Goal: Task Accomplishment & Management: Manage account settings

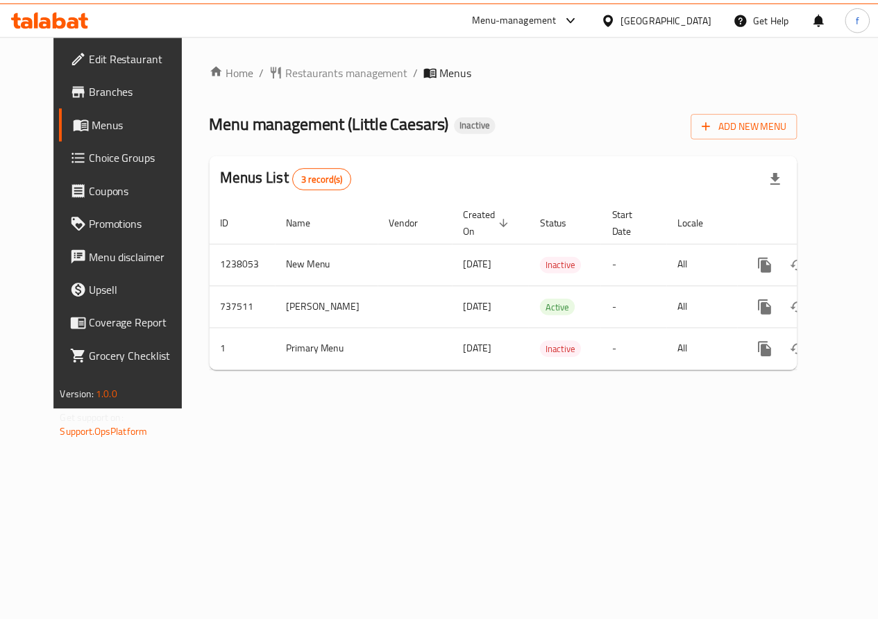
scroll to position [0, 5]
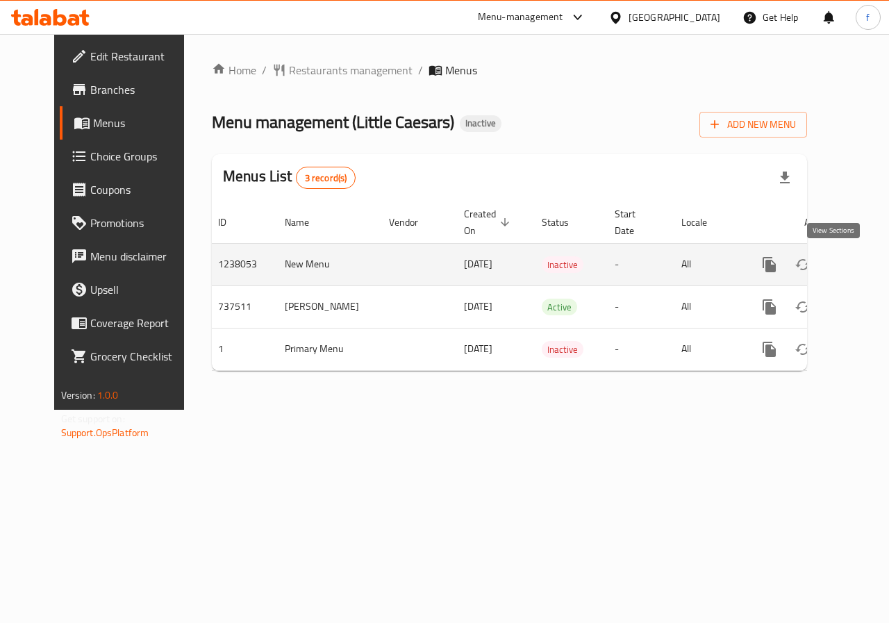
click at [863, 263] on icon "enhanced table" at bounding box center [869, 264] width 12 height 12
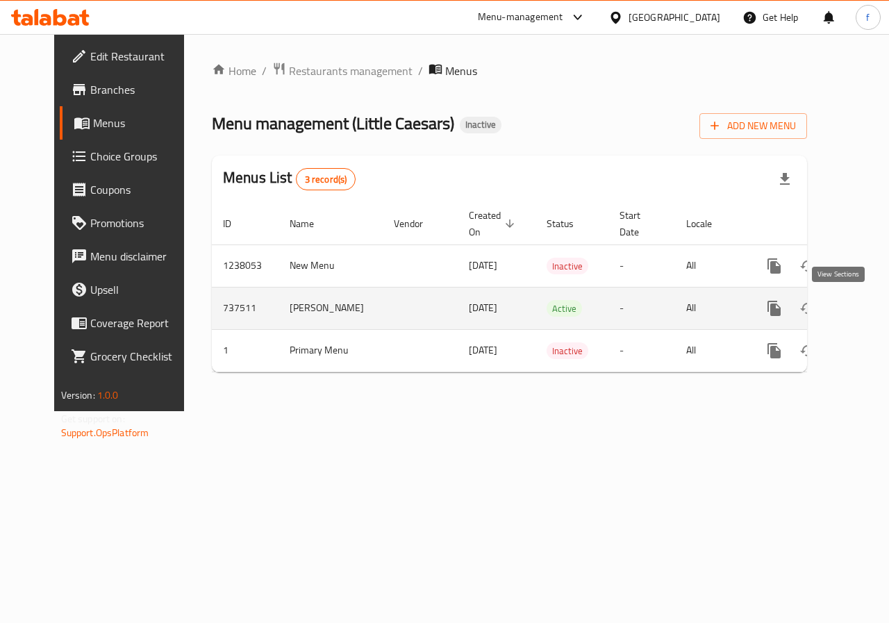
click at [866, 310] on icon "enhanced table" at bounding box center [874, 308] width 17 height 17
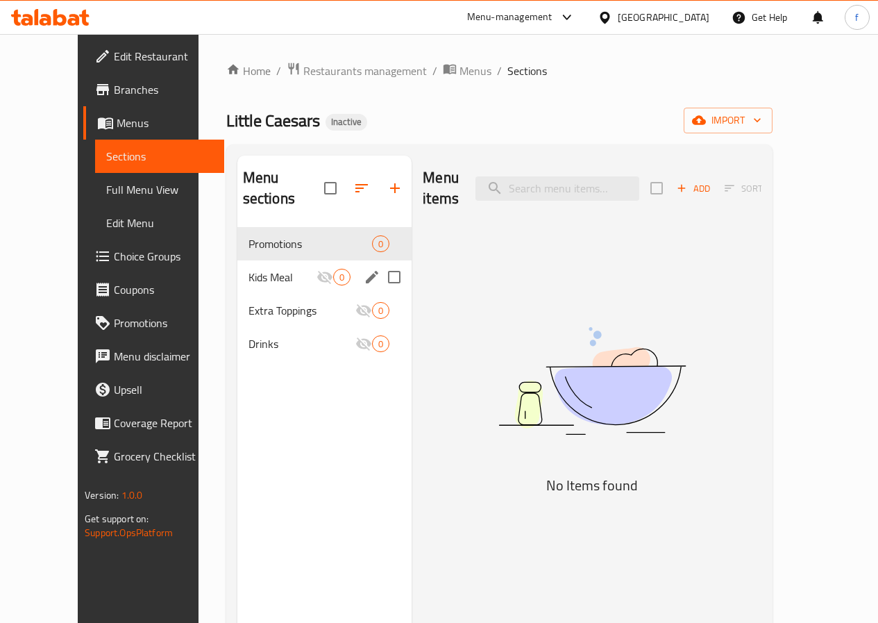
click at [249, 280] on span "Kids Meal" at bounding box center [283, 277] width 69 height 17
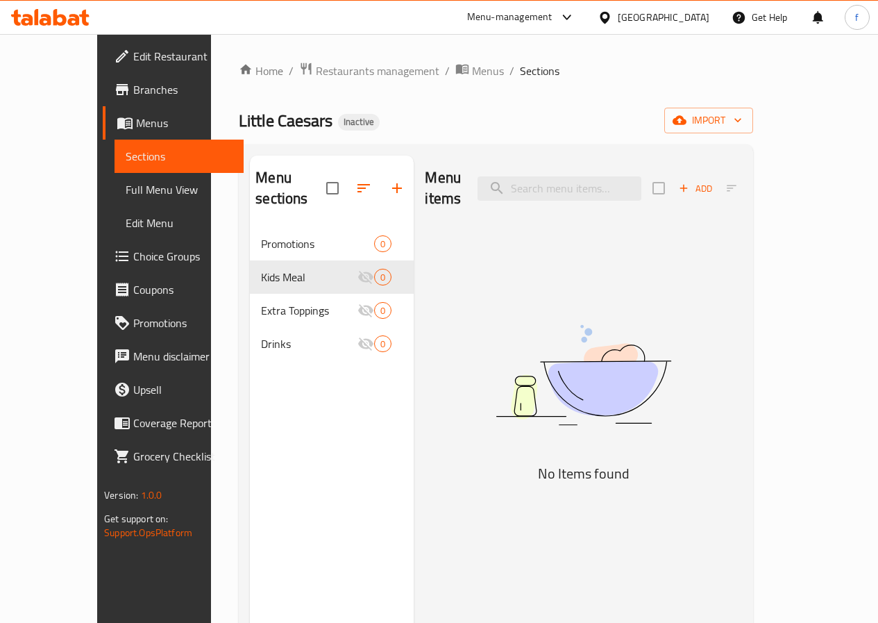
click at [133, 257] on span "Choice Groups" at bounding box center [182, 256] width 99 height 17
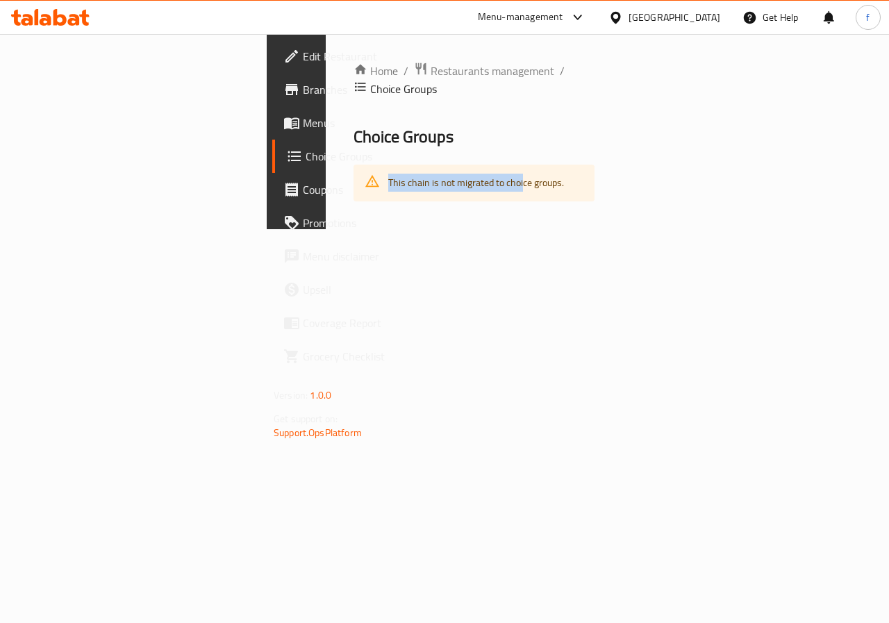
drag, startPoint x: 343, startPoint y: 167, endPoint x: 202, endPoint y: 165, distance: 141.0
click at [353, 165] on div "This chain is not migrated to choice groups." at bounding box center [473, 183] width 241 height 37
click at [365, 174] on icon at bounding box center [372, 181] width 15 height 15
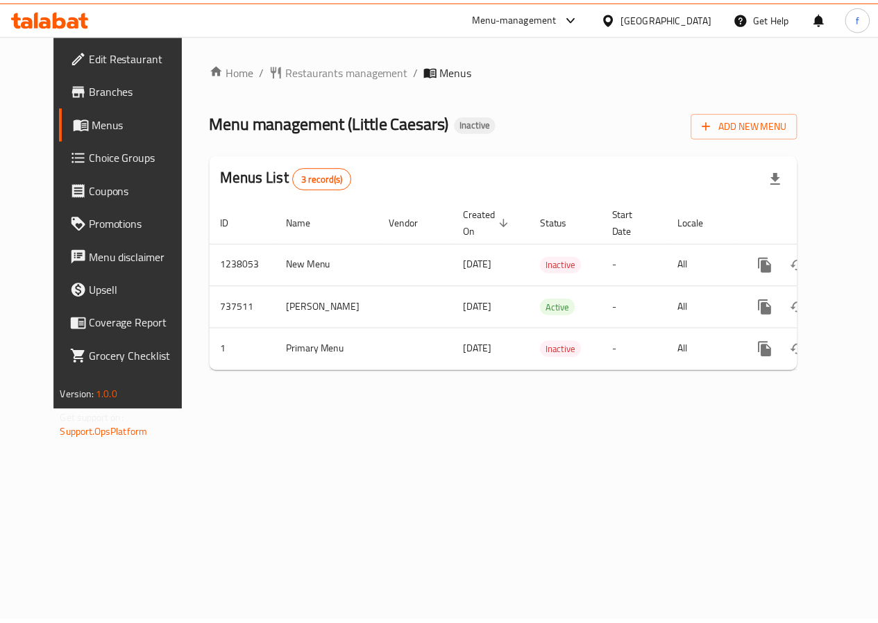
scroll to position [0, 5]
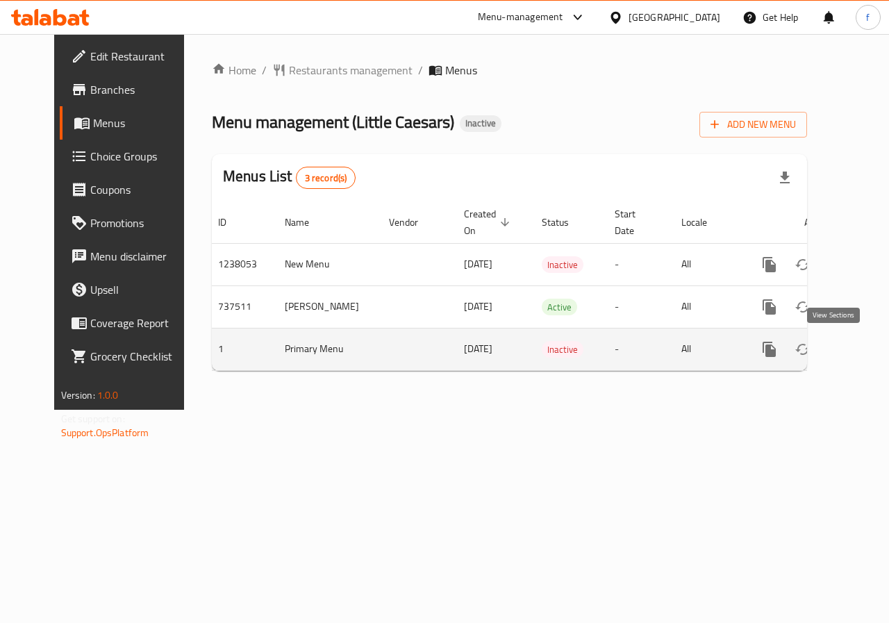
click at [863, 351] on icon "enhanced table" at bounding box center [869, 349] width 12 height 12
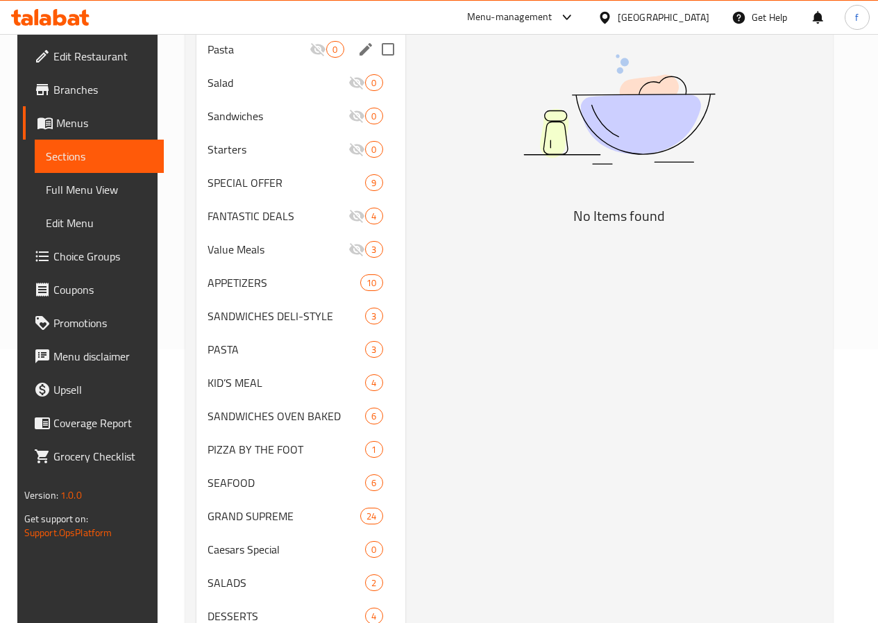
scroll to position [382, 0]
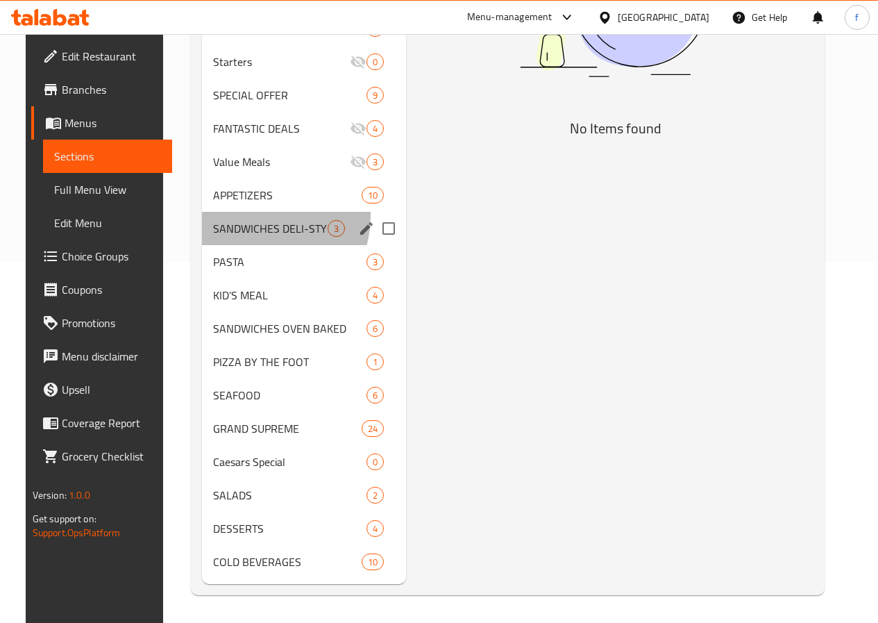
click at [243, 216] on div "SANDWICHES DELI-STYLE 3" at bounding box center [304, 228] width 204 height 33
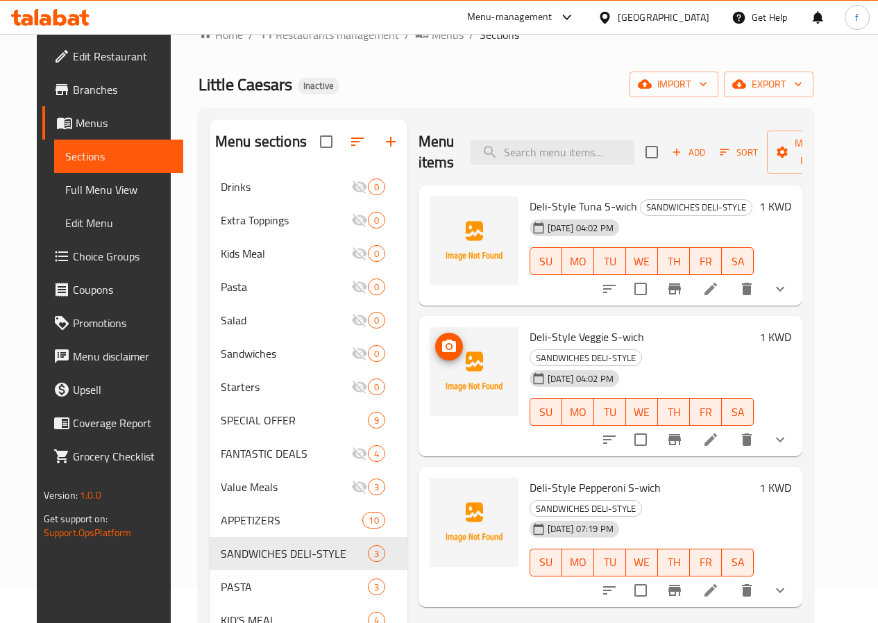
scroll to position [35, 0]
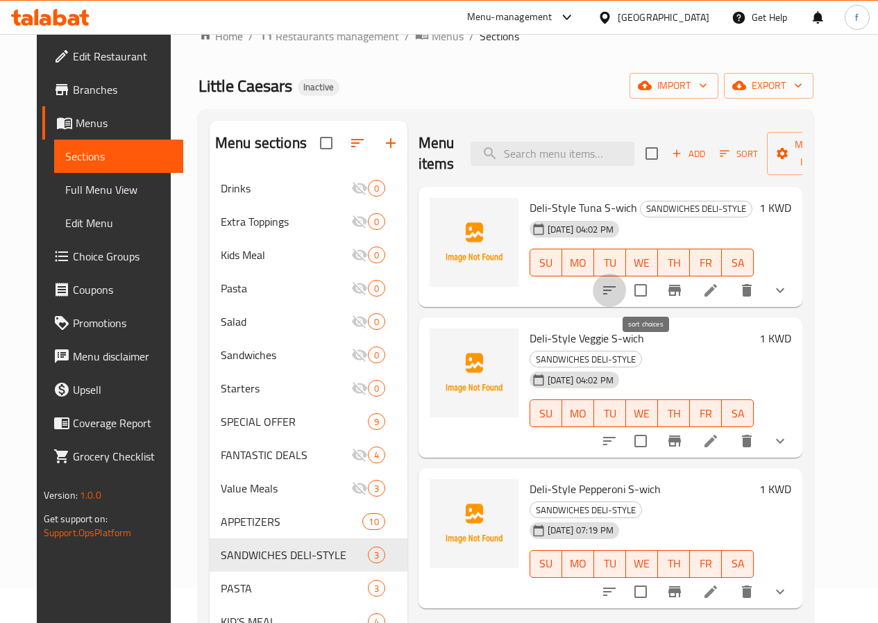
click at [618, 296] on icon "sort-choices" at bounding box center [609, 290] width 17 height 17
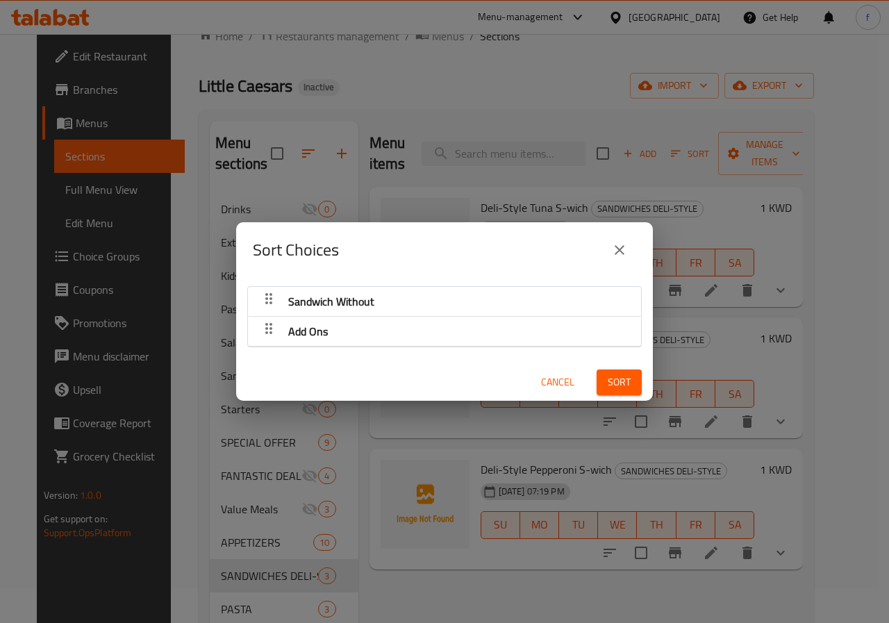
click at [616, 250] on icon "close" at bounding box center [619, 250] width 17 height 17
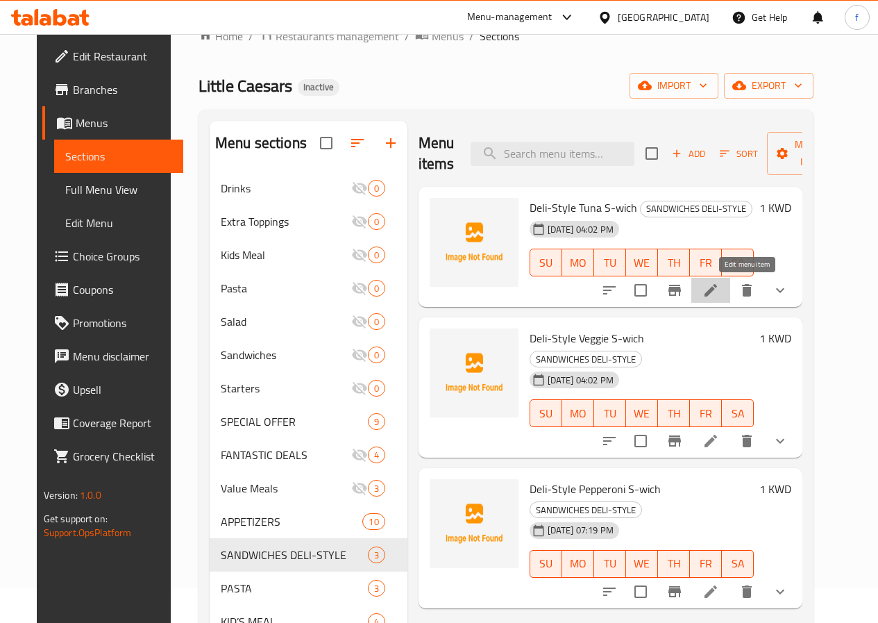
click at [719, 287] on icon at bounding box center [711, 290] width 17 height 17
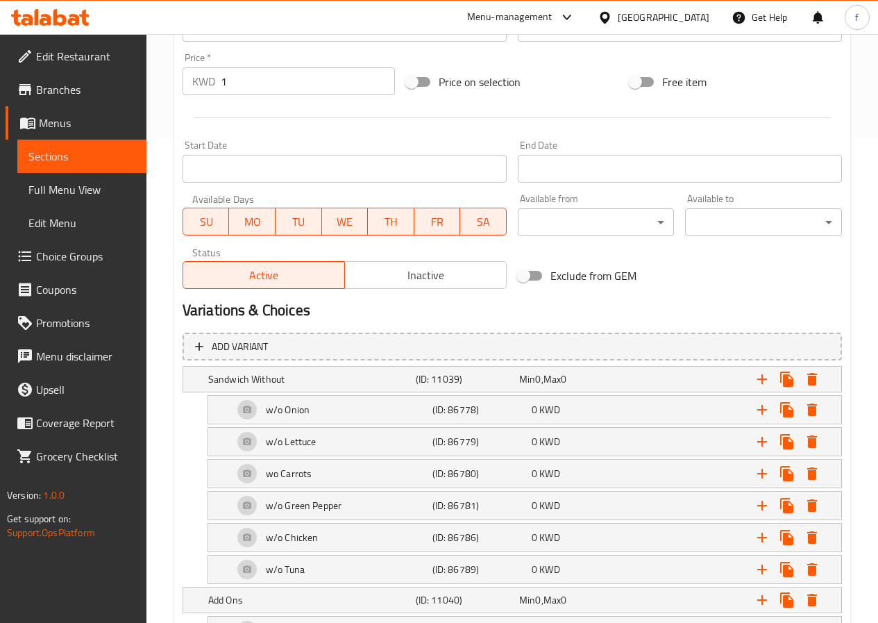
scroll to position [555, 0]
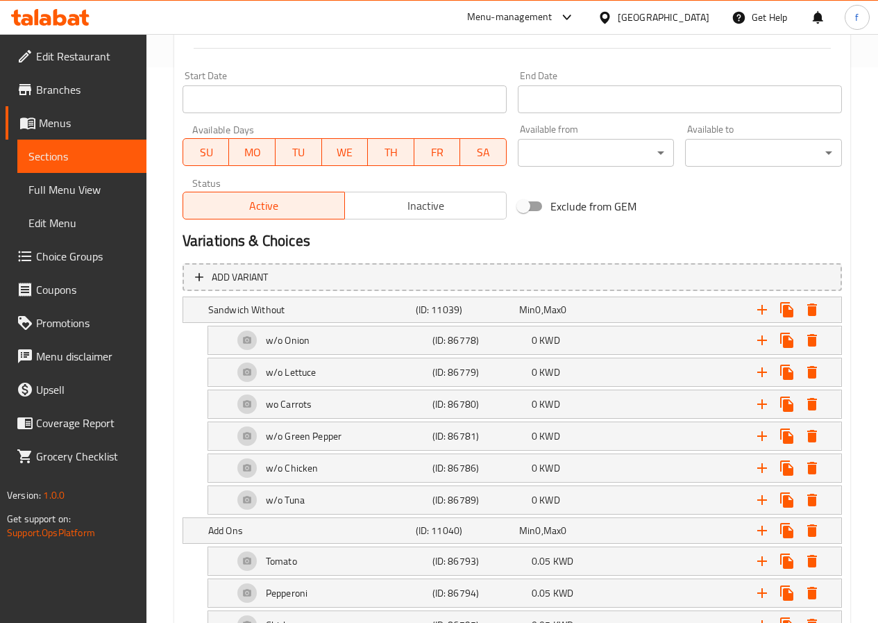
click at [60, 253] on span "Choice Groups" at bounding box center [85, 256] width 99 height 17
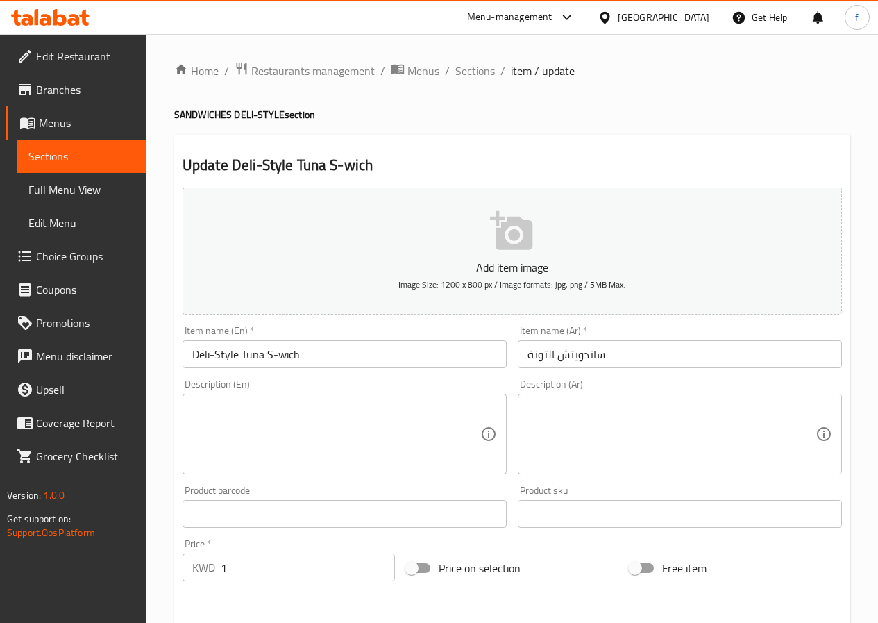
click at [303, 72] on span "Restaurants management" at bounding box center [313, 70] width 124 height 17
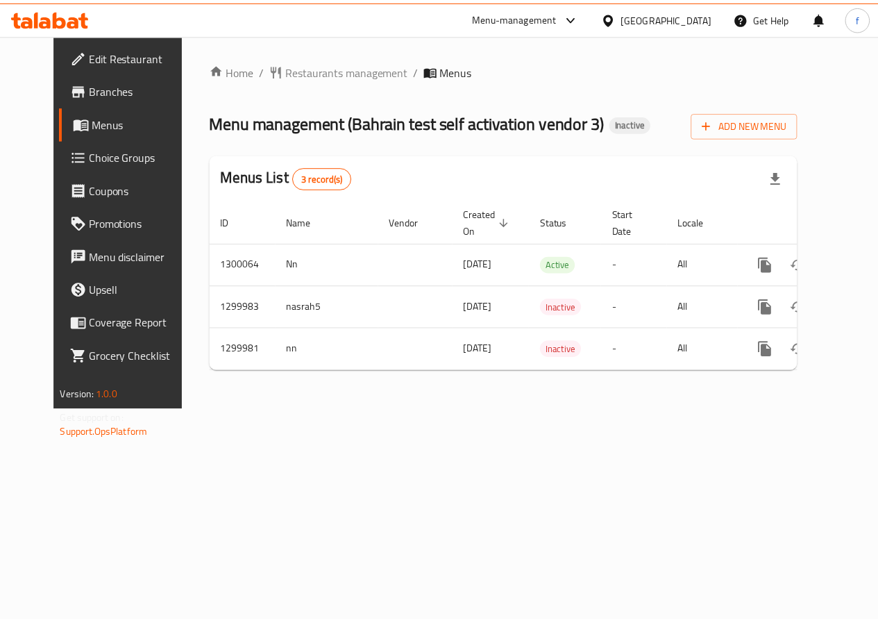
scroll to position [0, 5]
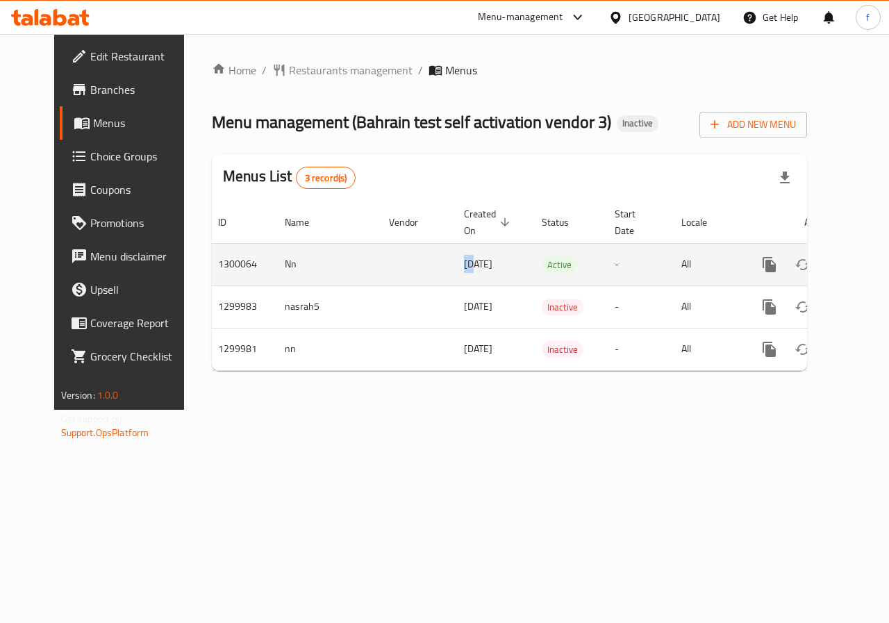
drag, startPoint x: 427, startPoint y: 265, endPoint x: 437, endPoint y: 265, distance: 9.7
click at [464, 265] on span "[DATE]" at bounding box center [478, 264] width 28 height 18
click at [863, 261] on icon "enhanced table" at bounding box center [869, 264] width 12 height 12
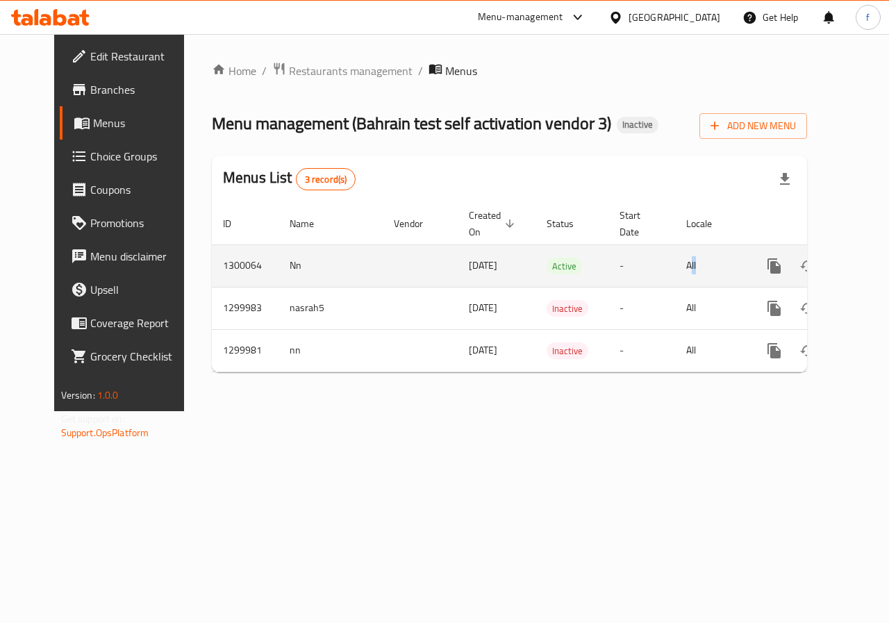
drag, startPoint x: 653, startPoint y: 266, endPoint x: 669, endPoint y: 266, distance: 16.7
click at [675, 266] on td "All" at bounding box center [711, 265] width 72 height 42
drag, startPoint x: 649, startPoint y: 267, endPoint x: 676, endPoint y: 268, distance: 27.1
click at [676, 268] on td "All" at bounding box center [711, 265] width 72 height 42
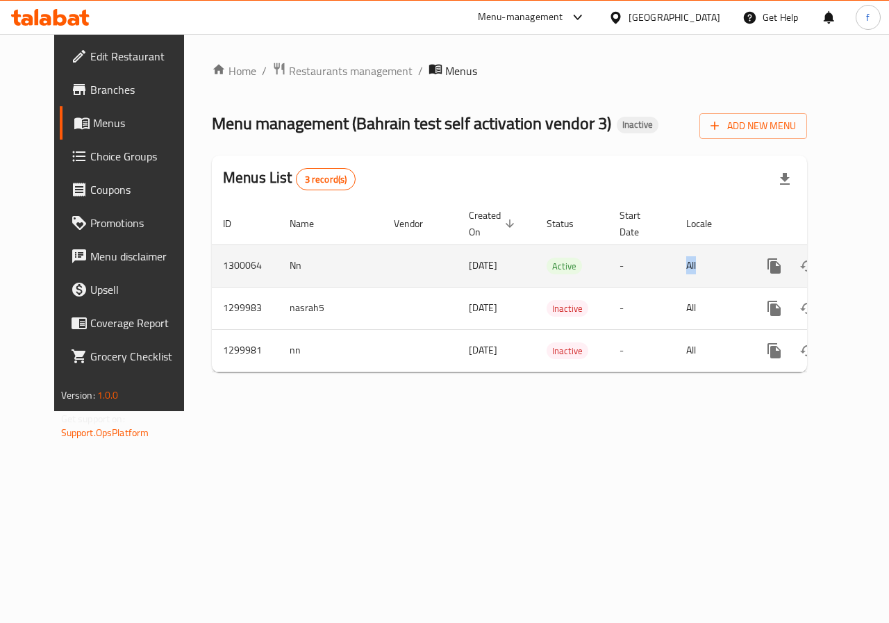
click at [676, 268] on td "All" at bounding box center [711, 265] width 72 height 42
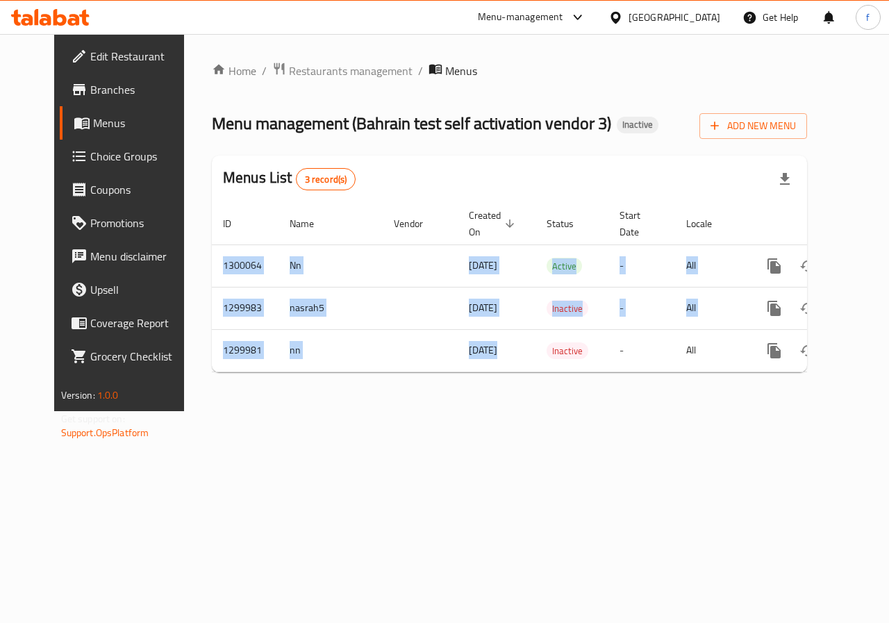
drag, startPoint x: 462, startPoint y: 371, endPoint x: 525, endPoint y: 376, distance: 63.4
click at [525, 372] on div "ID Name Vendor Created On sorted descending Status Start Date Locale Actions 13…" at bounding box center [509, 287] width 595 height 169
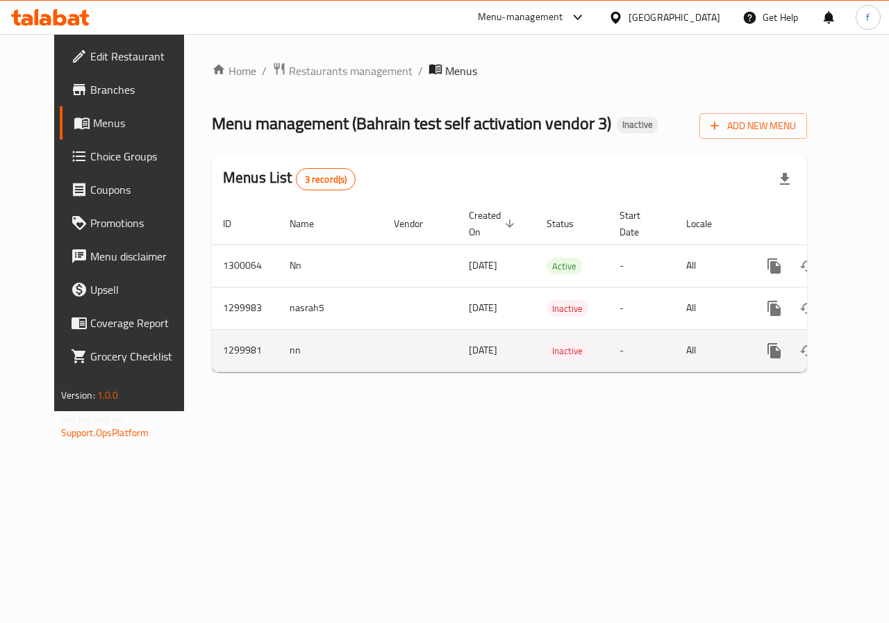
click at [418, 363] on td "enhanced table" at bounding box center [420, 350] width 75 height 42
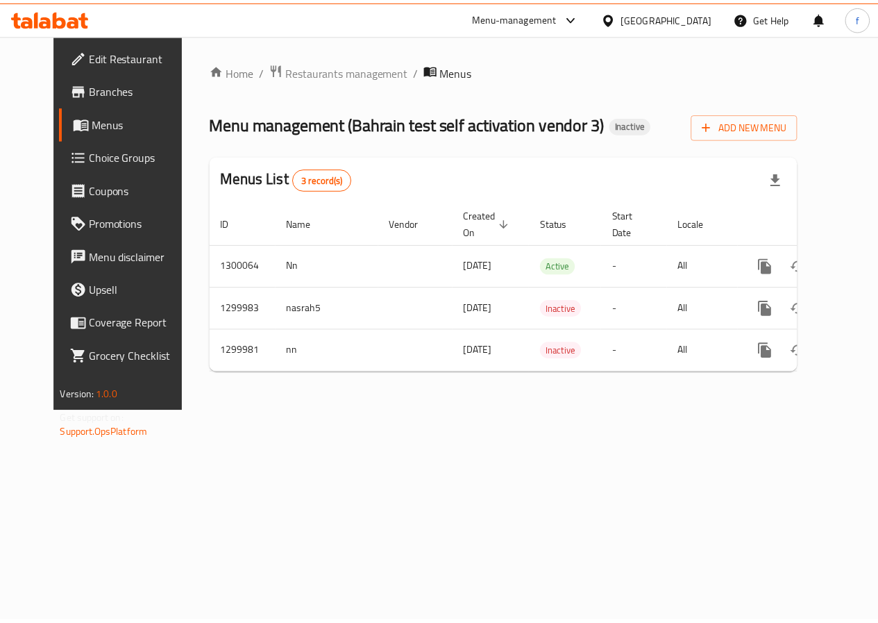
scroll to position [0, 5]
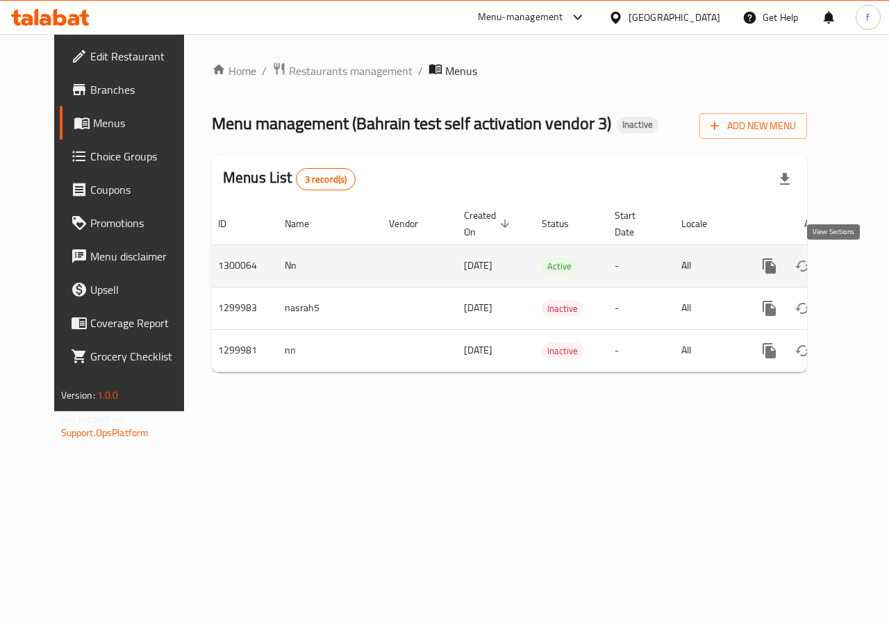
click at [853, 275] on link "enhanced table" at bounding box center [869, 265] width 33 height 33
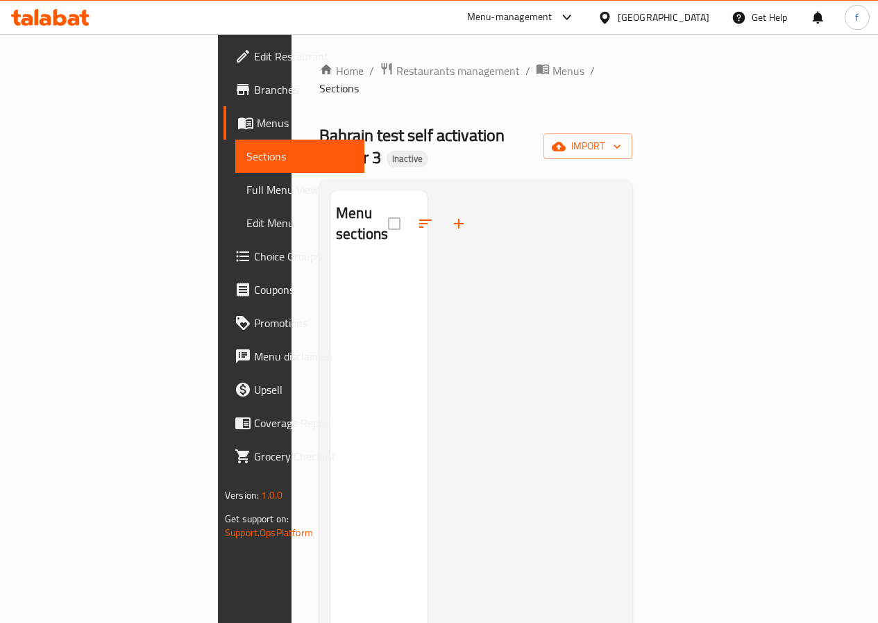
click at [336, 203] on h2 "Menu sections" at bounding box center [362, 224] width 52 height 42
click at [388, 207] on div at bounding box center [431, 223] width 87 height 33
click at [451, 215] on icon "button" at bounding box center [459, 223] width 17 height 17
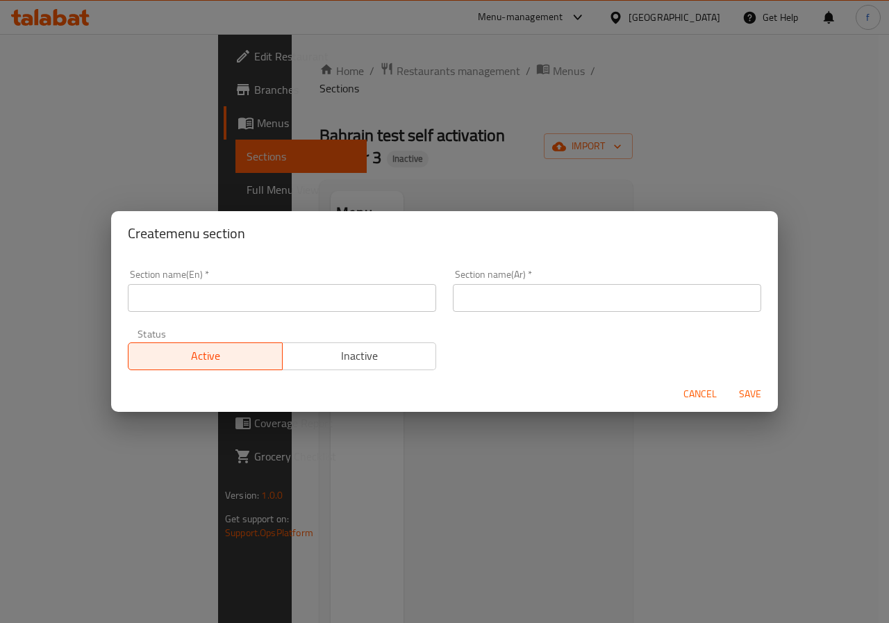
click at [341, 300] on input "text" at bounding box center [282, 298] width 308 height 28
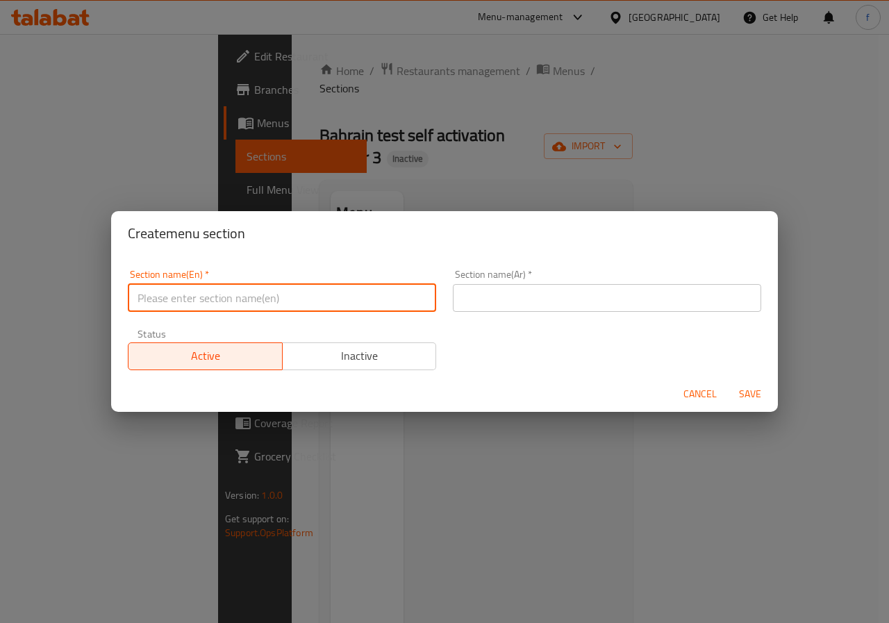
click at [341, 300] on input "text" at bounding box center [282, 298] width 308 height 28
type input "Cofe"
click at [460, 295] on input "text" at bounding box center [607, 298] width 308 height 28
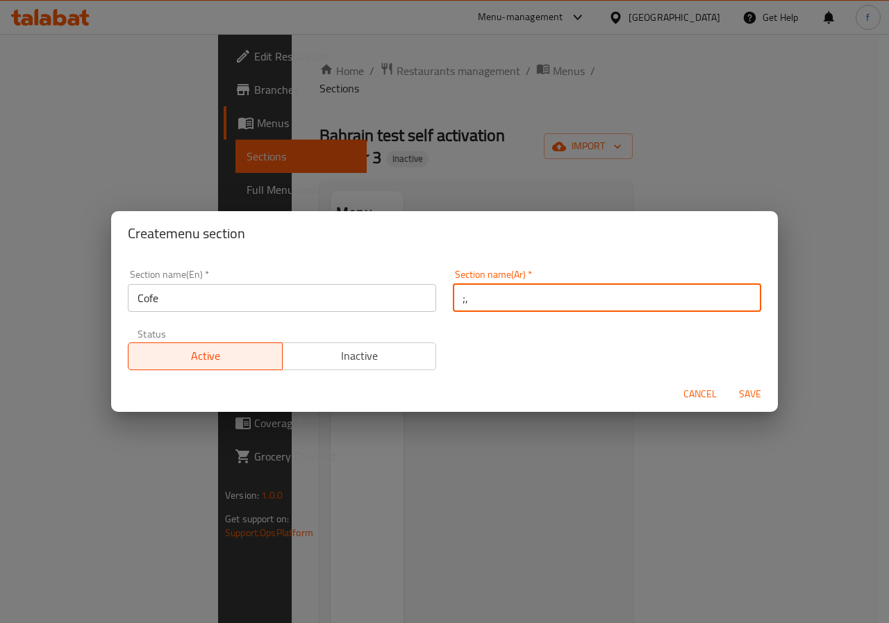
type input ";"
type input "كوفي"
click at [525, 315] on div "Section name(Ar)   * كوفي Section name(Ar) *" at bounding box center [606, 290] width 325 height 59
click at [243, 360] on span "Active" at bounding box center [205, 356] width 143 height 20
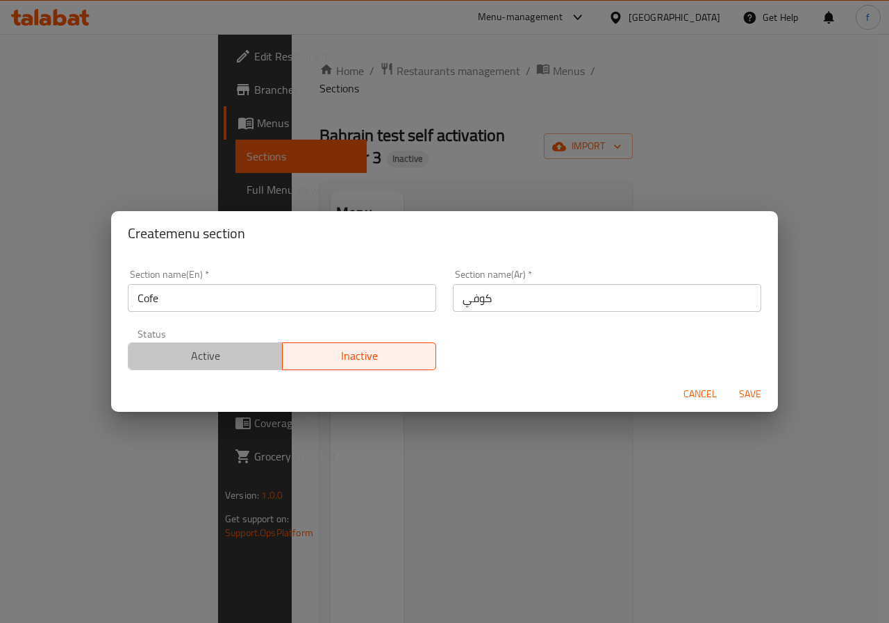
click at [251, 360] on span "Active" at bounding box center [205, 356] width 143 height 20
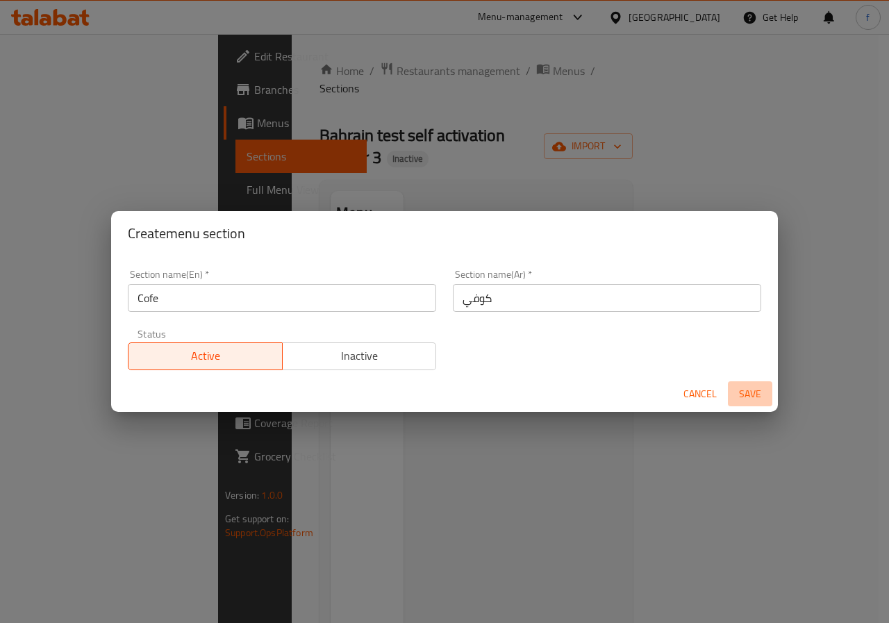
click at [748, 393] on span "Save" at bounding box center [749, 393] width 33 height 17
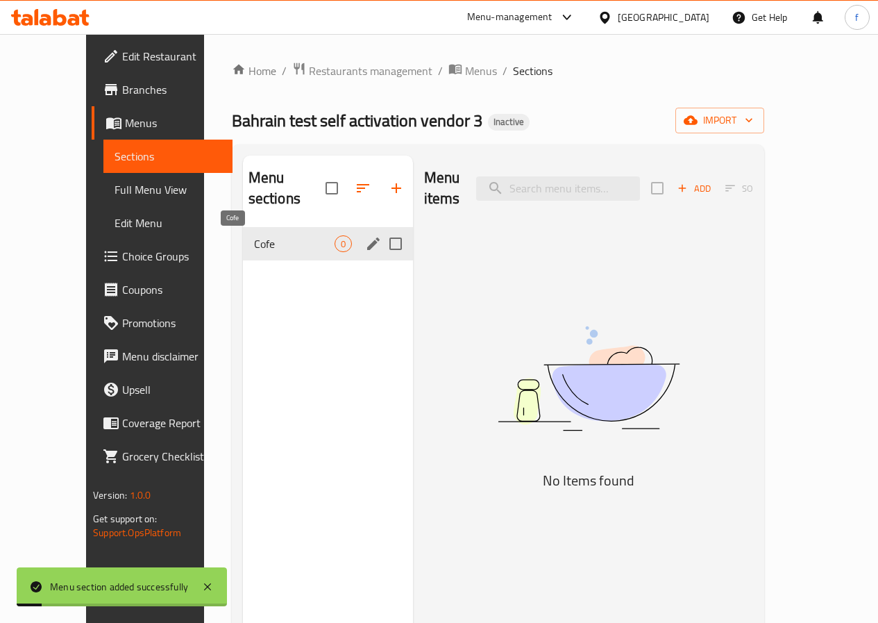
click at [260, 247] on span "Cofe" at bounding box center [294, 243] width 81 height 17
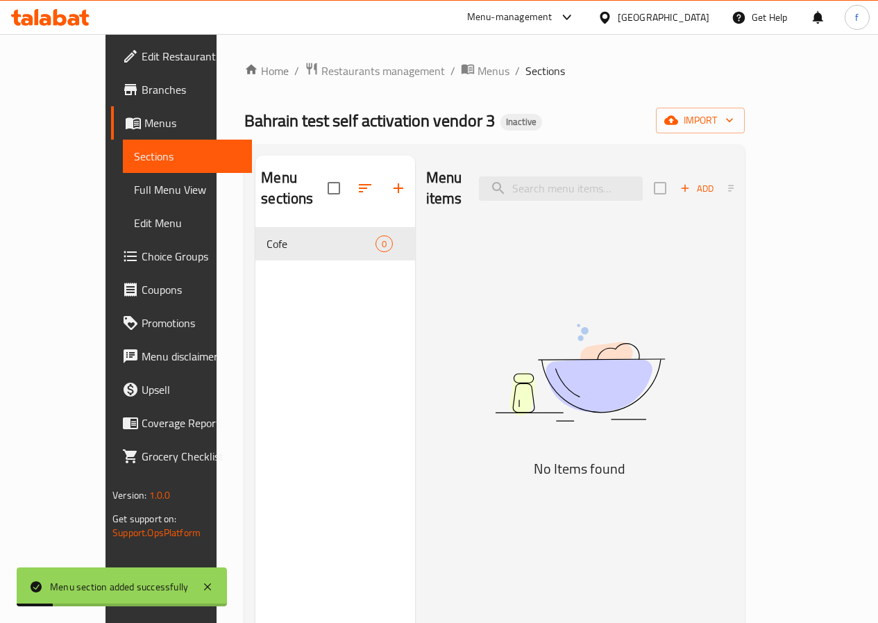
click at [578, 226] on div "Menu items Add Sort No Items found" at bounding box center [574, 467] width 319 height 623
click at [692, 182] on icon "button" at bounding box center [685, 188] width 12 height 12
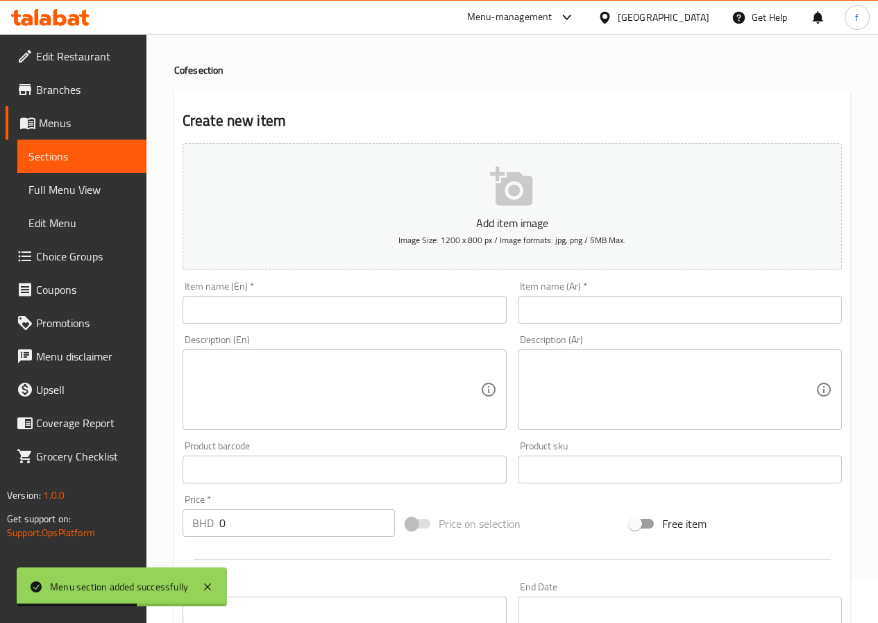
scroll to position [69, 0]
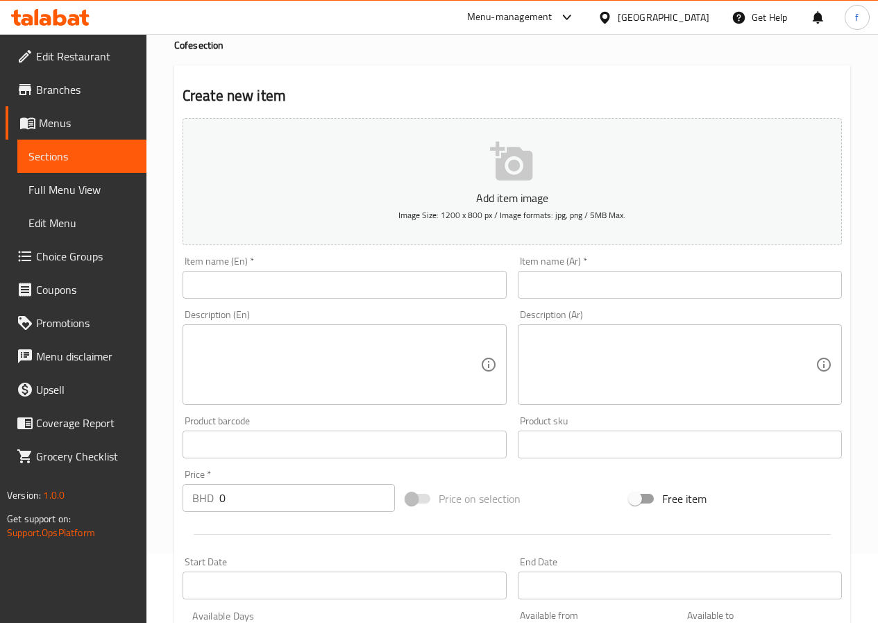
click at [414, 285] on input "text" at bounding box center [345, 285] width 324 height 28
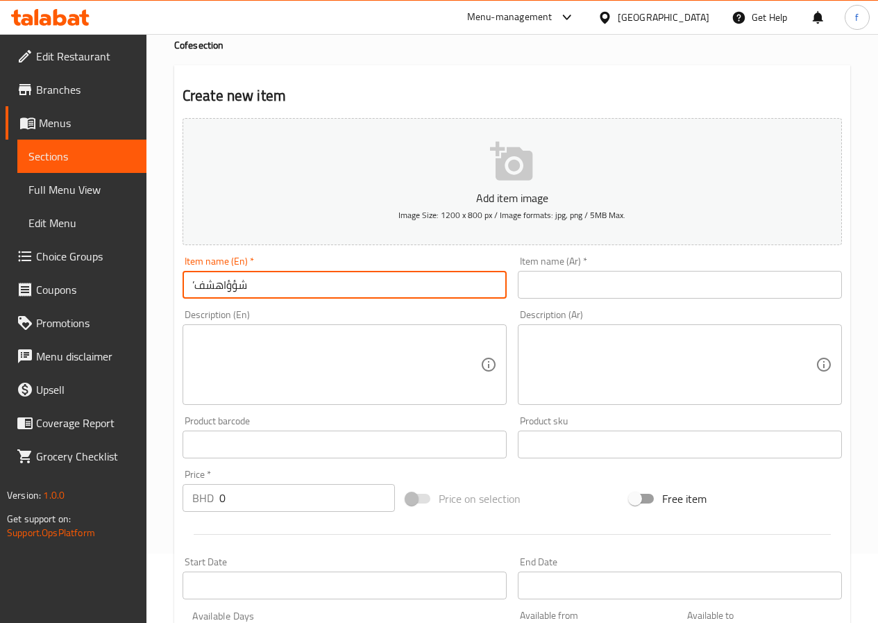
type input "’شؤؤاهشفخ"
click at [414, 285] on input "’شؤؤاهشفخ" at bounding box center [345, 285] width 324 height 28
type input "m"
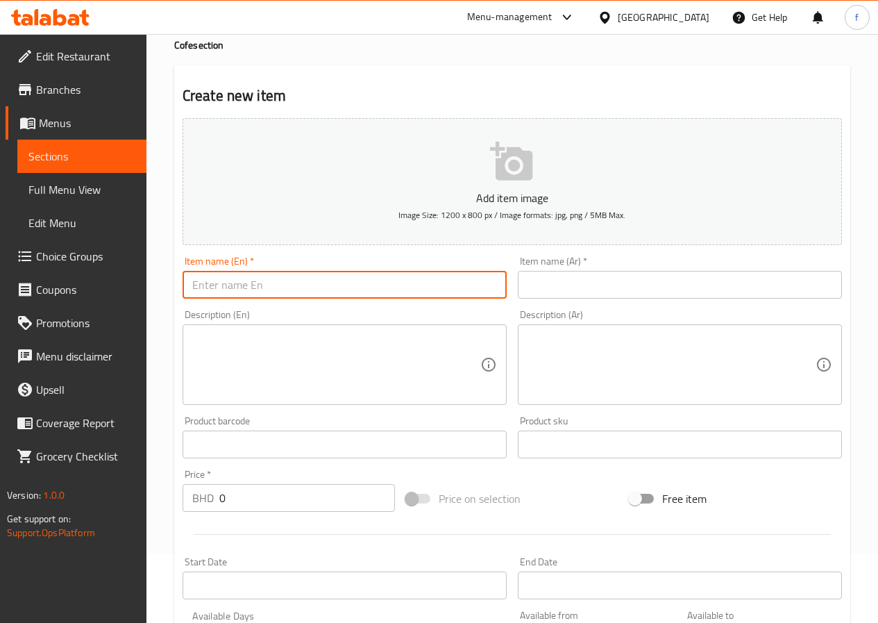
type input "M"
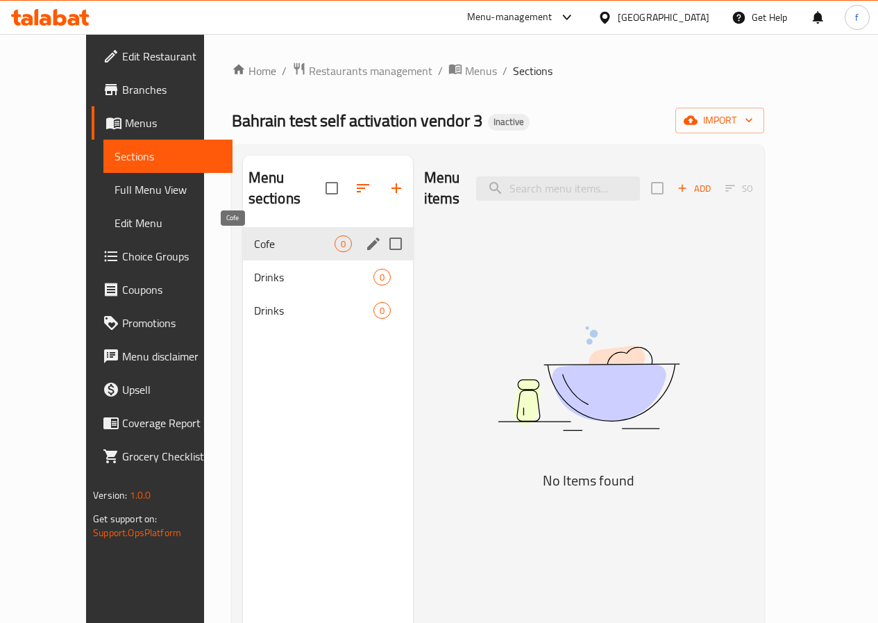
click at [254, 244] on span "Cofe" at bounding box center [294, 243] width 81 height 17
click at [367, 244] on icon "edit" at bounding box center [373, 243] width 12 height 12
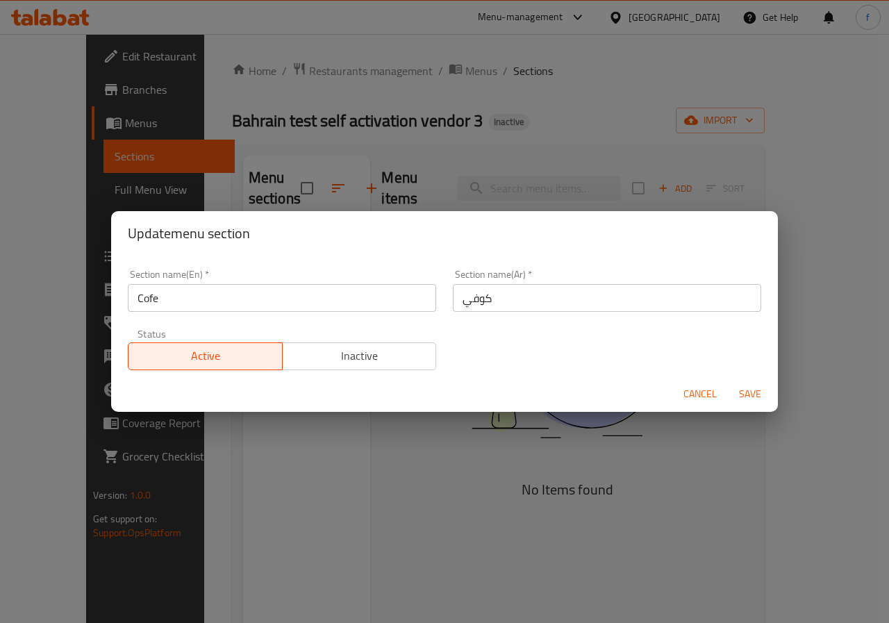
click at [281, 290] on input "Cofe" at bounding box center [282, 298] width 308 height 28
click at [321, 294] on input "Cofe" at bounding box center [282, 298] width 308 height 28
click at [307, 312] on div "Section name(En)   * Cofe Section name(En) *" at bounding box center [281, 290] width 325 height 59
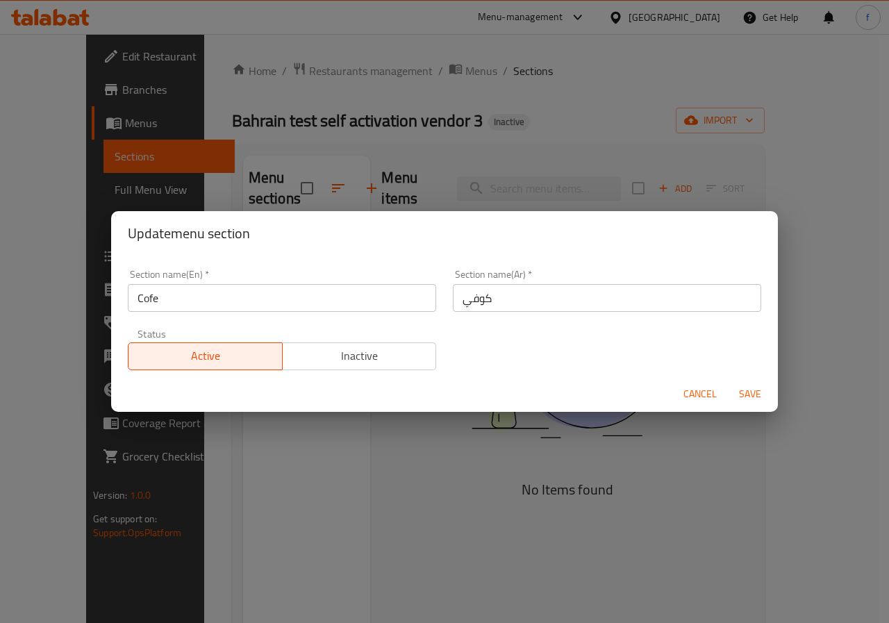
click at [315, 290] on input "Cofe" at bounding box center [282, 298] width 308 height 28
click at [303, 181] on div "Update menu section Section name(En)   * Cofe Section name(En) * Section name(A…" at bounding box center [444, 311] width 889 height 623
click at [751, 175] on div "Update menu section Section name(En)   * Cofe Section name(En) * Section name(A…" at bounding box center [444, 311] width 889 height 623
click at [311, 298] on input "Cofe" at bounding box center [282, 298] width 308 height 28
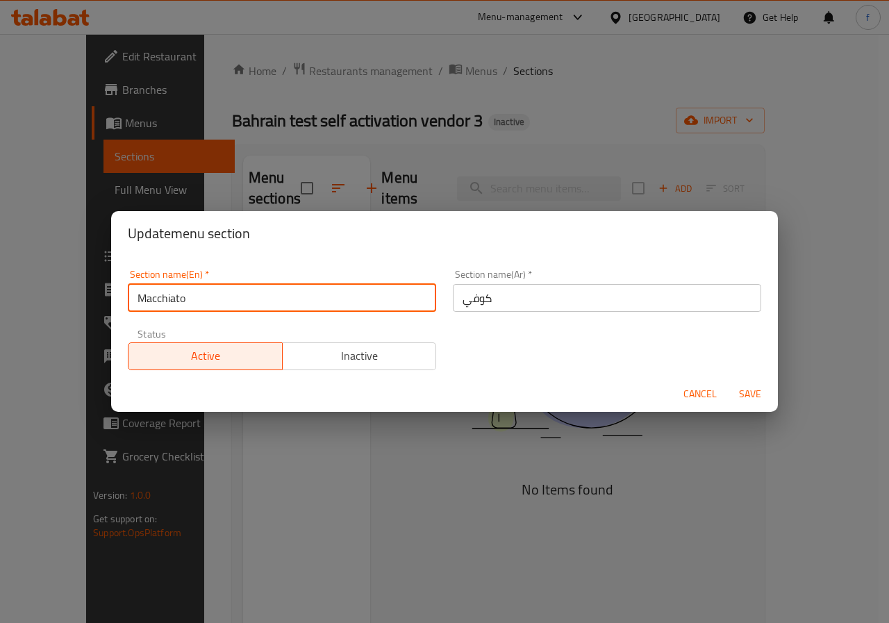
type input "Macchiato"
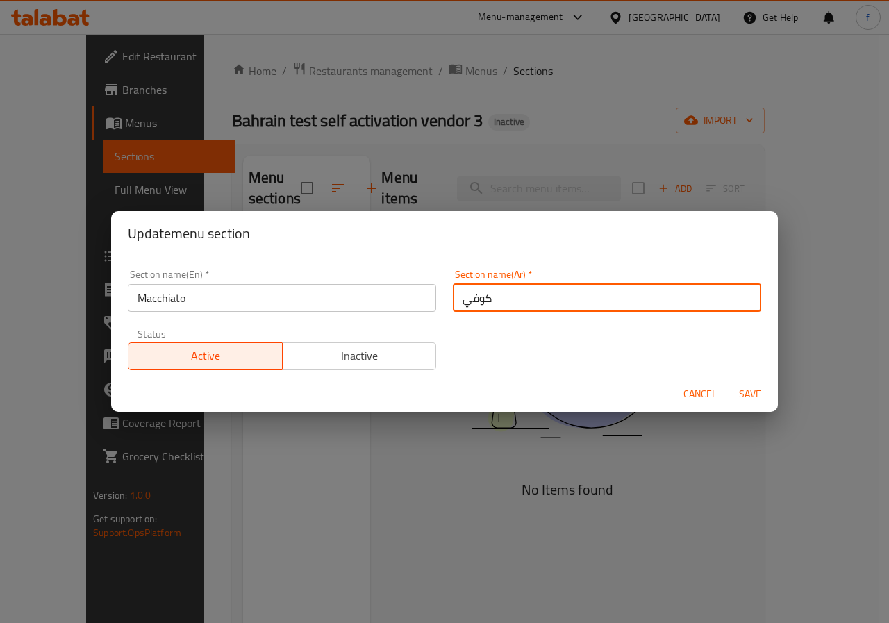
click at [498, 303] on input "كوفي" at bounding box center [607, 298] width 308 height 28
click at [333, 315] on div "Section name(En)   * Macchiato Section name(En) *" at bounding box center [281, 290] width 325 height 59
click at [301, 294] on input "Macchiato" at bounding box center [282, 298] width 308 height 28
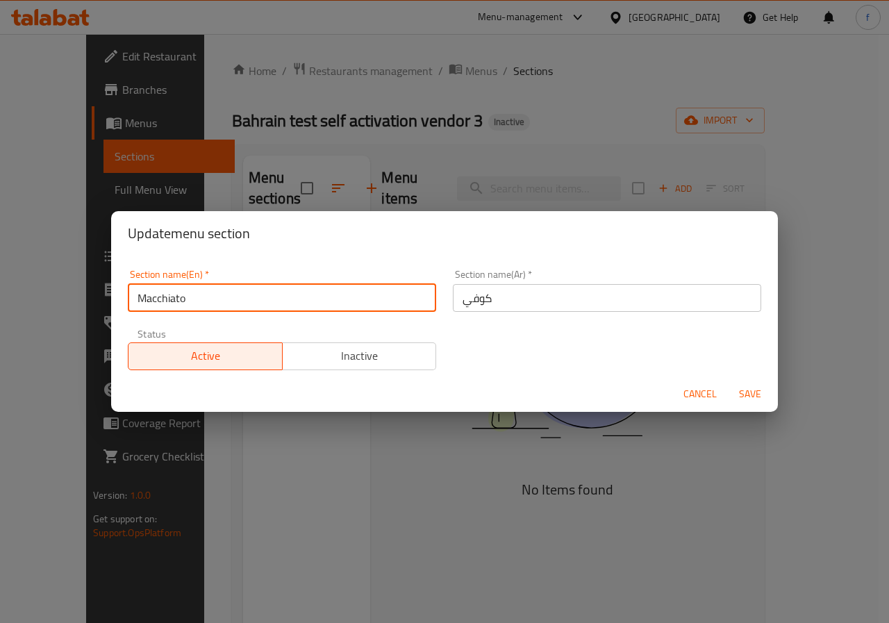
click at [301, 294] on input "Macchiato" at bounding box center [282, 298] width 308 height 28
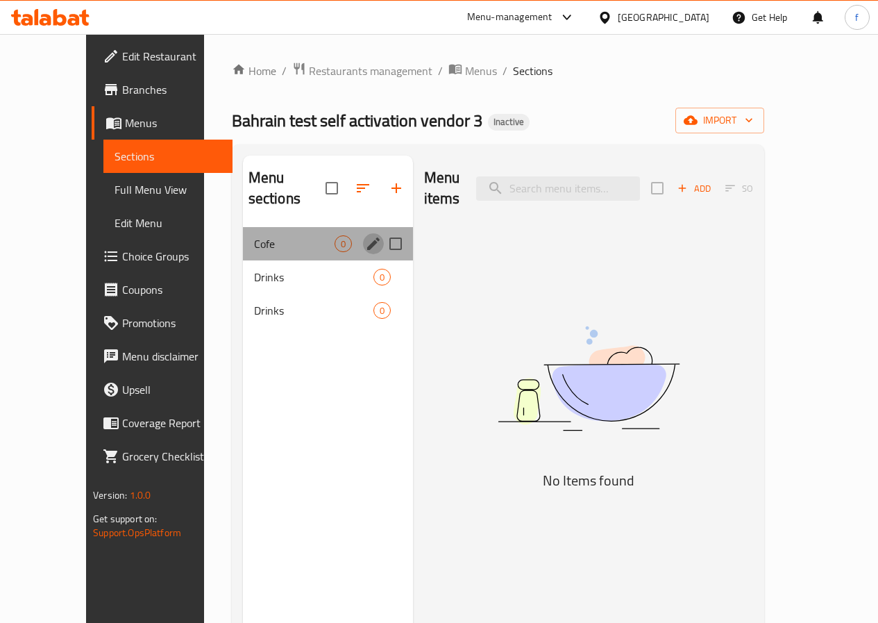
click at [367, 244] on icon "edit" at bounding box center [373, 243] width 12 height 12
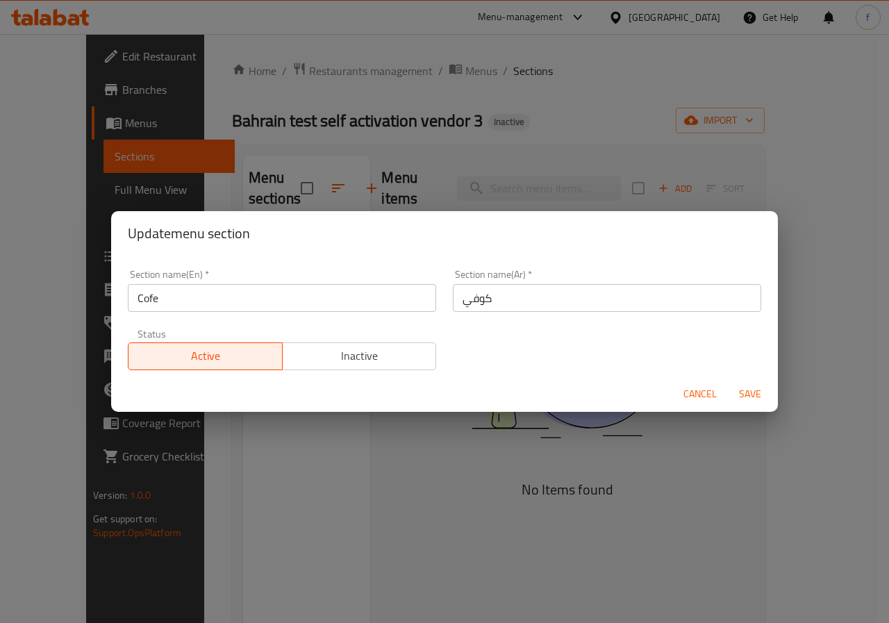
click at [388, 190] on div "Update menu section Section name(En)   * Cofe Section name(En) * Section name(A…" at bounding box center [444, 311] width 889 height 623
click at [471, 204] on div "Update menu section Section name(En)   * Cofe Section name(En) * Section name(A…" at bounding box center [444, 311] width 889 height 623
click at [704, 392] on span "Cancel" at bounding box center [699, 393] width 33 height 17
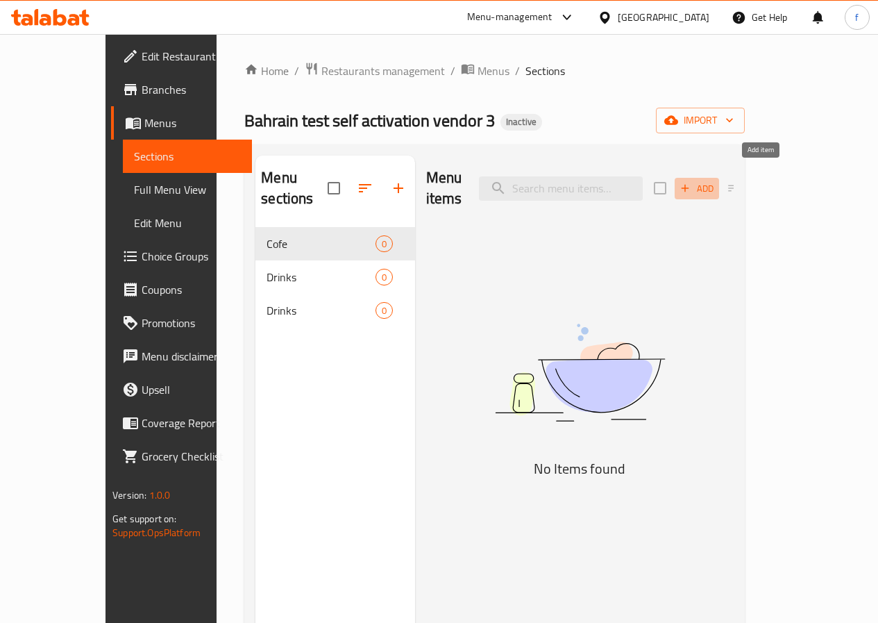
click at [716, 181] on span "Add" at bounding box center [696, 189] width 37 height 16
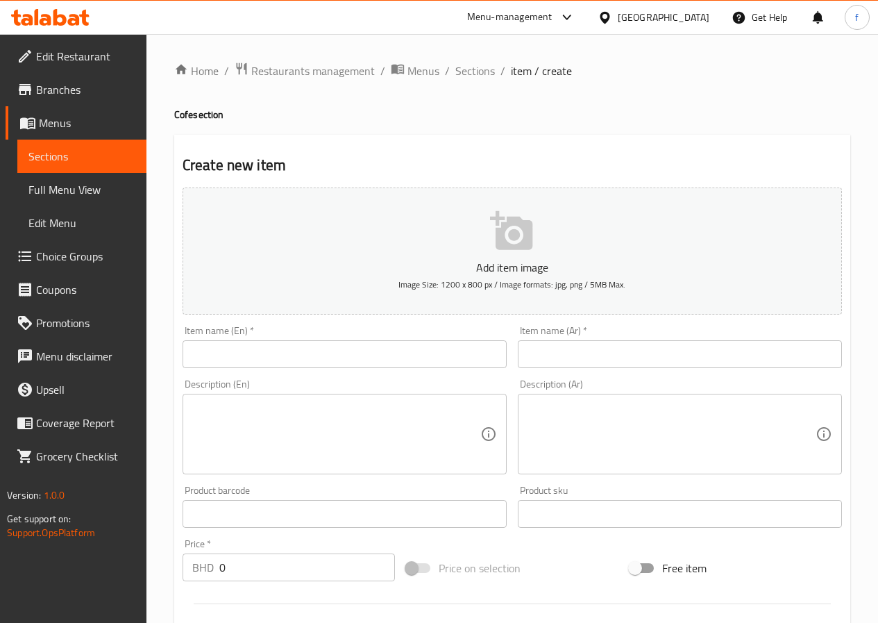
click at [341, 333] on div "Item name (En)   * Item name (En) *" at bounding box center [345, 347] width 324 height 42
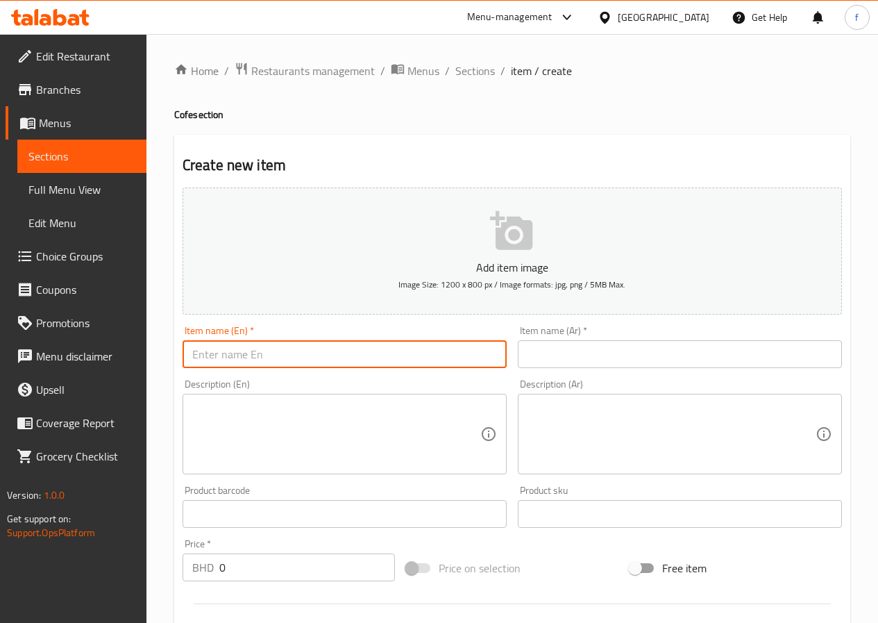
click at [323, 344] on input "text" at bounding box center [345, 354] width 324 height 28
click at [305, 343] on input "text" at bounding box center [345, 354] width 324 height 28
click at [309, 358] on input "Macchiato" at bounding box center [345, 354] width 324 height 28
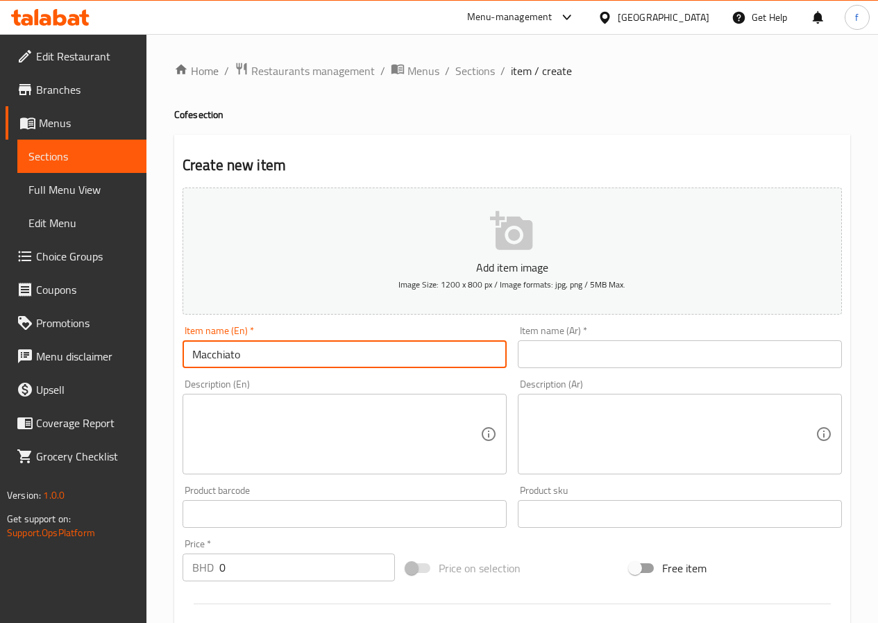
type input "Macchiato"
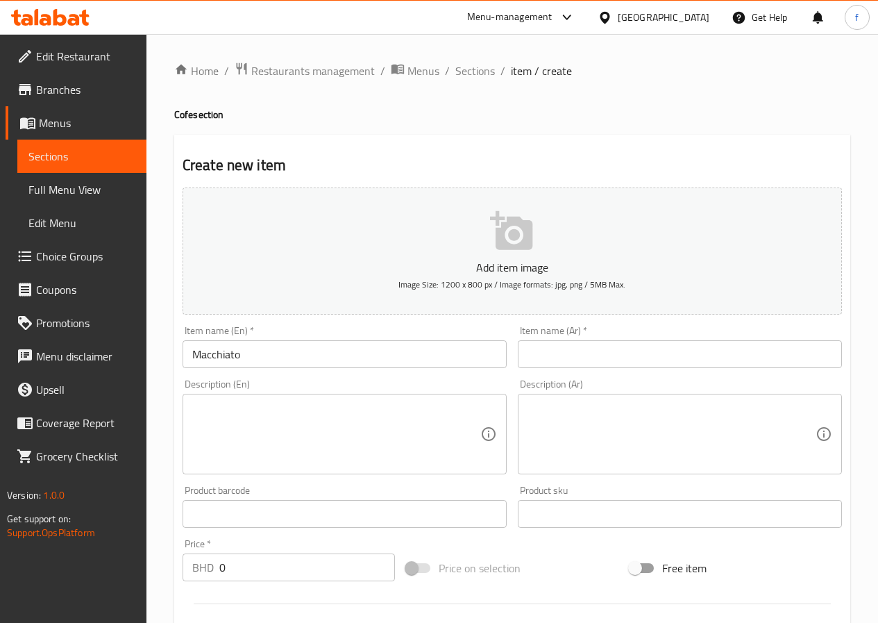
click at [544, 358] on input "text" at bounding box center [680, 354] width 324 height 28
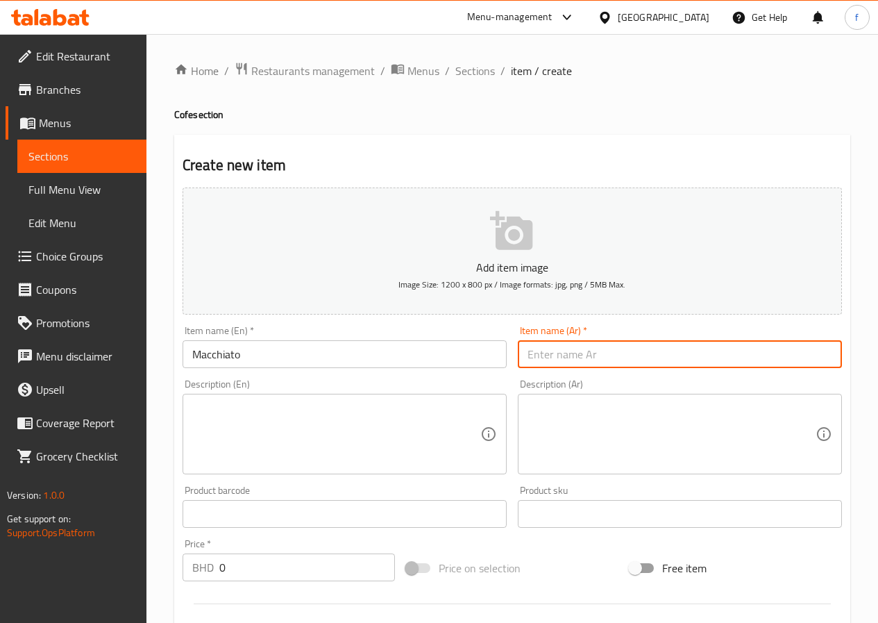
paste input "ماكياتو"
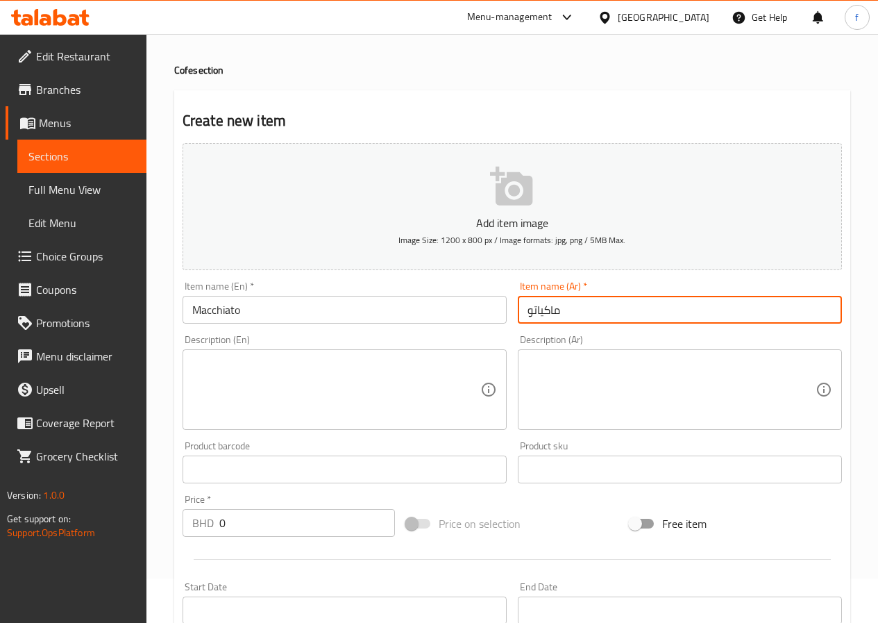
scroll to position [69, 0]
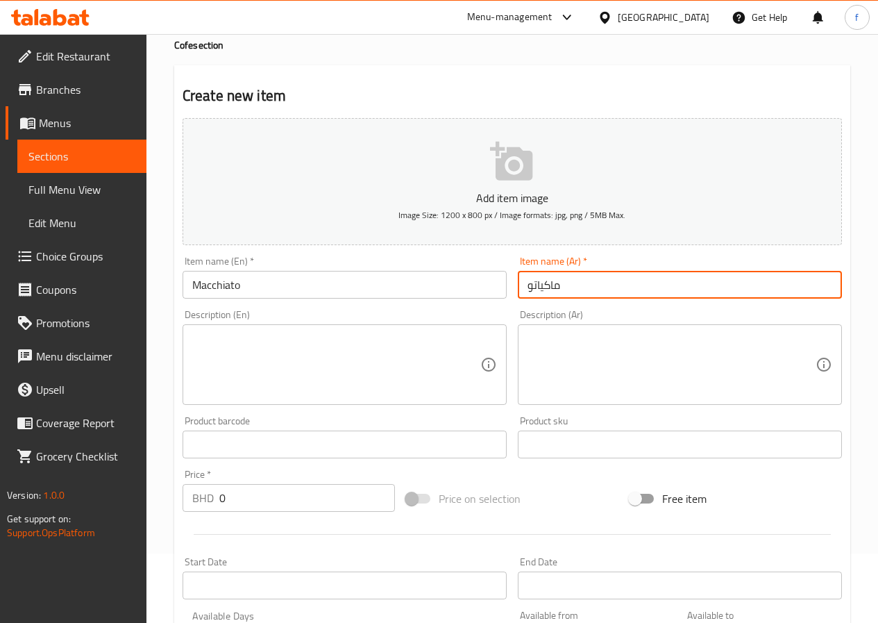
type input "ماكياتو"
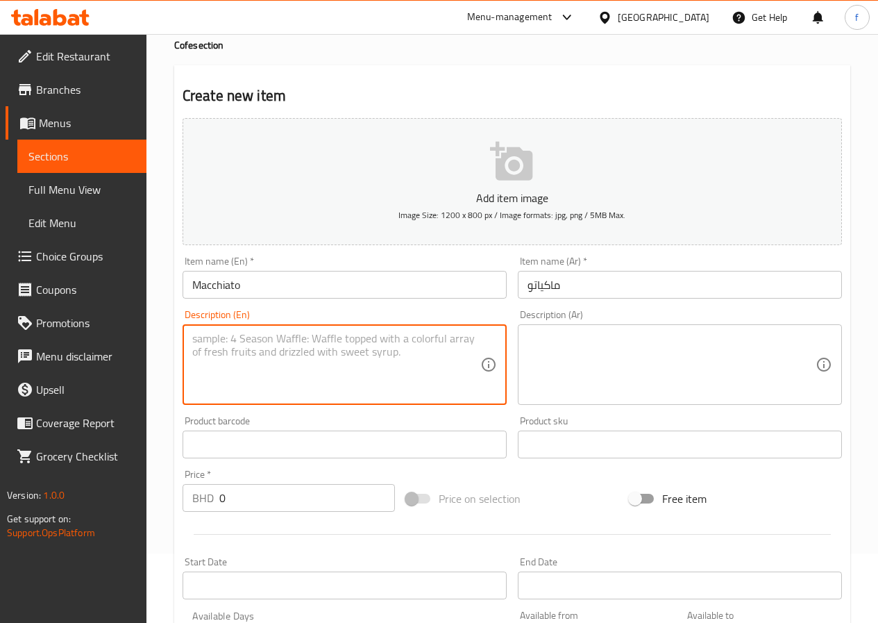
click at [289, 357] on textarea at bounding box center [336, 365] width 288 height 66
click at [322, 345] on textarea at bounding box center [336, 365] width 288 height 66
click at [322, 345] on textarea "Spresso shot sterred milk, milk foum" at bounding box center [336, 365] width 288 height 66
click at [272, 352] on textarea "Spresso shot sterred milk, milk foum" at bounding box center [336, 365] width 288 height 66
drag, startPoint x: 192, startPoint y: 336, endPoint x: 228, endPoint y: 336, distance: 36.8
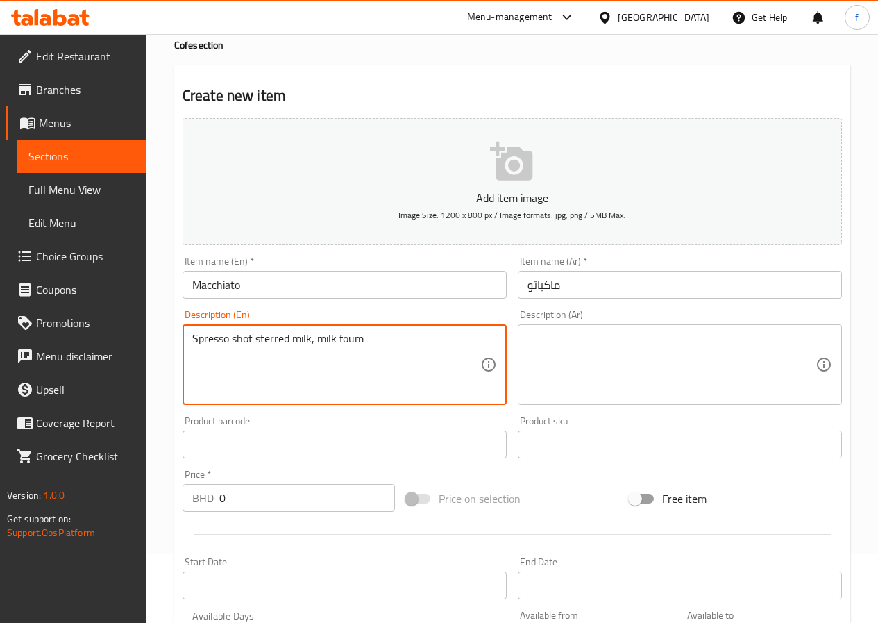
click at [228, 336] on textarea "Spresso shot sterred milk, milk foum" at bounding box center [336, 365] width 288 height 66
type textarea "Spresso shot sterred milk, milk foum"
click at [346, 342] on textarea "Spresso shot sterred milk, milk foum" at bounding box center [336, 365] width 288 height 66
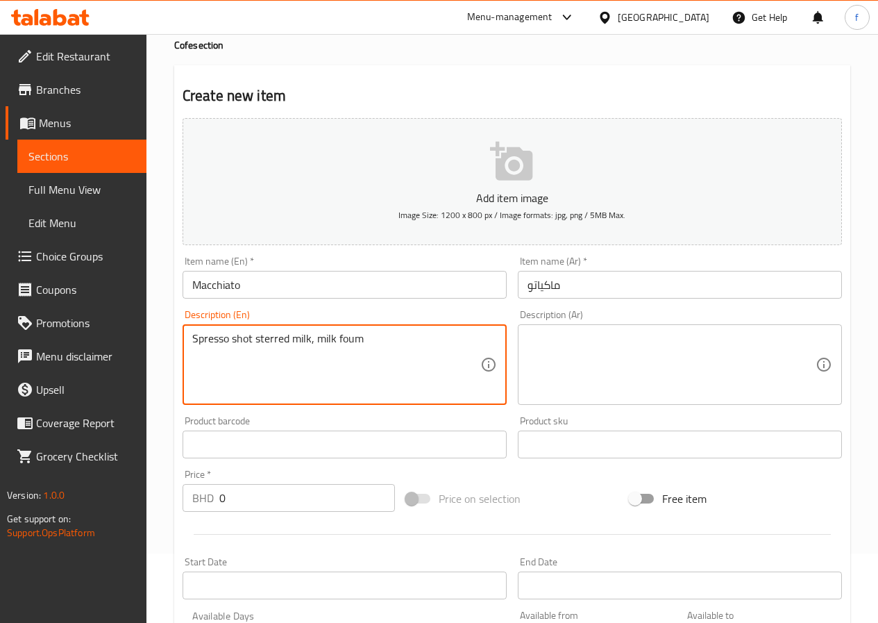
click at [554, 350] on textarea at bounding box center [672, 365] width 288 height 66
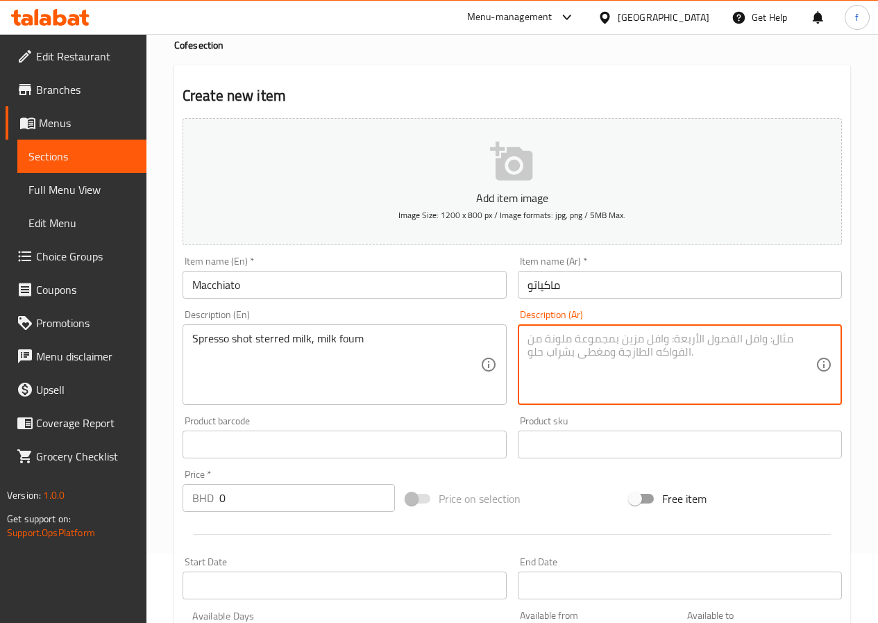
click at [554, 350] on textarea at bounding box center [672, 365] width 288 height 66
paste textarea "شوت اسبريسو حليب مجفف، رغوة حليب"
type textarea "شوت اسبريسو حليب مجفف، رغوة حليب"
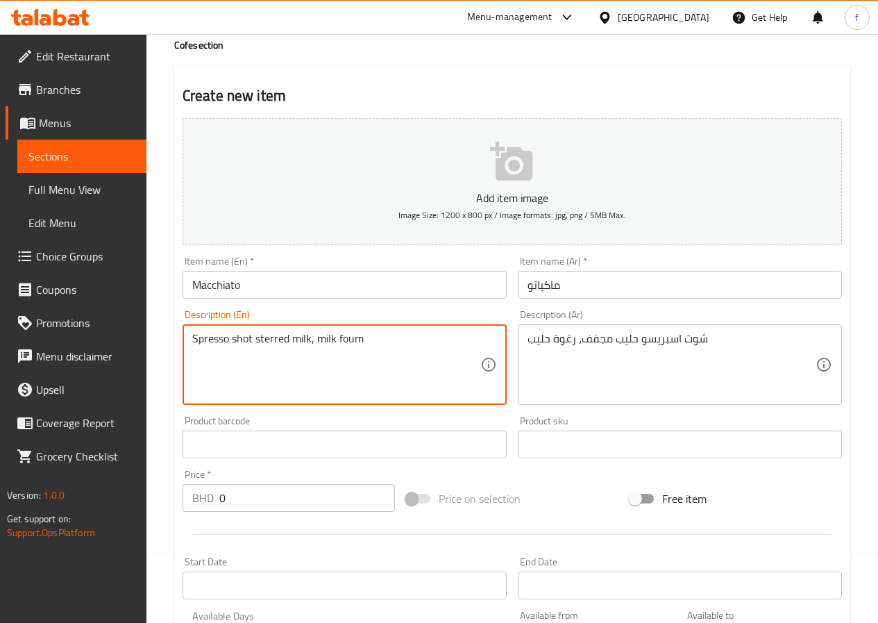
click at [201, 340] on textarea "Spresso shot sterred milk, milk foum" at bounding box center [336, 365] width 288 height 66
click at [228, 345] on textarea "Spresso shot sterred milk, milk foum" at bounding box center [336, 365] width 288 height 66
click at [199, 338] on textarea "Spresso shot sterred milk, milk foum" at bounding box center [336, 365] width 288 height 66
drag, startPoint x: 194, startPoint y: 338, endPoint x: 209, endPoint y: 339, distance: 14.6
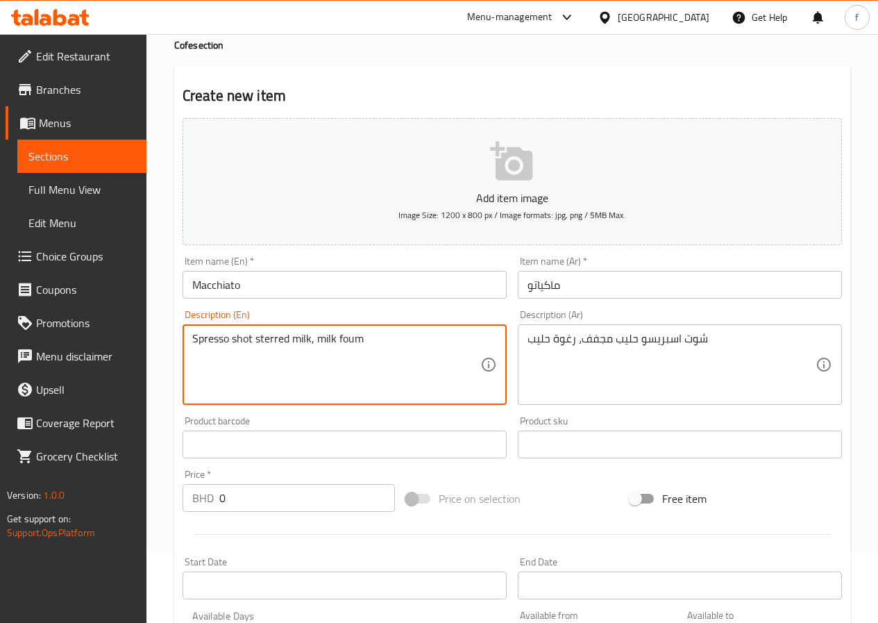
click at [209, 339] on textarea "Spresso shot sterred milk, milk foum" at bounding box center [336, 365] width 288 height 66
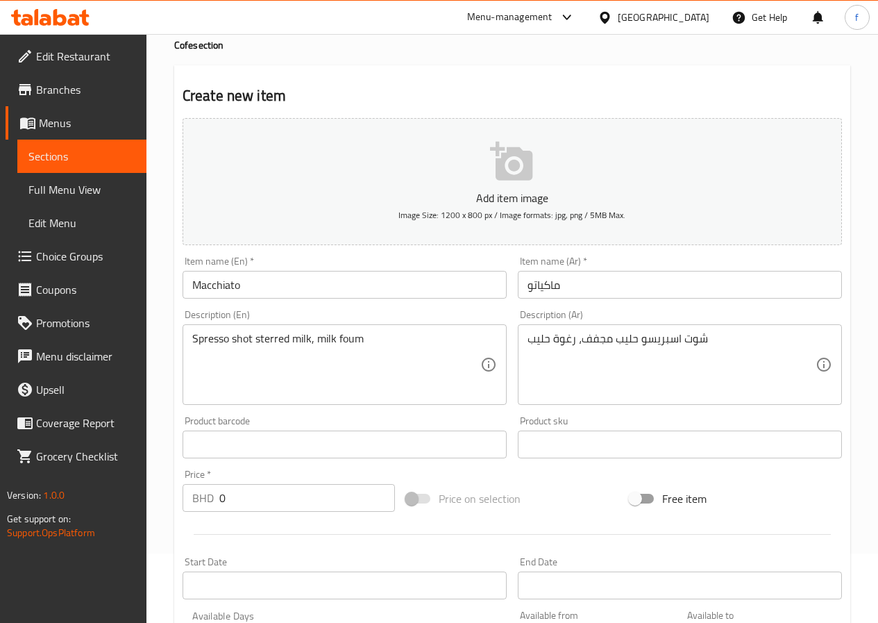
click at [213, 333] on textarea "Spresso shot sterred milk, milk foum" at bounding box center [336, 365] width 288 height 66
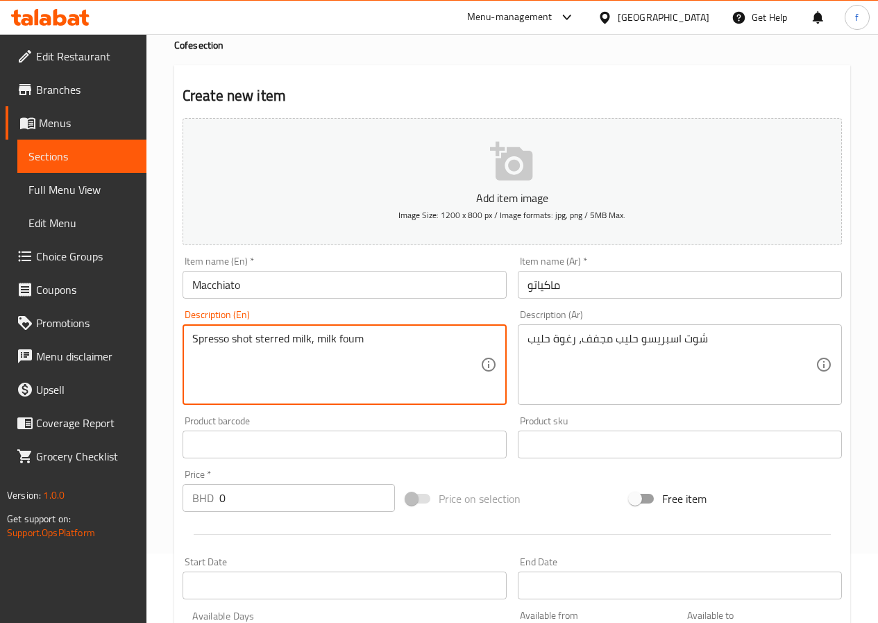
click at [213, 333] on textarea "Spresso shot sterred milk, milk foum" at bounding box center [336, 365] width 288 height 66
click at [331, 378] on textarea "Spresso shot sterred milk, milk foum" at bounding box center [336, 365] width 288 height 66
click at [433, 359] on textarea "Spresso shot sterred milk, milk foum" at bounding box center [336, 365] width 288 height 66
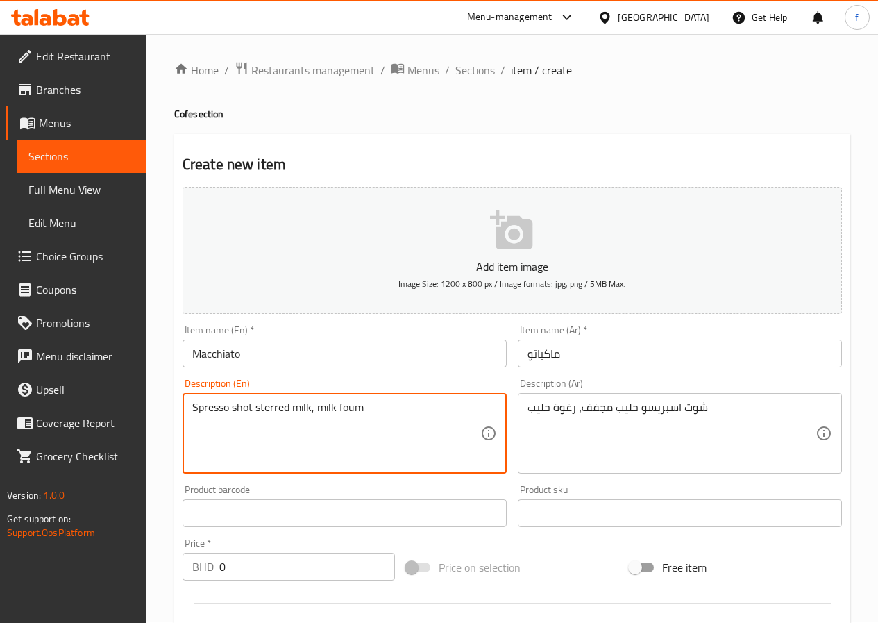
scroll to position [0, 0]
click at [456, 446] on textarea "Spresso shot sterred milk, milk foum" at bounding box center [336, 434] width 288 height 66
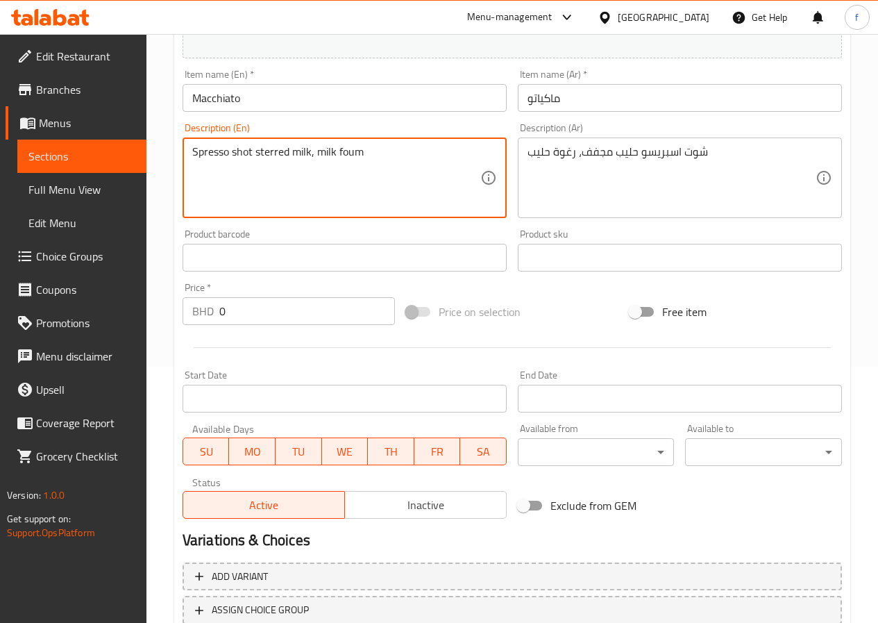
scroll to position [278, 0]
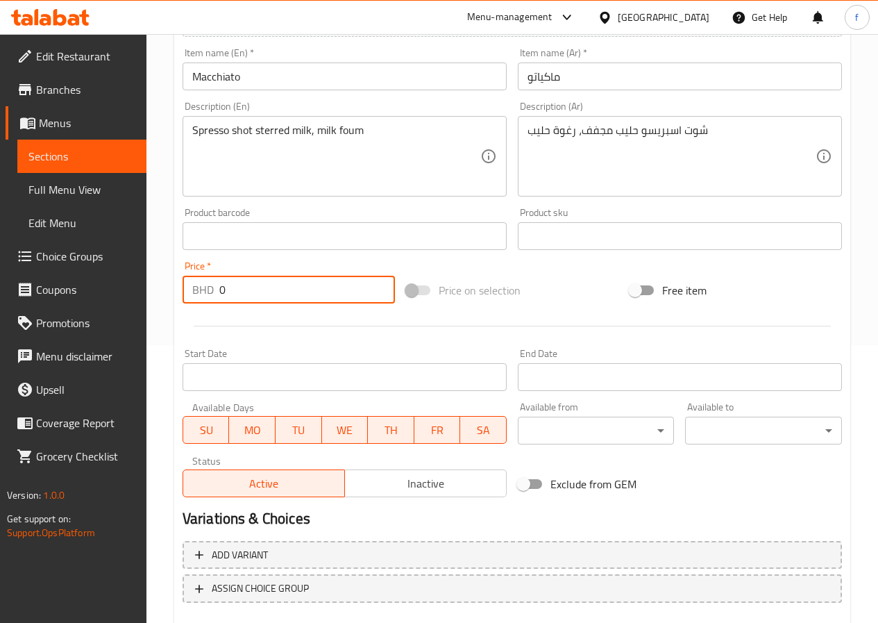
click at [274, 289] on input "0" at bounding box center [307, 290] width 176 height 28
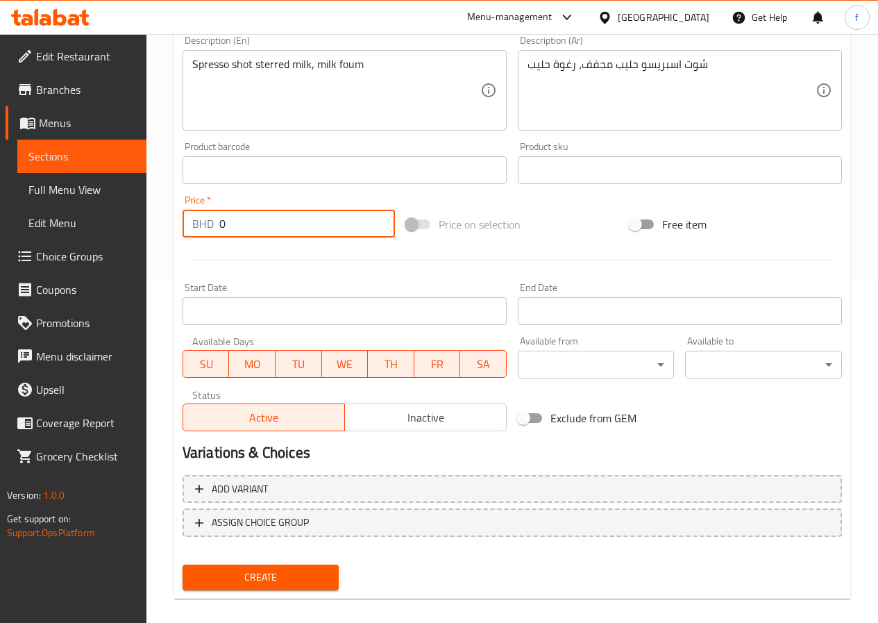
scroll to position [347, 0]
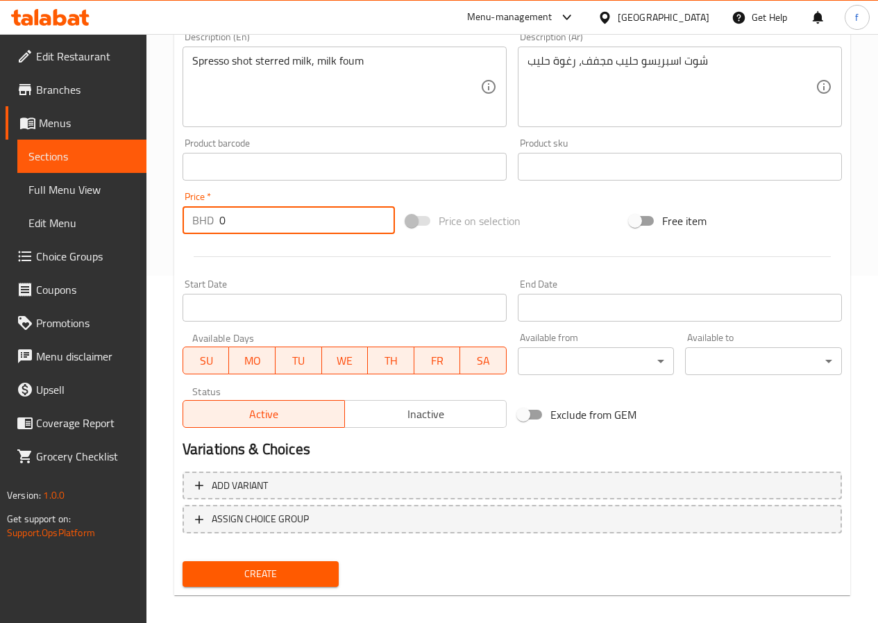
click at [278, 224] on input "0" at bounding box center [307, 220] width 176 height 28
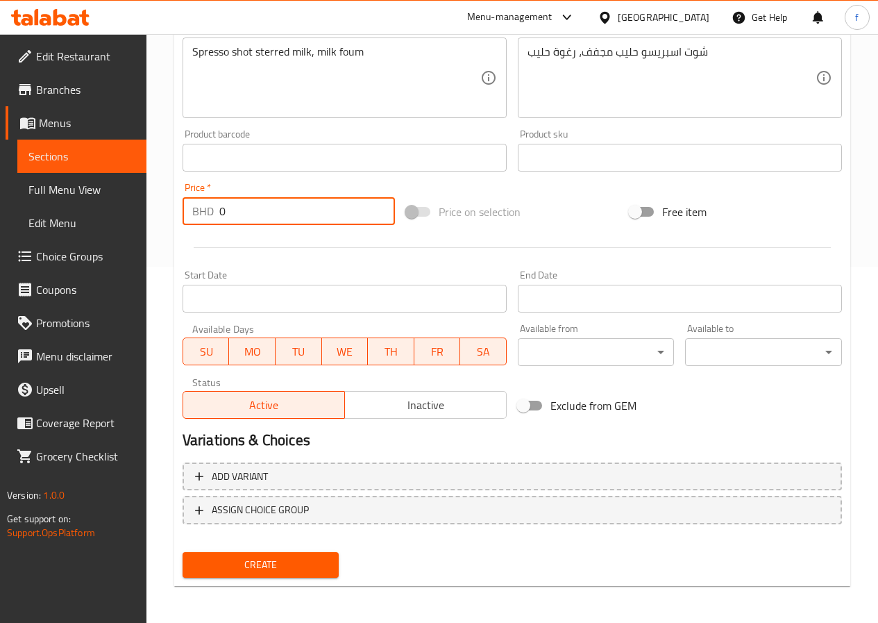
scroll to position [358, 0]
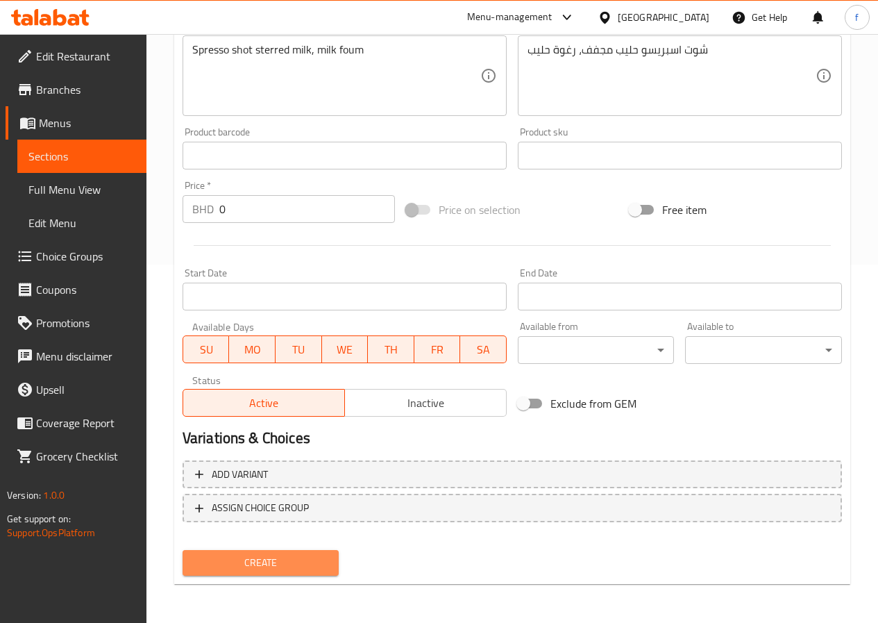
click at [240, 574] on button "Create" at bounding box center [261, 563] width 157 height 26
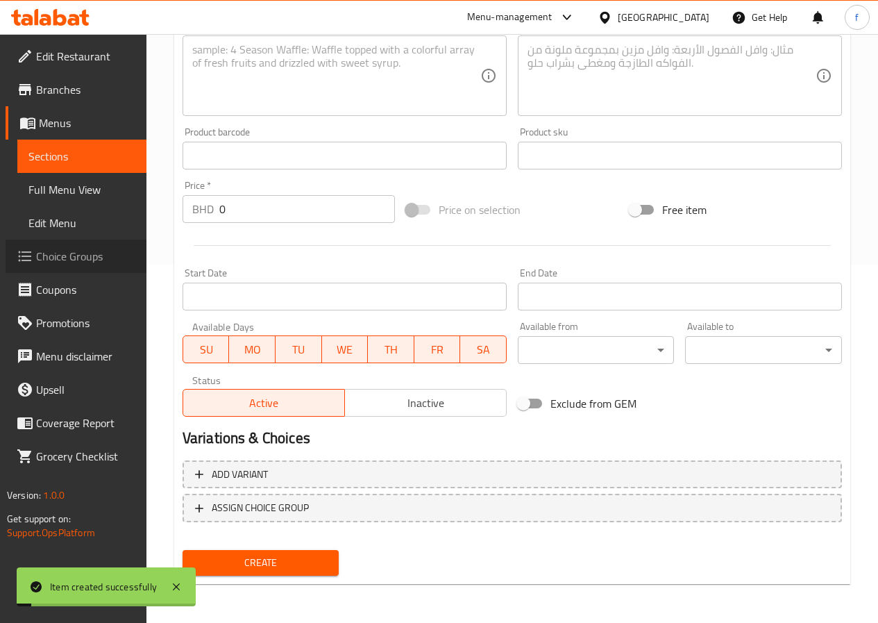
click at [56, 253] on span "Choice Groups" at bounding box center [85, 256] width 99 height 17
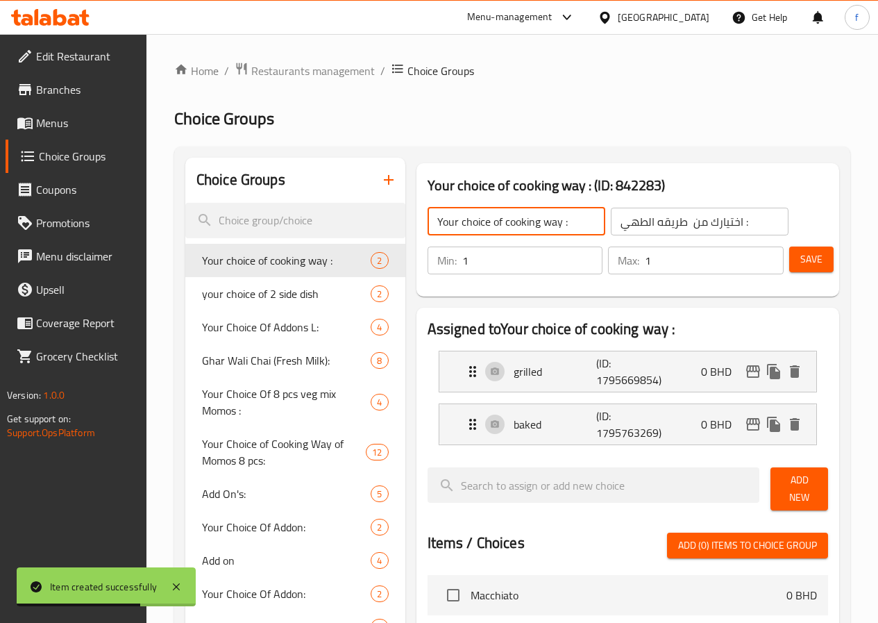
drag, startPoint x: 448, startPoint y: 223, endPoint x: 510, endPoint y: 230, distance: 62.9
click at [510, 230] on input "Your choice of cooking way :" at bounding box center [517, 222] width 178 height 28
drag, startPoint x: 450, startPoint y: 221, endPoint x: 506, endPoint y: 230, distance: 57.0
click at [506, 230] on input "Your choice of cooking way :" at bounding box center [517, 222] width 178 height 28
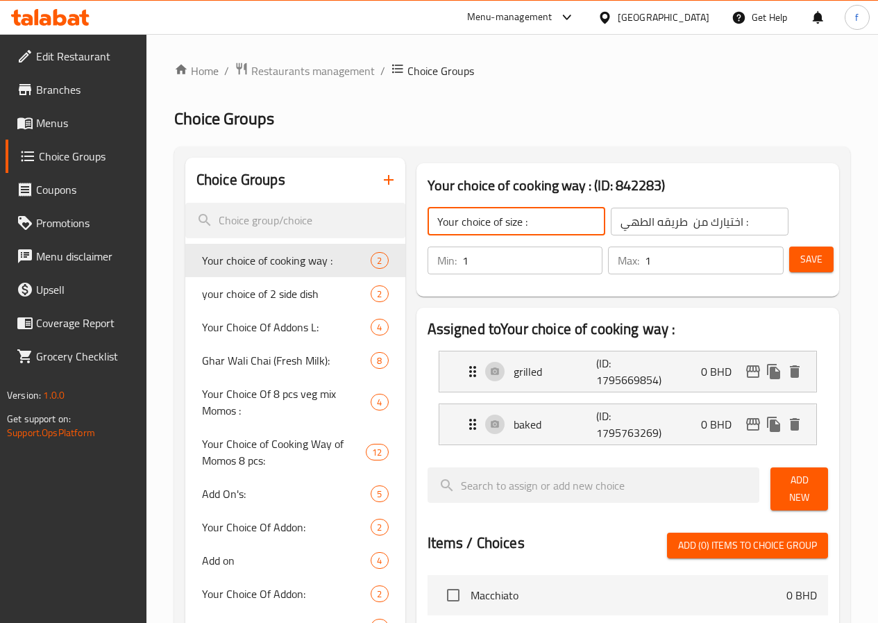
type input "Your choice of size :"
drag, startPoint x: 590, startPoint y: 227, endPoint x: 624, endPoint y: 225, distance: 33.4
click at [624, 225] on input "اختيارك من طريقه الطهي :" at bounding box center [700, 222] width 178 height 28
click at [611, 222] on input "اختيارك من طريقه الطهي :" at bounding box center [700, 222] width 178 height 28
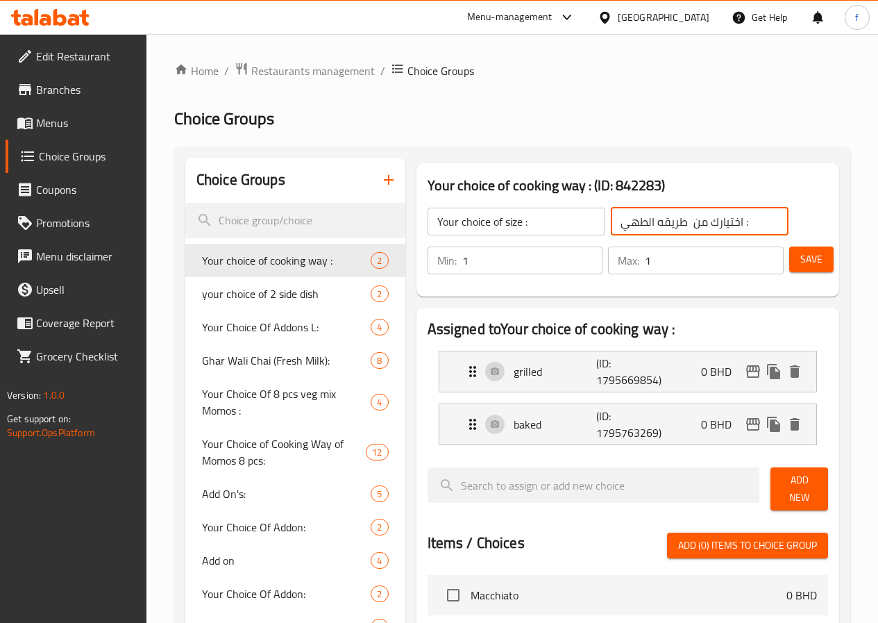
click at [611, 222] on input "اختيارك من طريقه الطهي :" at bounding box center [700, 222] width 178 height 28
click at [633, 222] on input "اختيارك من طريقه الطهي :" at bounding box center [700, 222] width 178 height 28
drag, startPoint x: 594, startPoint y: 224, endPoint x: 659, endPoint y: 224, distance: 64.6
click at [659, 224] on input "اختيارك من طريقه الطهي :" at bounding box center [700, 222] width 178 height 28
type input "اختيارك من الحجم :"
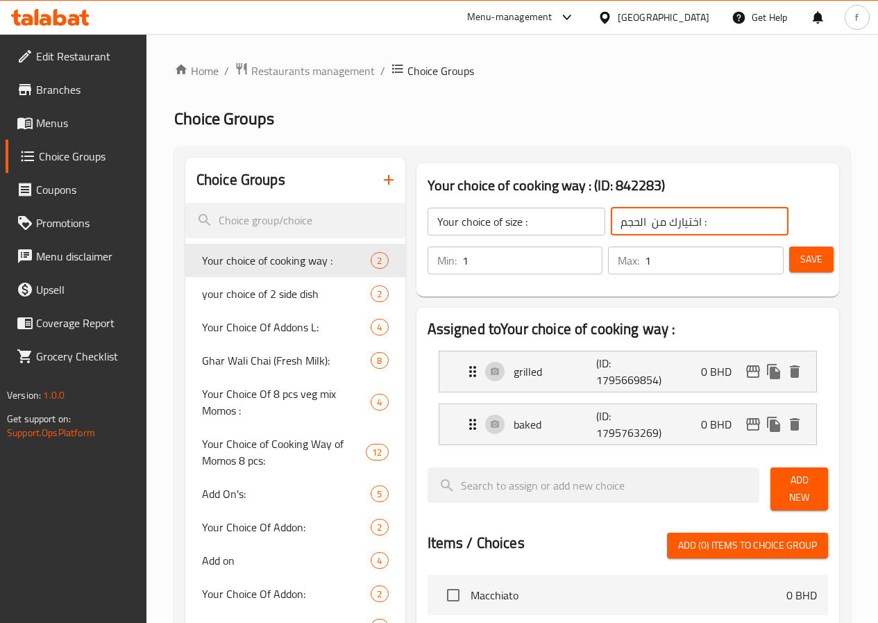
click at [645, 250] on input "1" at bounding box center [714, 261] width 139 height 28
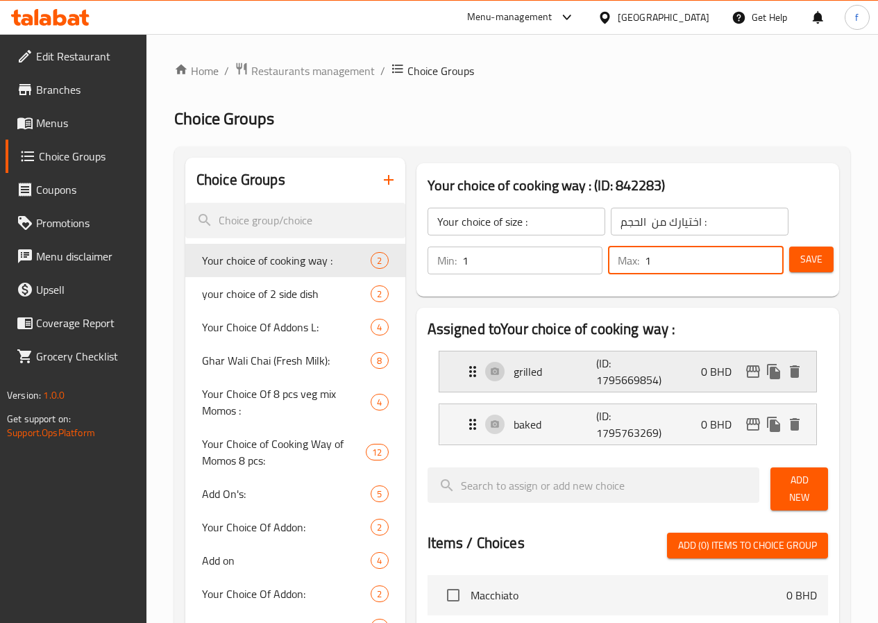
scroll to position [69, 0]
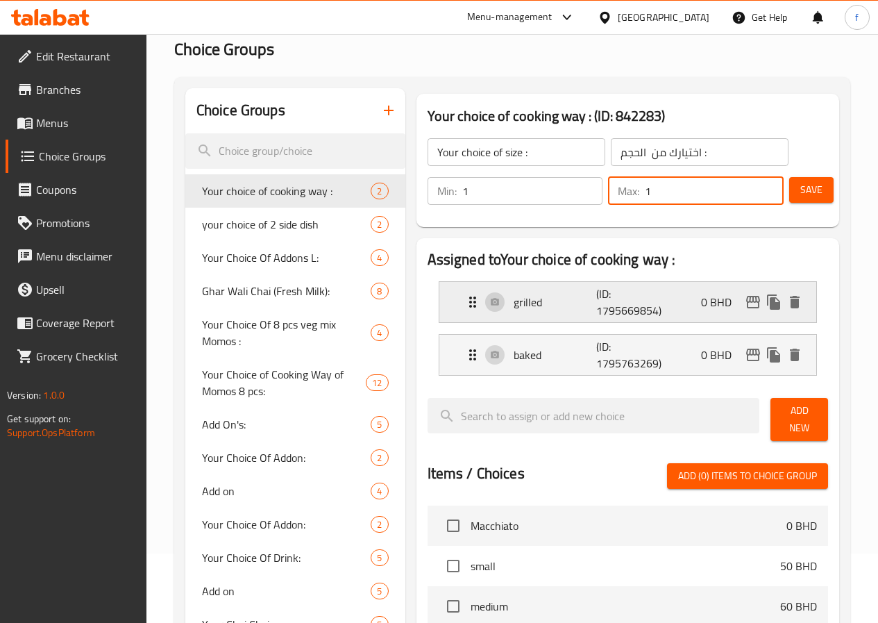
click at [796, 309] on icon "delete" at bounding box center [795, 302] width 17 height 17
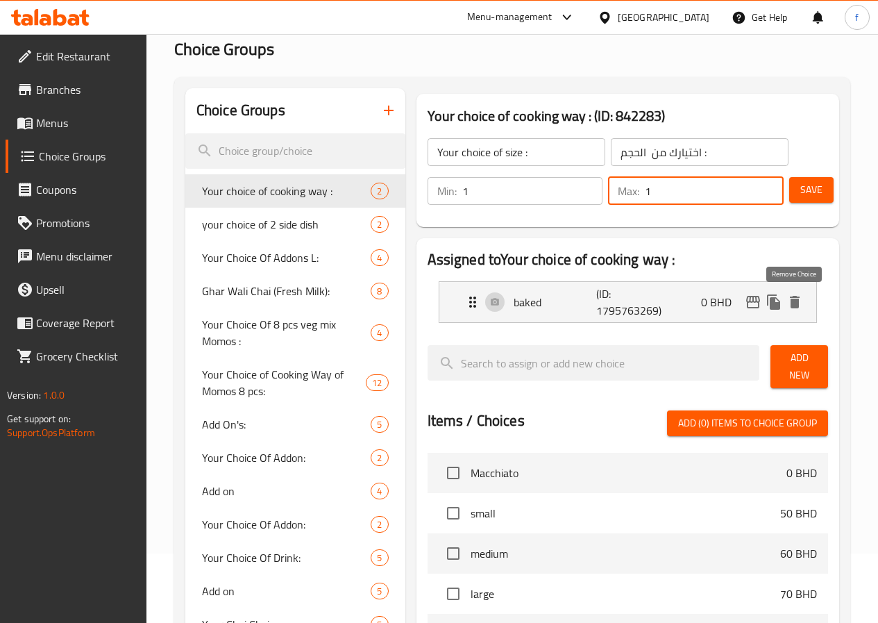
click at [796, 309] on icon "delete" at bounding box center [795, 302] width 17 height 17
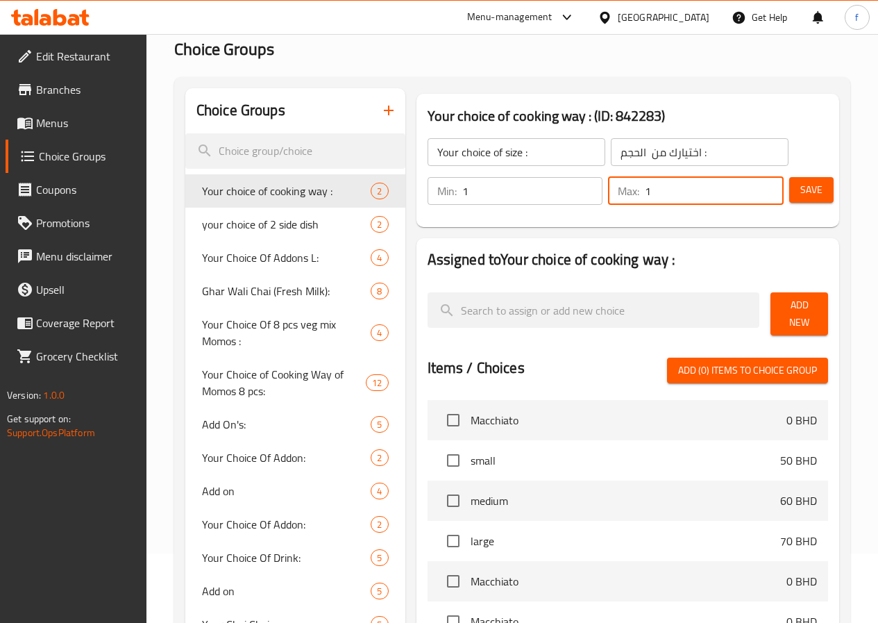
click at [782, 309] on span "Add New" at bounding box center [799, 313] width 35 height 35
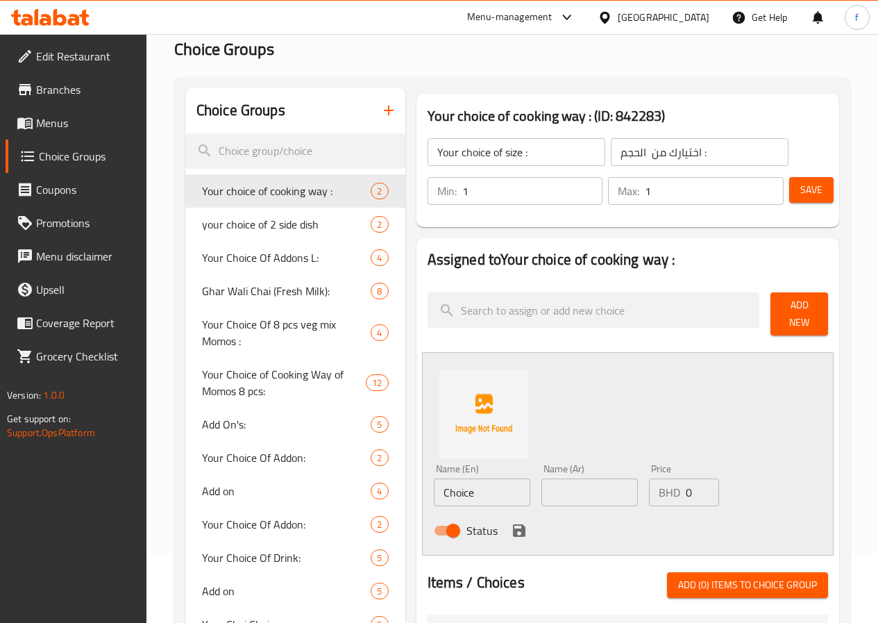
click at [437, 484] on input "Choice" at bounding box center [482, 492] width 97 height 28
type input "ؤ"
type input "c"
click at [447, 478] on input "text" at bounding box center [482, 492] width 97 height 28
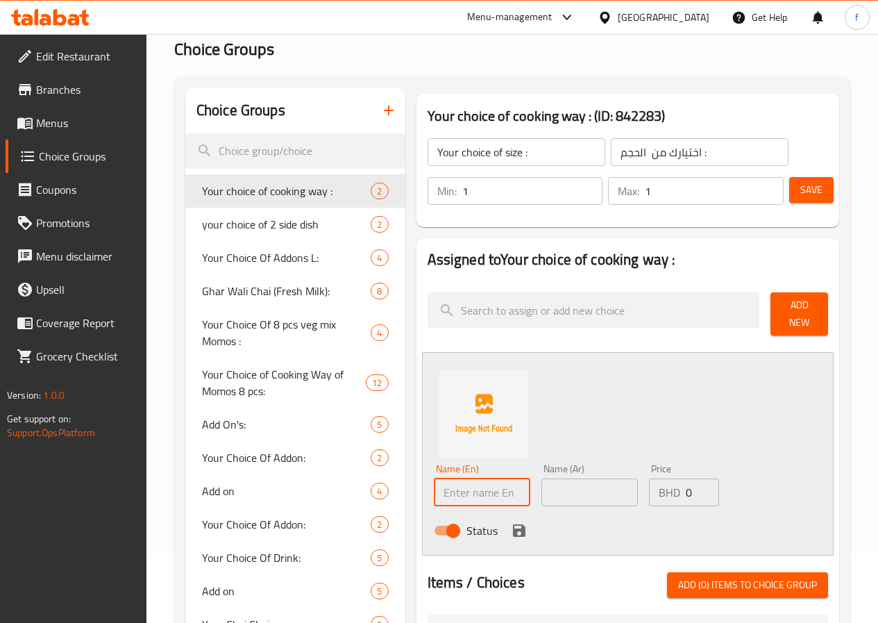
click at [444, 490] on input "text" at bounding box center [482, 492] width 97 height 28
type input "small"
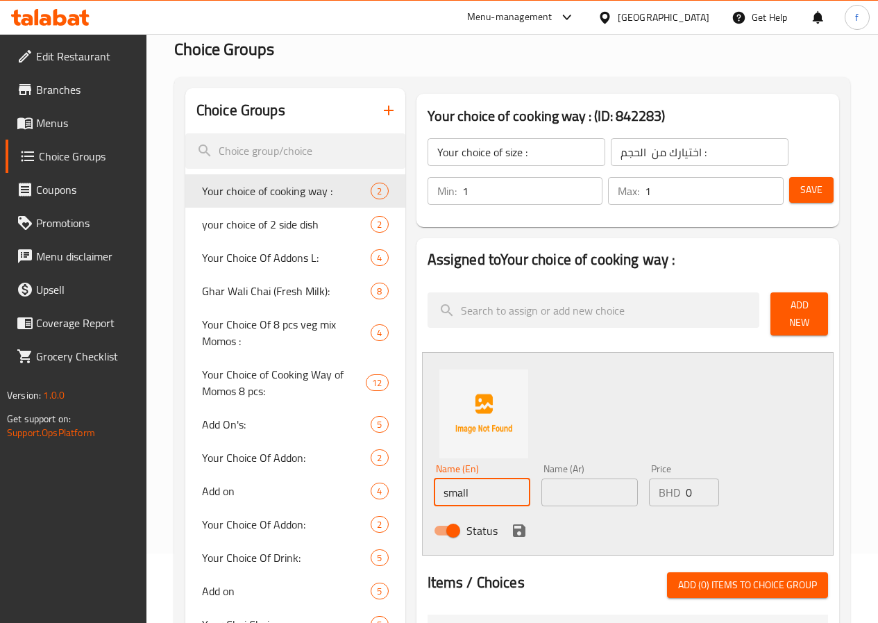
click at [75, 115] on span "Menus" at bounding box center [85, 123] width 99 height 17
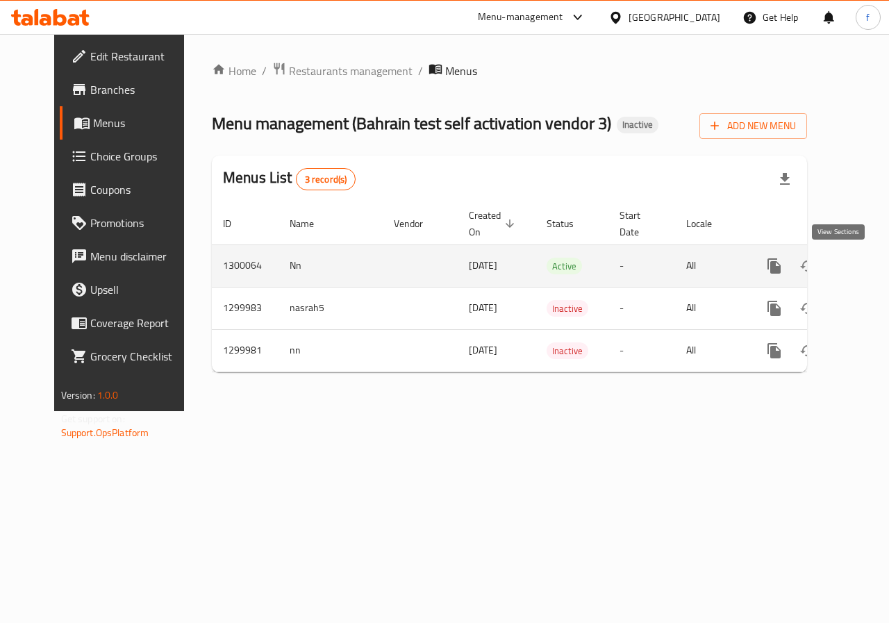
click at [858, 267] on link "enhanced table" at bounding box center [874, 265] width 33 height 33
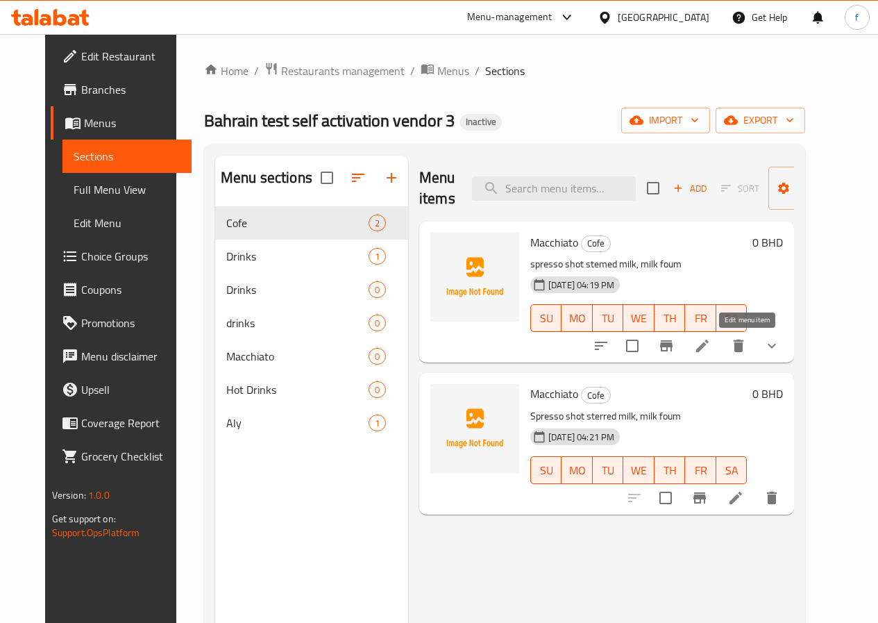
click at [711, 344] on icon at bounding box center [702, 345] width 17 height 17
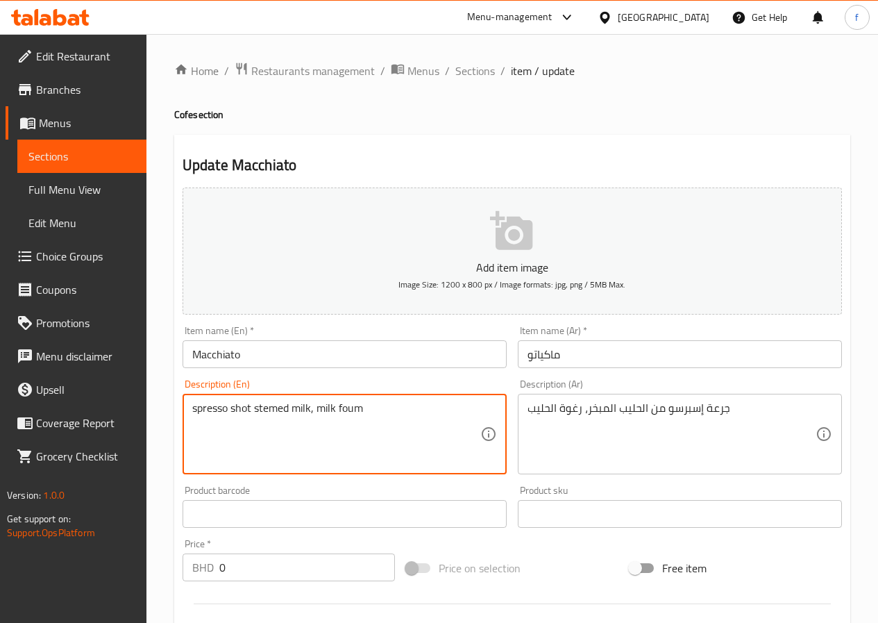
click at [206, 401] on textarea "spresso shot stemed milk, milk foum" at bounding box center [336, 434] width 288 height 66
click at [363, 406] on textarea "espresso shot stemed milk, milk foum" at bounding box center [336, 434] width 288 height 66
click at [386, 437] on textarea "espresso shot stemed milk, milk foam" at bounding box center [336, 434] width 288 height 66
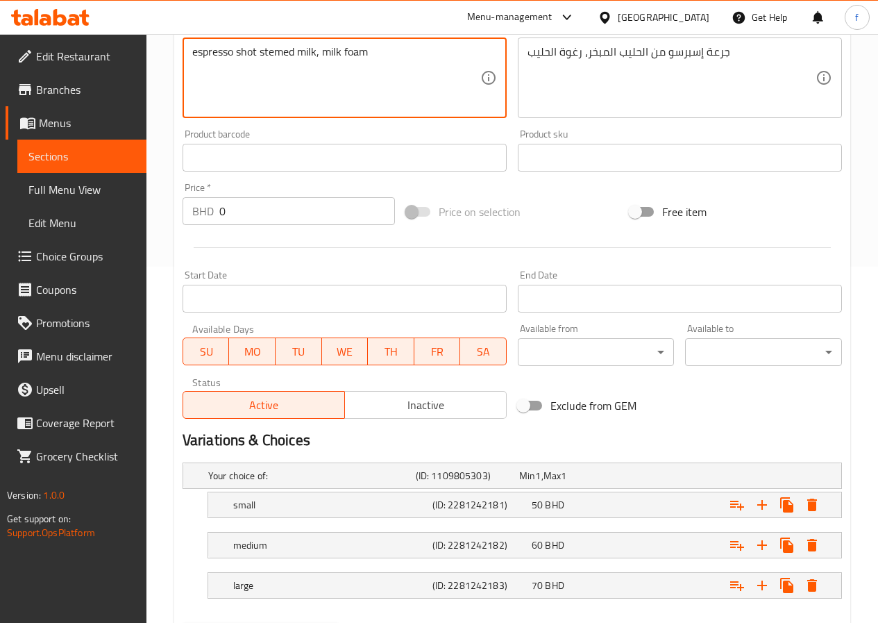
scroll to position [278, 0]
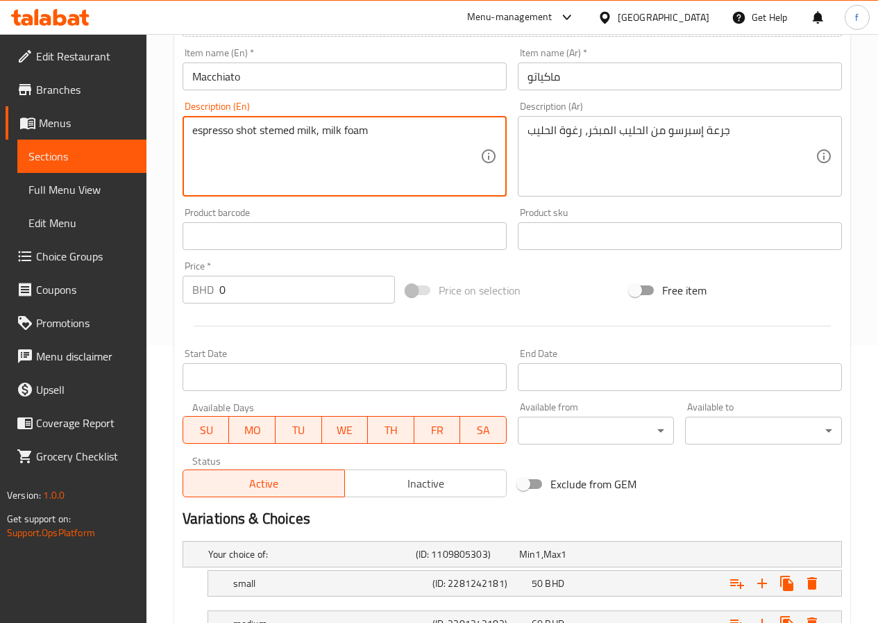
type textarea "espresso shot stemed milk, milk foam"
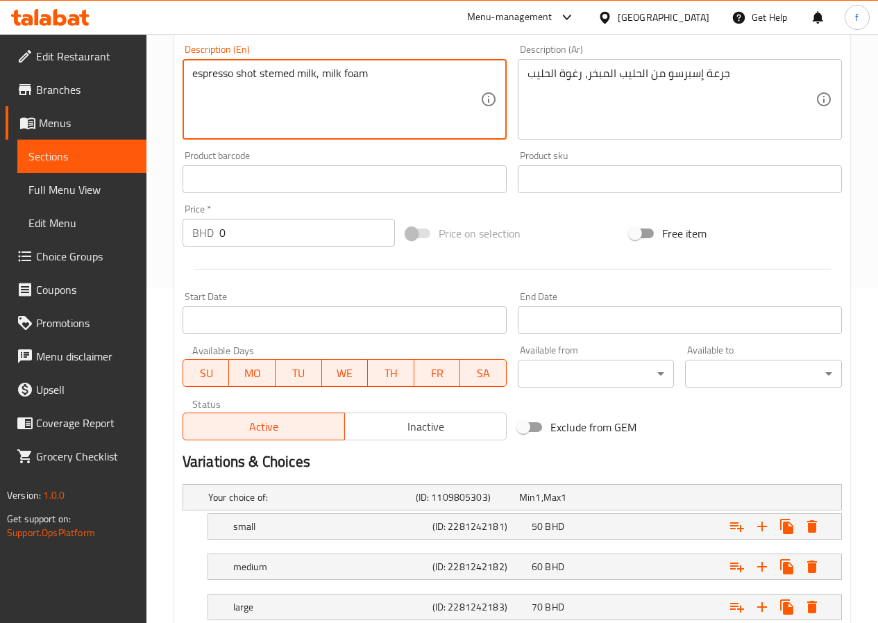
scroll to position [417, 0]
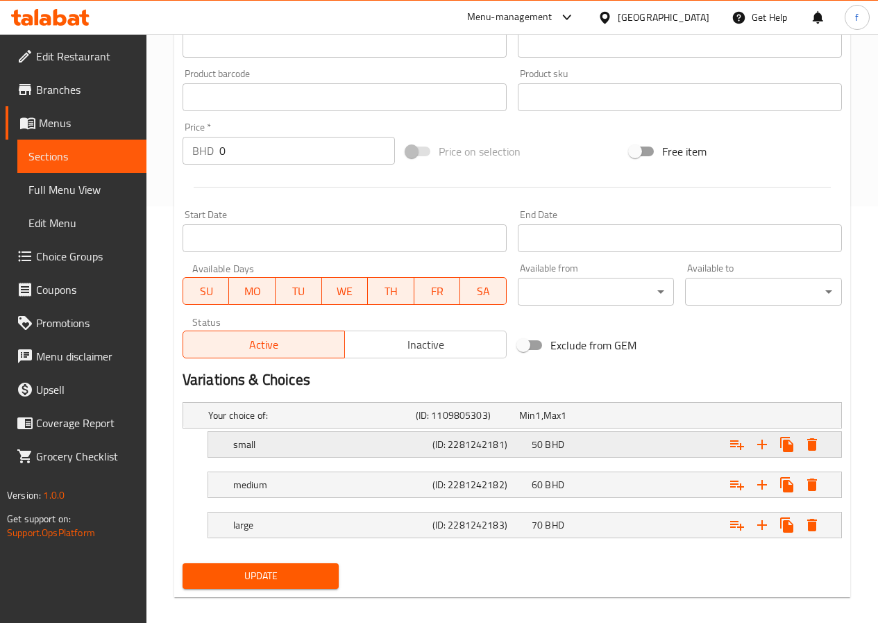
click at [270, 439] on h5 "small" at bounding box center [330, 444] width 194 height 14
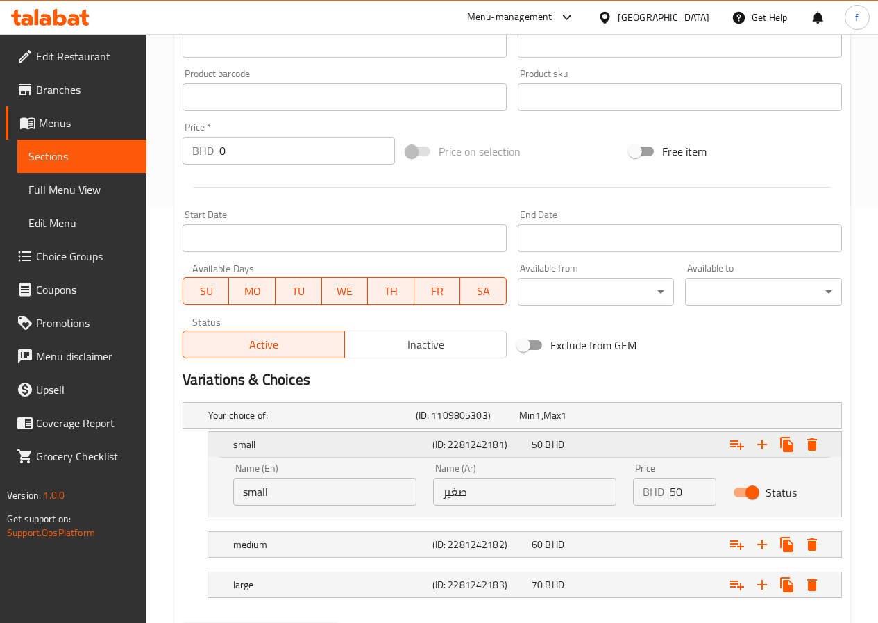
click at [277, 442] on h5 "small" at bounding box center [330, 444] width 194 height 14
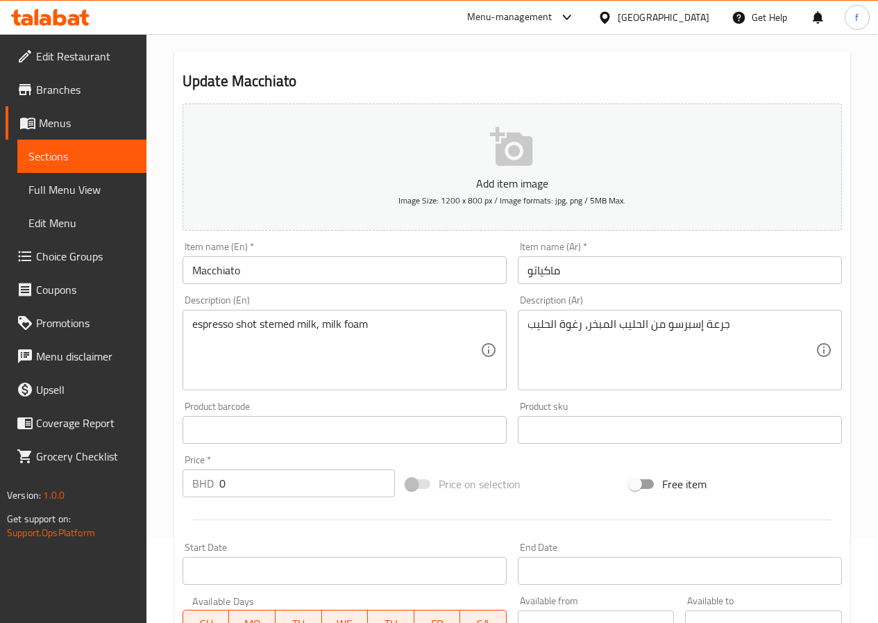
scroll to position [69, 0]
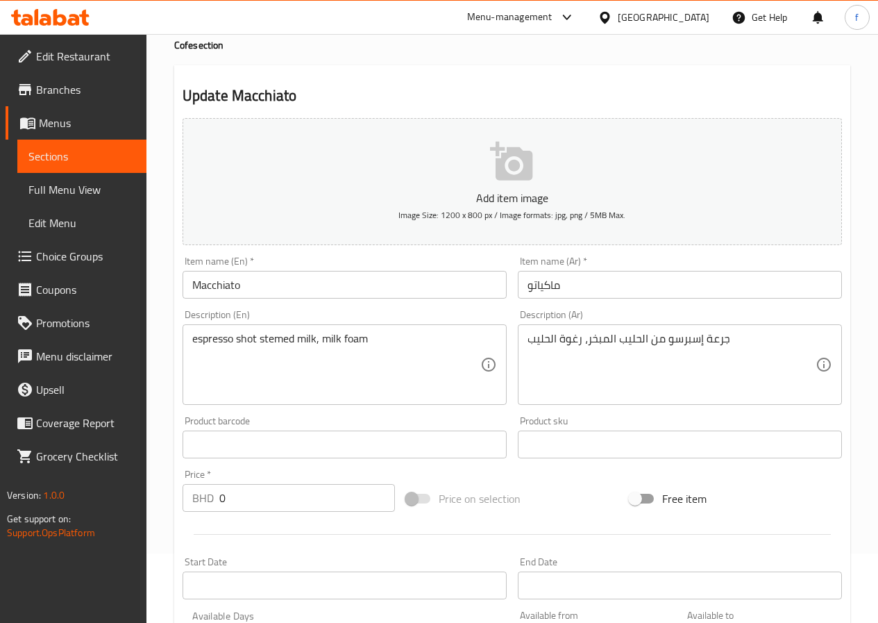
click at [90, 123] on span "Menus" at bounding box center [87, 123] width 97 height 17
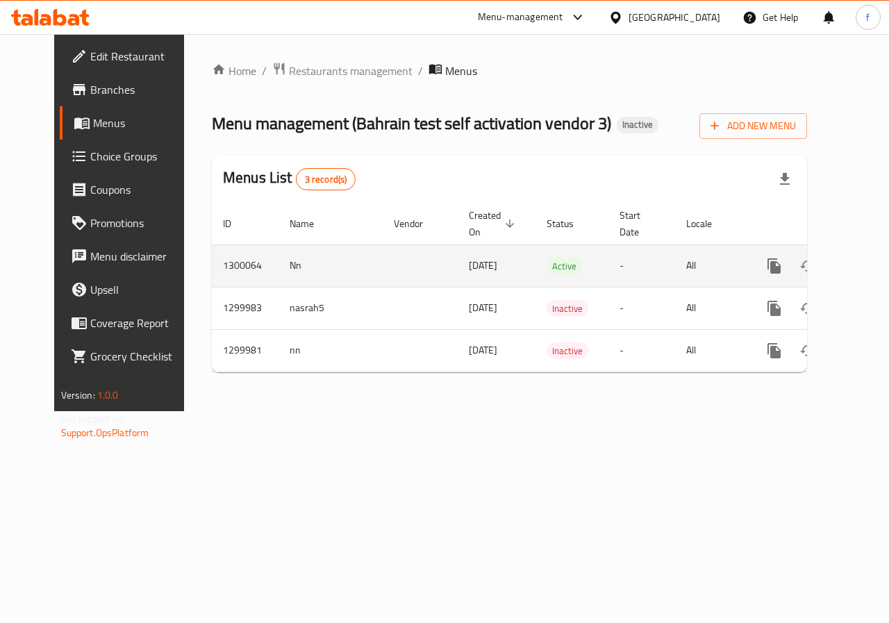
click at [866, 265] on icon "enhanced table" at bounding box center [874, 266] width 17 height 17
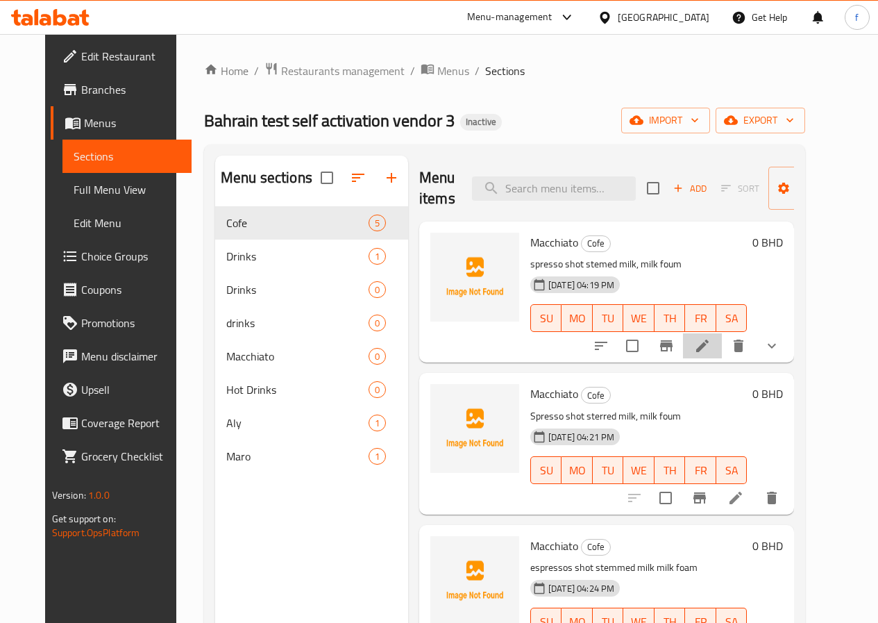
click at [722, 341] on li at bounding box center [702, 345] width 39 height 25
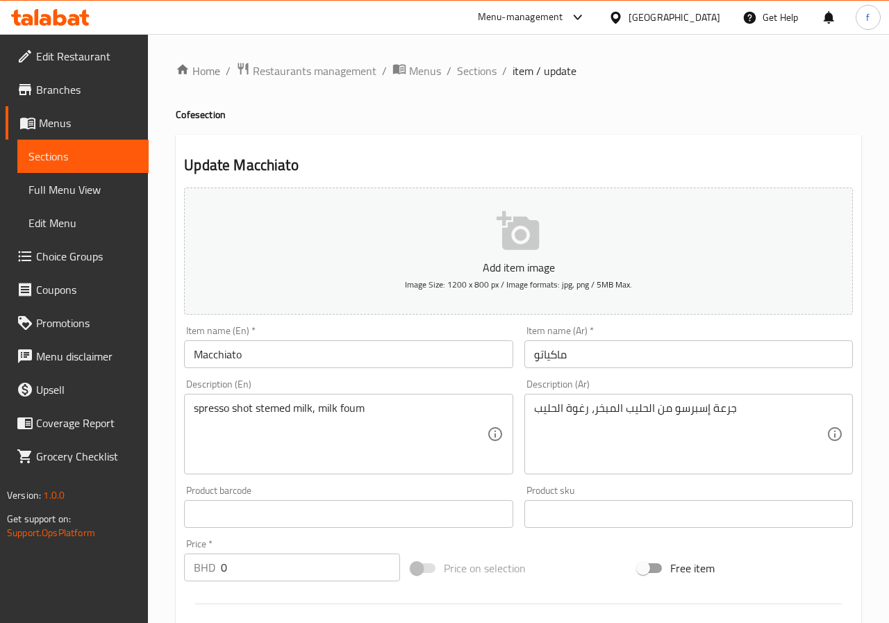
type input "سكر"
type input "صوصات الحجم الوسط:"
type input "0"
type input "سكر"
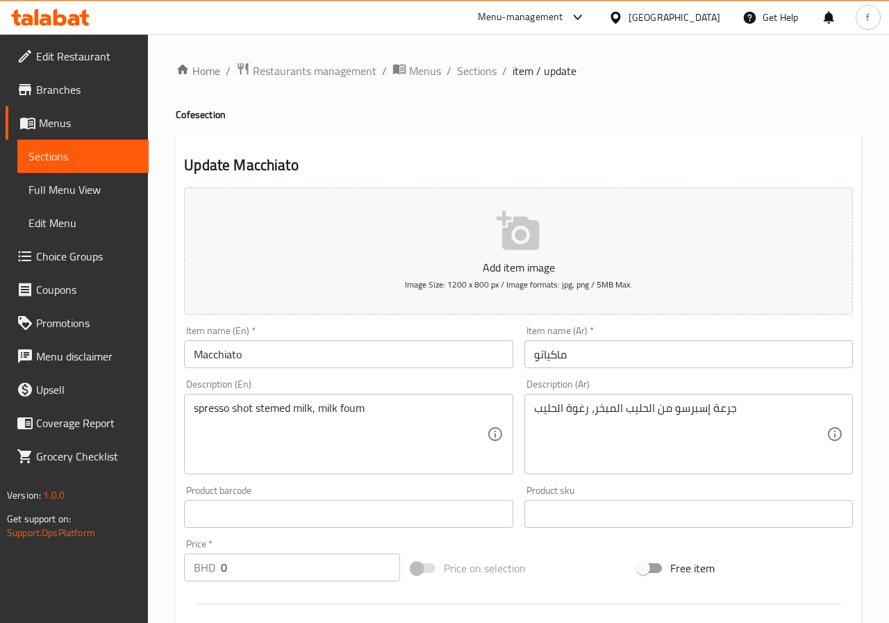
type input "صوصات الحجم الكبير:"
type input "0"
type input "سكر"
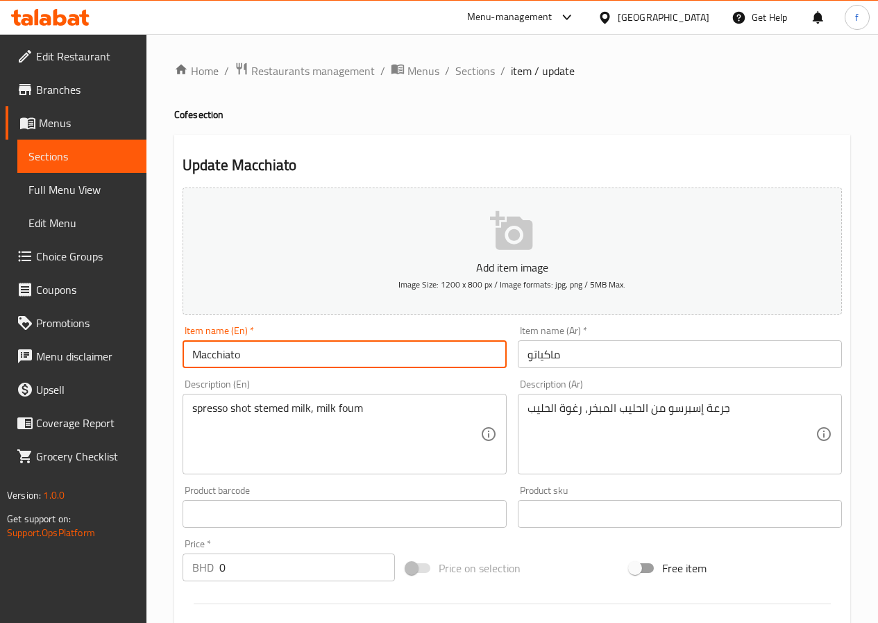
click at [310, 354] on input "Macchiato" at bounding box center [345, 354] width 324 height 28
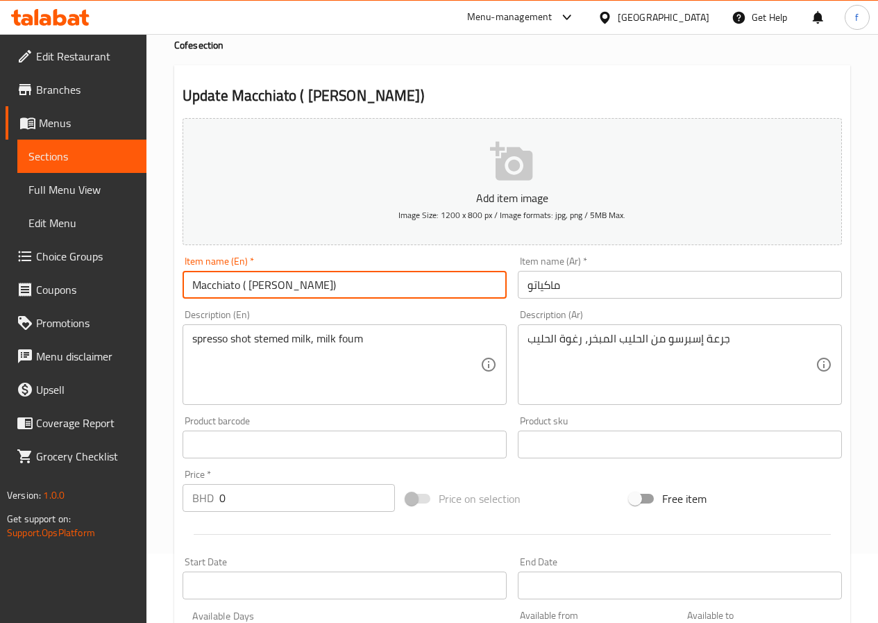
type input "Macchiato ( [PERSON_NAME])"
click at [569, 281] on input "ماكياتو" at bounding box center [680, 285] width 324 height 28
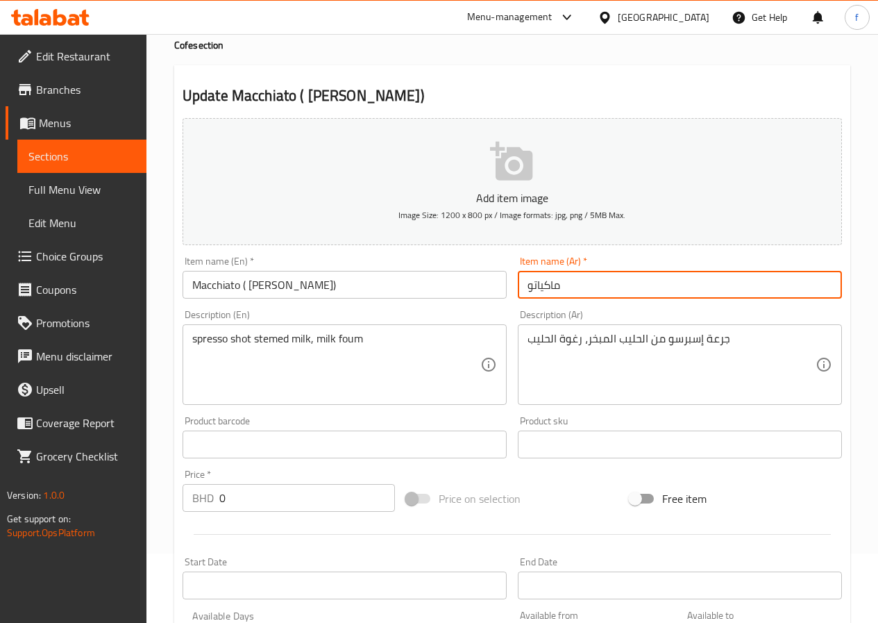
click at [530, 285] on input "ماكياتو" at bounding box center [680, 285] width 324 height 28
click at [535, 285] on input "()ماكياتو" at bounding box center [680, 285] width 324 height 28
click at [533, 284] on input "()ماكياتو" at bounding box center [680, 285] width 324 height 28
type input "([PERSON_NAME])ماكياتو"
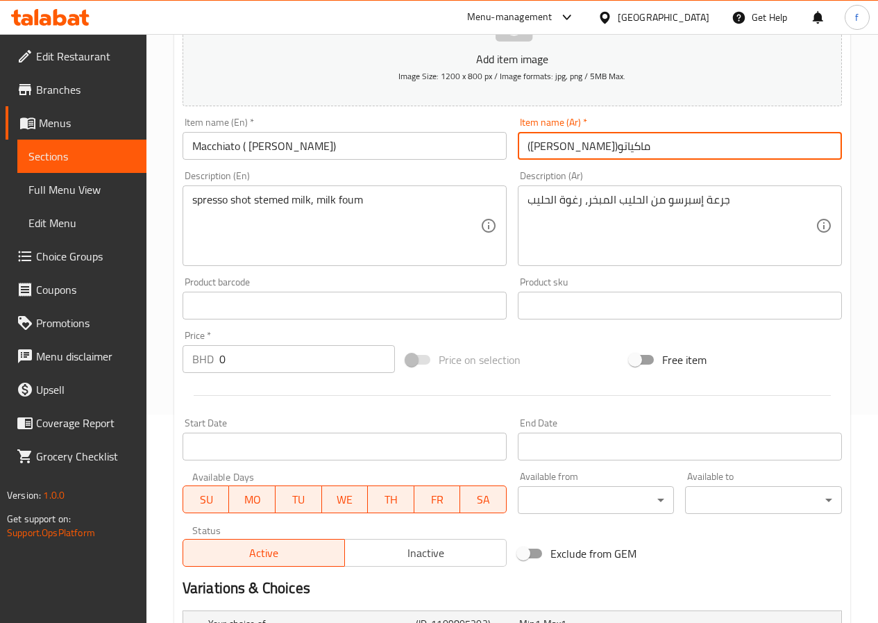
scroll to position [0, 0]
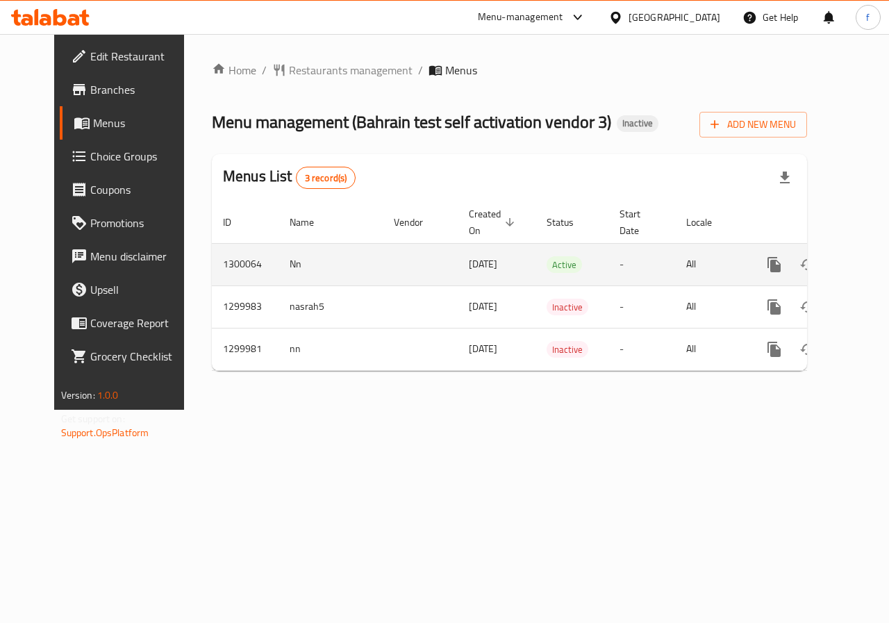
click at [866, 260] on icon "enhanced table" at bounding box center [874, 264] width 17 height 17
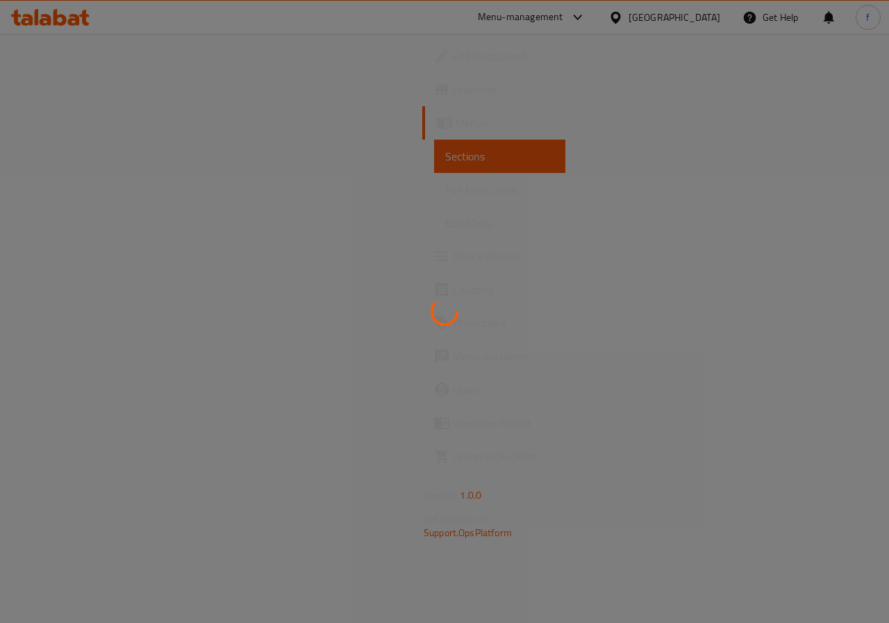
drag, startPoint x: 469, startPoint y: 309, endPoint x: 394, endPoint y: 321, distance: 76.0
click at [394, 321] on div at bounding box center [444, 311] width 889 height 623
click at [435, 310] on icon at bounding box center [444, 311] width 39 height 39
click at [435, 310] on icon at bounding box center [444, 311] width 33 height 33
click at [435, 310] on icon at bounding box center [444, 312] width 32 height 32
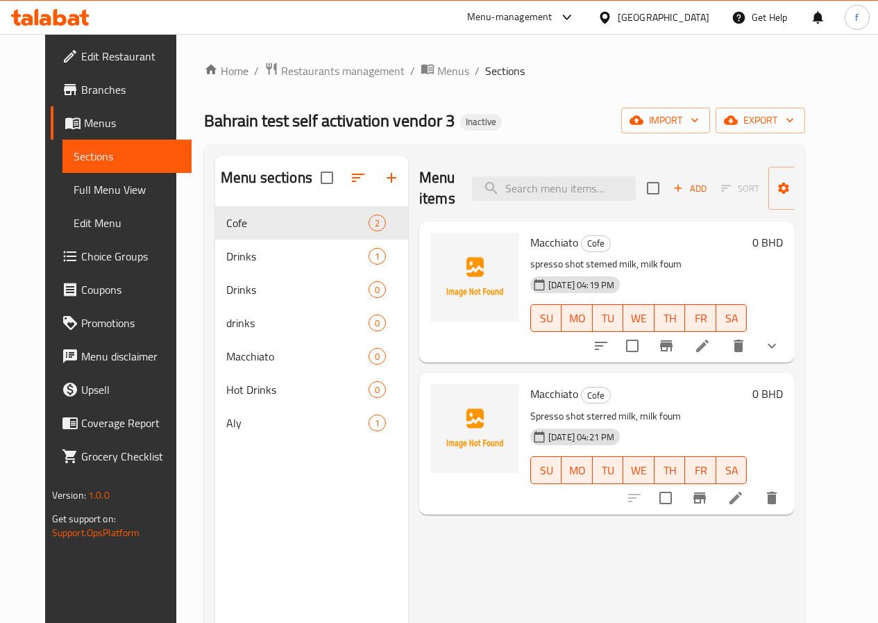
click at [56, 277] on link "Coupons" at bounding box center [121, 289] width 141 height 33
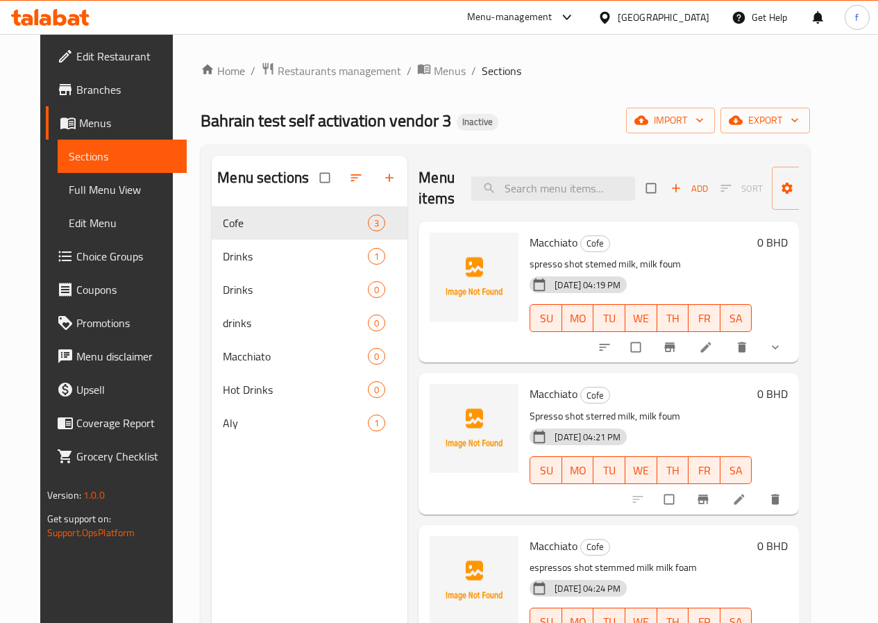
click at [78, 257] on span "Choice Groups" at bounding box center [125, 256] width 99 height 17
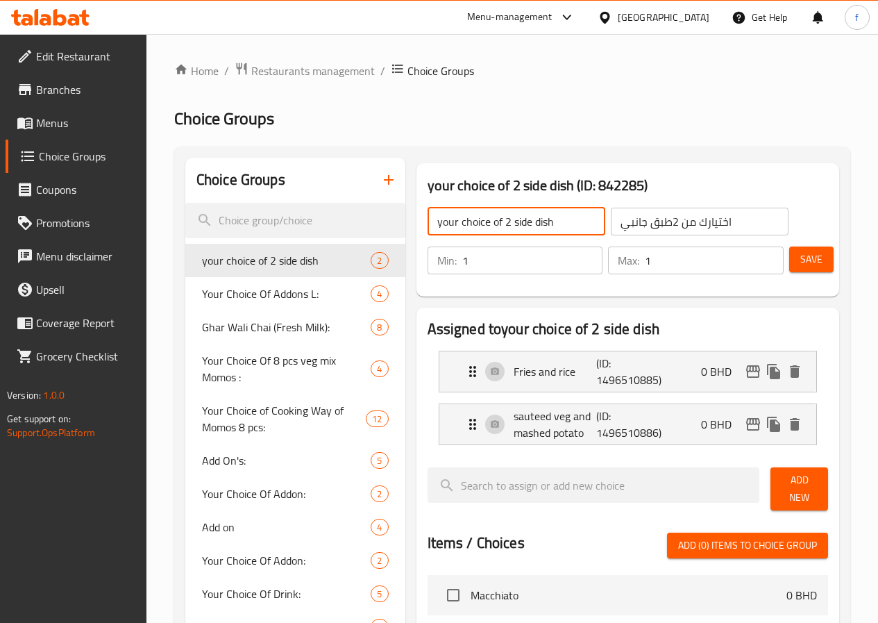
click at [534, 224] on input "your choice of 2 side dish" at bounding box center [517, 222] width 178 height 28
click at [517, 224] on input "your choice of 2 side dish" at bounding box center [517, 222] width 178 height 28
click at [519, 224] on input "your choice of 2 side dish" at bounding box center [517, 222] width 178 height 28
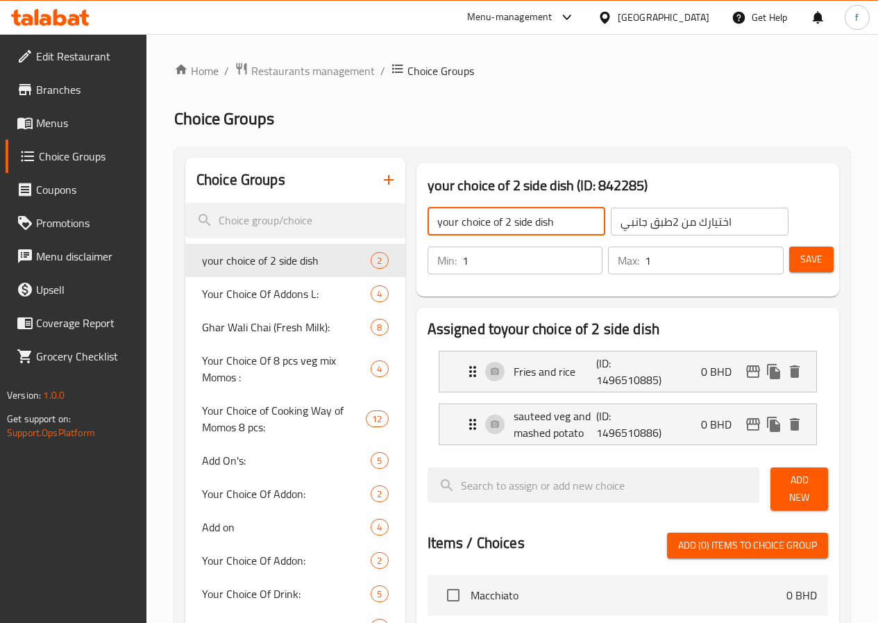
click at [519, 224] on input "your choice of 2 side dish" at bounding box center [517, 222] width 178 height 28
click at [459, 228] on input "your choice of fl" at bounding box center [517, 222] width 178 height 28
click at [470, 217] on input "your choice of fl" at bounding box center [517, 222] width 178 height 28
click at [470, 217] on input "your choice of flover" at bounding box center [517, 222] width 178 height 28
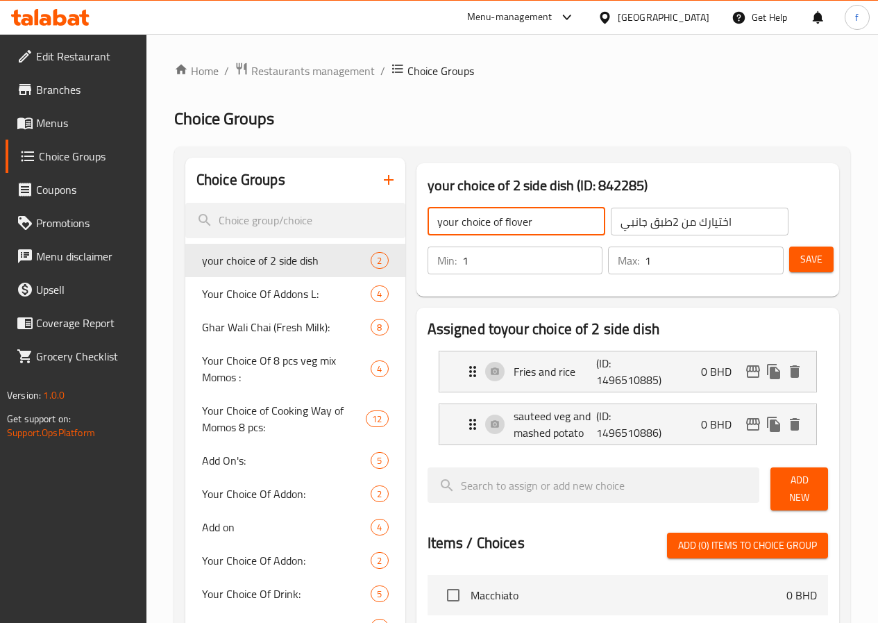
click at [470, 217] on input "your choice of flover" at bounding box center [517, 222] width 178 height 28
drag, startPoint x: 470, startPoint y: 217, endPoint x: 462, endPoint y: 225, distance: 10.8
click at [462, 225] on input "your choice of flover" at bounding box center [517, 222] width 178 height 28
click at [461, 224] on input "your choice of flover" at bounding box center [517, 222] width 178 height 28
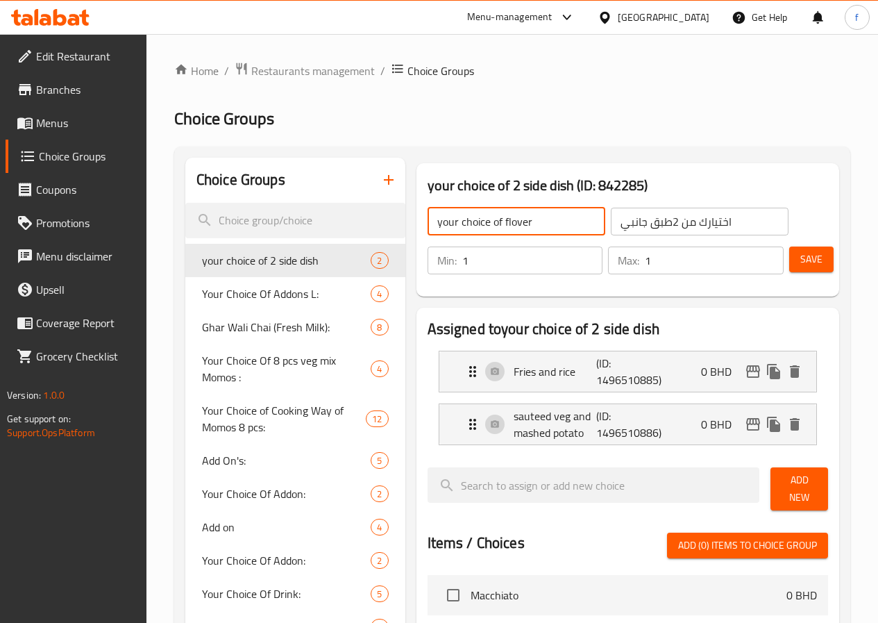
paste input "Flavo"
type input "your choice of Flavor"
click at [611, 227] on input "اختيارك من 2طبق جانبي" at bounding box center [700, 222] width 178 height 28
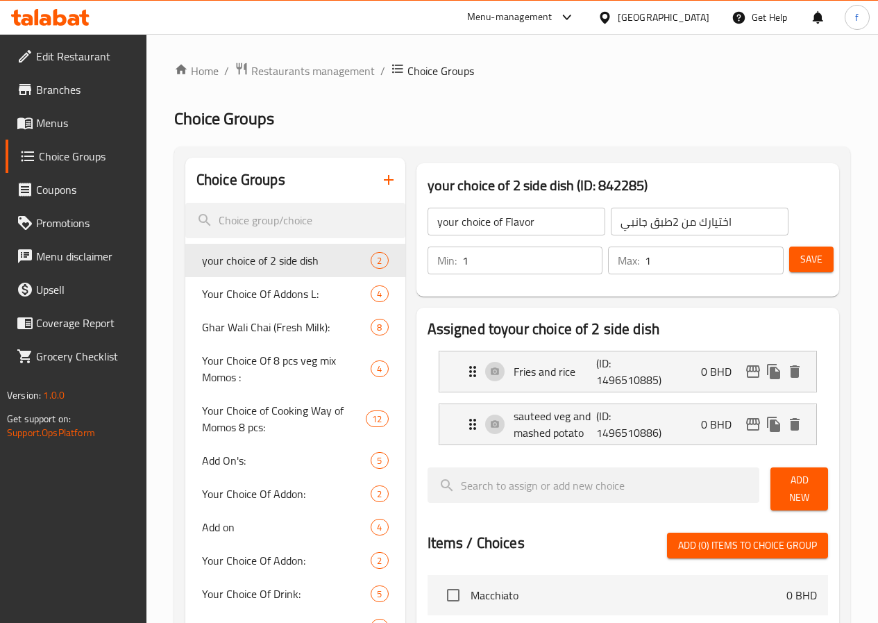
click at [633, 216] on input "اختيارك من 2طبق جانبي" at bounding box center [700, 222] width 178 height 28
paste input "إختيارك من النكهة:"
click at [803, 379] on icon "delete" at bounding box center [795, 371] width 17 height 17
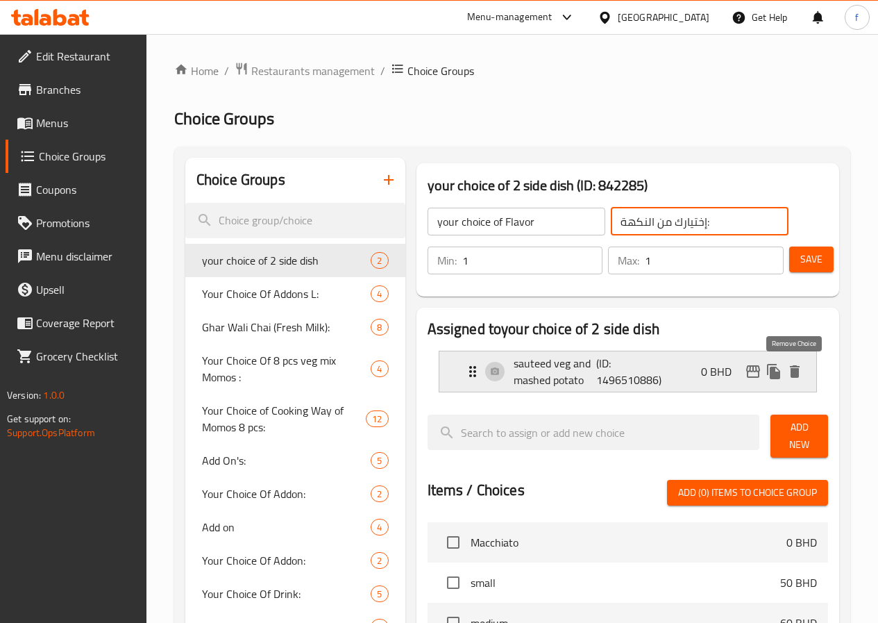
click at [799, 376] on icon "delete" at bounding box center [795, 371] width 17 height 17
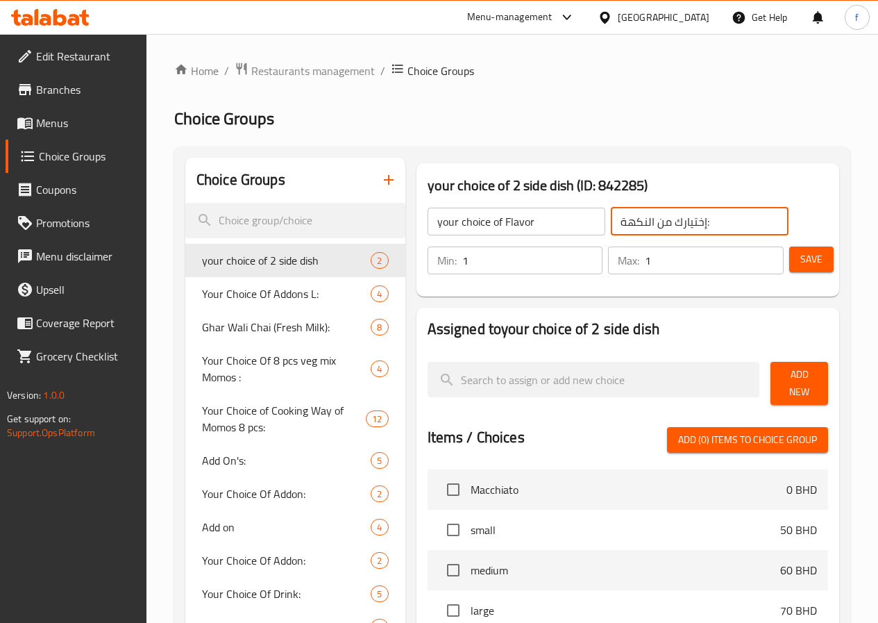
type input "إختيارك من النكهة:"
click at [787, 376] on span "Add New" at bounding box center [799, 383] width 35 height 35
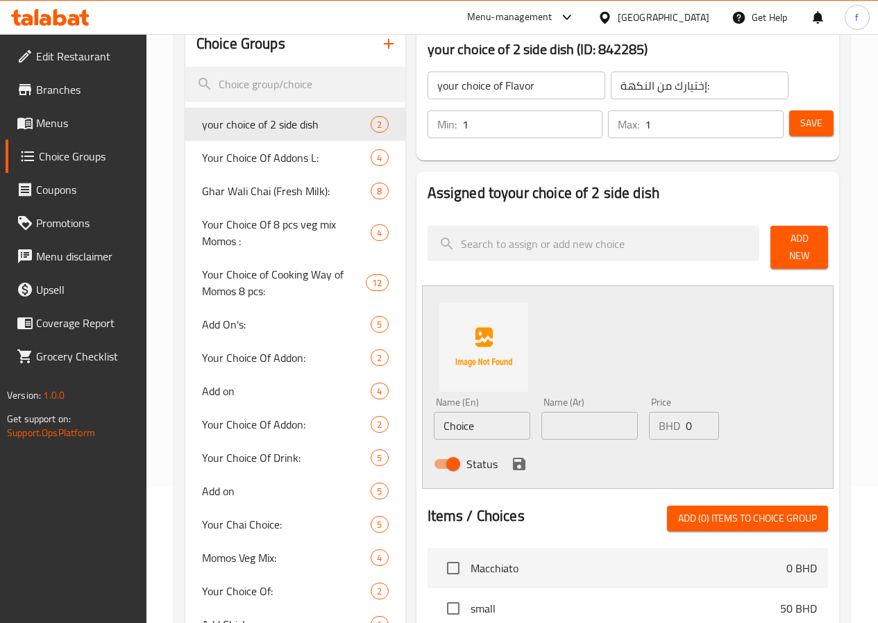
scroll to position [139, 0]
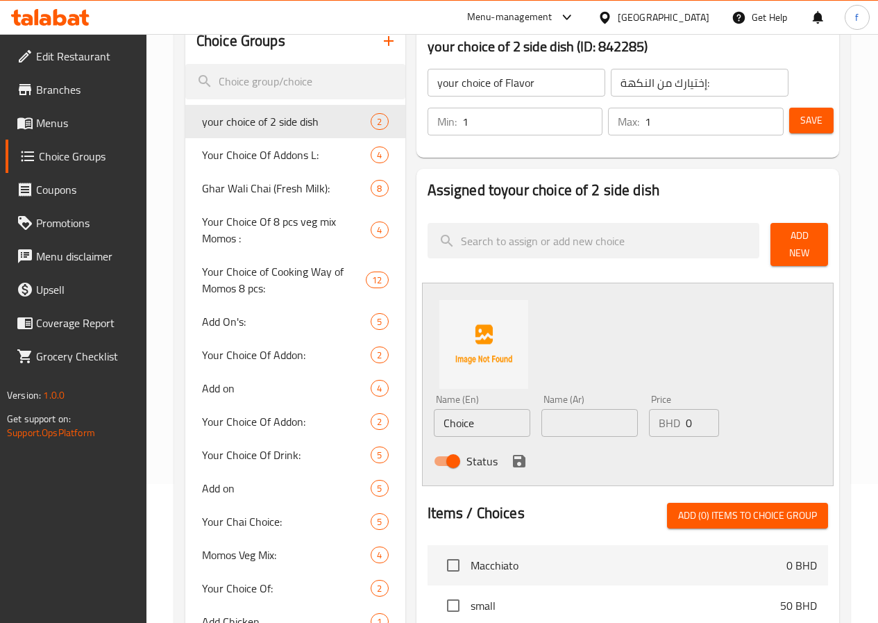
click at [437, 409] on input "Choice" at bounding box center [482, 423] width 97 height 28
click at [478, 83] on input "your choice of Flavor" at bounding box center [517, 83] width 178 height 28
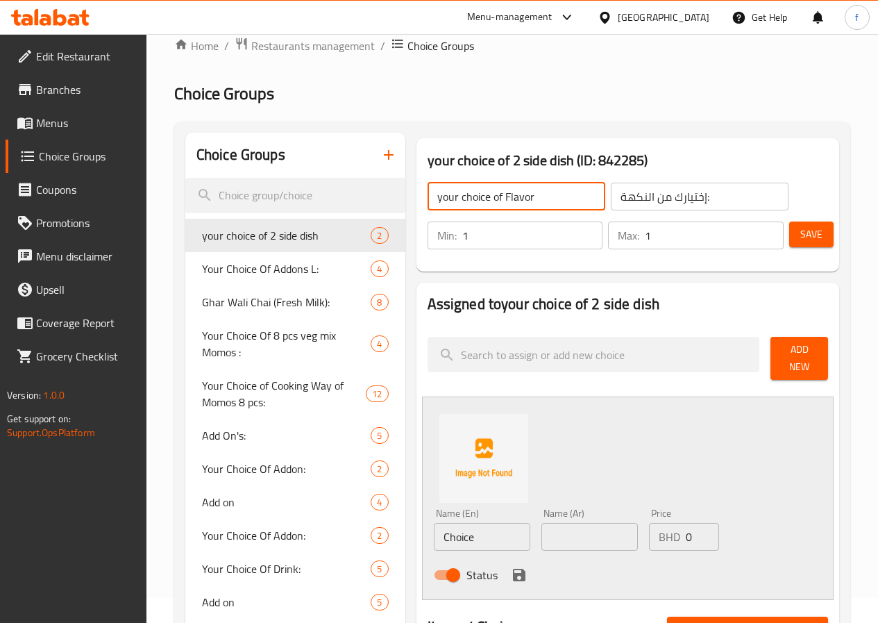
scroll to position [0, 0]
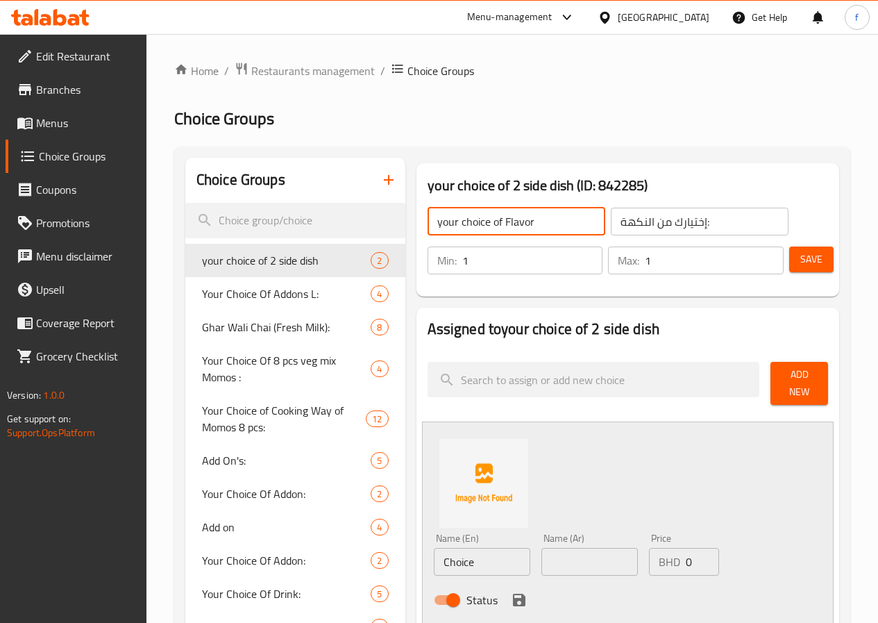
click at [491, 226] on input "your choice of Flavor" at bounding box center [517, 222] width 178 height 28
click at [450, 222] on input "your choice of Flavor" at bounding box center [517, 222] width 178 height 28
click at [458, 222] on input "Flavor" at bounding box center [517, 222] width 178 height 28
type input "Flavor small"
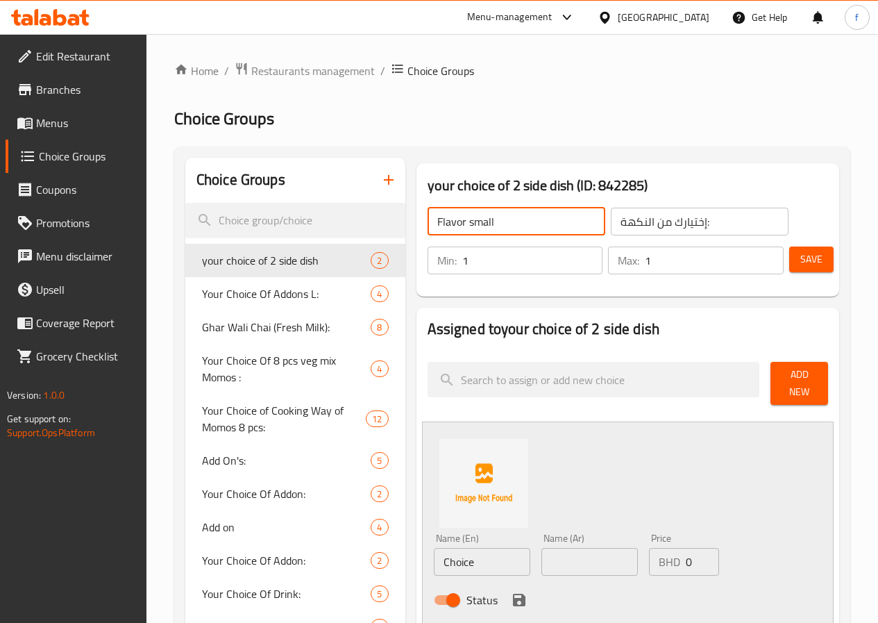
click at [643, 230] on input "إختيارك من النكهة:" at bounding box center [700, 222] width 178 height 28
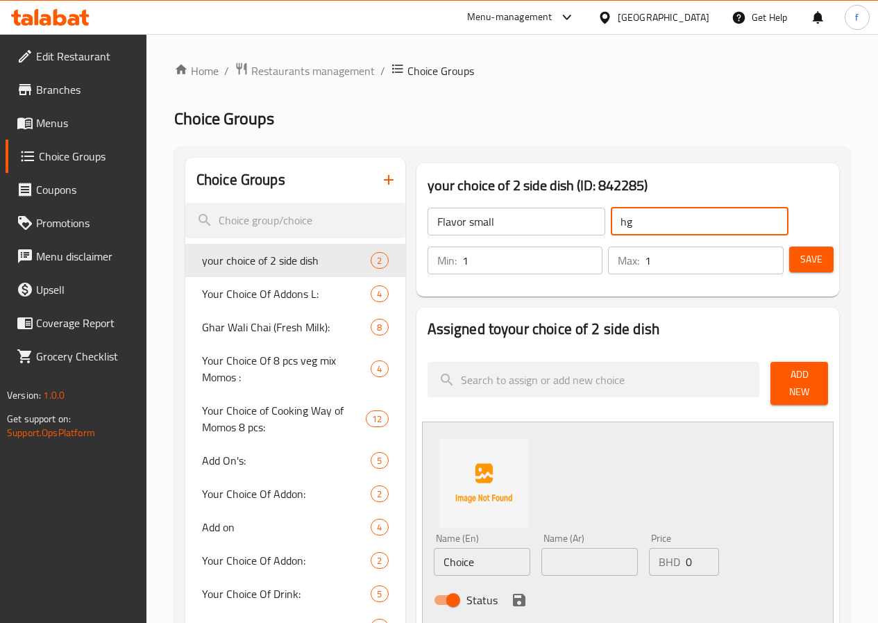
type input "h"
click at [615, 221] on input "النكهة صغير" at bounding box center [700, 222] width 178 height 28
click at [611, 225] on input "النكهة (صغير" at bounding box center [700, 222] width 178 height 28
type input "(النكهة (صغير"
click at [449, 214] on input "Flavor small" at bounding box center [517, 222] width 178 height 28
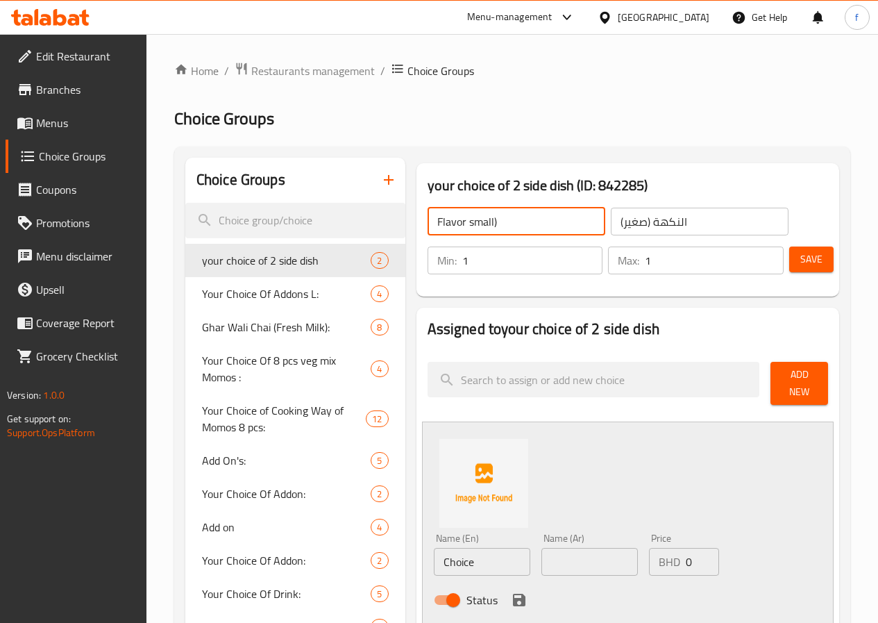
click at [428, 219] on input "Flavor small)" at bounding box center [517, 222] width 178 height 28
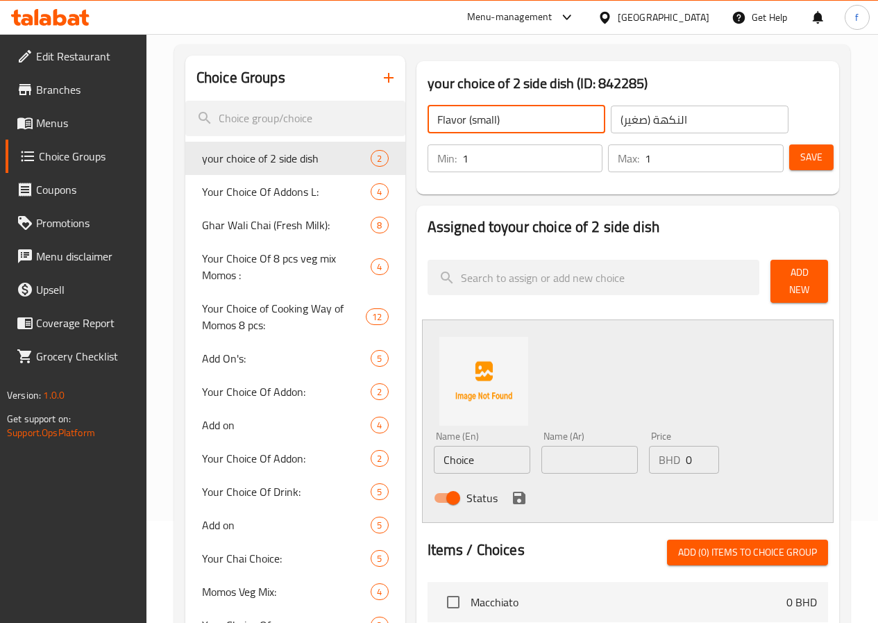
scroll to position [69, 0]
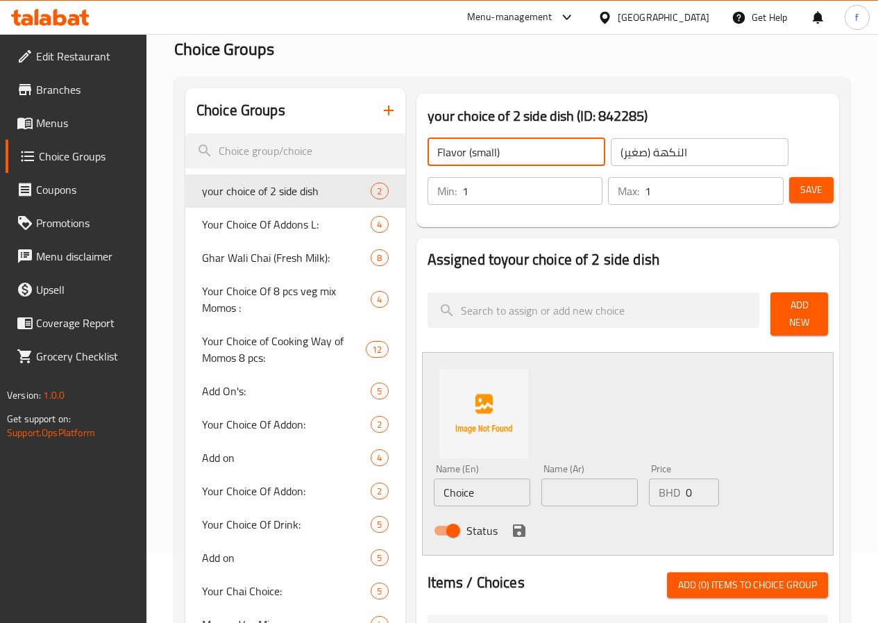
type input "Flavor (small)"
click at [462, 193] on input "1" at bounding box center [532, 191] width 141 height 28
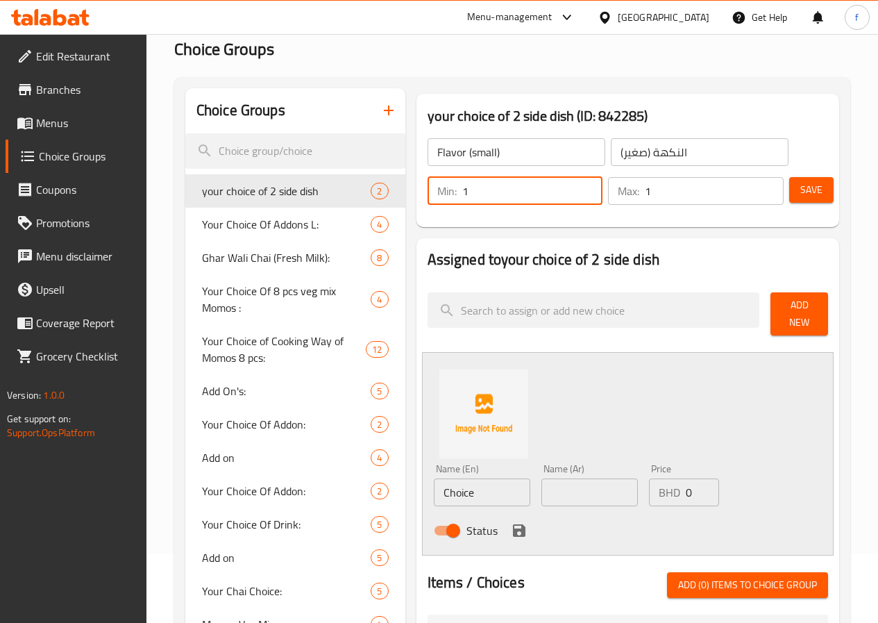
click at [462, 193] on input "1" at bounding box center [532, 191] width 141 height 28
type input "0"
click at [615, 188] on div "Max: 1 ​" at bounding box center [696, 191] width 176 height 28
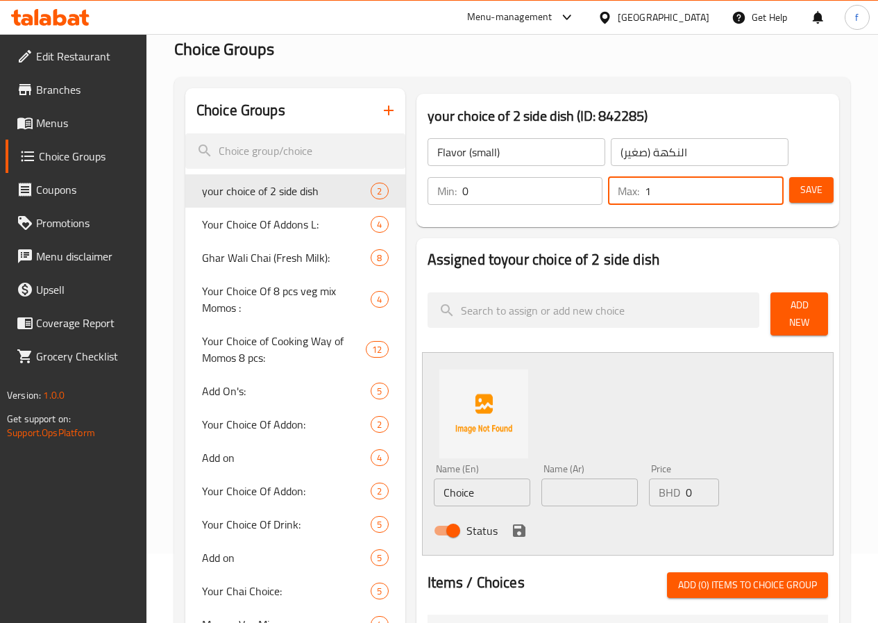
click at [645, 192] on input "1" at bounding box center [714, 191] width 139 height 28
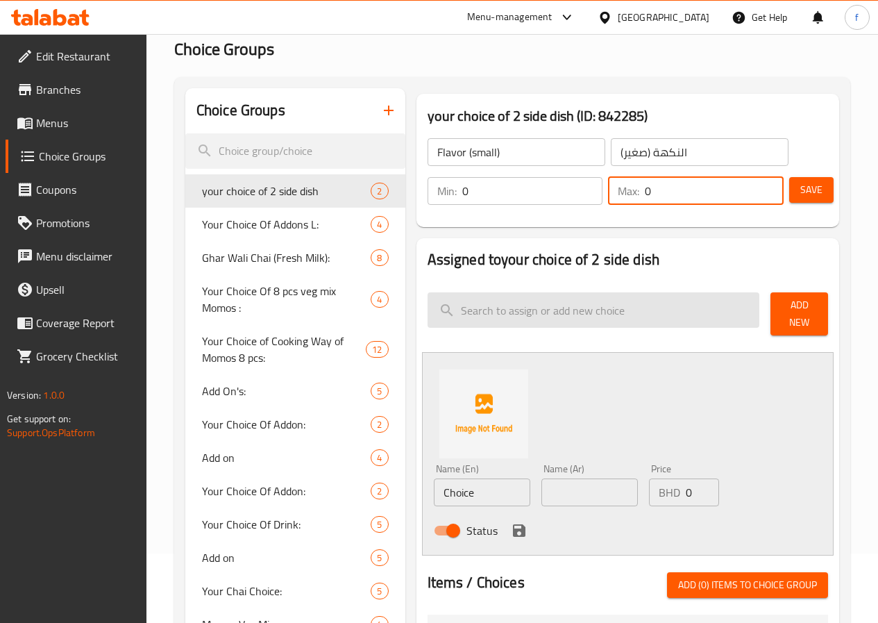
type input "0"
click at [737, 314] on input "search" at bounding box center [594, 309] width 333 height 35
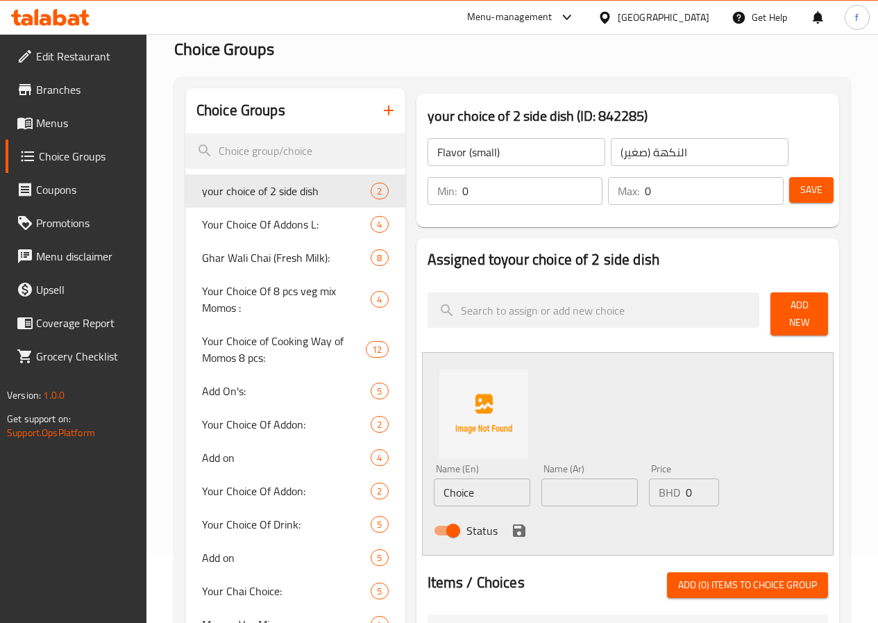
click at [794, 308] on span "Add New" at bounding box center [799, 313] width 35 height 35
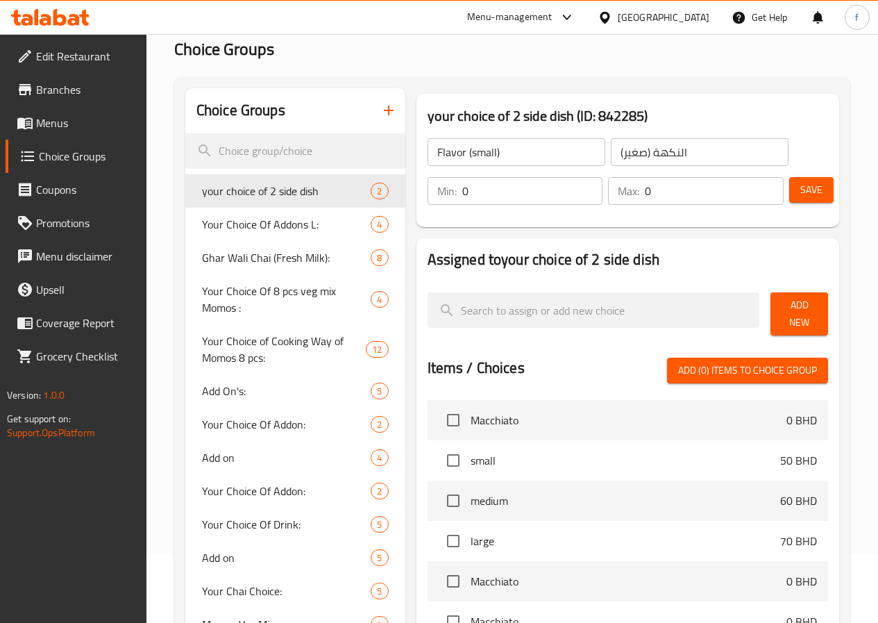
click at [796, 300] on button "Add New" at bounding box center [800, 313] width 58 height 43
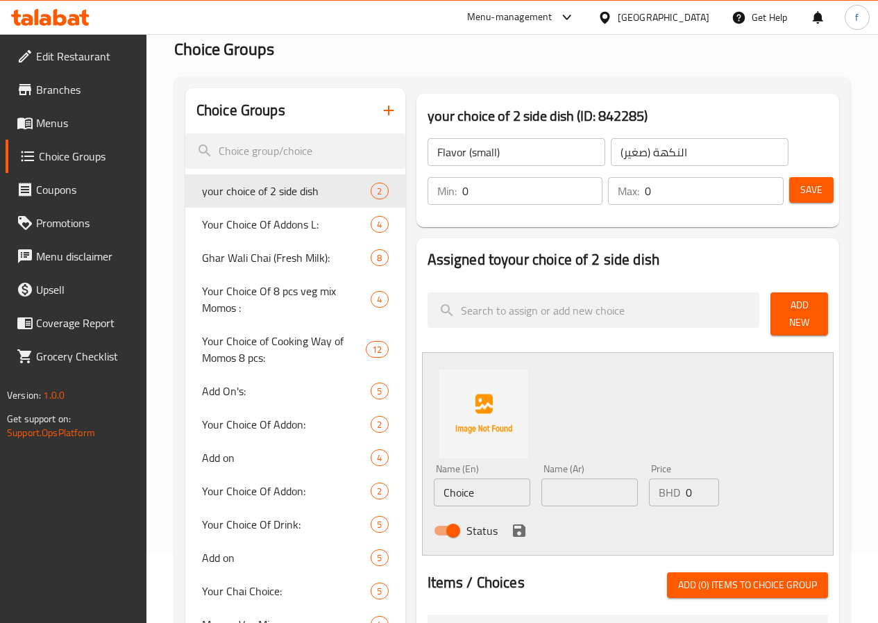
click at [434, 495] on input "Choice" at bounding box center [482, 492] width 97 height 28
type input "ؤ"
type input "csramel"
click at [553, 487] on input "text" at bounding box center [590, 492] width 97 height 28
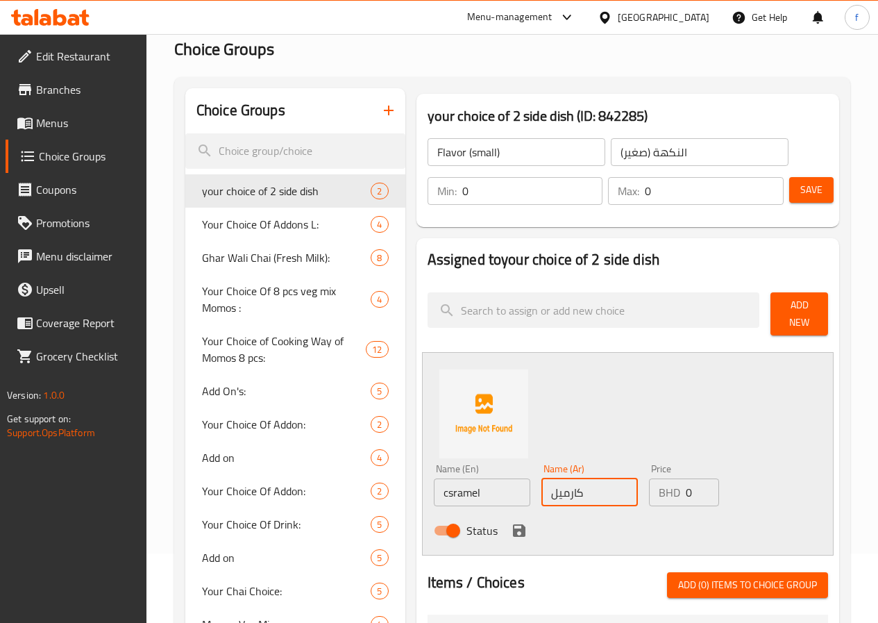
type input "كارميل"
click at [686, 478] on input "0" at bounding box center [702, 492] width 33 height 28
click at [686, 485] on input "0" at bounding box center [702, 492] width 33 height 28
click at [686, 487] on input "0" at bounding box center [702, 492] width 33 height 28
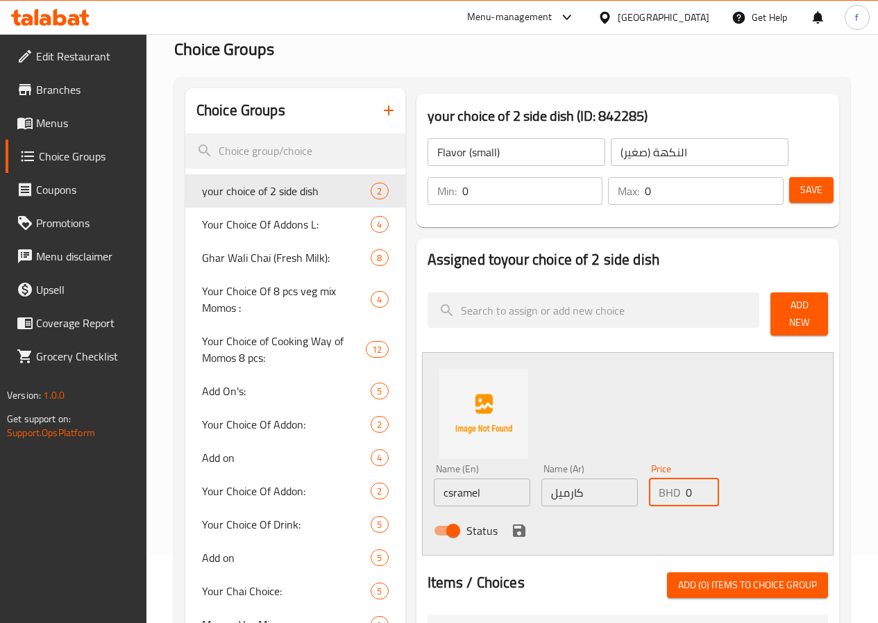
click at [686, 487] on input "0" at bounding box center [702, 492] width 33 height 28
click at [652, 486] on div "BHD 0 Price" at bounding box center [684, 492] width 70 height 28
type input "20"
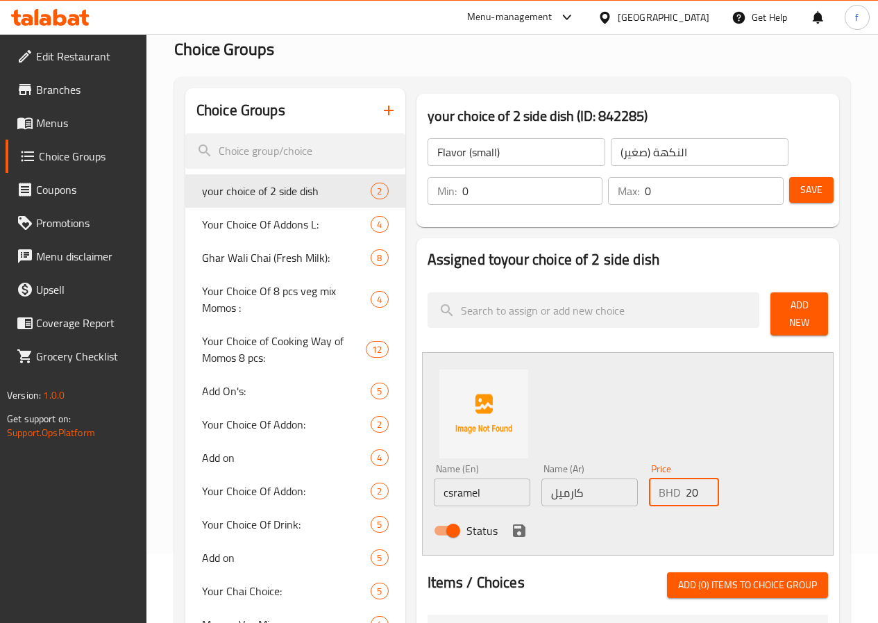
click at [460, 534] on div "Status" at bounding box center [590, 530] width 324 height 37
click at [513, 524] on icon "save" at bounding box center [519, 530] width 12 height 12
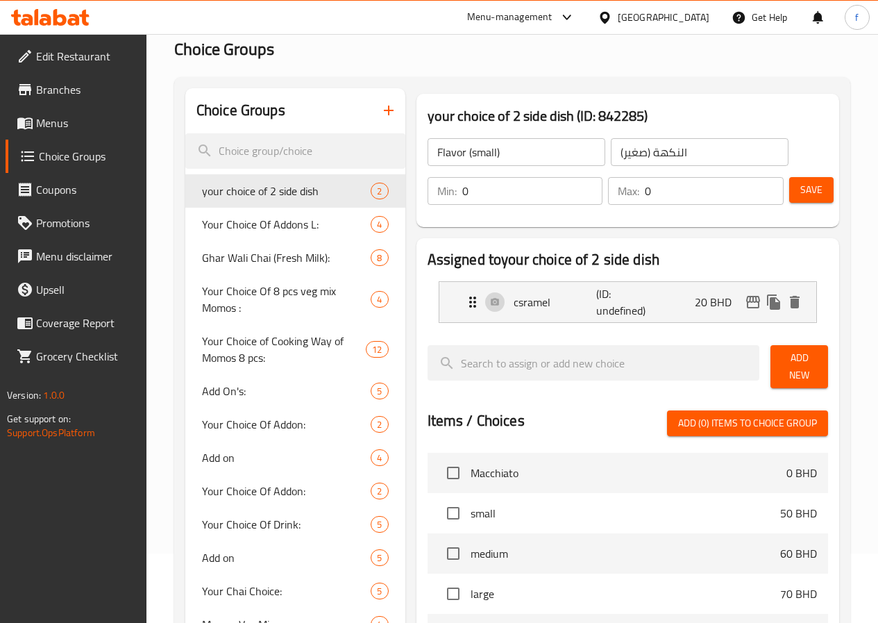
click at [780, 371] on button "Add New" at bounding box center [800, 366] width 58 height 43
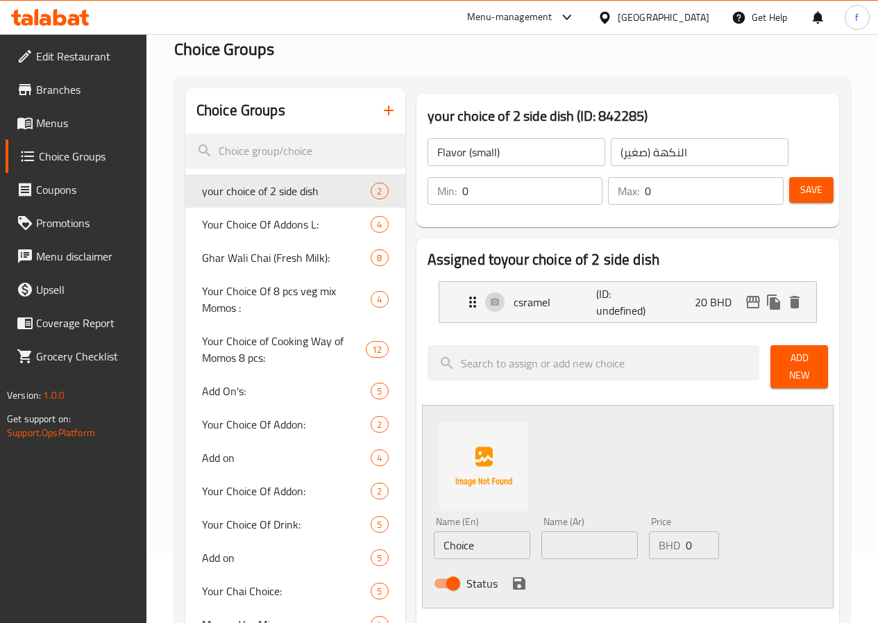
click at [460, 546] on input "Choice" at bounding box center [482, 545] width 97 height 28
type input "ؤ"
type input "choclate sause"
click at [542, 535] on input "text" at bounding box center [590, 545] width 97 height 28
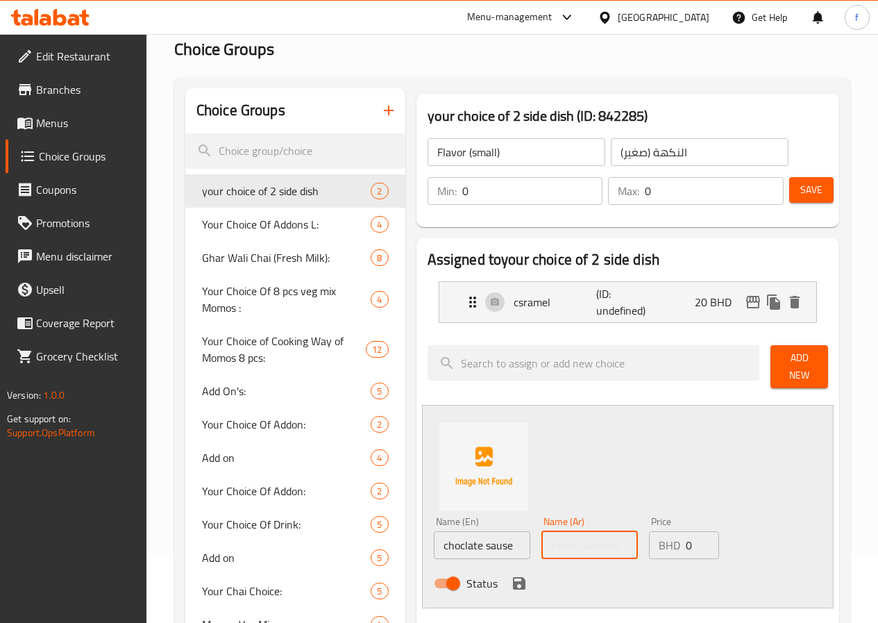
click at [659, 542] on p "BHD" at bounding box center [670, 545] width 22 height 17
click at [686, 537] on input "0" at bounding box center [702, 545] width 33 height 28
type input "25"
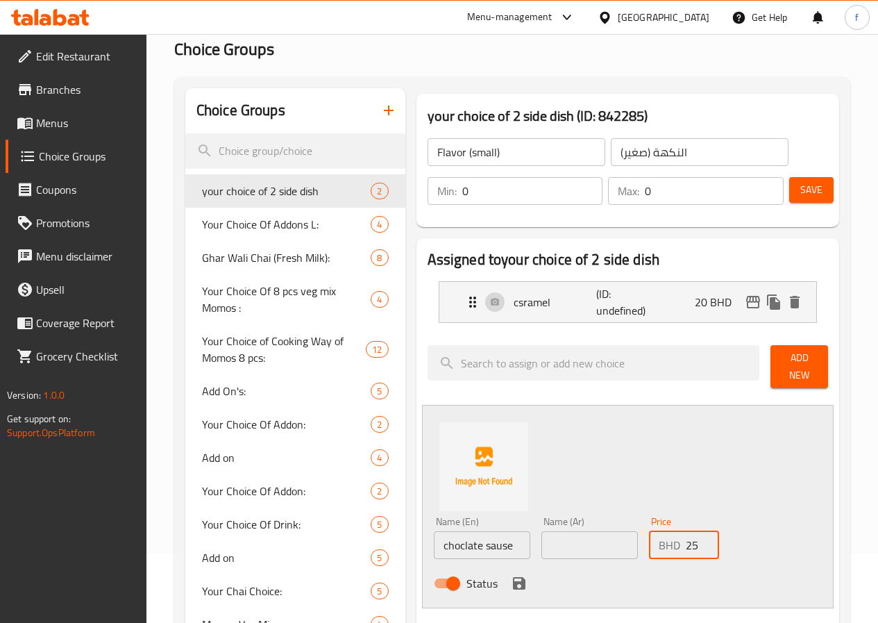
click at [586, 471] on div "Name (En) choclate sause Name (En) Name (Ar) Name (Ar) Price BHD 25 Price Status" at bounding box center [628, 506] width 412 height 203
click at [513, 579] on icon "save" at bounding box center [519, 583] width 12 height 12
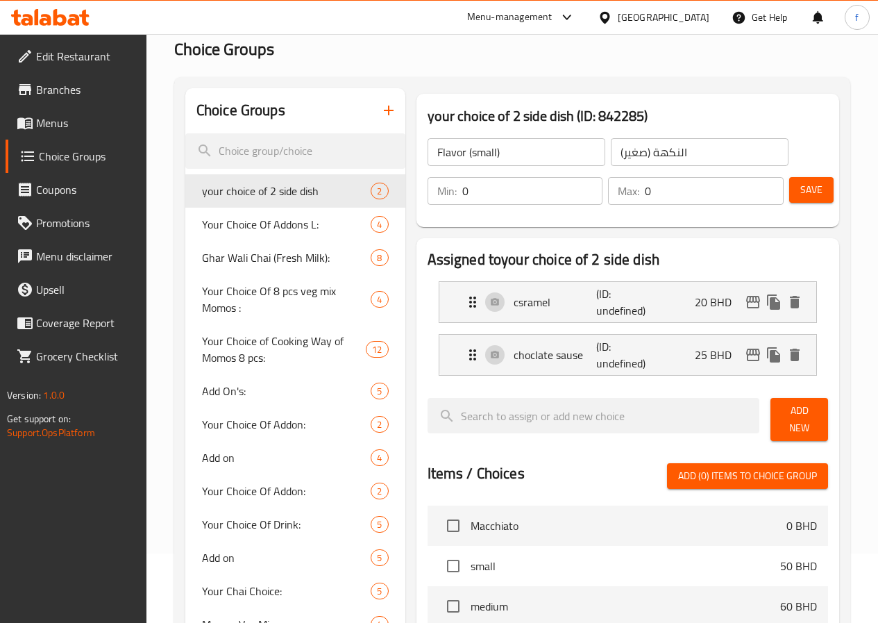
click at [791, 433] on div "Add New" at bounding box center [799, 419] width 69 height 54
click at [795, 424] on span "Add New" at bounding box center [799, 419] width 35 height 35
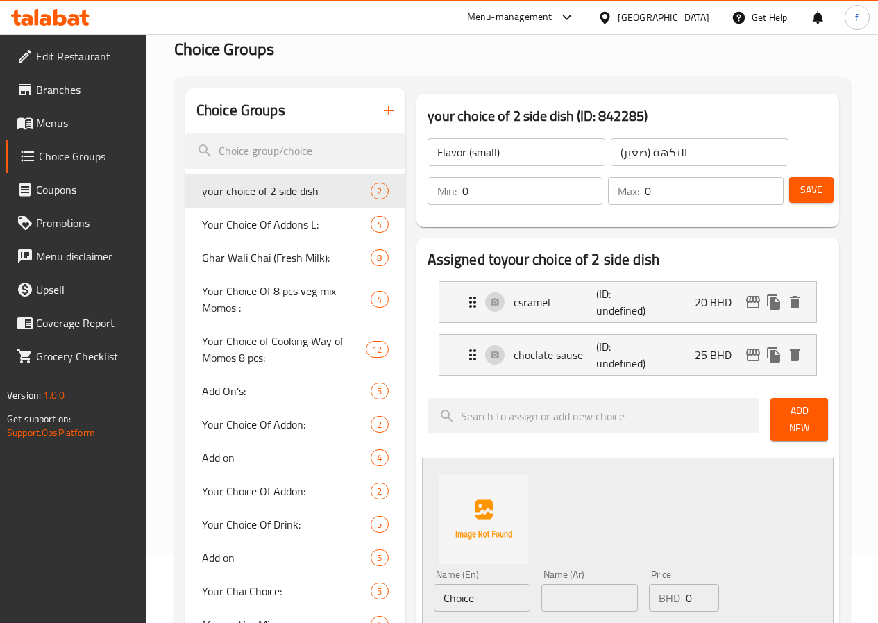
click at [442, 584] on input "Choice" at bounding box center [482, 598] width 97 height 28
type input "vanilla sause"
click at [686, 597] on input "0" at bounding box center [702, 598] width 33 height 28
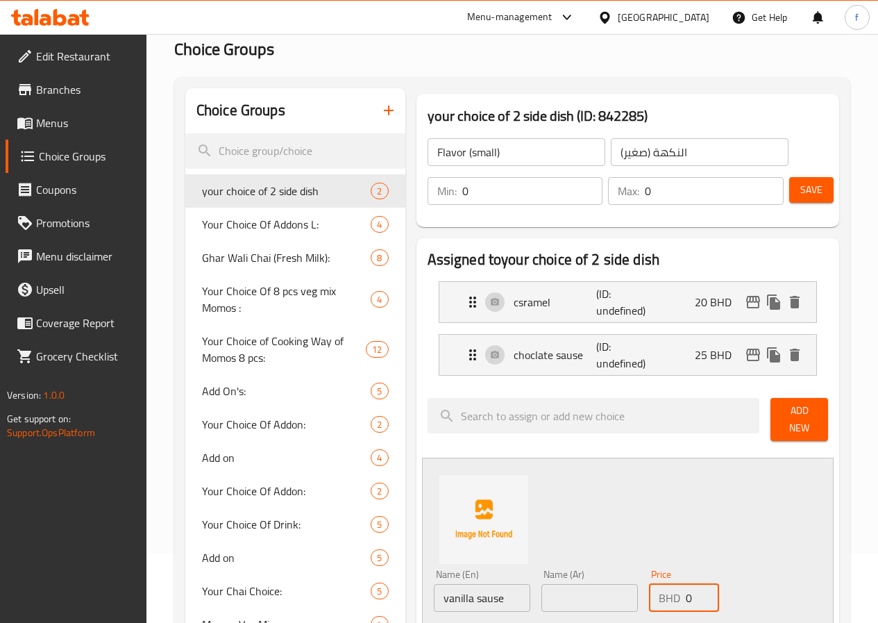
click at [686, 597] on input "0" at bounding box center [702, 598] width 33 height 28
type input "2"
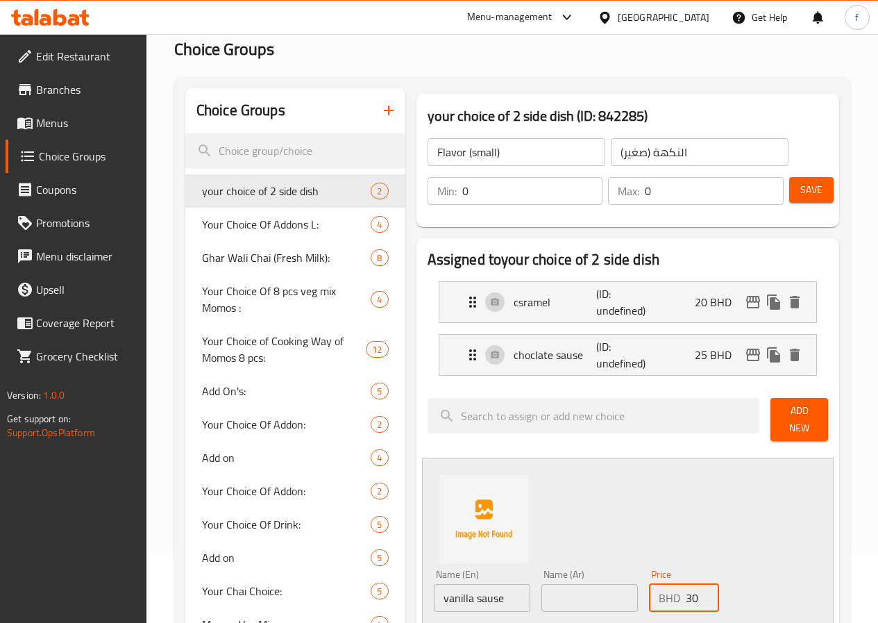
type input "30"
click at [803, 409] on span "Add New" at bounding box center [799, 419] width 35 height 35
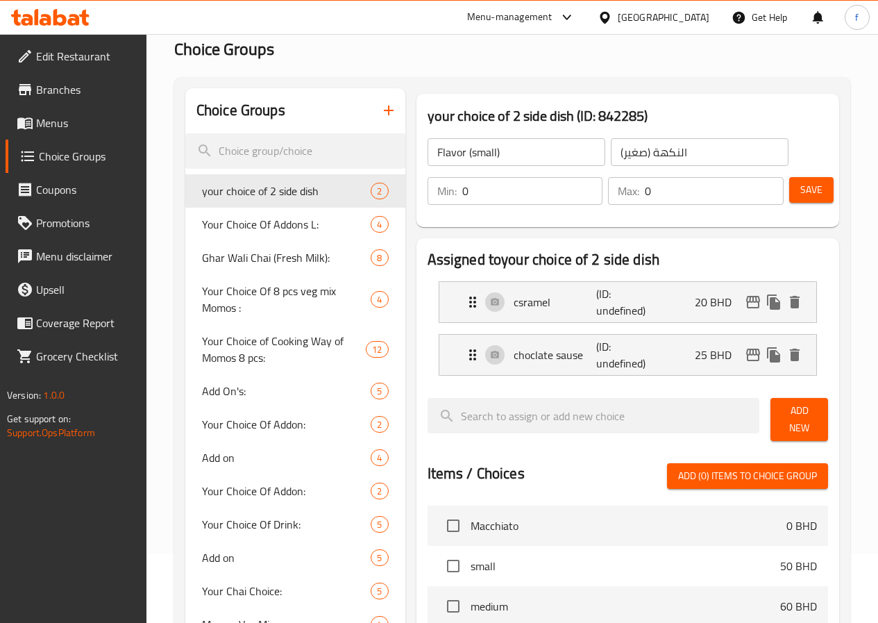
click at [790, 419] on span "Add New" at bounding box center [799, 419] width 35 height 35
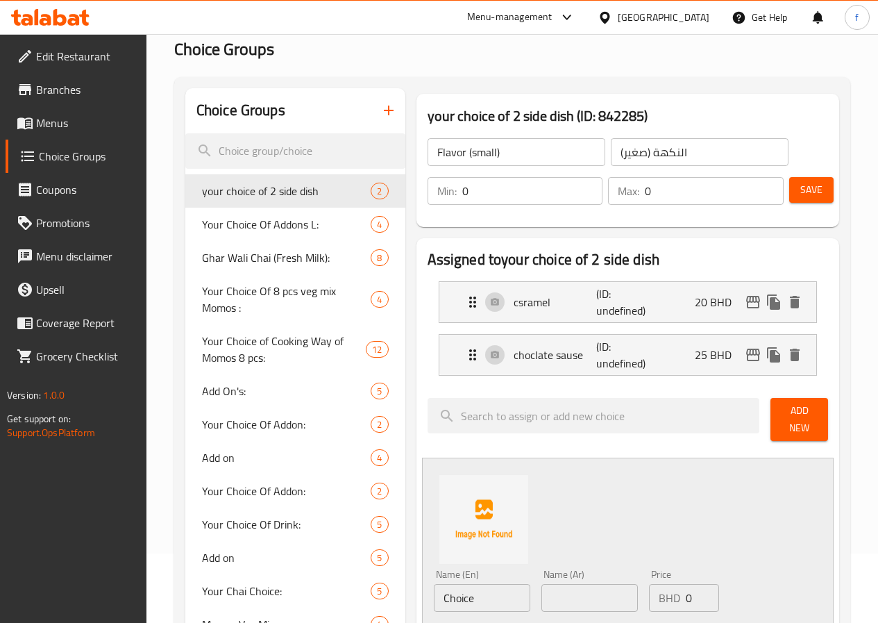
scroll to position [208, 0]
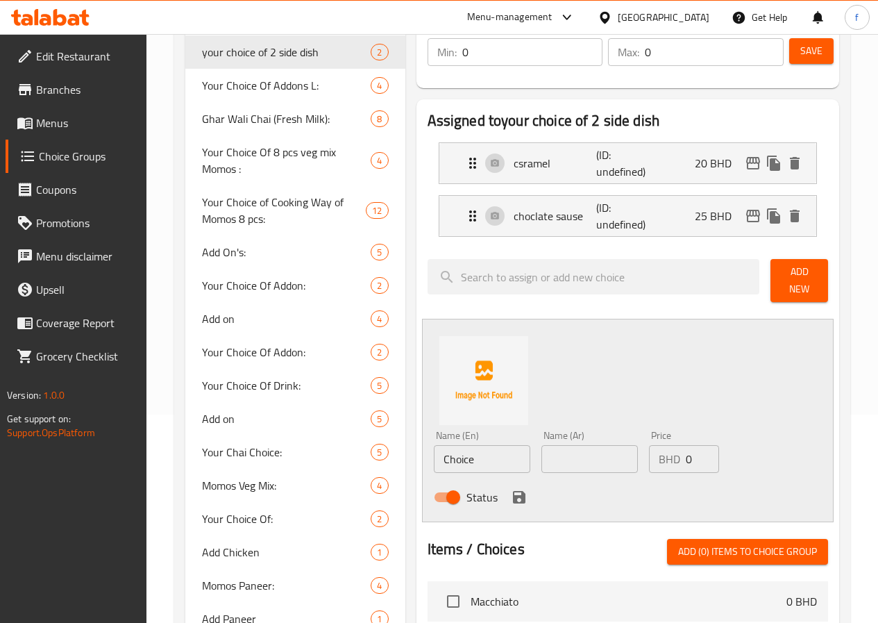
click at [686, 452] on input "0" at bounding box center [702, 459] width 33 height 28
type input "30"
click at [435, 453] on input "Choice" at bounding box center [482, 459] width 97 height 28
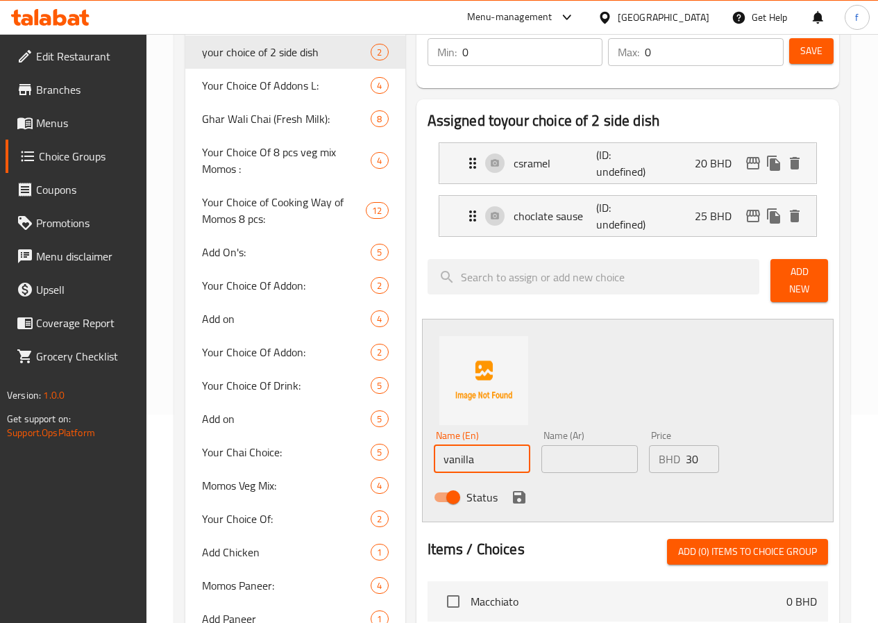
type input "vanilla sause"
click at [513, 492] on icon "save" at bounding box center [519, 497] width 12 height 12
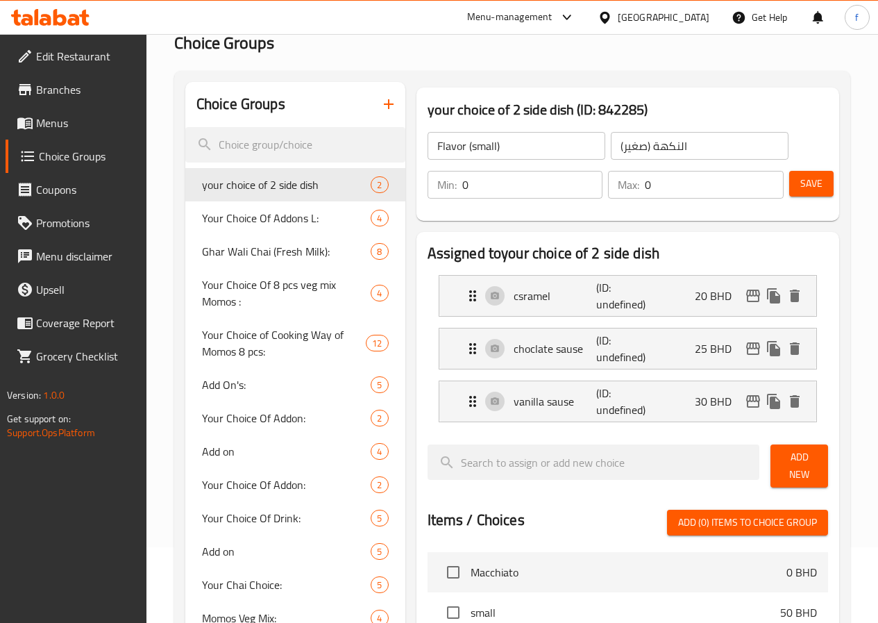
scroll to position [69, 0]
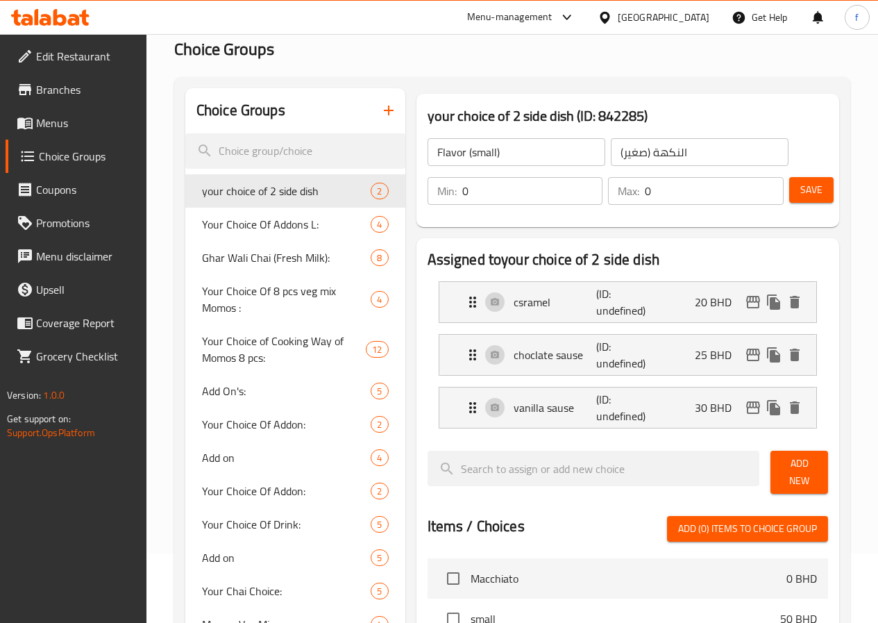
click at [823, 178] on button "Save" at bounding box center [812, 190] width 44 height 26
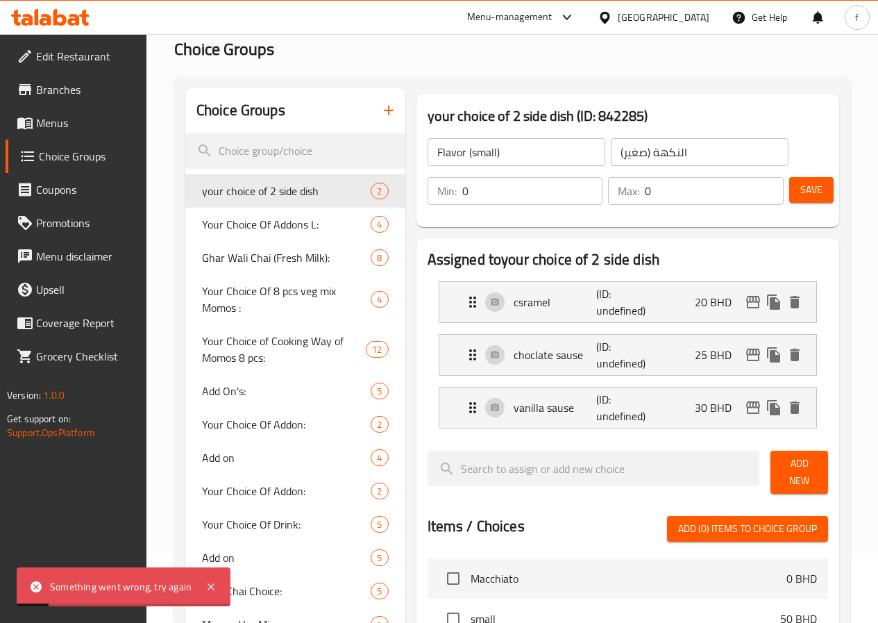
click at [466, 156] on input "Flavor (small)" at bounding box center [517, 152] width 178 height 28
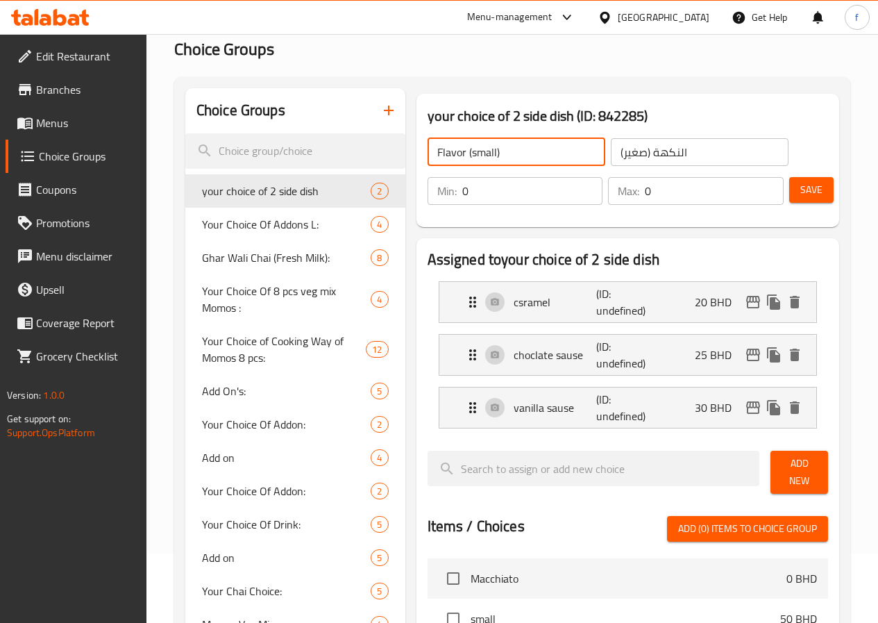
click at [794, 201] on button "Save" at bounding box center [812, 190] width 44 height 26
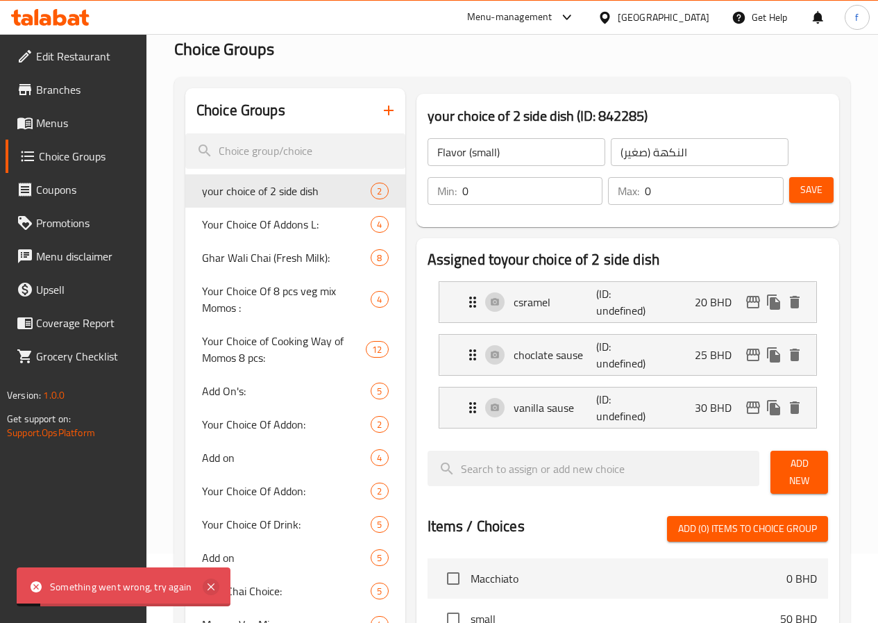
click at [203, 587] on icon at bounding box center [211, 586] width 17 height 17
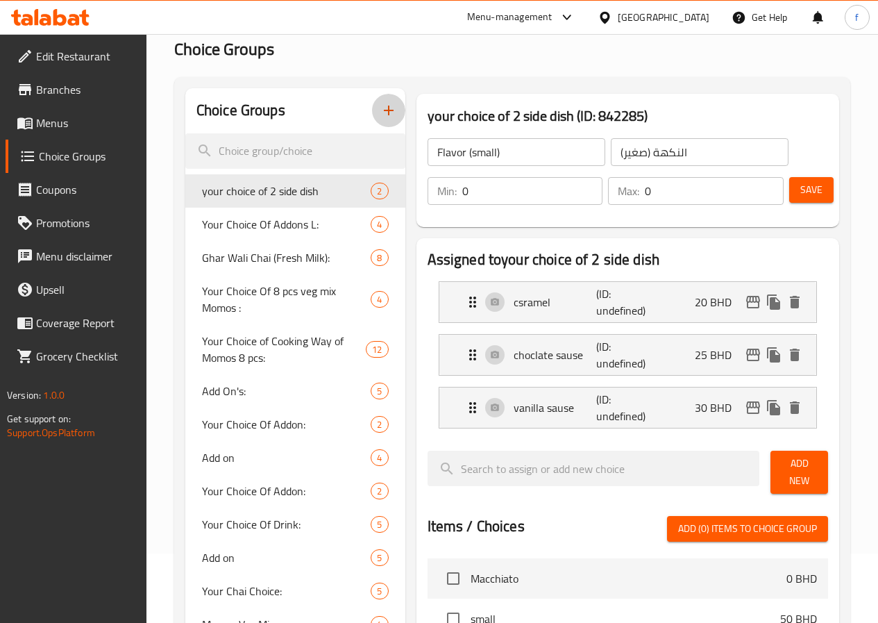
click at [381, 113] on icon "button" at bounding box center [389, 110] width 17 height 17
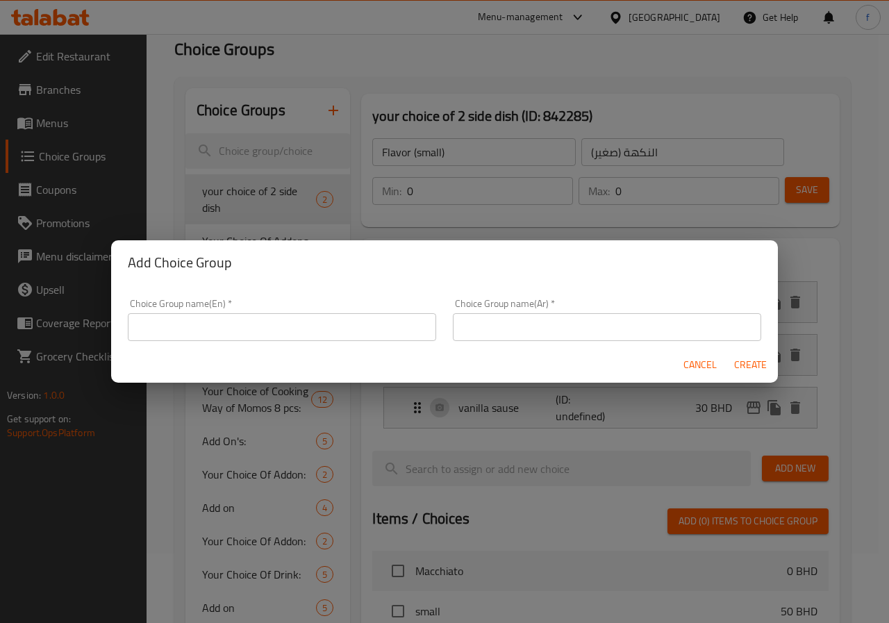
click at [296, 353] on div "Cancel Create" at bounding box center [444, 364] width 667 height 37
click at [300, 329] on input "text" at bounding box center [282, 327] width 308 height 28
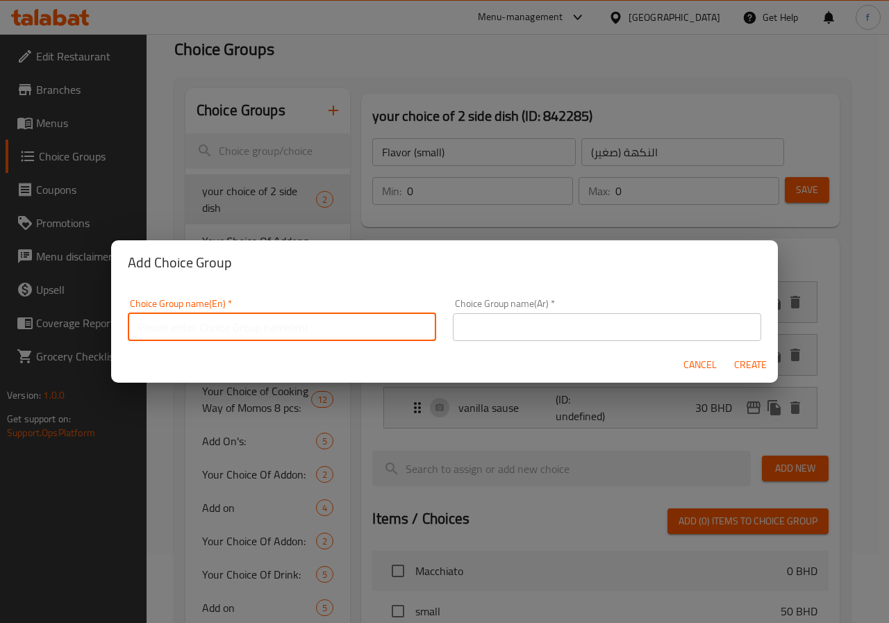
type input "Flavor (small)"
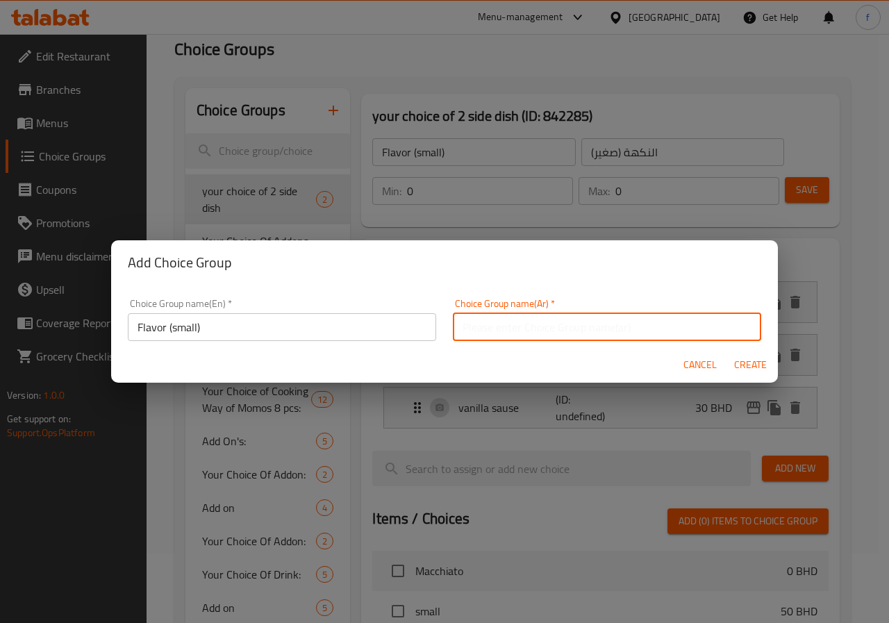
click at [548, 326] on input "text" at bounding box center [607, 327] width 308 height 28
type input "(النكهة (صغير"
click at [746, 361] on span "Create" at bounding box center [749, 364] width 33 height 17
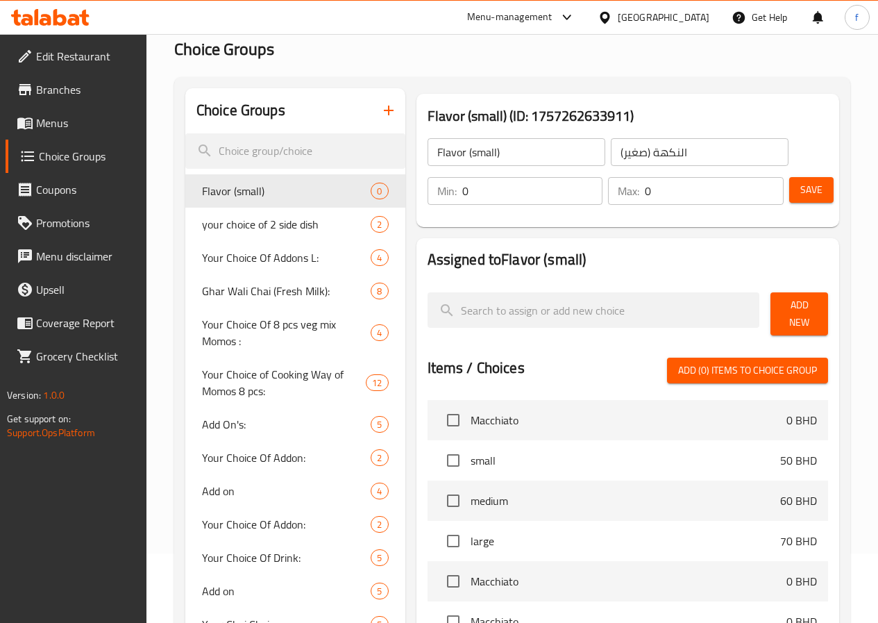
click at [788, 308] on span "Add New" at bounding box center [799, 313] width 35 height 35
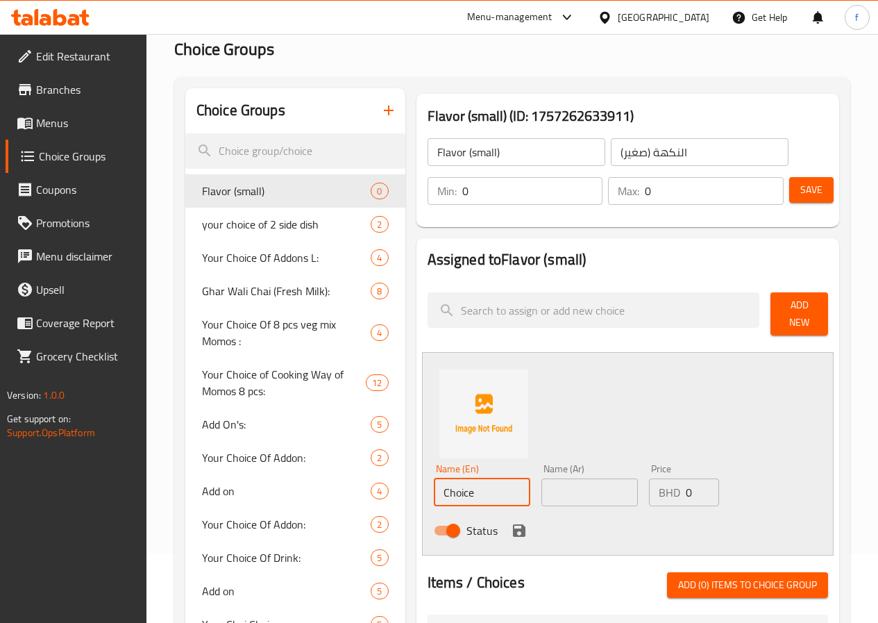
click at [434, 492] on input "Choice" at bounding box center [482, 492] width 97 height 28
type input "csramel"
click at [542, 487] on input "text" at bounding box center [590, 492] width 97 height 28
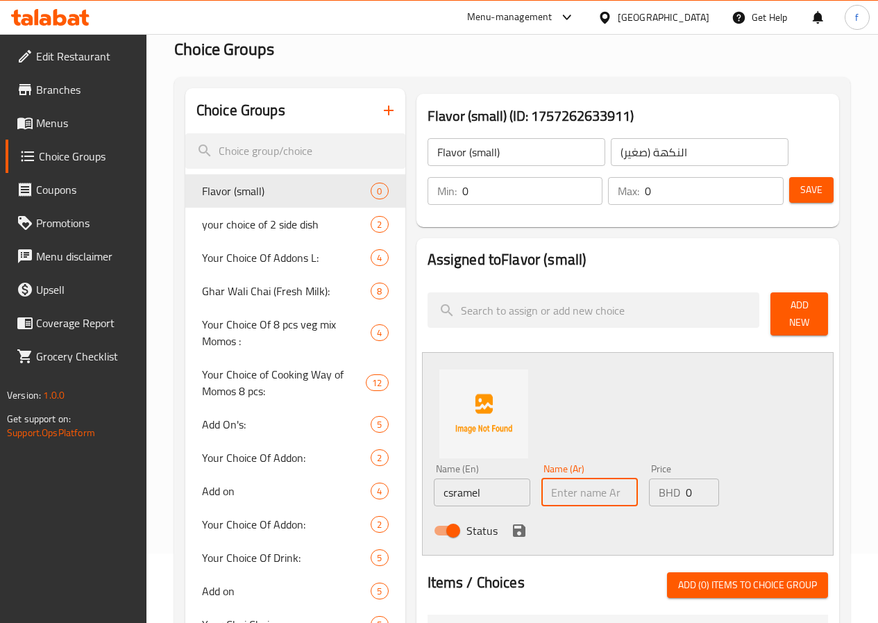
click at [686, 488] on input "0" at bounding box center [702, 492] width 33 height 28
drag, startPoint x: 672, startPoint y: 488, endPoint x: 651, endPoint y: 488, distance: 21.5
click at [651, 488] on div "BHD 0 Price" at bounding box center [684, 492] width 70 height 28
type input "10"
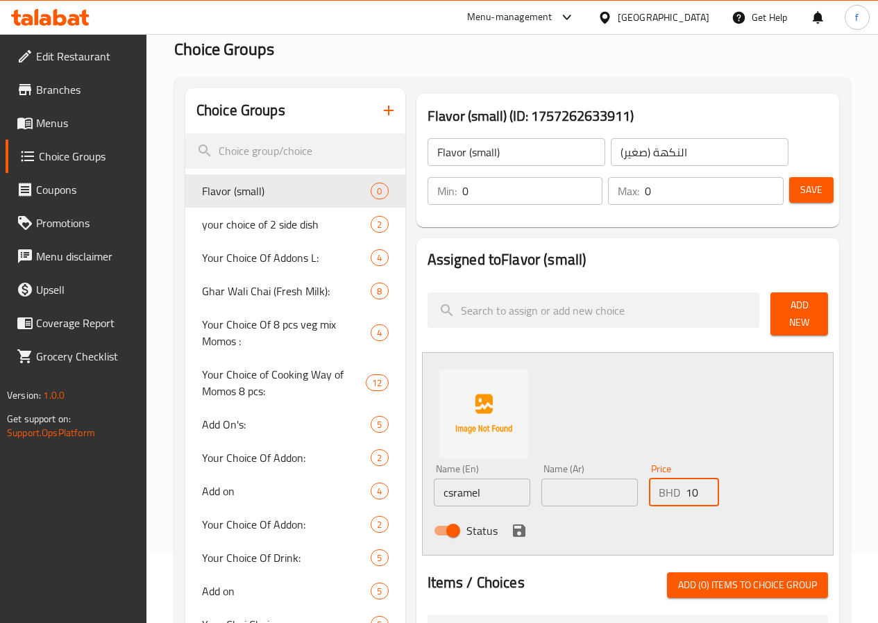
click at [511, 526] on icon "save" at bounding box center [519, 530] width 17 height 17
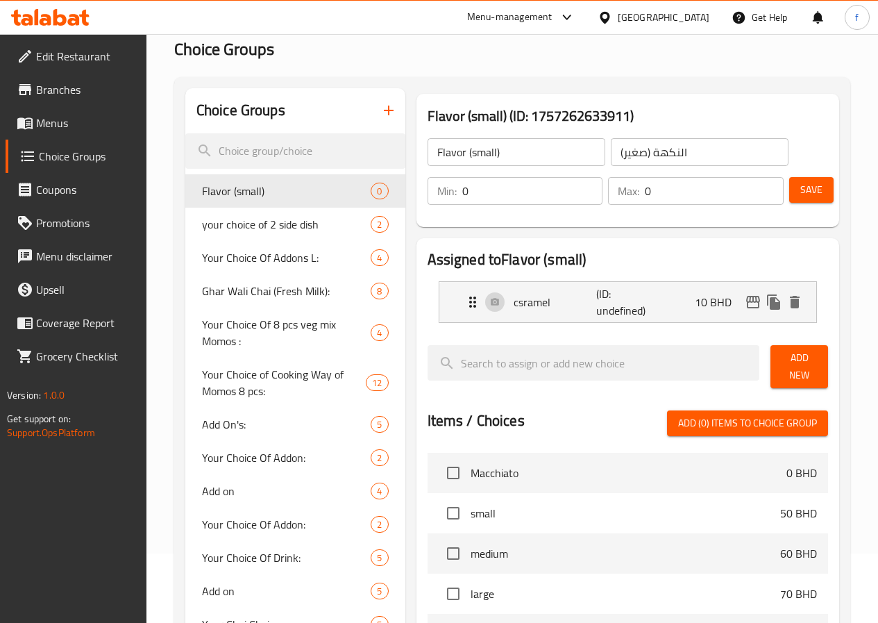
click at [793, 353] on span "Add New" at bounding box center [799, 366] width 35 height 35
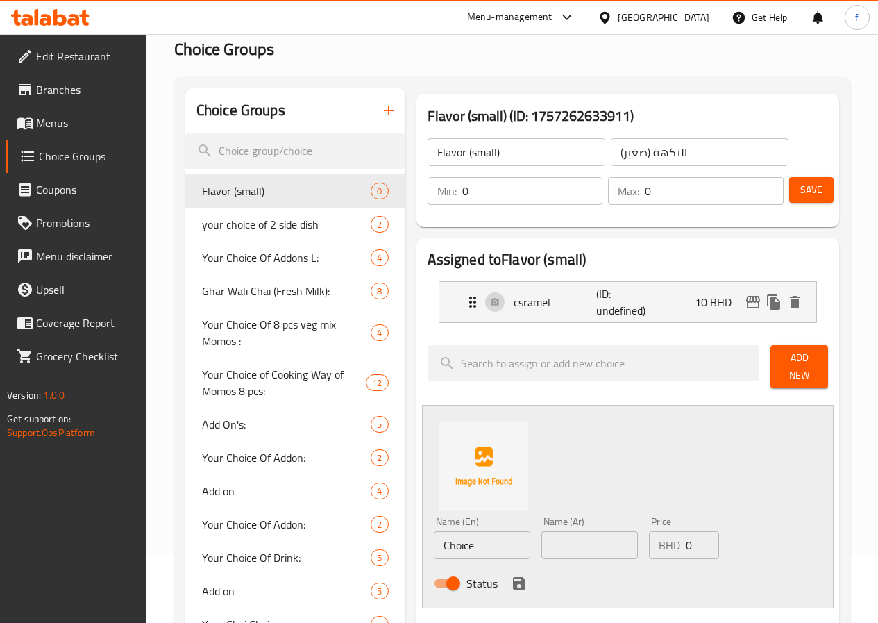
click at [782, 358] on span "Add New" at bounding box center [799, 366] width 35 height 35
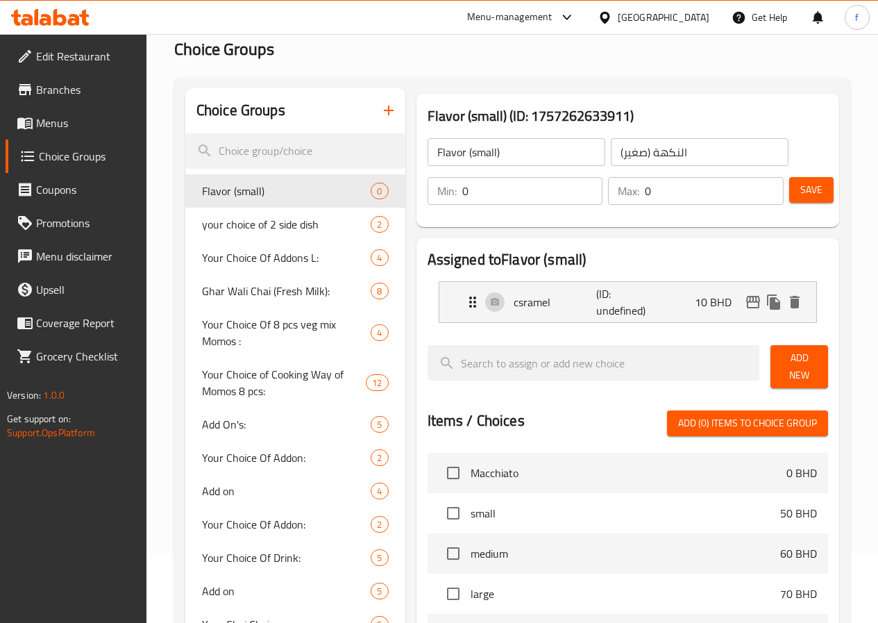
click at [781, 348] on div "Add New" at bounding box center [799, 367] width 69 height 54
click at [771, 356] on button "Add New" at bounding box center [800, 366] width 58 height 43
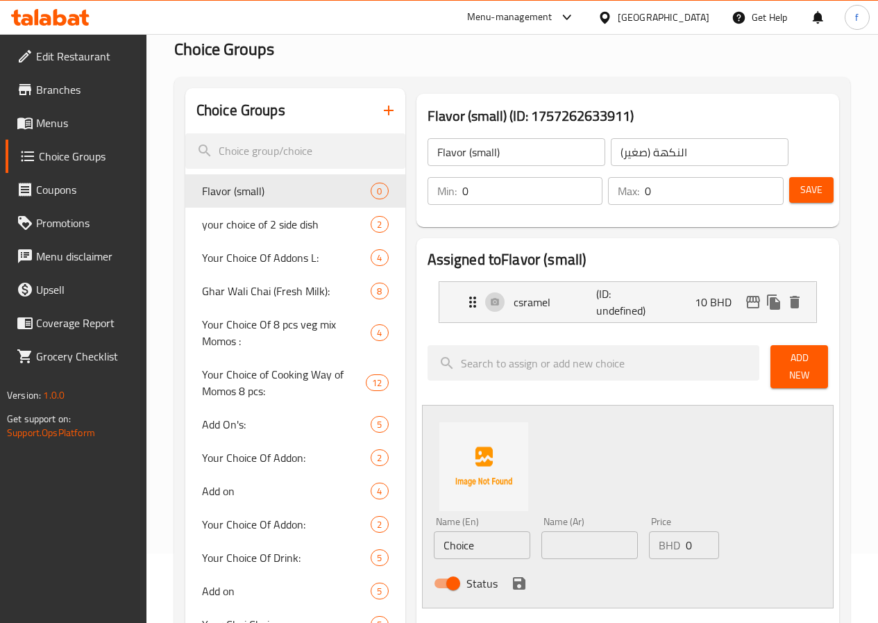
click at [434, 532] on input "Choice" at bounding box center [482, 545] width 97 height 28
type input "choclate sause"
click at [576, 531] on input "text" at bounding box center [590, 545] width 97 height 28
click at [686, 544] on input "0" at bounding box center [702, 545] width 33 height 28
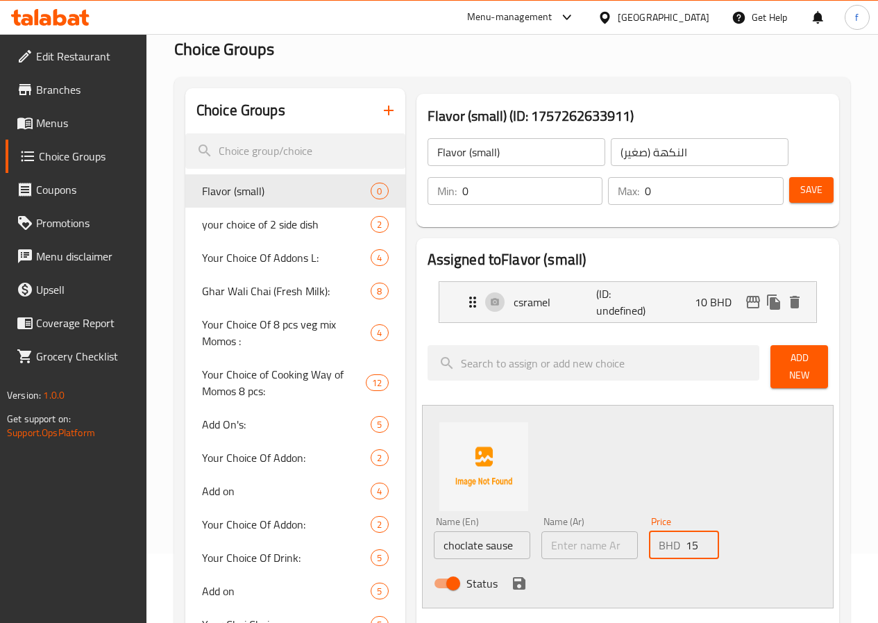
type input "15"
click at [513, 578] on icon "save" at bounding box center [519, 583] width 12 height 12
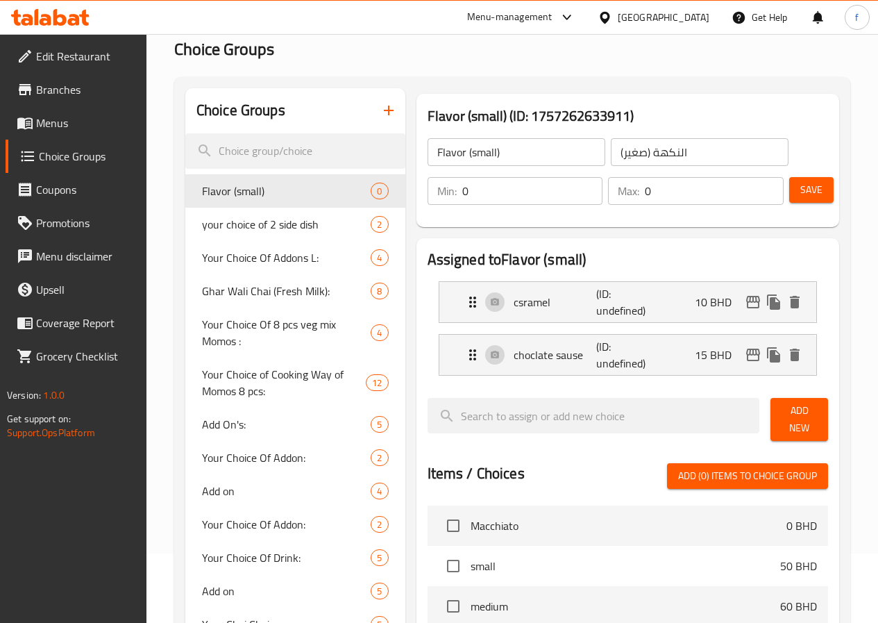
click at [794, 416] on span "Add New" at bounding box center [799, 419] width 35 height 35
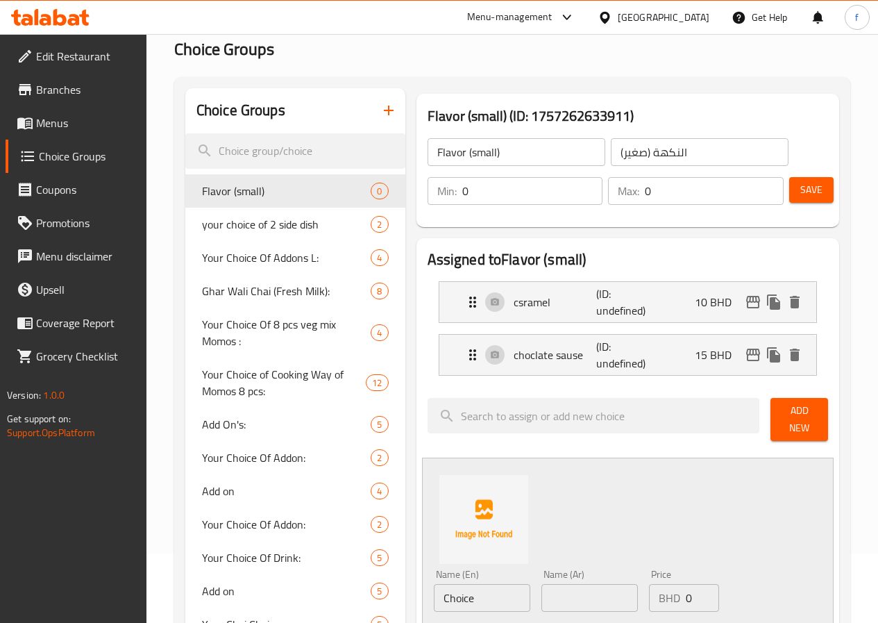
click at [434, 574] on div "Name (En) Choice Name (En)" at bounding box center [482, 590] width 97 height 42
click at [434, 591] on input "Choice" at bounding box center [482, 598] width 97 height 28
type input "vanilla sause"
click at [690, 596] on input "0" at bounding box center [702, 598] width 33 height 28
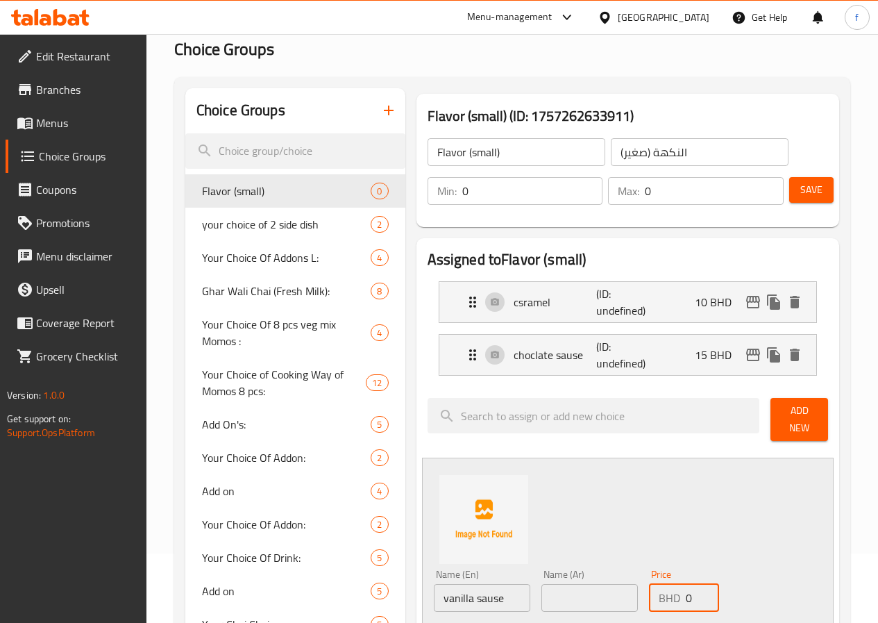
click at [690, 596] on input "0" at bounding box center [702, 598] width 33 height 28
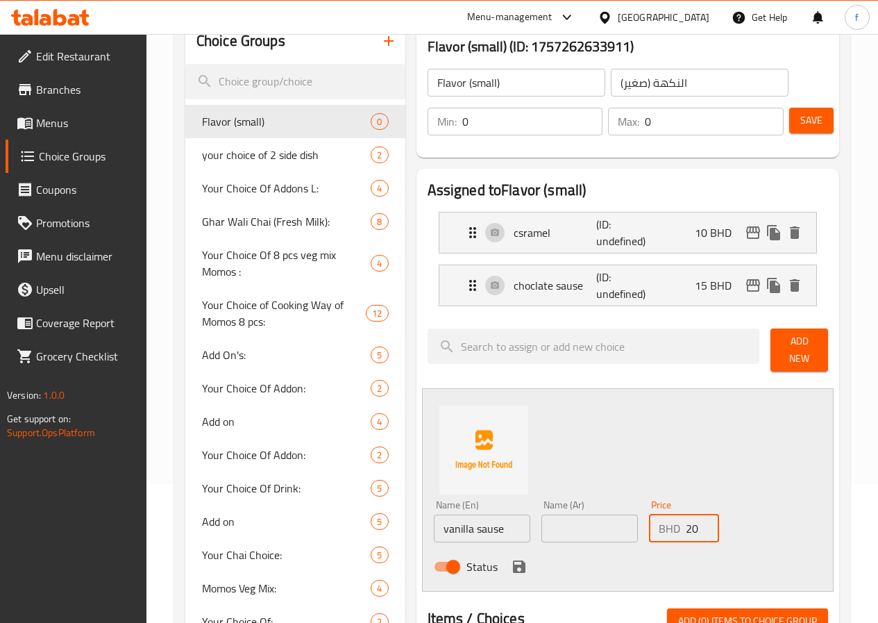
type input "20"
click at [469, 570] on div "Status" at bounding box center [590, 566] width 324 height 37
click at [513, 560] on icon "save" at bounding box center [519, 566] width 12 height 12
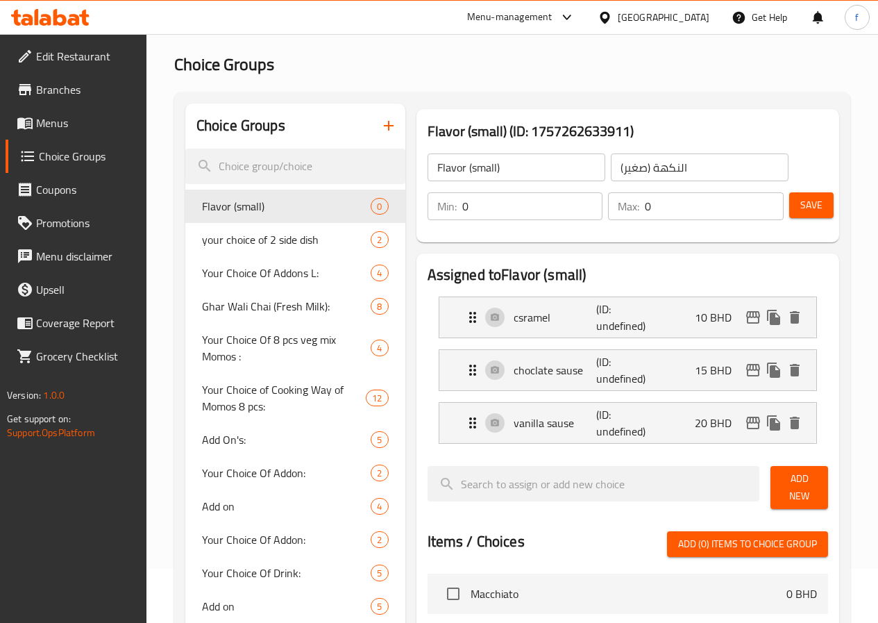
scroll to position [0, 0]
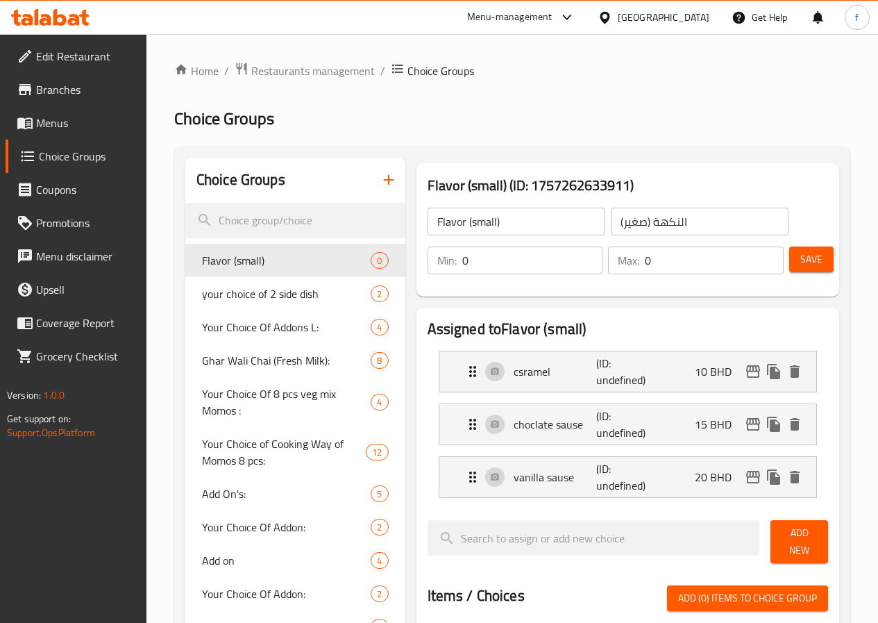
click at [790, 253] on button "Save" at bounding box center [812, 260] width 44 height 26
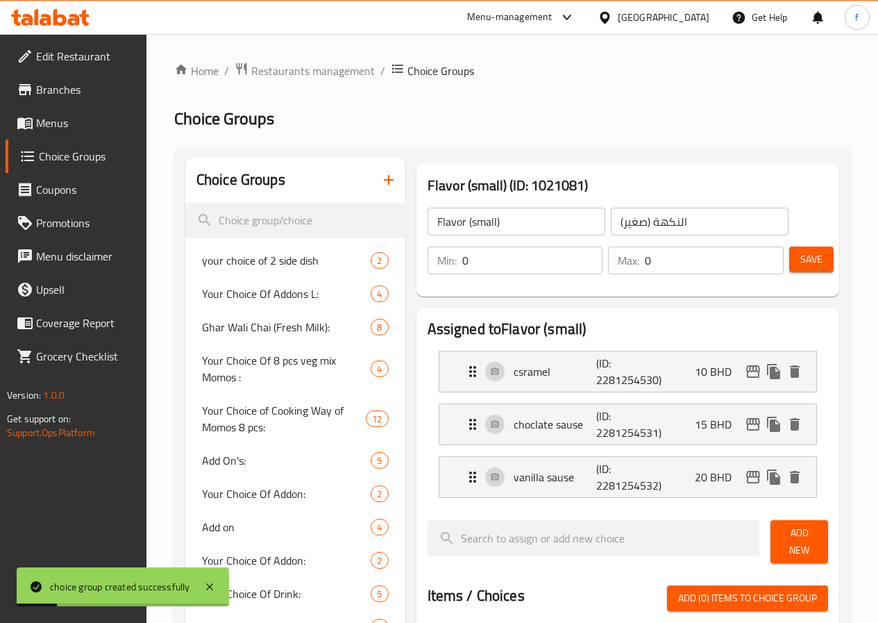
click at [381, 187] on icon "button" at bounding box center [389, 180] width 17 height 17
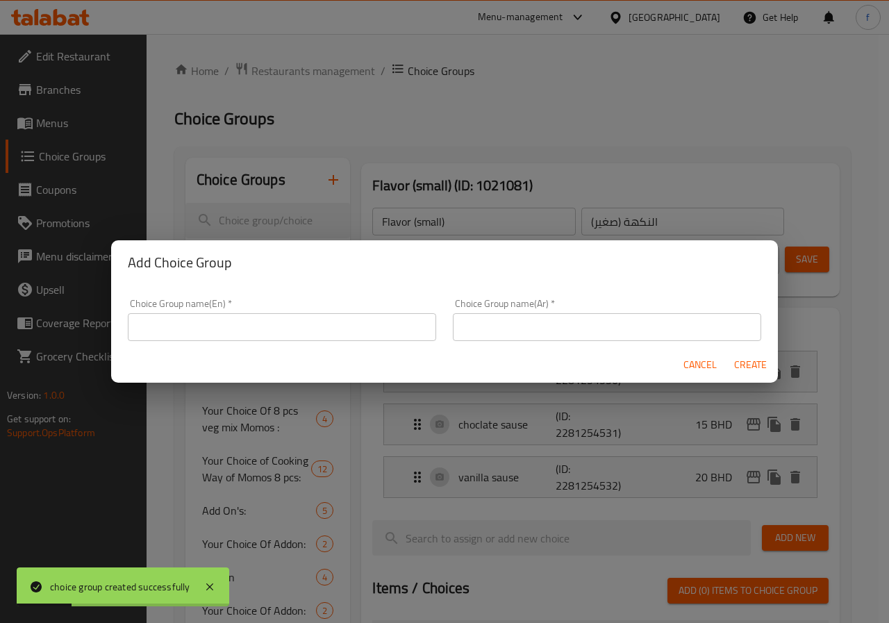
click at [259, 315] on input "text" at bounding box center [282, 327] width 308 height 28
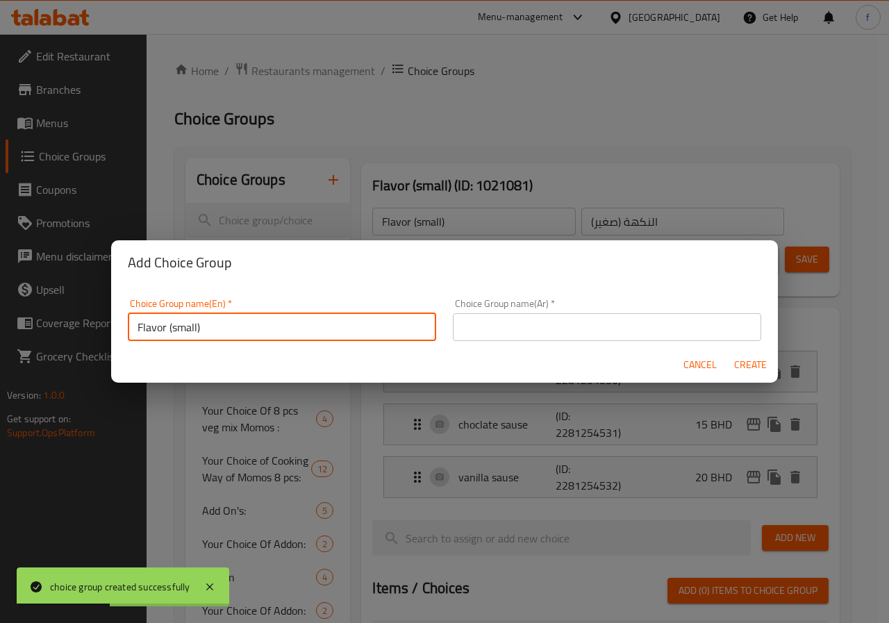
click at [195, 333] on input "Flavor (small)" at bounding box center [282, 327] width 308 height 28
drag, startPoint x: 174, startPoint y: 327, endPoint x: 197, endPoint y: 327, distance: 22.9
click at [197, 327] on input "Flavor (small)" at bounding box center [282, 327] width 308 height 28
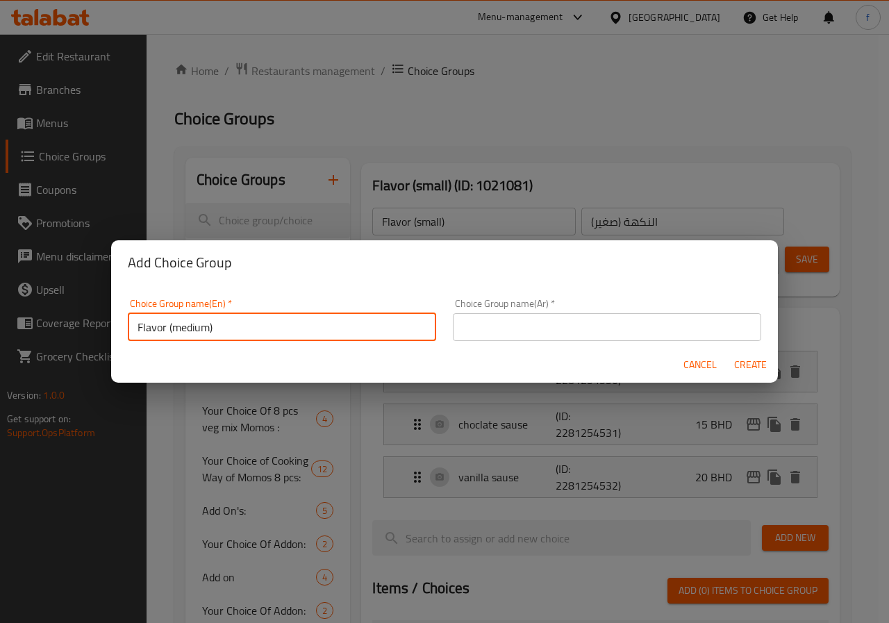
type input "Flavor (medium)"
click at [455, 320] on input "text" at bounding box center [607, 327] width 308 height 28
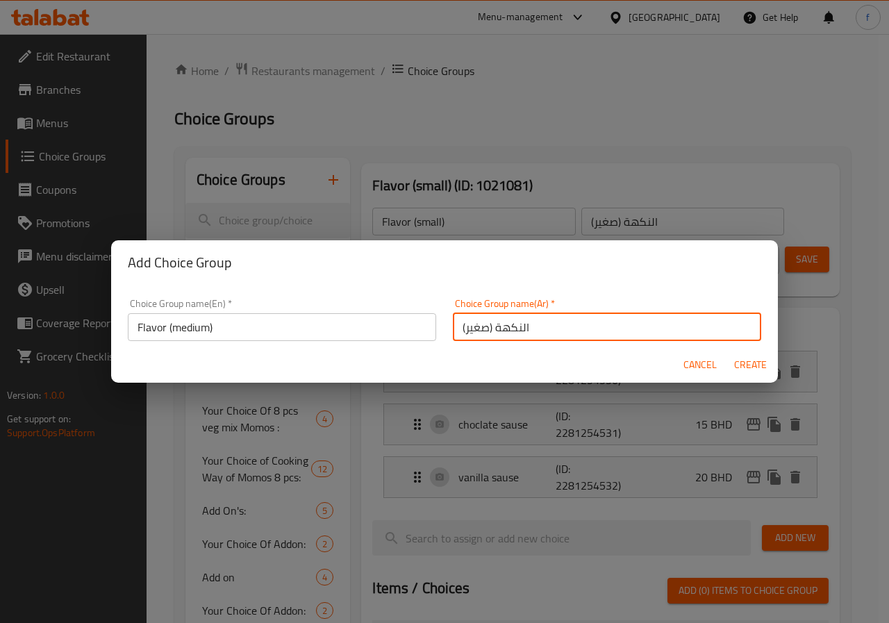
drag, startPoint x: 463, startPoint y: 331, endPoint x: 475, endPoint y: 331, distance: 11.8
click at [475, 331] on input "(النكهة (صغير" at bounding box center [607, 327] width 308 height 28
click at [465, 331] on input "(النكهة (صغير" at bounding box center [607, 327] width 308 height 28
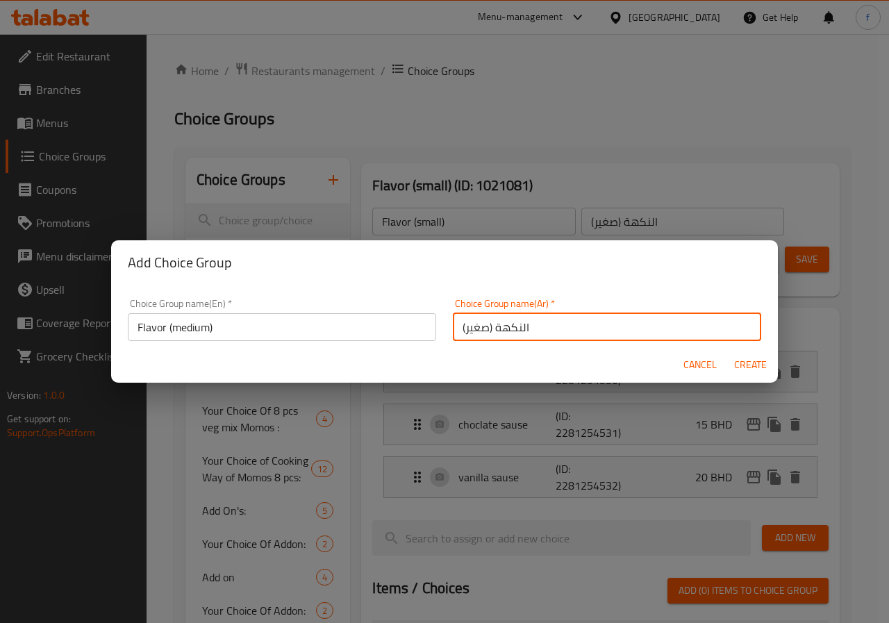
click at [465, 331] on input "(النكهة (صغير" at bounding box center [607, 327] width 308 height 28
click at [471, 331] on input "(النكهة (صغير" at bounding box center [607, 327] width 308 height 28
click at [480, 331] on input "(النكهة (صغير" at bounding box center [607, 327] width 308 height 28
type input "(النكهة (وسط"
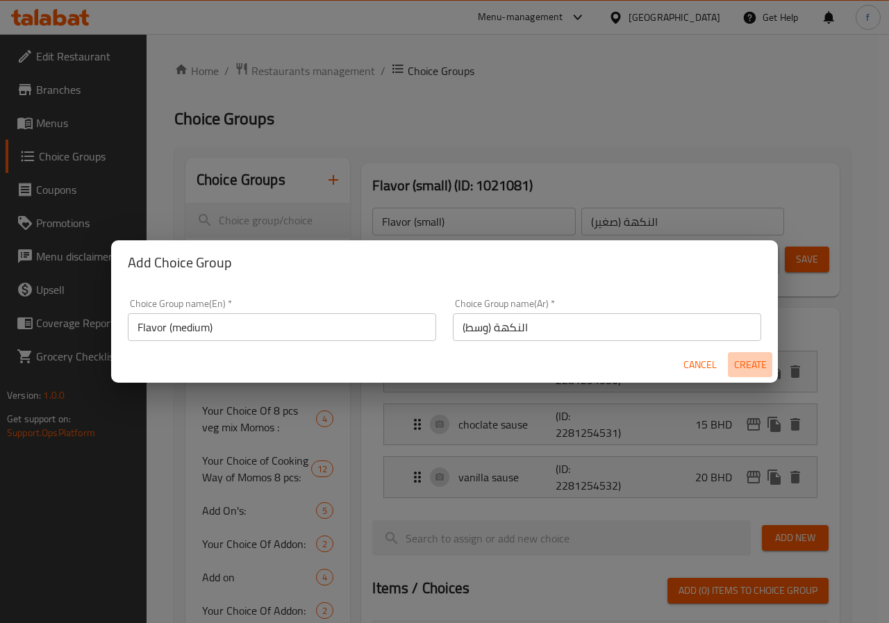
click at [767, 363] on button "Create" at bounding box center [750, 365] width 44 height 26
type input "Flavor (medium)"
type input "(النكهة (وسط"
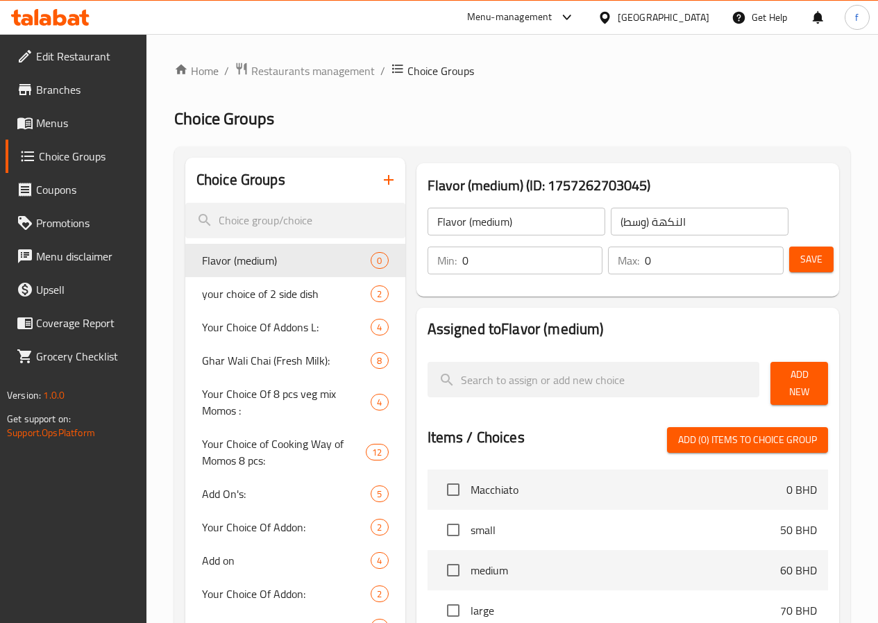
click at [776, 365] on div "Add New" at bounding box center [799, 383] width 69 height 54
click at [783, 371] on span "Add New" at bounding box center [799, 383] width 35 height 35
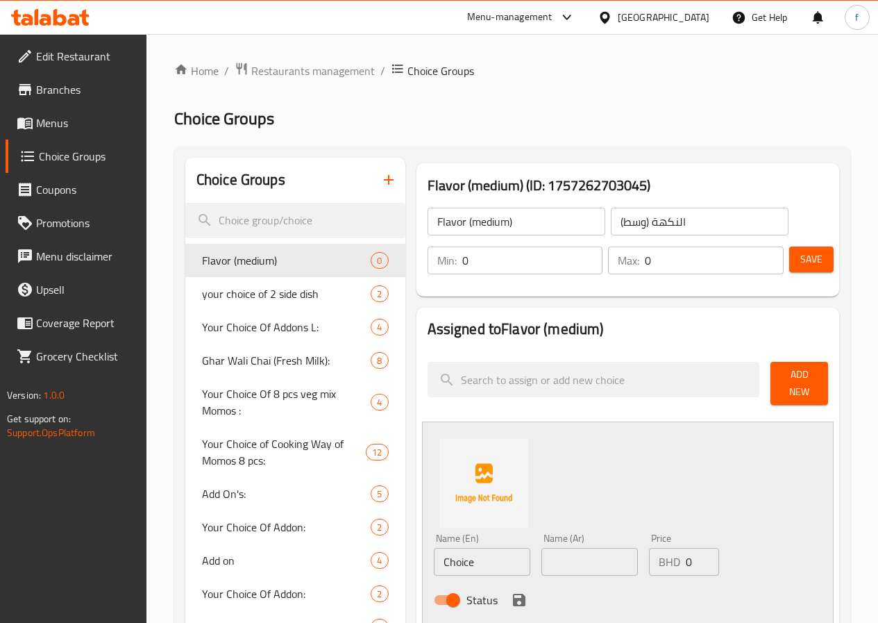
click at [451, 551] on input "Choice" at bounding box center [482, 562] width 97 height 28
type input "ؤ"
type input "csramel"
click at [587, 567] on input "text" at bounding box center [590, 562] width 97 height 28
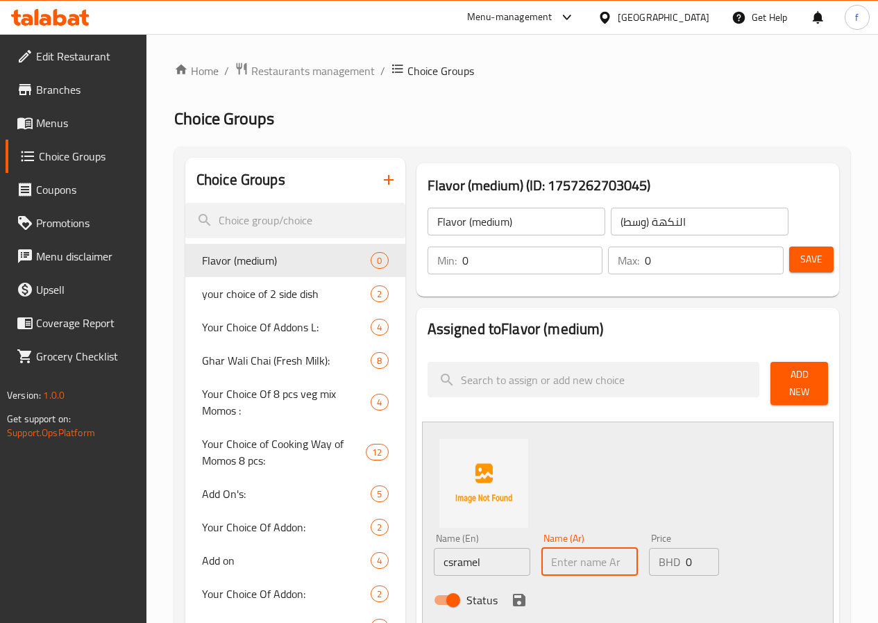
click at [686, 550] on input "0" at bounding box center [702, 562] width 33 height 28
type input "20"
click at [509, 601] on button "save" at bounding box center [519, 600] width 21 height 21
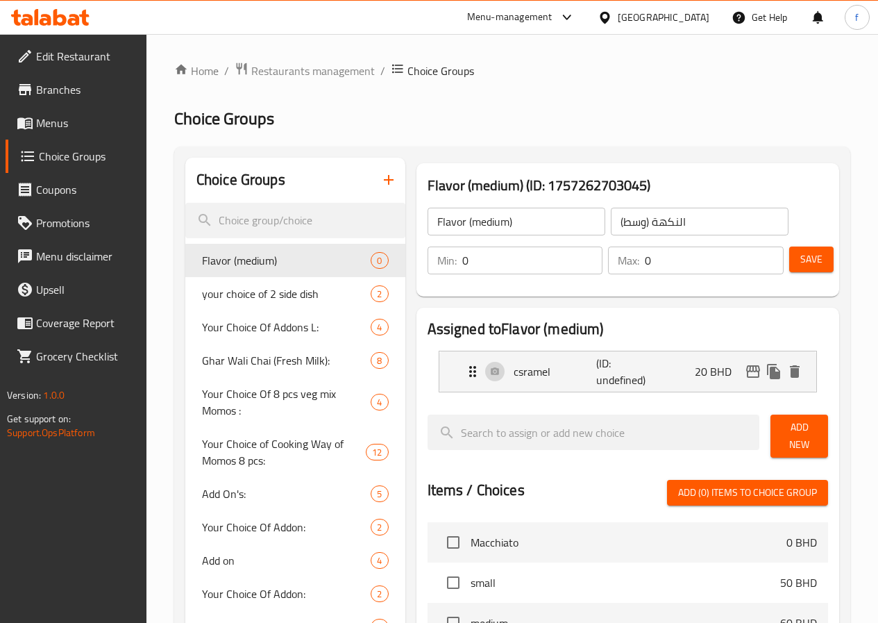
click at [782, 431] on span "Add New" at bounding box center [799, 436] width 35 height 35
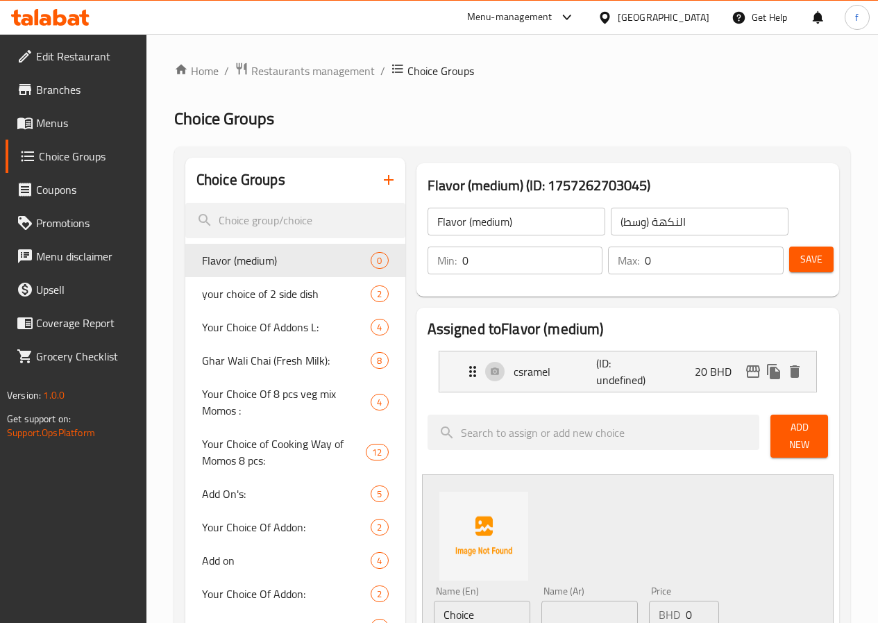
scroll to position [69, 0]
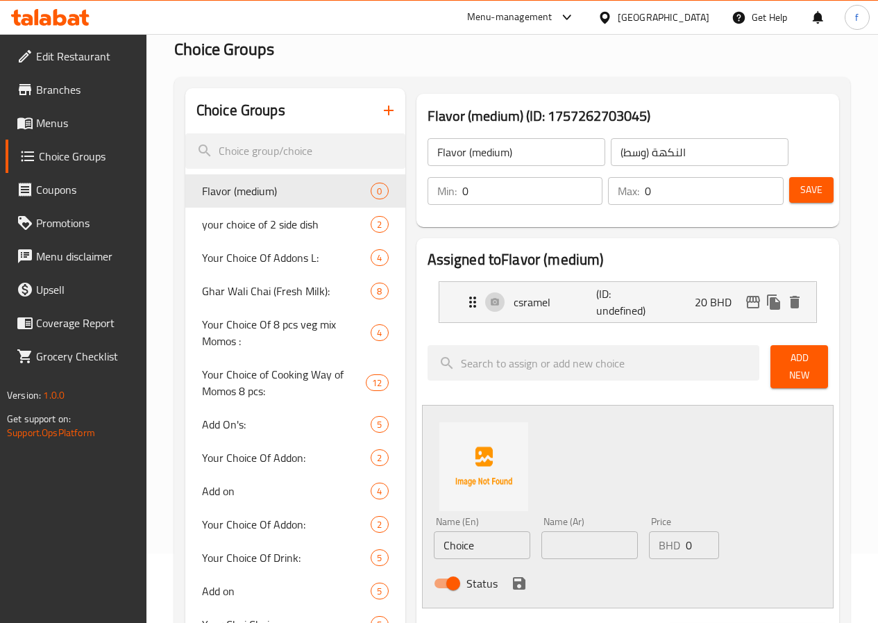
click at [440, 535] on input "Choice" at bounding box center [482, 545] width 97 height 28
type input "choclate sause"
click at [568, 531] on input "text" at bounding box center [590, 545] width 97 height 28
click at [590, 549] on input "text" at bounding box center [590, 545] width 97 height 28
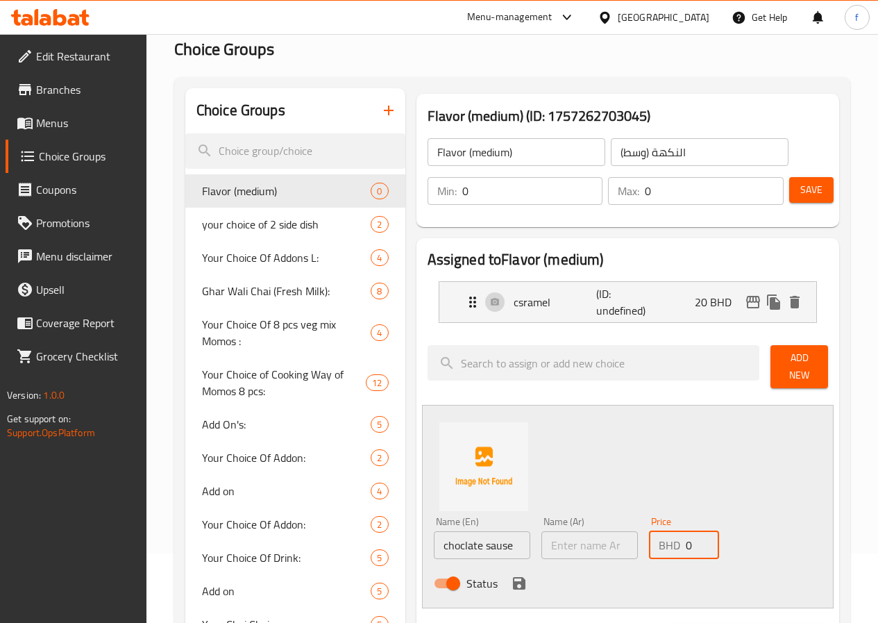
click at [686, 542] on input "0" at bounding box center [702, 545] width 33 height 28
type input "25"
click at [444, 574] on div "Status" at bounding box center [590, 583] width 324 height 37
click at [511, 575] on icon "save" at bounding box center [519, 583] width 17 height 17
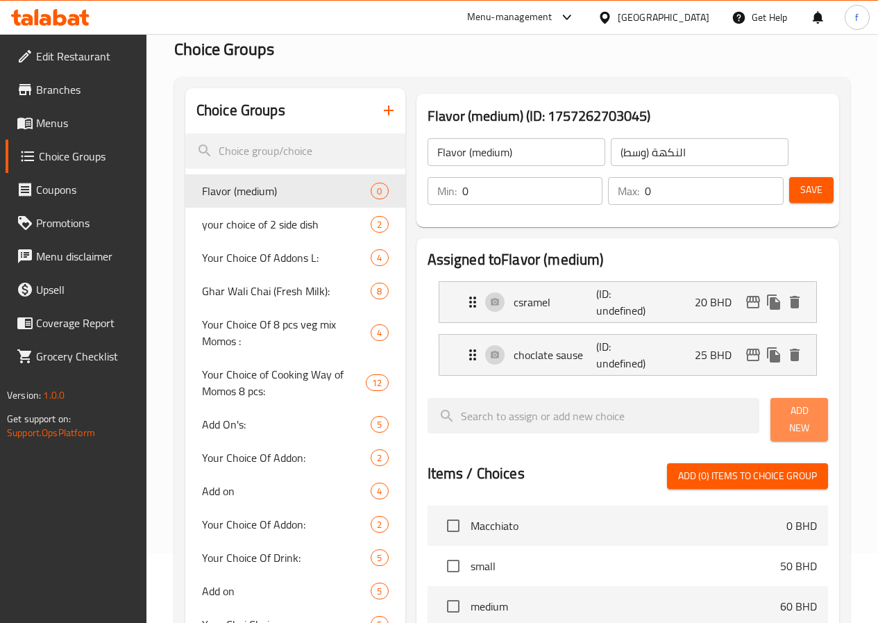
click at [781, 427] on button "Add New" at bounding box center [800, 419] width 58 height 43
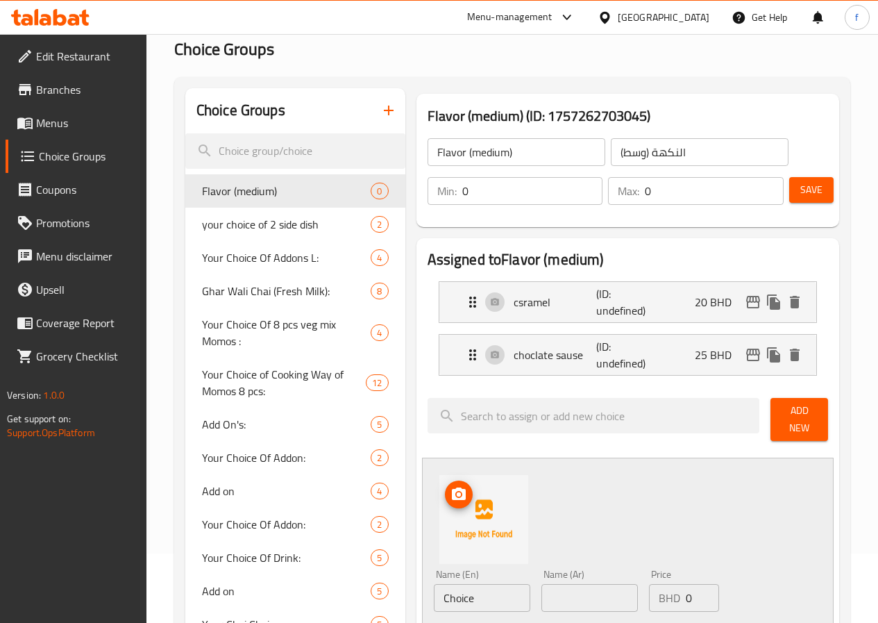
click at [434, 569] on div "Name (En) Choice Name (En)" at bounding box center [482, 590] width 97 height 42
click at [434, 584] on input "Choice" at bounding box center [482, 598] width 97 height 28
type input "vanilla sause"
click at [686, 600] on input "0" at bounding box center [702, 598] width 33 height 28
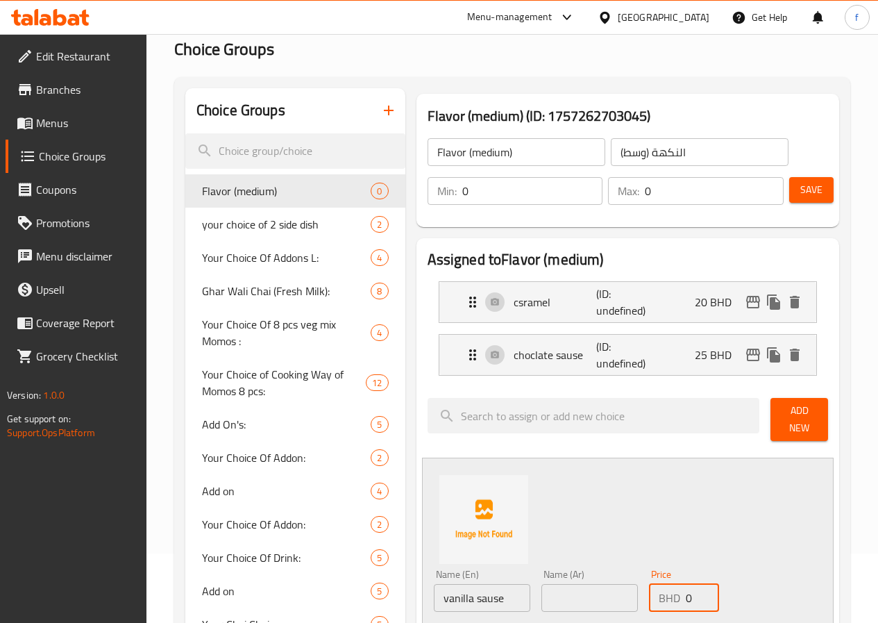
click at [686, 600] on input "0" at bounding box center [702, 598] width 33 height 28
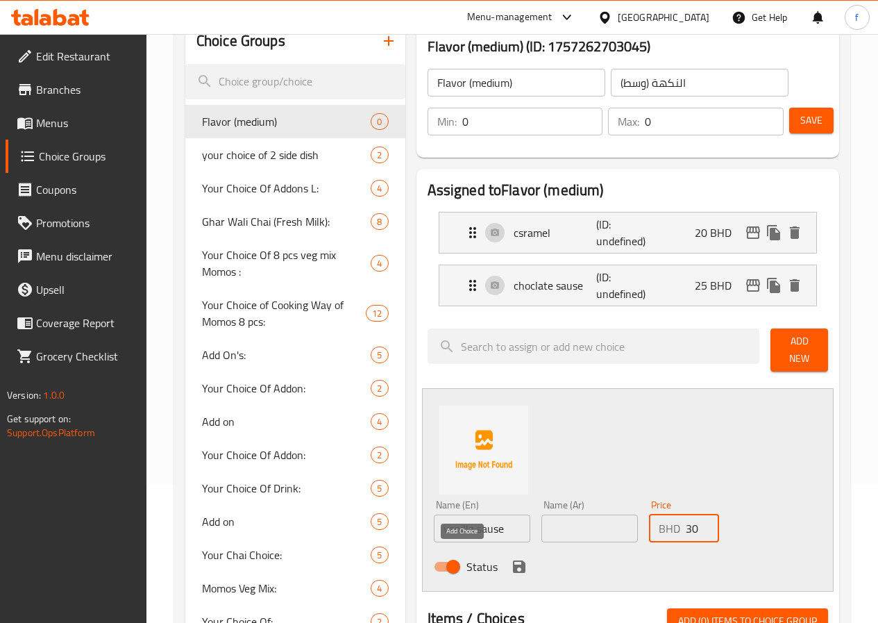
type input "30"
click at [509, 561] on button "save" at bounding box center [519, 566] width 21 height 21
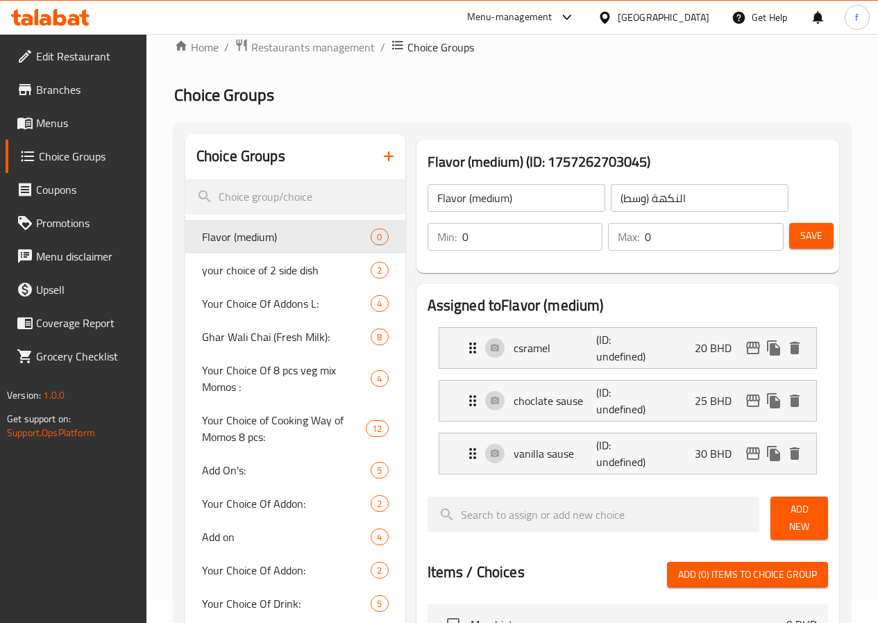
scroll to position [0, 0]
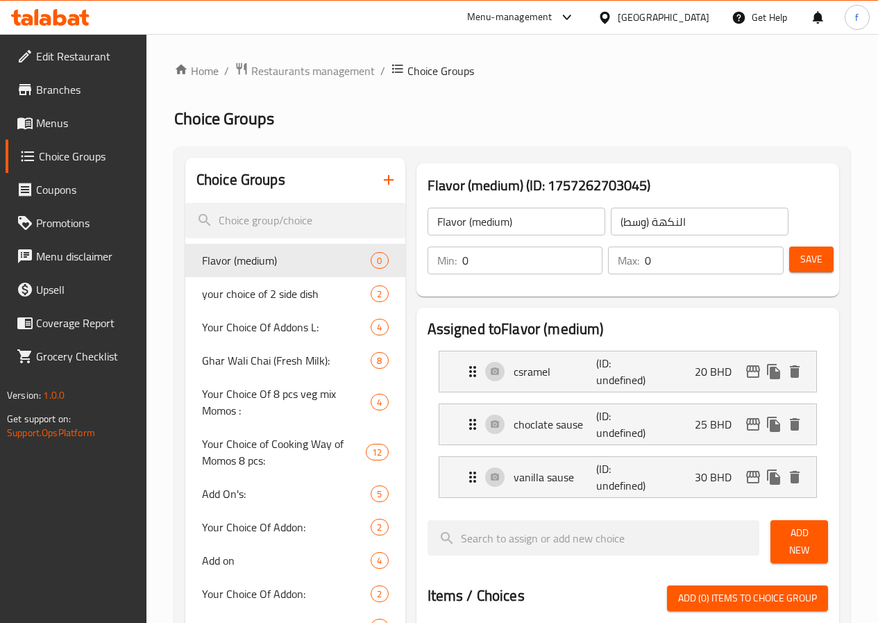
click at [801, 260] on span "Save" at bounding box center [812, 259] width 22 height 17
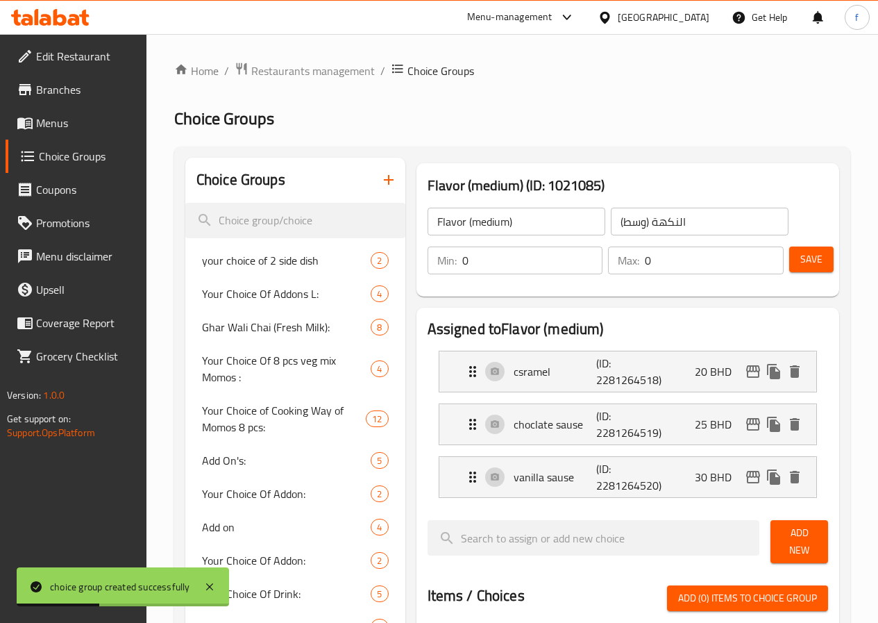
click at [384, 183] on icon "button" at bounding box center [389, 180] width 10 height 10
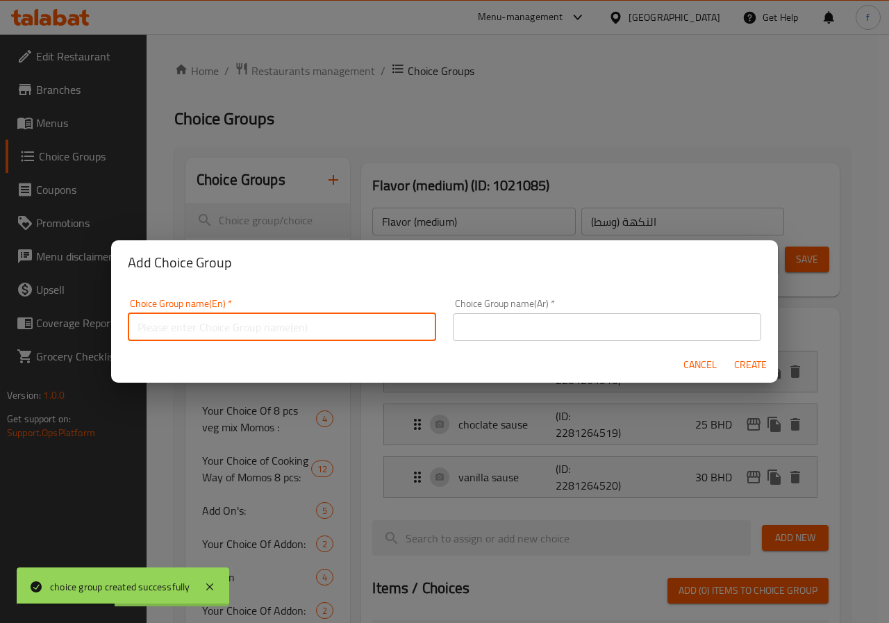
click at [266, 317] on input "text" at bounding box center [282, 327] width 308 height 28
click at [186, 333] on input "Flavor (medium)" at bounding box center [282, 327] width 308 height 28
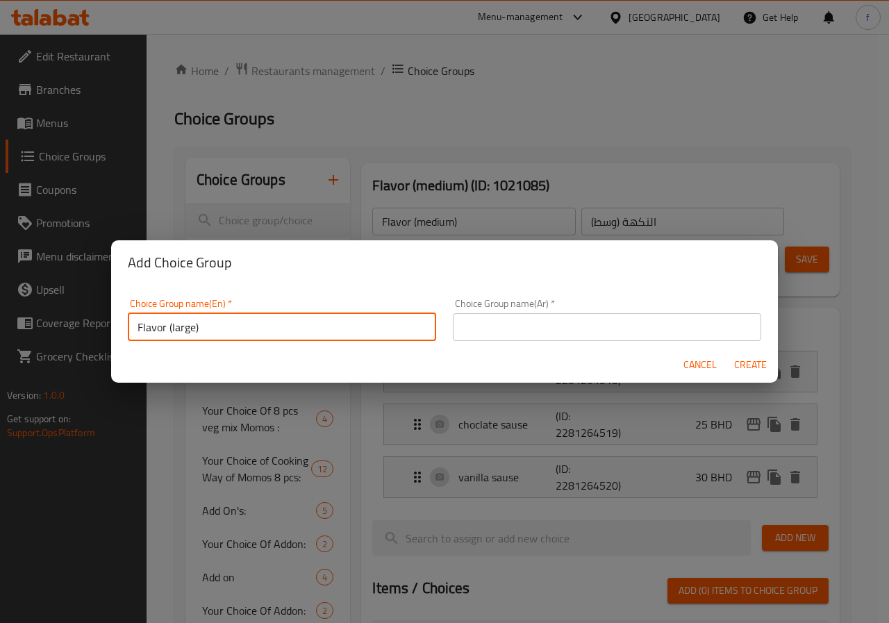
type input "Flavor (large)"
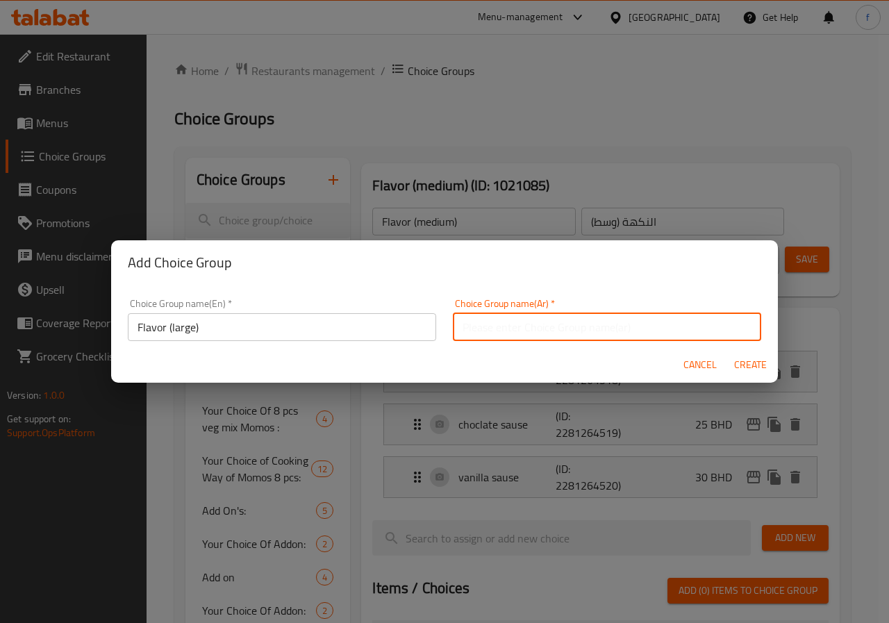
click at [470, 326] on input "text" at bounding box center [607, 327] width 308 height 28
click at [484, 330] on input "(النكهة (وسط" at bounding box center [607, 327] width 308 height 28
click at [478, 328] on input "(النكهة (وسط" at bounding box center [607, 327] width 308 height 28
type input "(النكهة (الكبير"
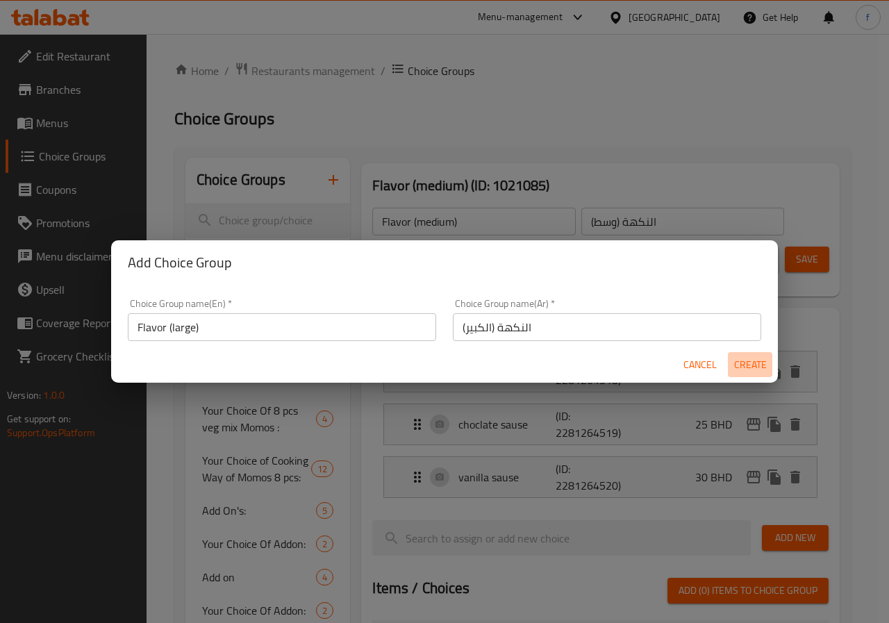
click at [748, 367] on span "Create" at bounding box center [749, 364] width 33 height 17
type input "Flavor (large)"
type input "(النكهة (الكبير"
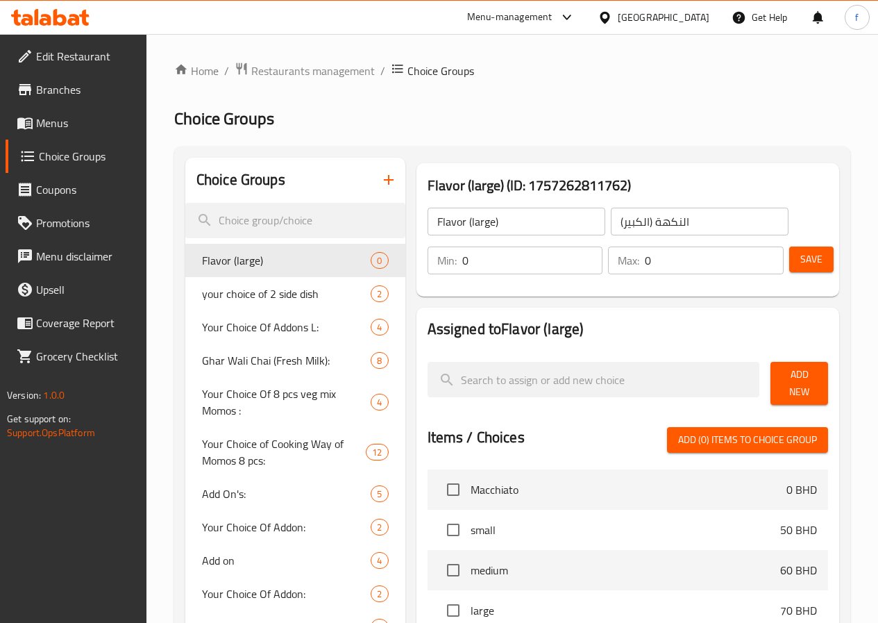
click at [782, 379] on span "Add New" at bounding box center [799, 383] width 35 height 35
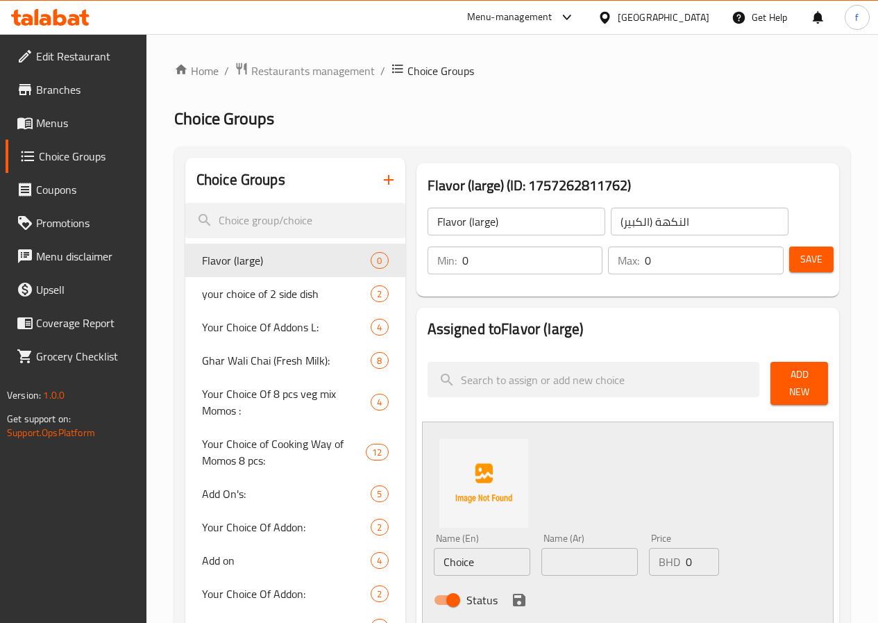
click at [438, 555] on input "Choice" at bounding box center [482, 562] width 97 height 28
click at [444, 560] on input "Choice" at bounding box center [482, 562] width 97 height 28
type input "ؤ"
type input "csramel"
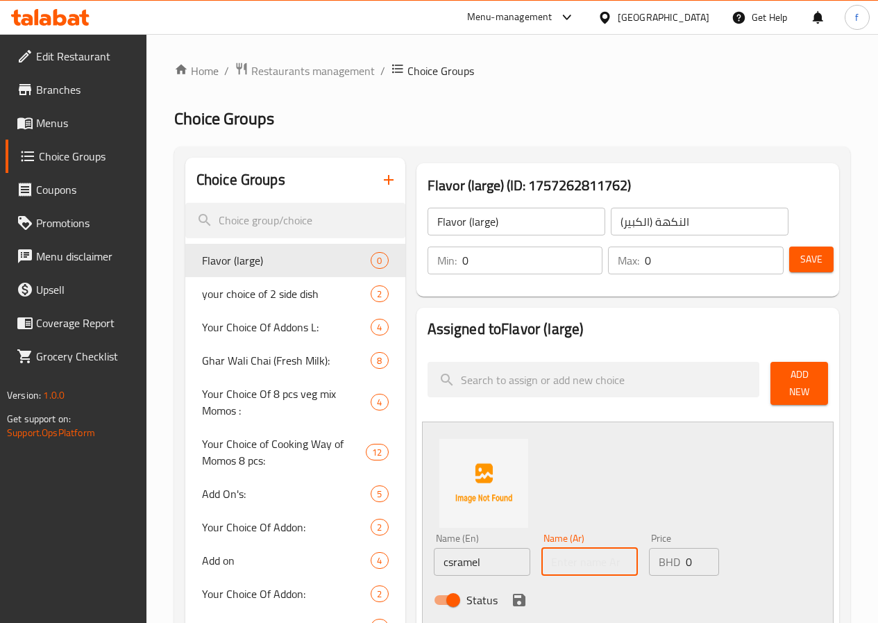
drag, startPoint x: 535, startPoint y: 553, endPoint x: 561, endPoint y: 555, distance: 25.8
click at [542, 553] on input "text" at bounding box center [590, 562] width 97 height 28
click at [686, 558] on input "0" at bounding box center [702, 562] width 33 height 28
type input "30"
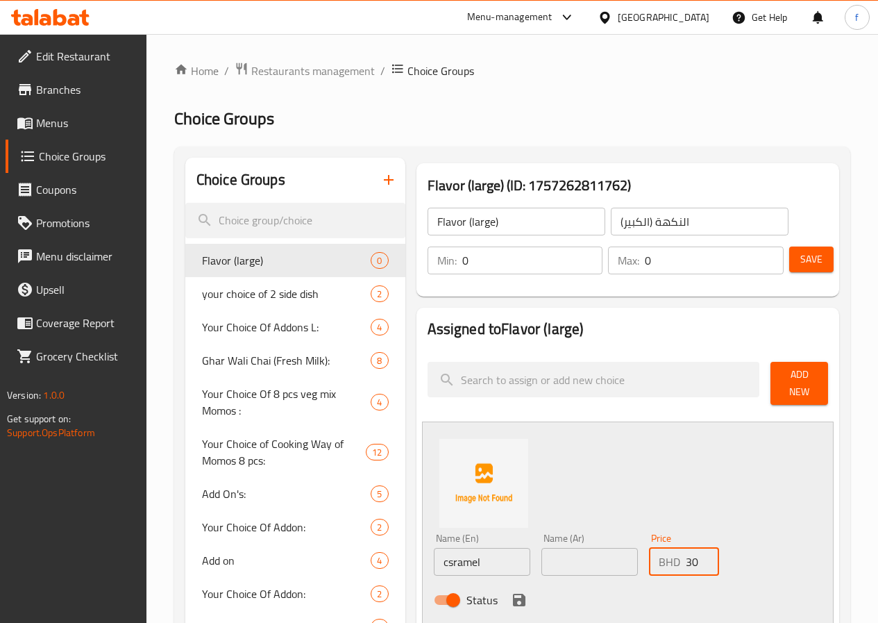
click at [511, 594] on icon "save" at bounding box center [519, 600] width 17 height 17
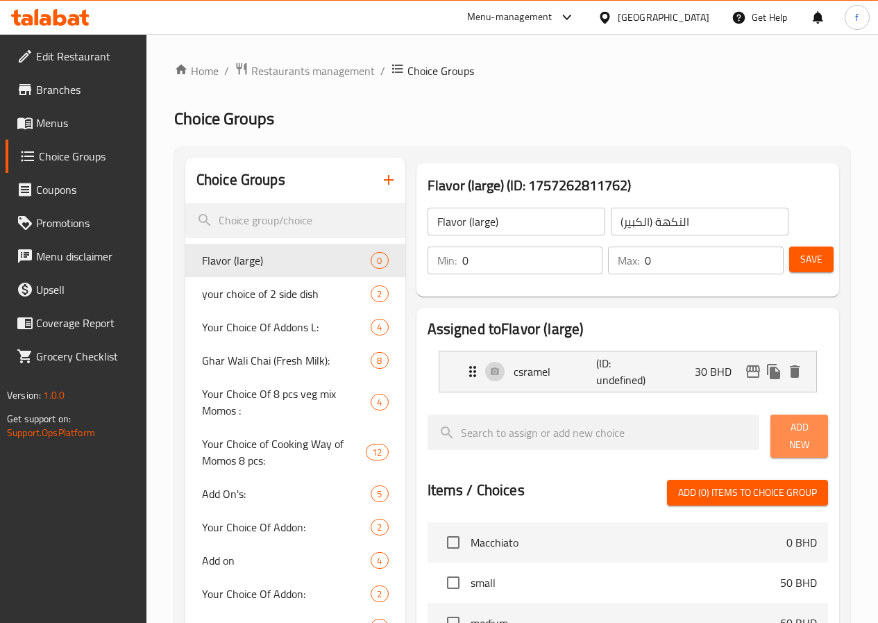
click at [785, 427] on span "Add New" at bounding box center [799, 436] width 35 height 35
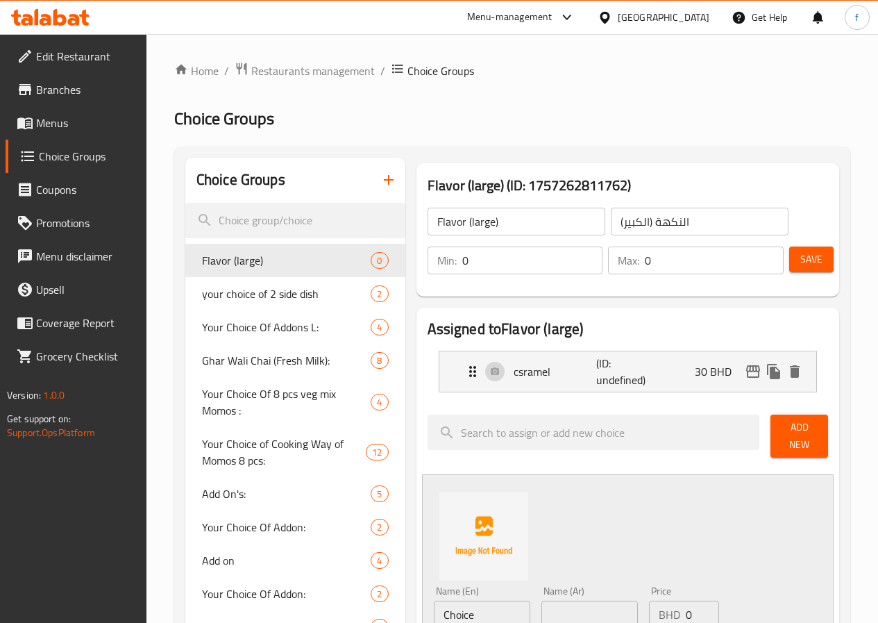
click at [434, 601] on input "Choice" at bounding box center [482, 615] width 97 height 28
type input "choclate sause"
click at [686, 609] on input "0" at bounding box center [702, 615] width 33 height 28
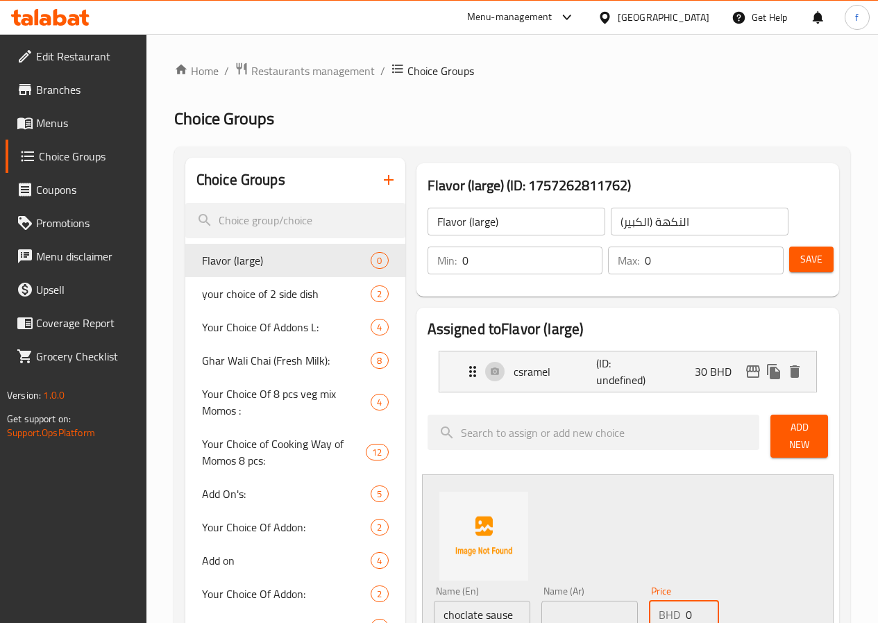
click at [686, 609] on input "0" at bounding box center [702, 615] width 33 height 28
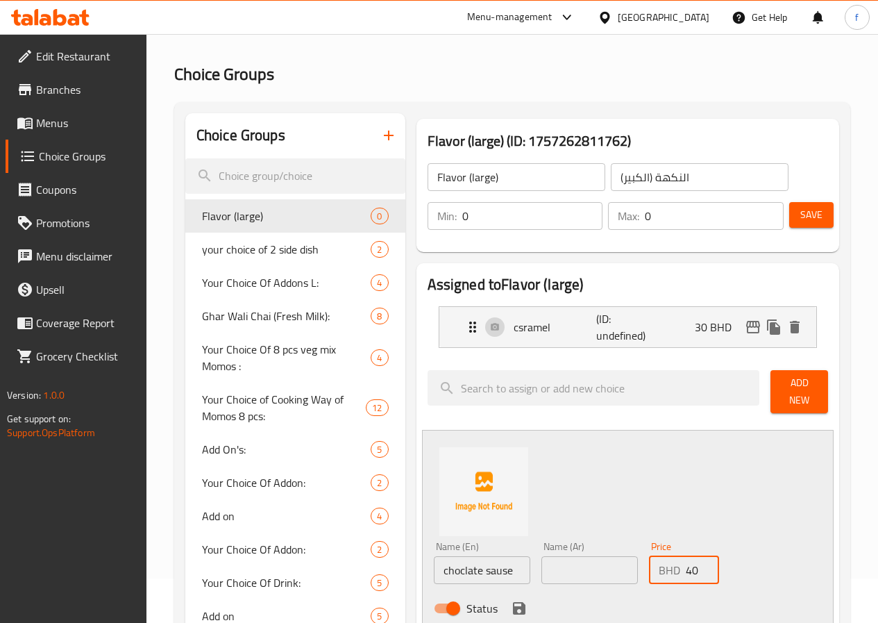
scroll to position [69, 0]
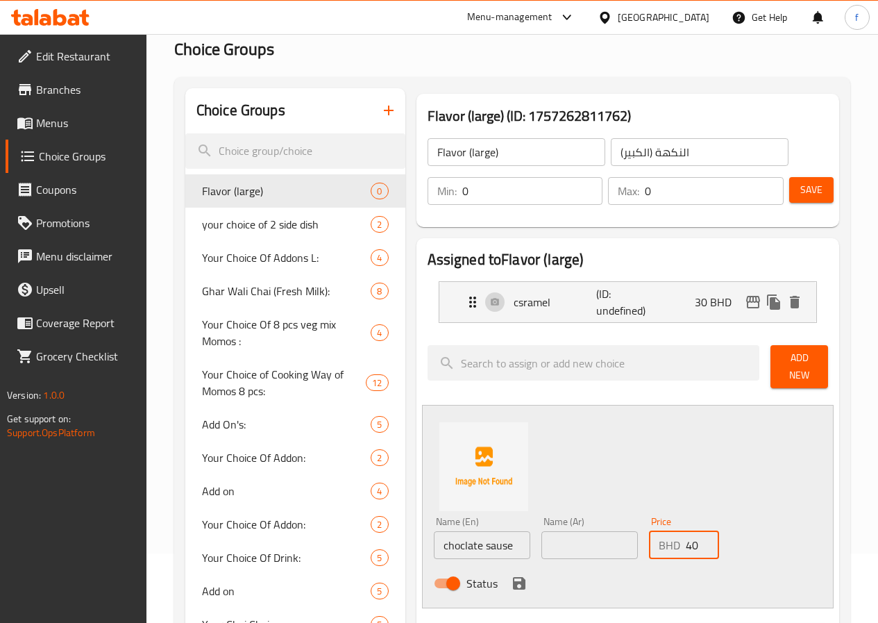
type input "40"
click at [449, 581] on div "Status" at bounding box center [590, 583] width 324 height 37
click at [513, 581] on icon "save" at bounding box center [519, 583] width 12 height 12
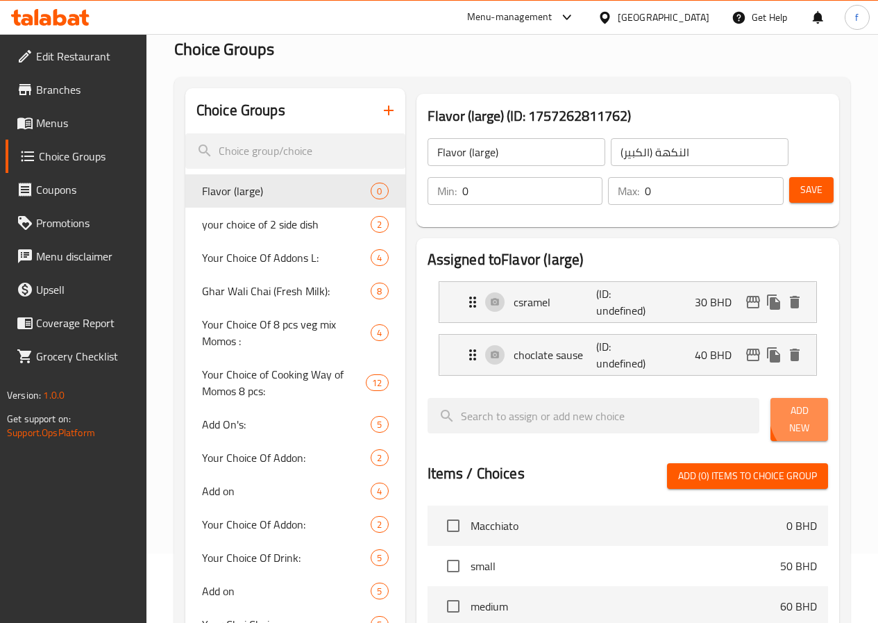
click at [817, 415] on button "Add New" at bounding box center [800, 419] width 58 height 43
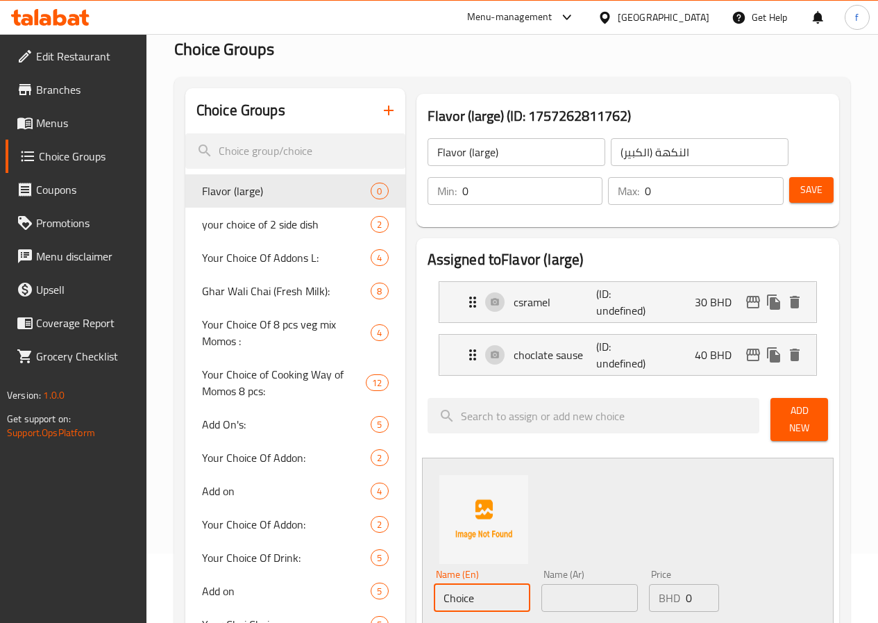
click at [462, 591] on input "Choice" at bounding box center [482, 598] width 97 height 28
type input "vanilla sause"
click at [686, 592] on input "0" at bounding box center [702, 598] width 33 height 28
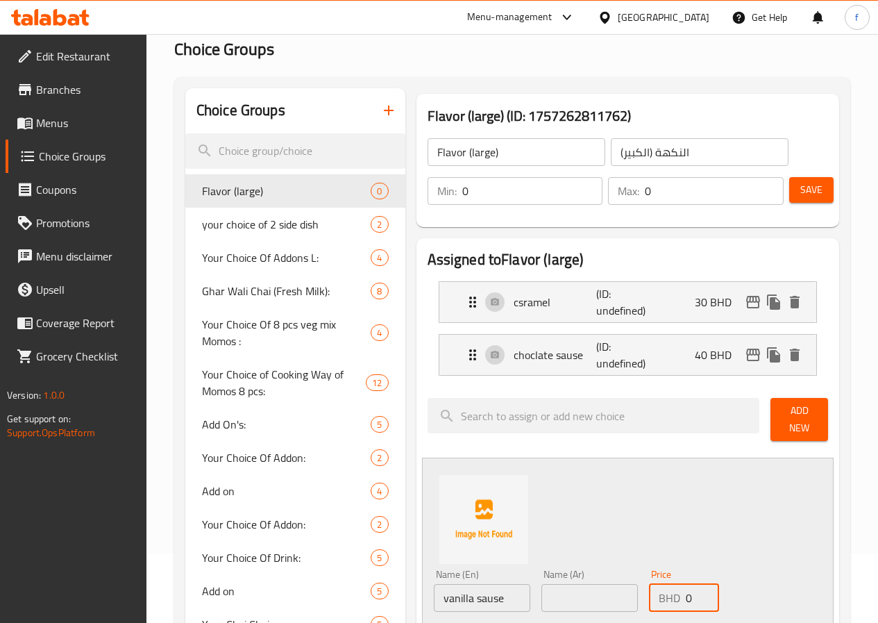
click at [686, 592] on input "0" at bounding box center [702, 598] width 33 height 28
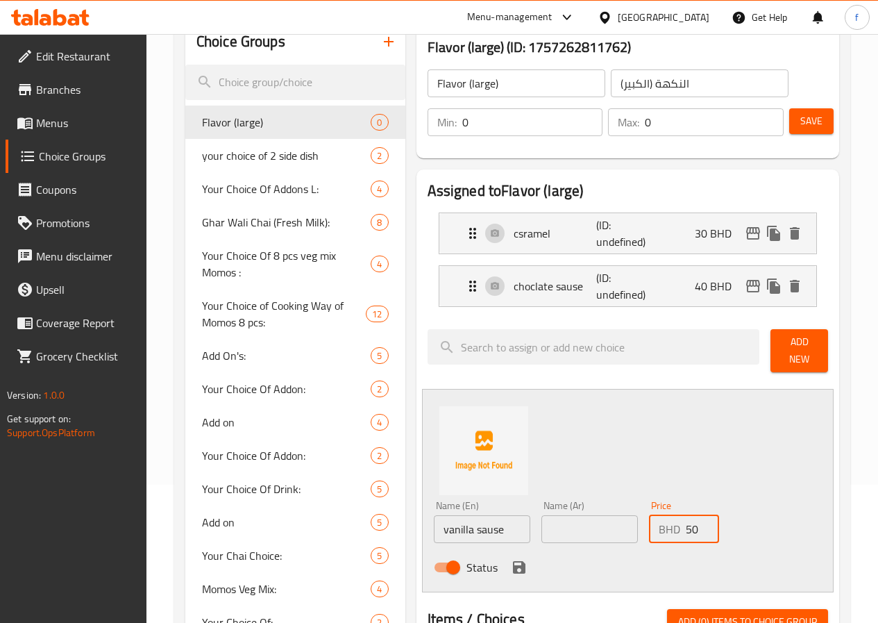
scroll to position [139, 0]
type input "50"
click at [513, 560] on icon "save" at bounding box center [519, 566] width 12 height 12
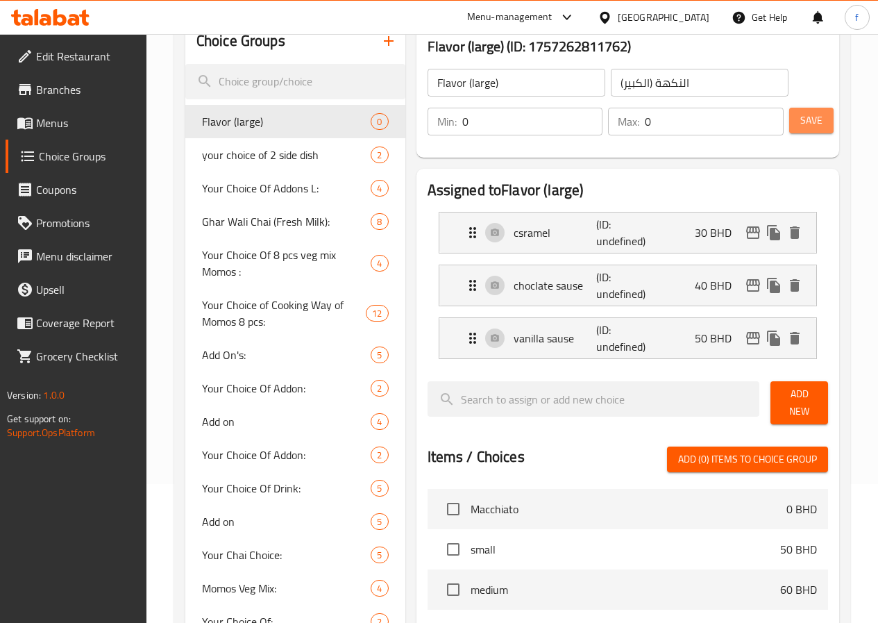
click at [810, 131] on button "Save" at bounding box center [812, 121] width 44 height 26
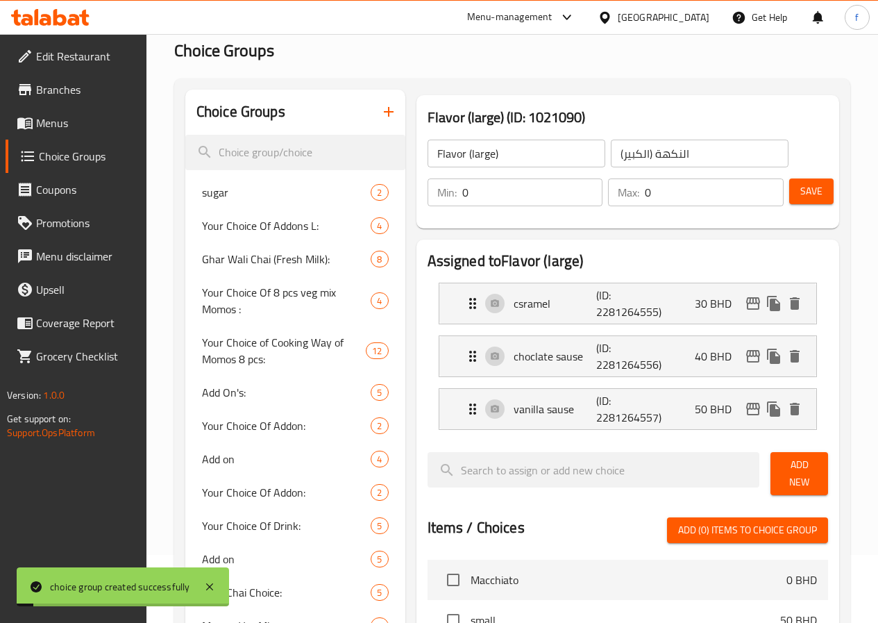
scroll to position [0, 0]
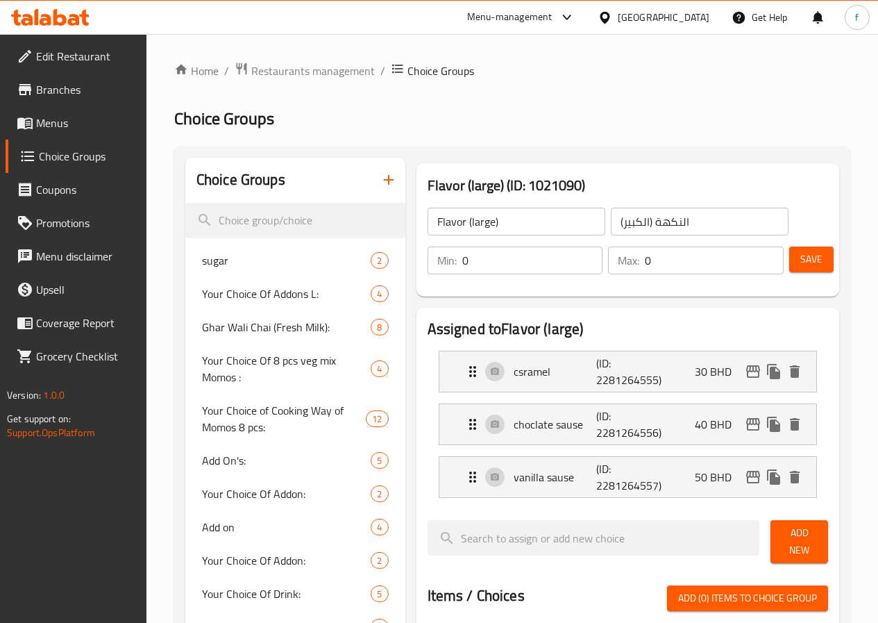
click at [425, 236] on div "Flavor (large) ​" at bounding box center [516, 221] width 183 height 33
click at [428, 229] on input "Flavor (large)" at bounding box center [517, 222] width 178 height 28
click at [381, 187] on icon "button" at bounding box center [389, 180] width 17 height 17
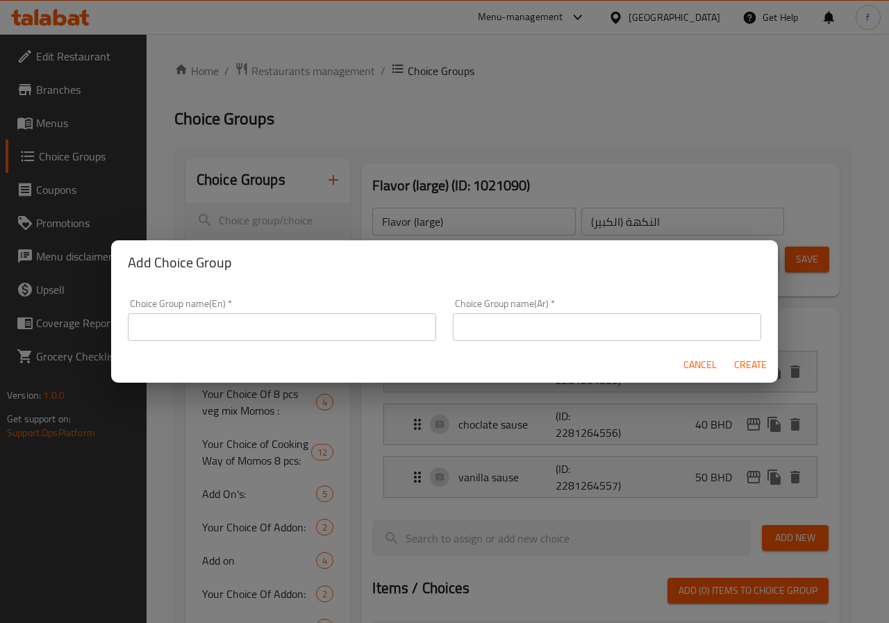
click at [314, 320] on input "text" at bounding box center [282, 327] width 308 height 28
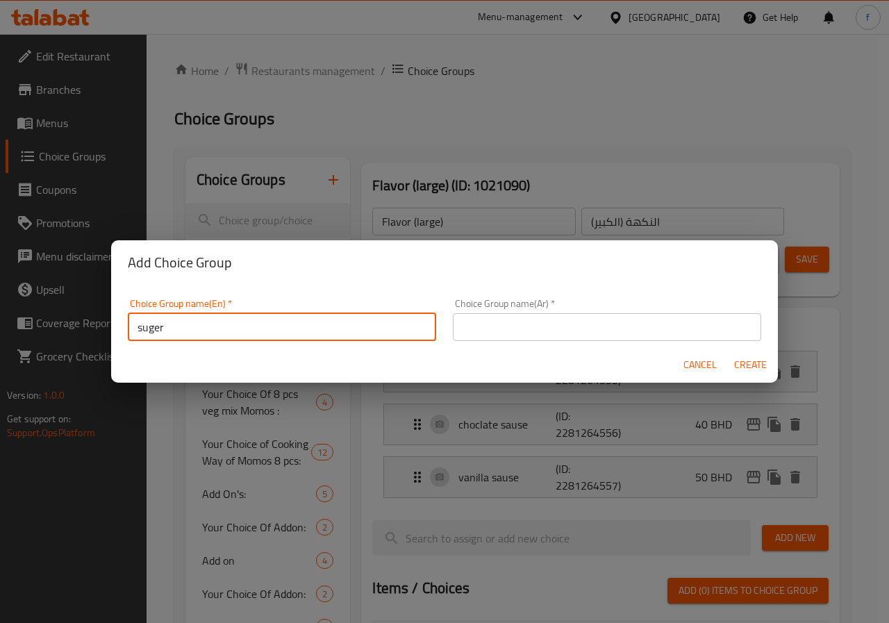
type input "suger"
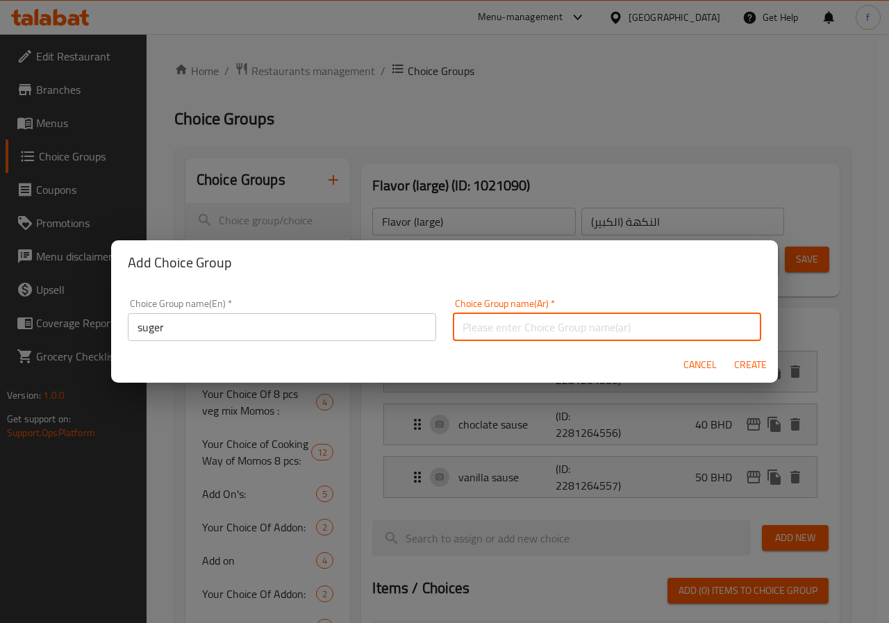
click at [494, 323] on input "text" at bounding box center [607, 327] width 308 height 28
type input "سكر"
click at [767, 362] on button "Create" at bounding box center [750, 365] width 44 height 26
type input "suger"
type input "سكر"
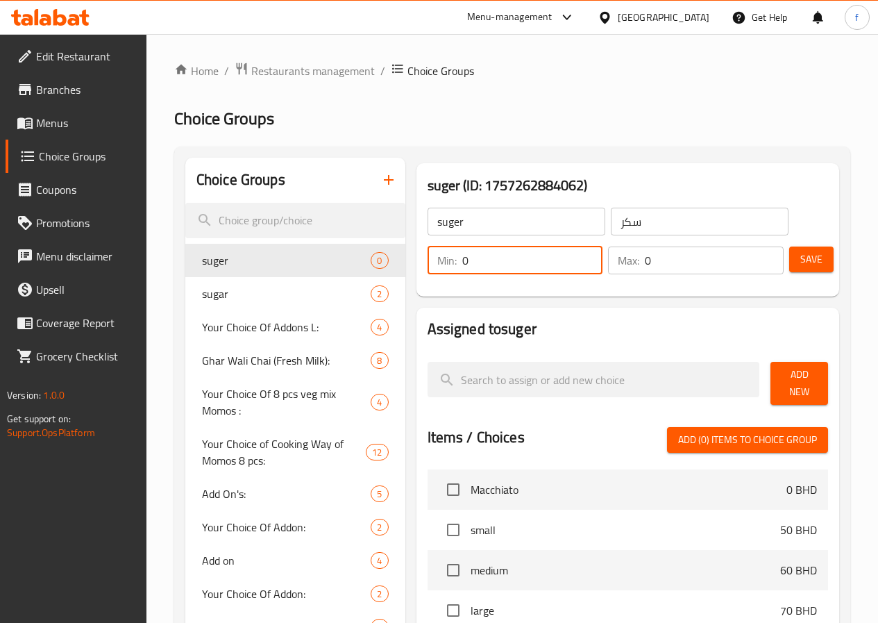
click at [497, 269] on input "0" at bounding box center [532, 261] width 141 height 28
type input "1"
click at [645, 267] on input "0" at bounding box center [714, 261] width 139 height 28
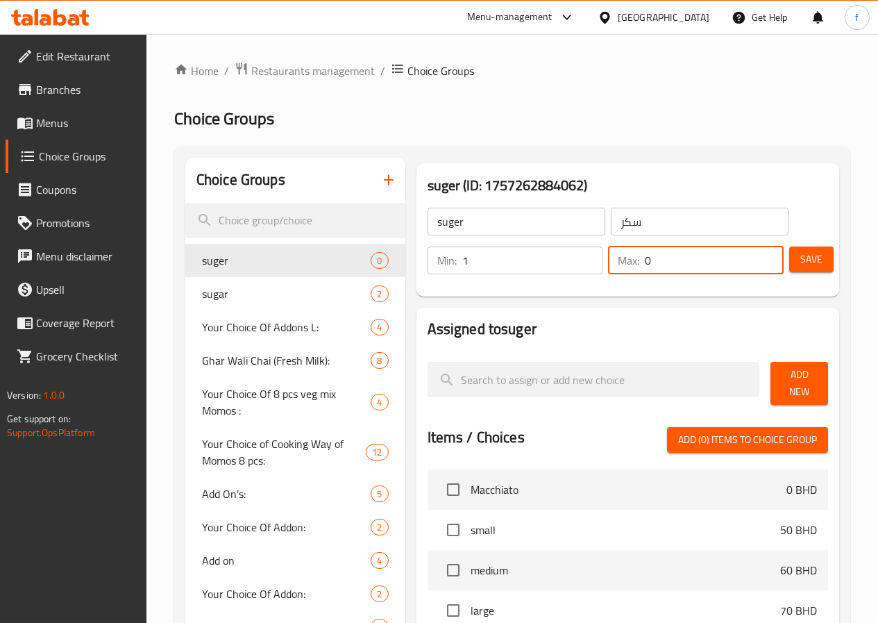
click at [645, 267] on input "0" at bounding box center [714, 261] width 139 height 28
type input "1"
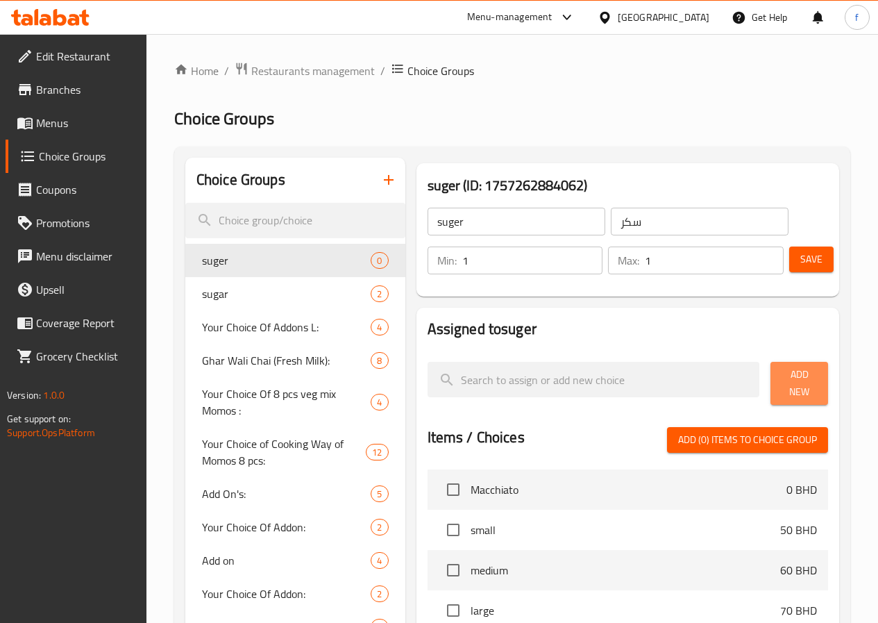
click at [782, 378] on span "Add New" at bounding box center [799, 383] width 35 height 35
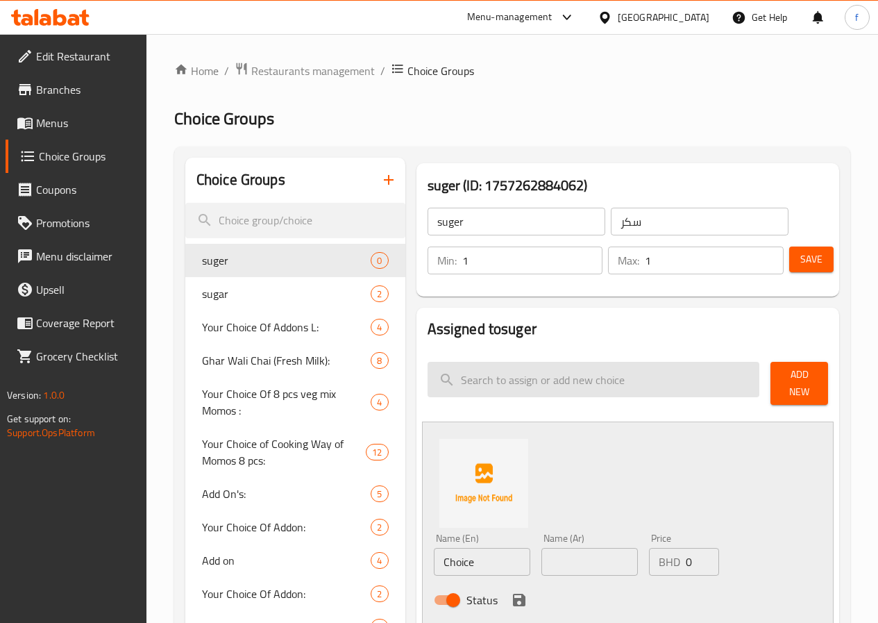
click at [531, 385] on input "search" at bounding box center [594, 379] width 333 height 35
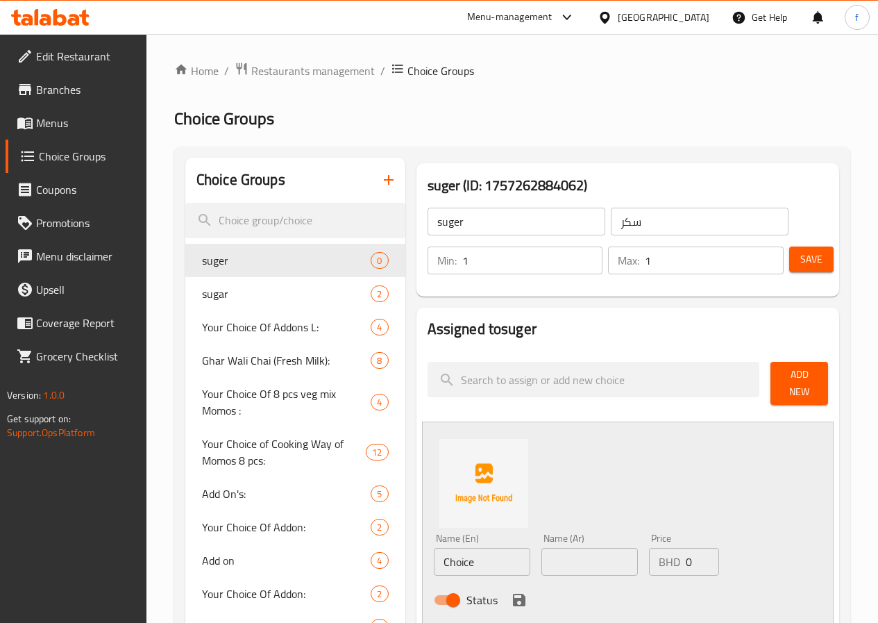
click at [459, 550] on input "Choice" at bounding box center [482, 562] width 97 height 28
type input "ص"
type input "with suger"
click at [511, 592] on icon "save" at bounding box center [519, 600] width 17 height 17
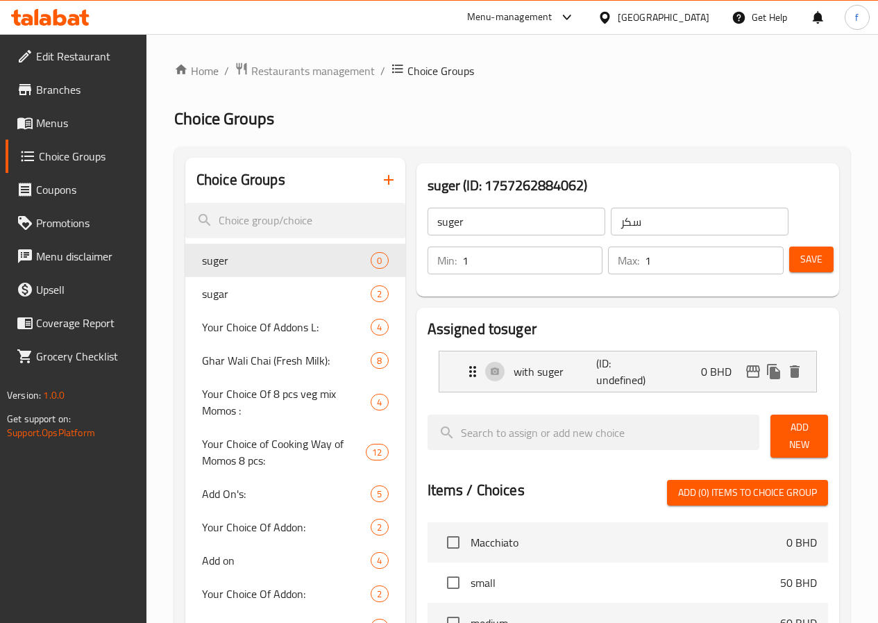
click at [771, 430] on button "Add New" at bounding box center [800, 436] width 58 height 43
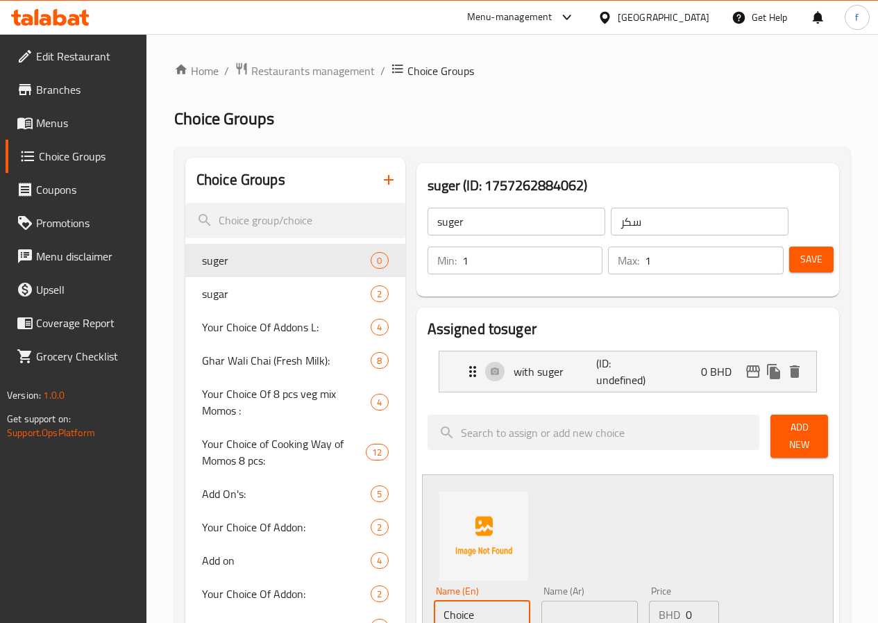
click at [434, 601] on input "Choice" at bounding box center [482, 615] width 97 height 28
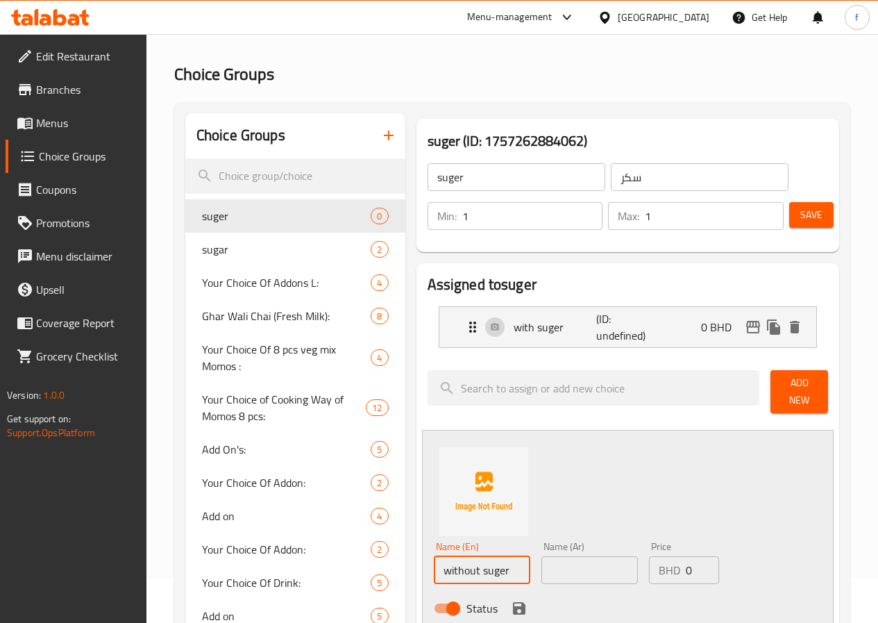
scroll to position [69, 0]
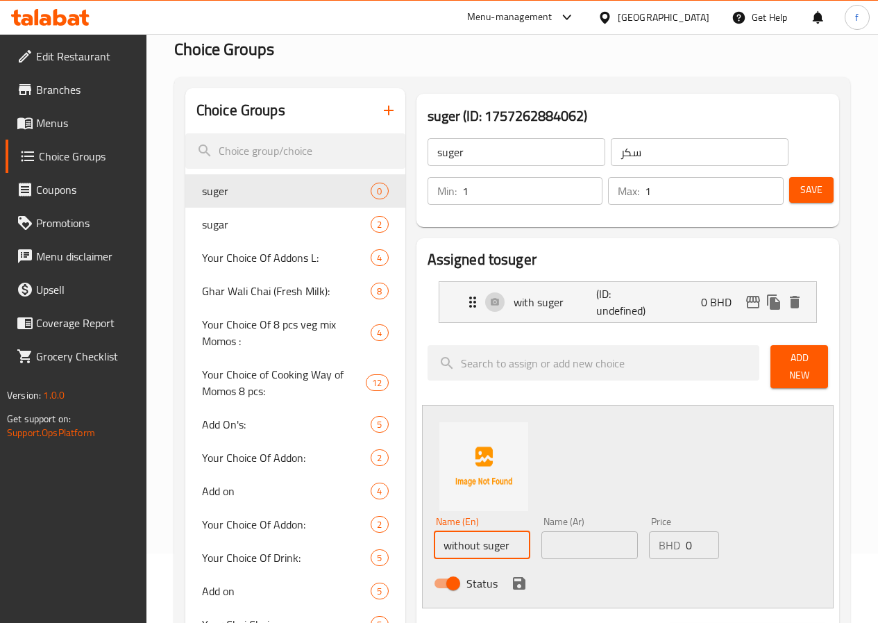
type input "without suger"
drag, startPoint x: 478, startPoint y: 582, endPoint x: 471, endPoint y: 578, distance: 8.1
click at [478, 581] on div "Status" at bounding box center [590, 583] width 324 height 37
click at [511, 575] on icon "save" at bounding box center [519, 583] width 17 height 17
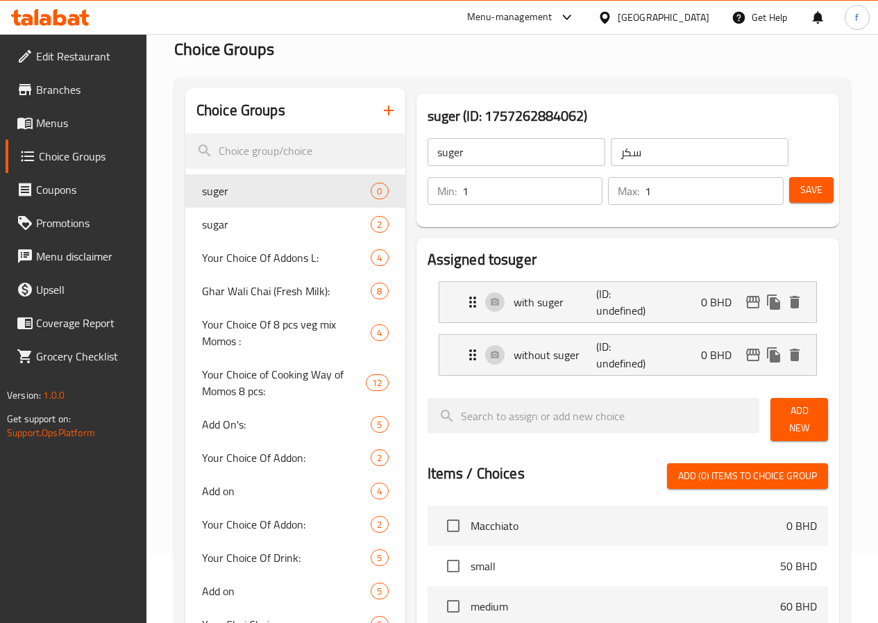
click at [809, 194] on span "Save" at bounding box center [812, 189] width 22 height 17
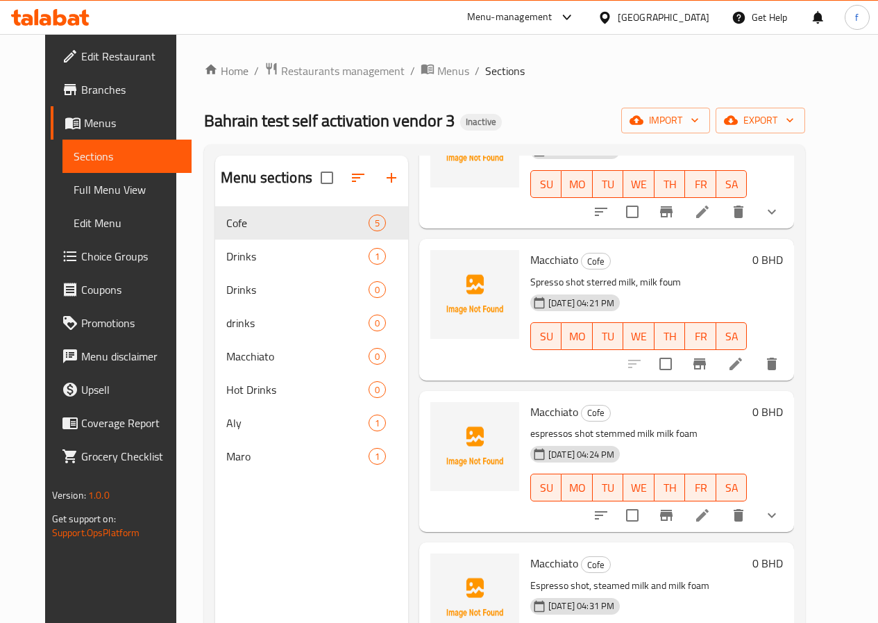
scroll to position [66, 0]
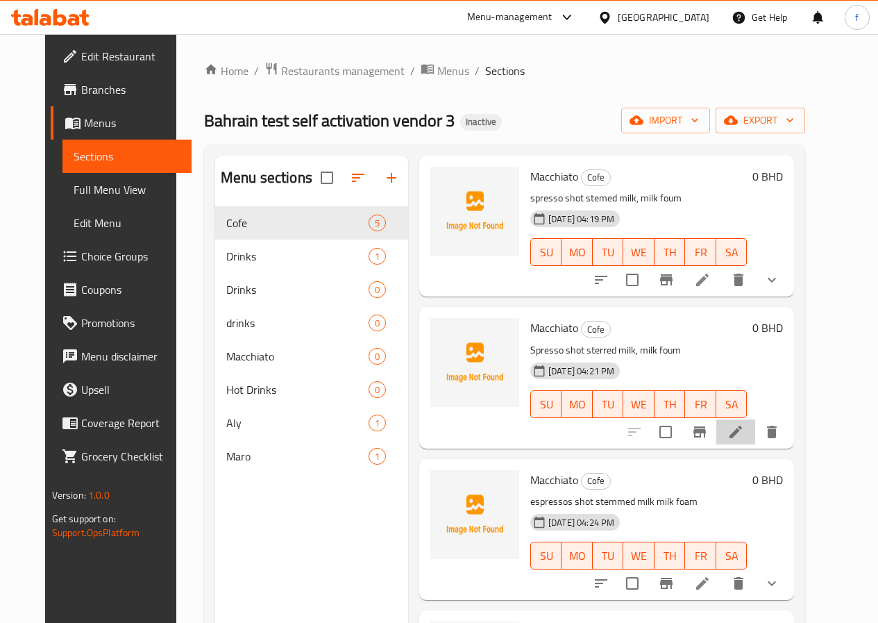
click at [755, 428] on li at bounding box center [736, 431] width 39 height 25
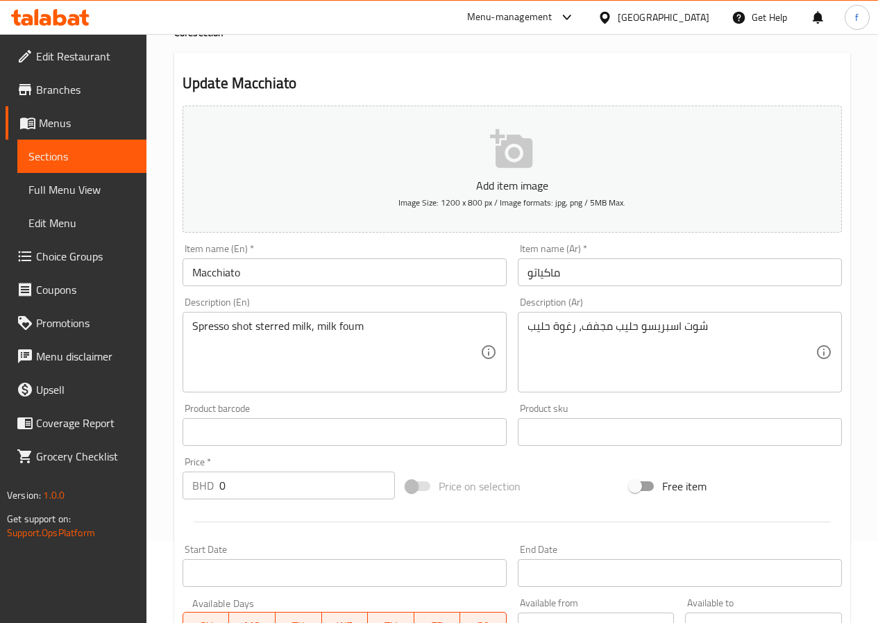
scroll to position [81, 0]
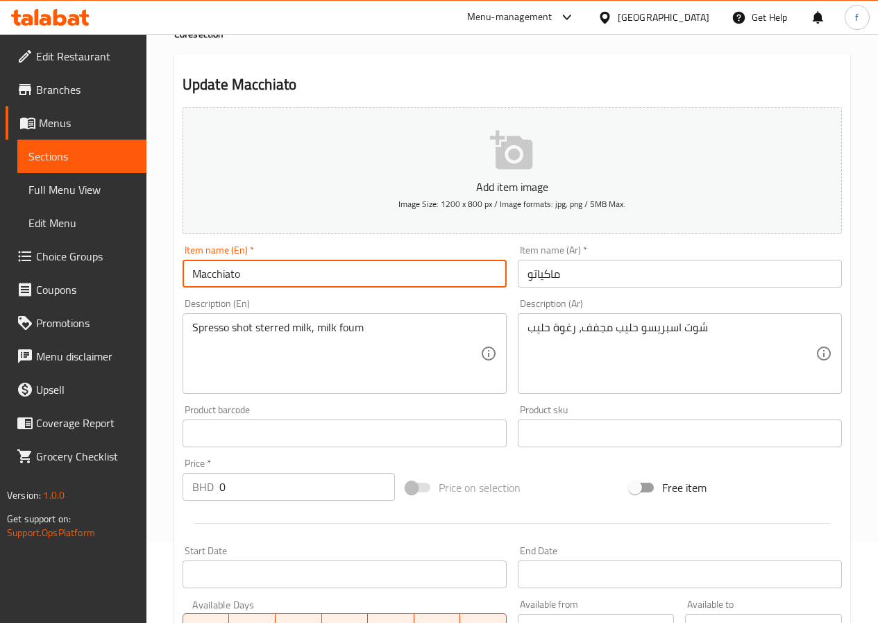
click at [319, 265] on input "Macchiato" at bounding box center [345, 274] width 324 height 28
type input "Macchiato ( [PERSON_NAME])"
click at [554, 265] on input "ماكياتو" at bounding box center [680, 274] width 324 height 28
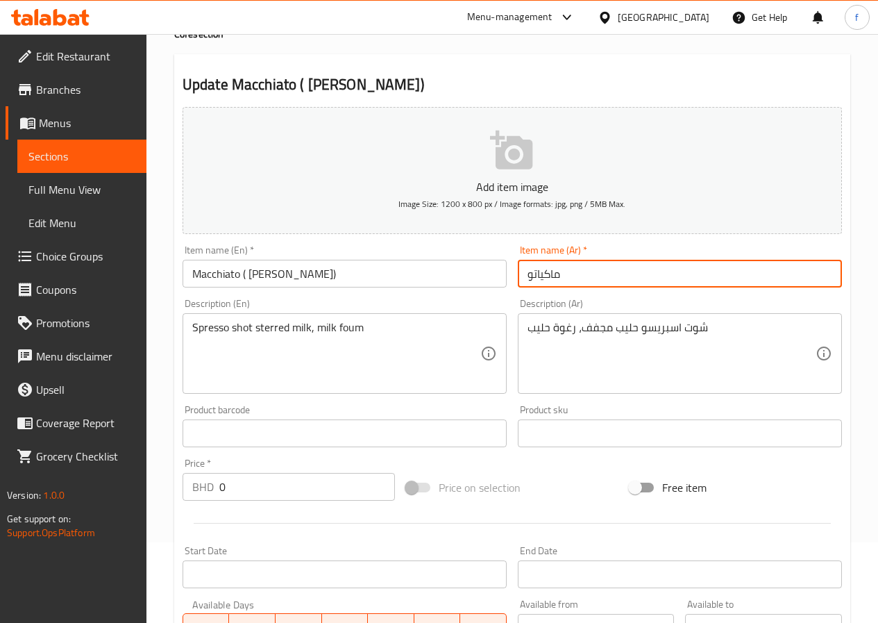
click at [523, 275] on input "ماكياتو" at bounding box center [680, 274] width 324 height 28
click at [529, 275] on input "ماكياتو" at bounding box center [680, 274] width 324 height 28
click at [529, 275] on input "()ماكياتو" at bounding box center [680, 274] width 324 height 28
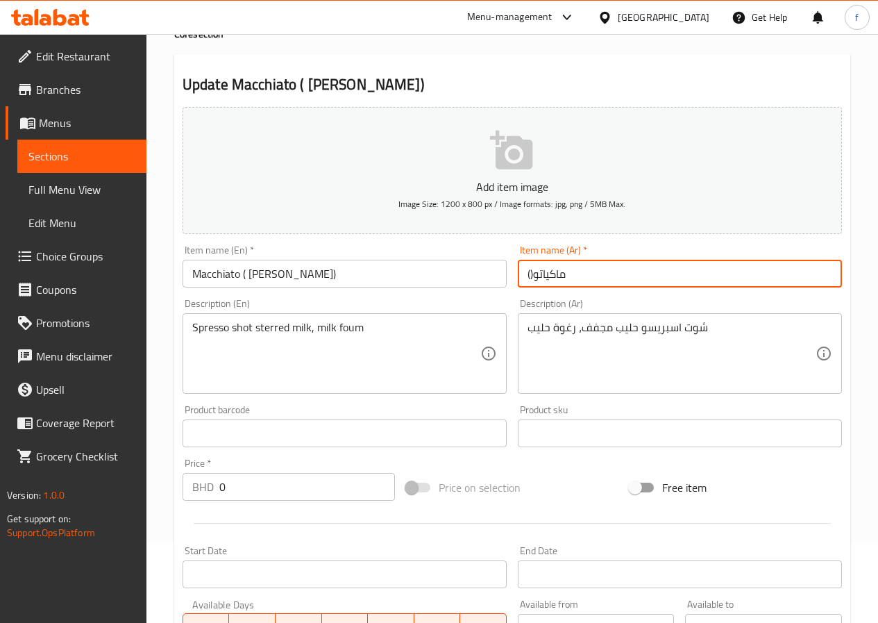
click at [529, 275] on input "()ماكياتو" at bounding box center [680, 274] width 324 height 28
click at [533, 276] on input "()ماكياتو" at bounding box center [680, 274] width 324 height 28
click at [531, 276] on input "()ماكياتو" at bounding box center [680, 274] width 324 height 28
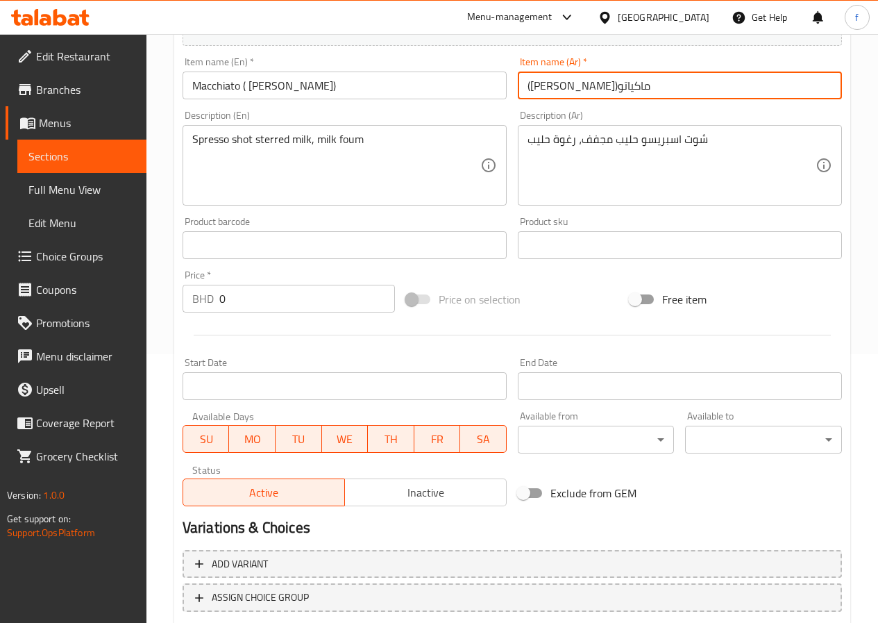
scroll to position [358, 0]
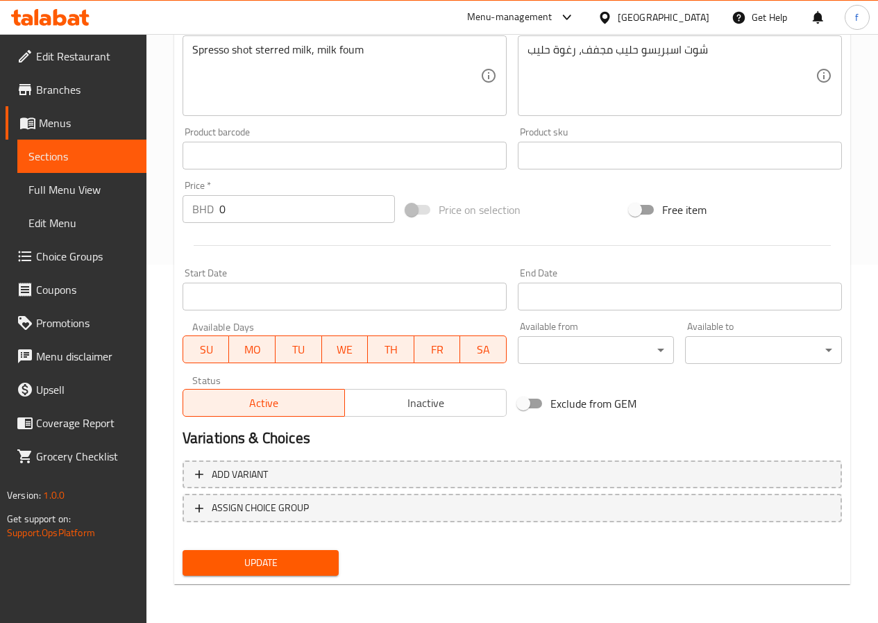
type input "([PERSON_NAME])ماكياتو"
click at [288, 560] on span "Update" at bounding box center [261, 562] width 135 height 17
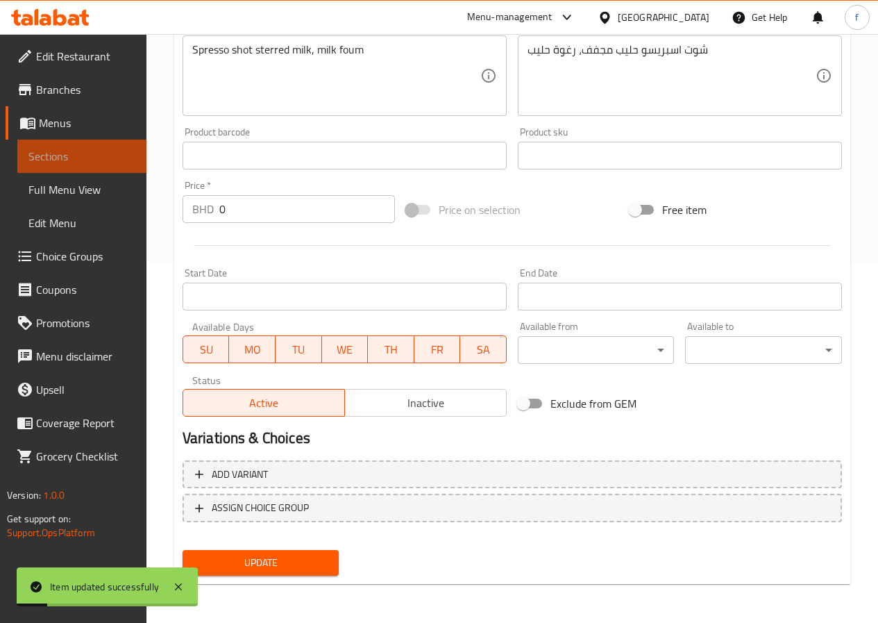
click at [75, 167] on link "Sections" at bounding box center [81, 156] width 129 height 33
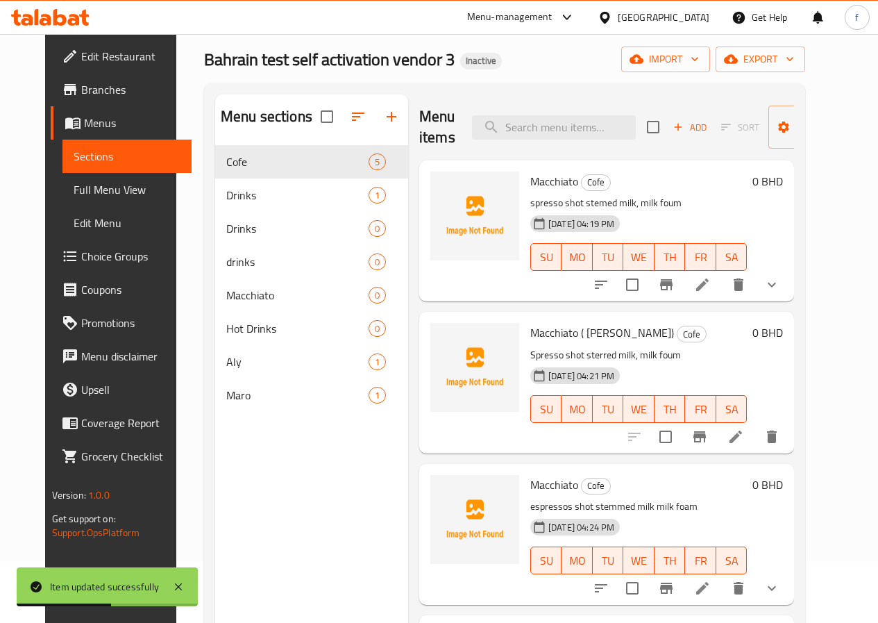
scroll to position [194, 0]
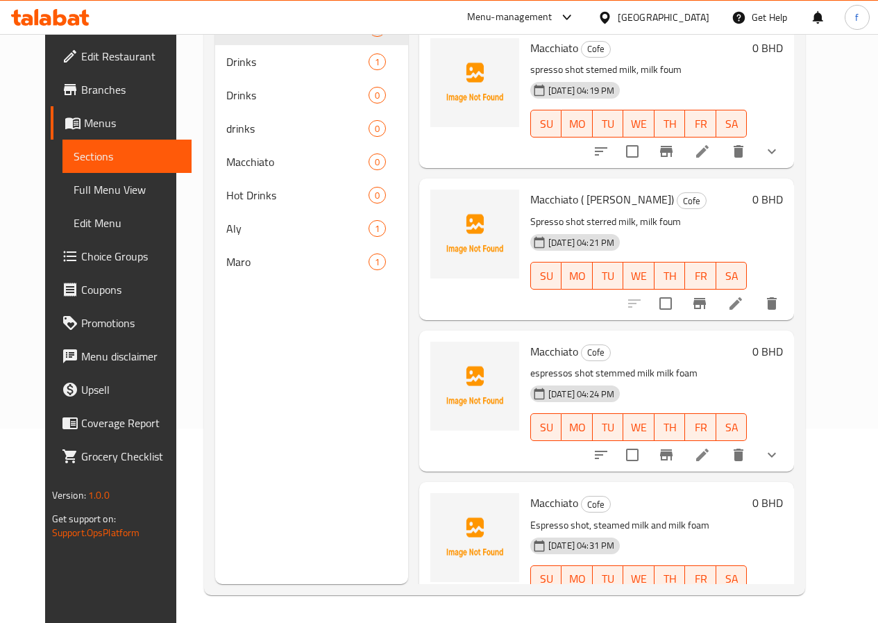
click at [755, 306] on li at bounding box center [736, 303] width 39 height 25
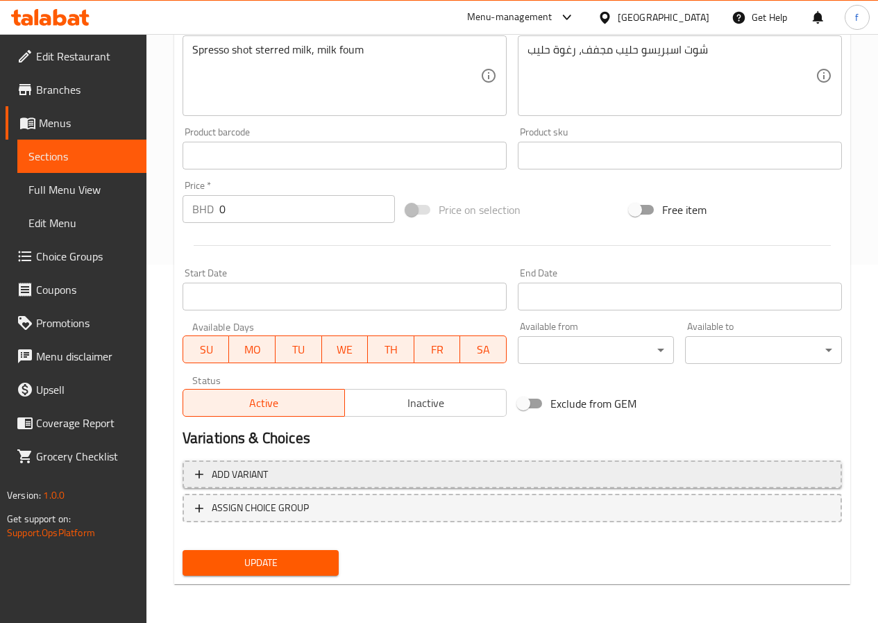
click at [326, 474] on span "Add variant" at bounding box center [512, 474] width 635 height 17
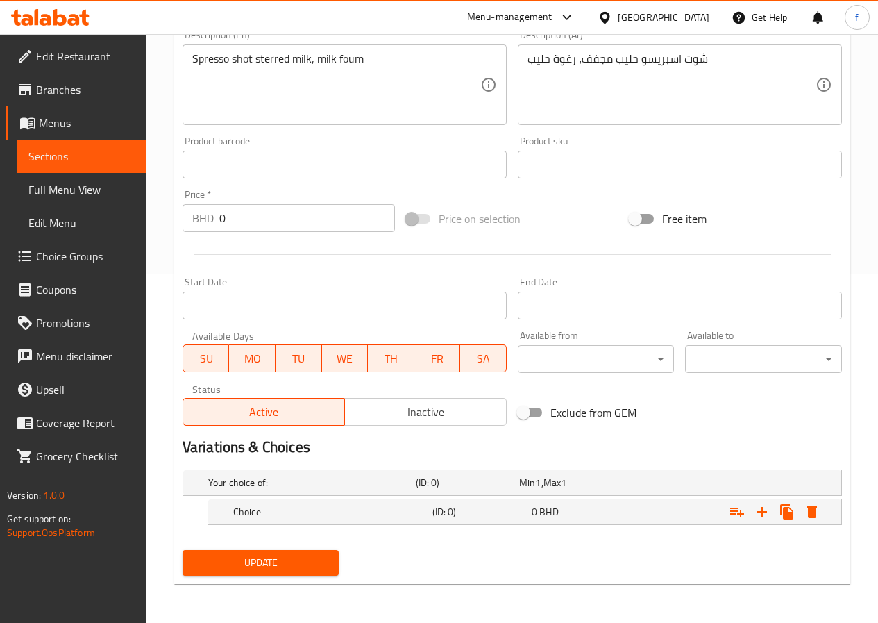
scroll to position [349, 0]
click at [313, 508] on h5 "Choice" at bounding box center [330, 512] width 194 height 14
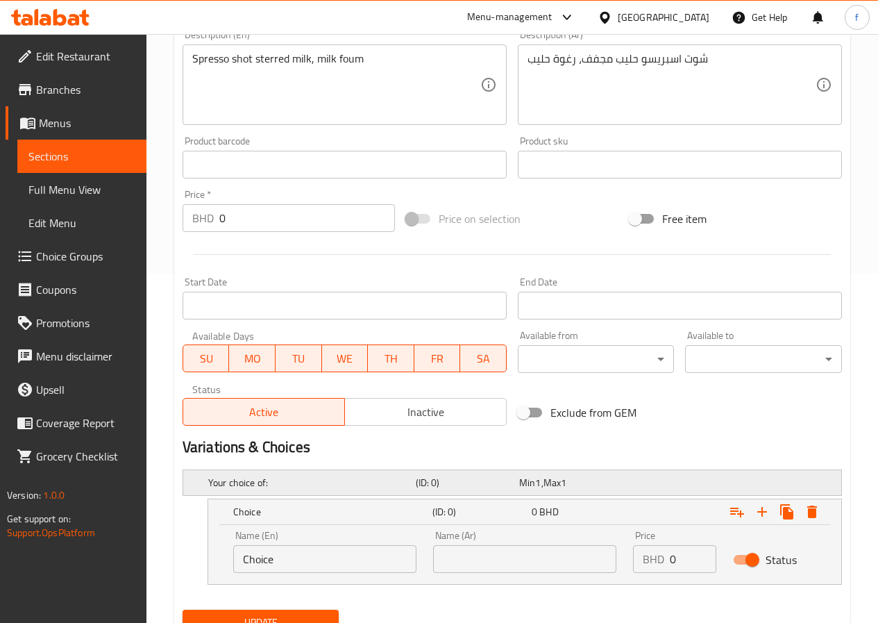
click at [317, 490] on div "Your choice of:" at bounding box center [310, 482] width 208 height 19
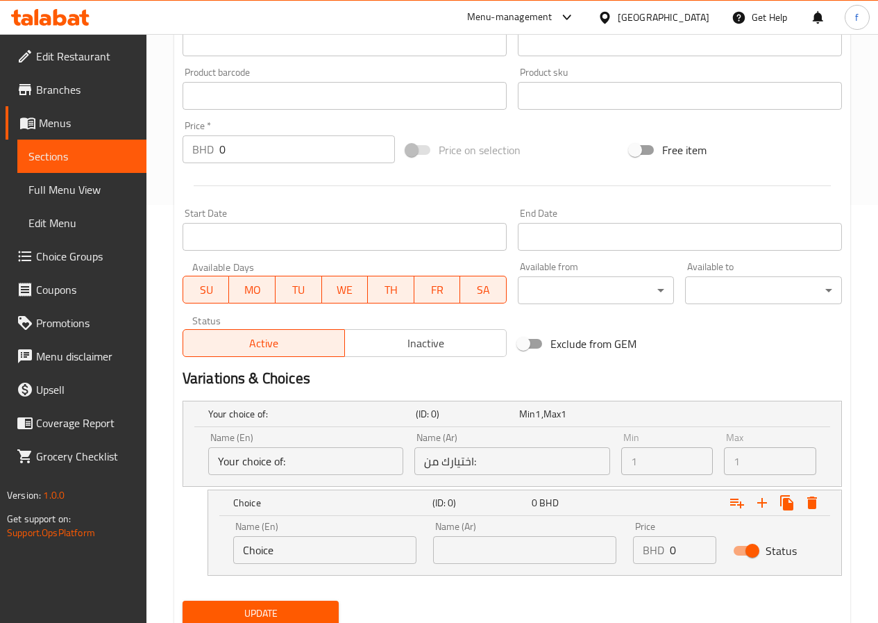
scroll to position [419, 0]
click at [324, 453] on input "Your choice of:" at bounding box center [305, 460] width 195 height 28
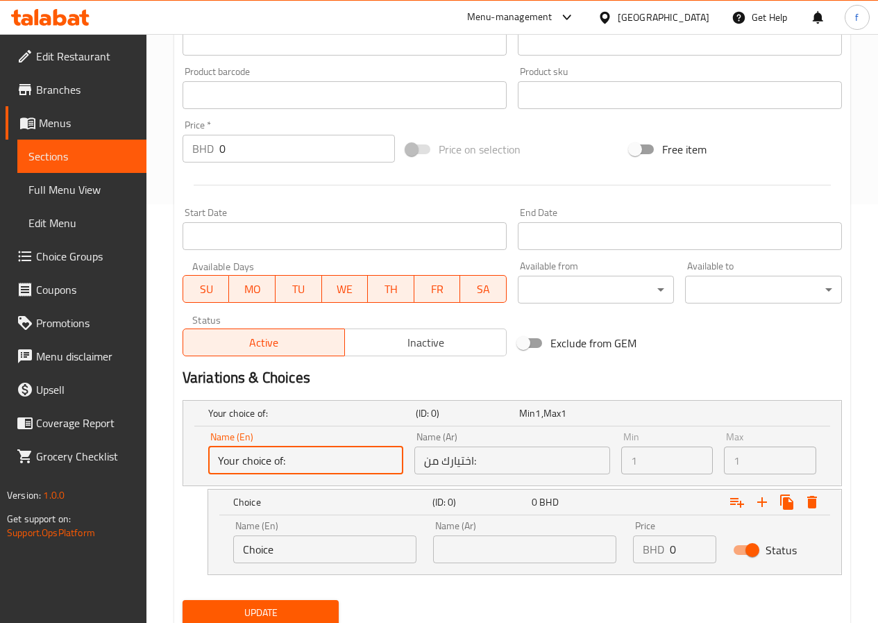
click at [324, 453] on input "Your choice of:" at bounding box center [305, 460] width 195 height 28
click at [331, 428] on div "Name (En) Your choice of: Name (En)" at bounding box center [306, 452] width 206 height 53
click at [335, 415] on h5 "Your choice of:" at bounding box center [309, 413] width 202 height 14
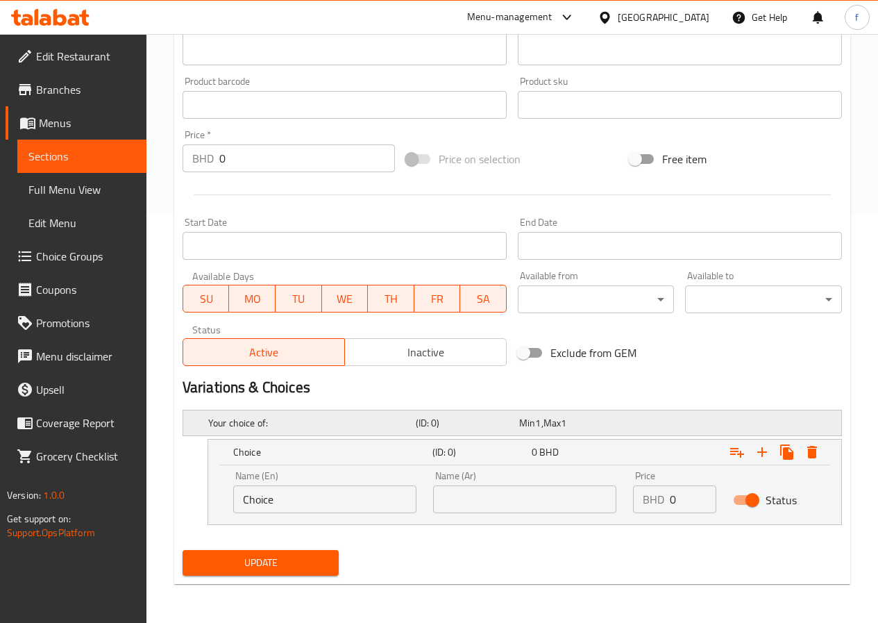
scroll to position [409, 0]
click at [321, 494] on input "Choice" at bounding box center [324, 499] width 183 height 28
type input "ؤ"
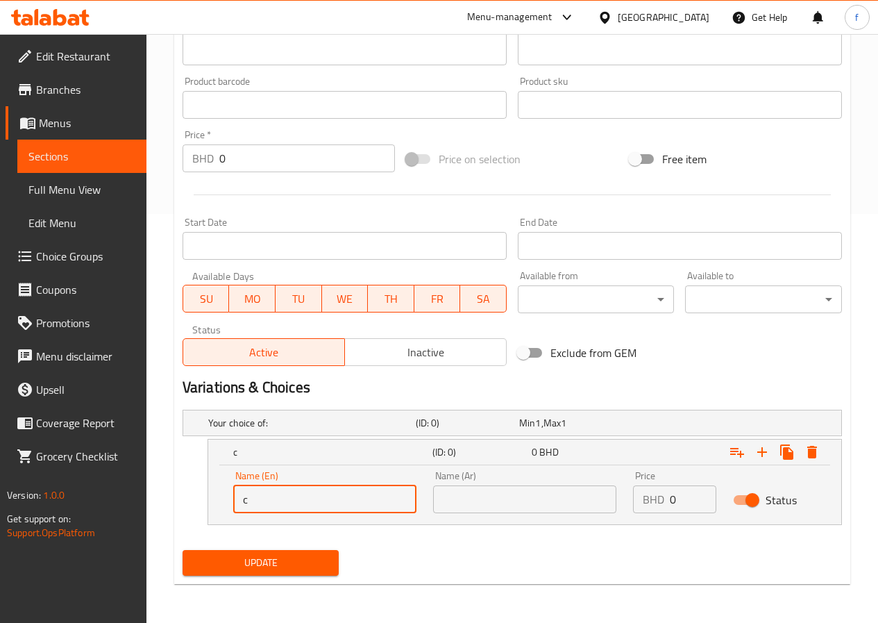
click at [357, 500] on input "c" at bounding box center [324, 499] width 183 height 28
click at [401, 540] on div "Your choice of: (ID: 0) Min 1 , Max 1 Name (En) Your choice of: Name (En) Name …" at bounding box center [512, 474] width 671 height 140
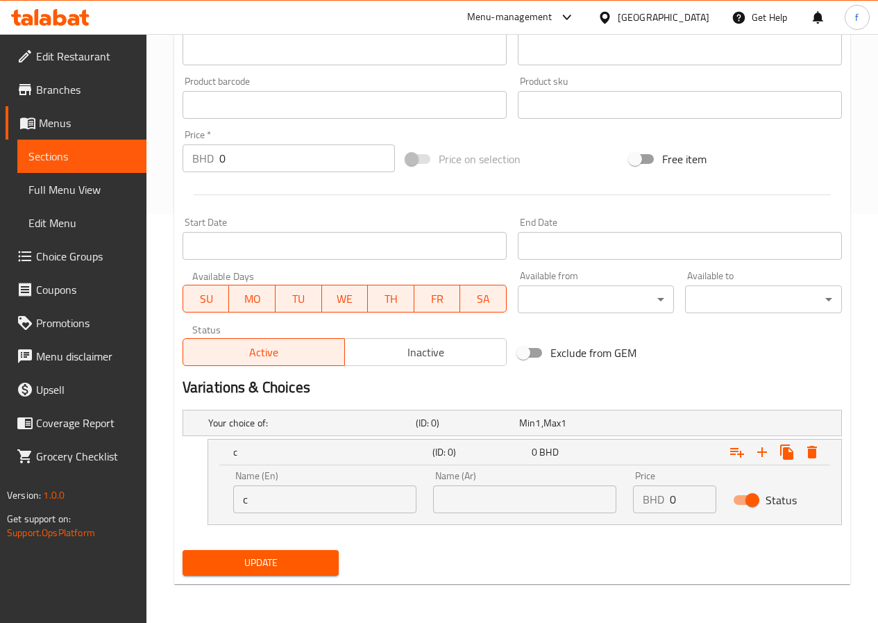
click at [412, 517] on div "Name (En) c Name (En)" at bounding box center [325, 491] width 200 height 59
click at [407, 501] on input "c" at bounding box center [324, 499] width 183 height 28
type input "c"
type input "small"
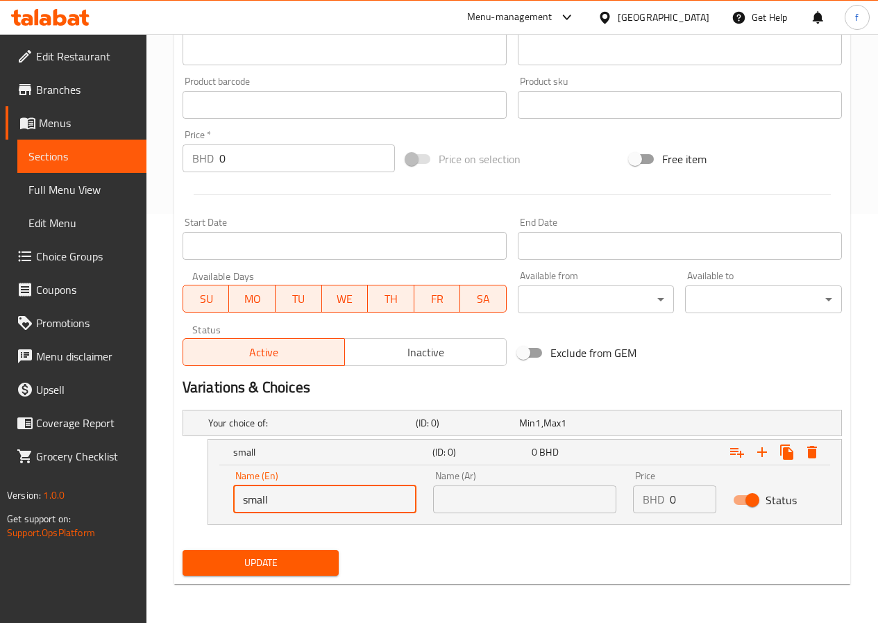
click at [492, 478] on div "Name (Ar) Name (Ar)" at bounding box center [524, 492] width 183 height 42
click at [489, 508] on input "text" at bounding box center [524, 499] width 183 height 28
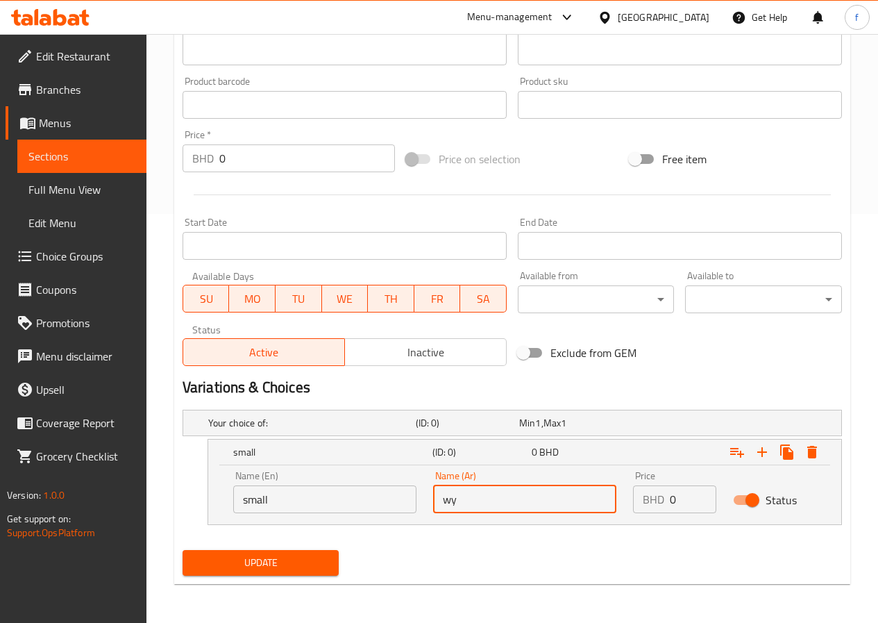
type input "w"
type input "صغير"
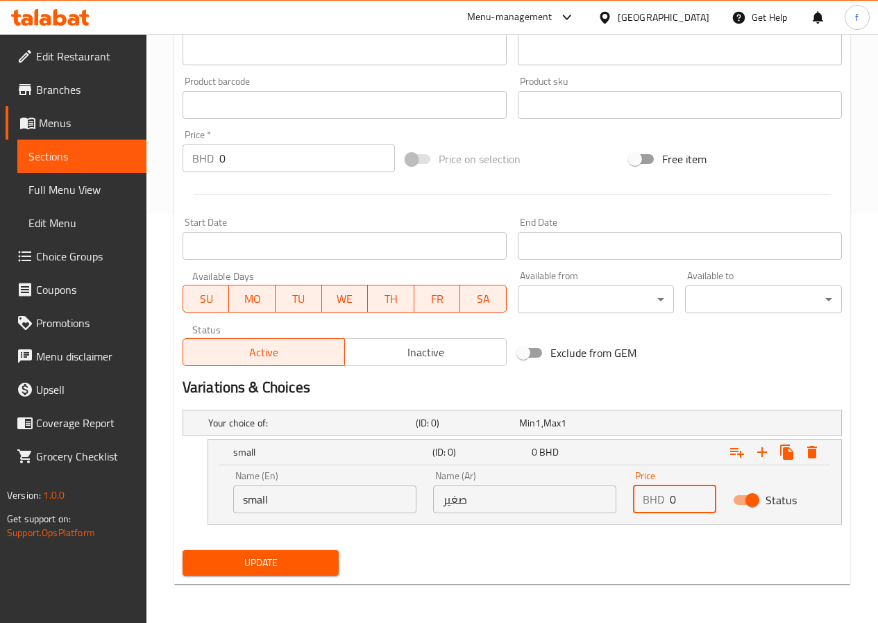
click at [673, 496] on input "0" at bounding box center [693, 499] width 47 height 28
type input "50"
click at [765, 456] on icon "Expand" at bounding box center [762, 452] width 17 height 17
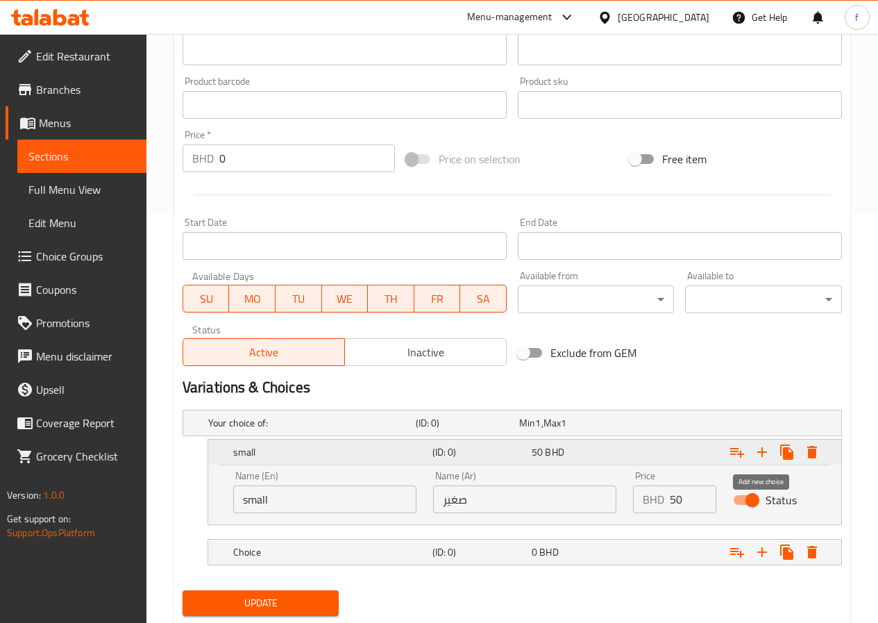
click at [765, 456] on icon "Expand" at bounding box center [762, 452] width 17 height 17
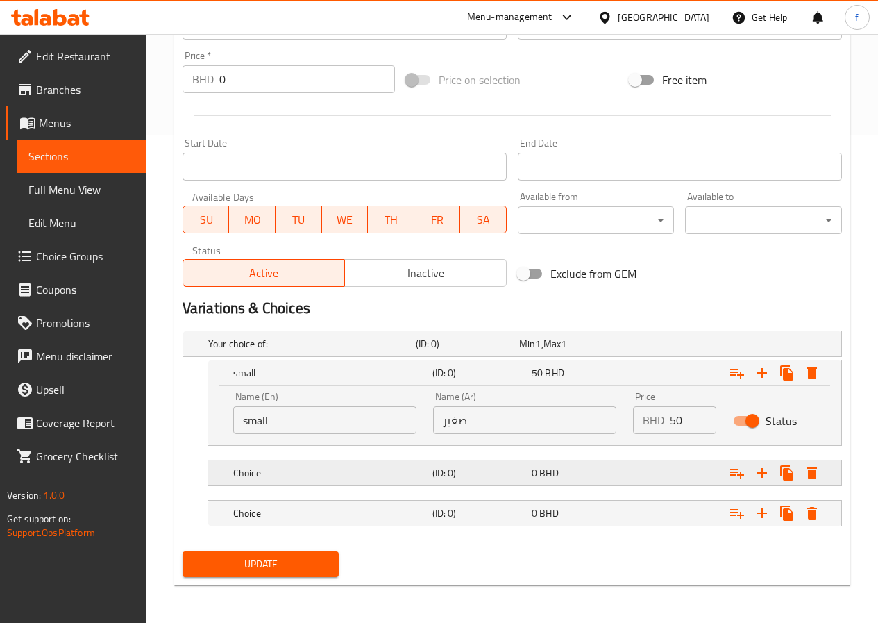
scroll to position [490, 0]
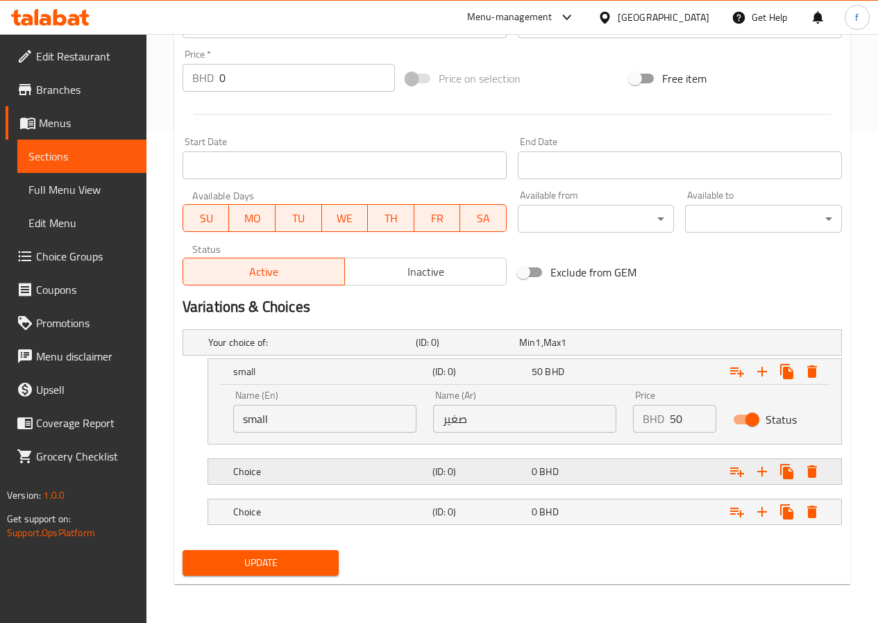
click at [319, 463] on div "Choice" at bounding box center [330, 471] width 199 height 19
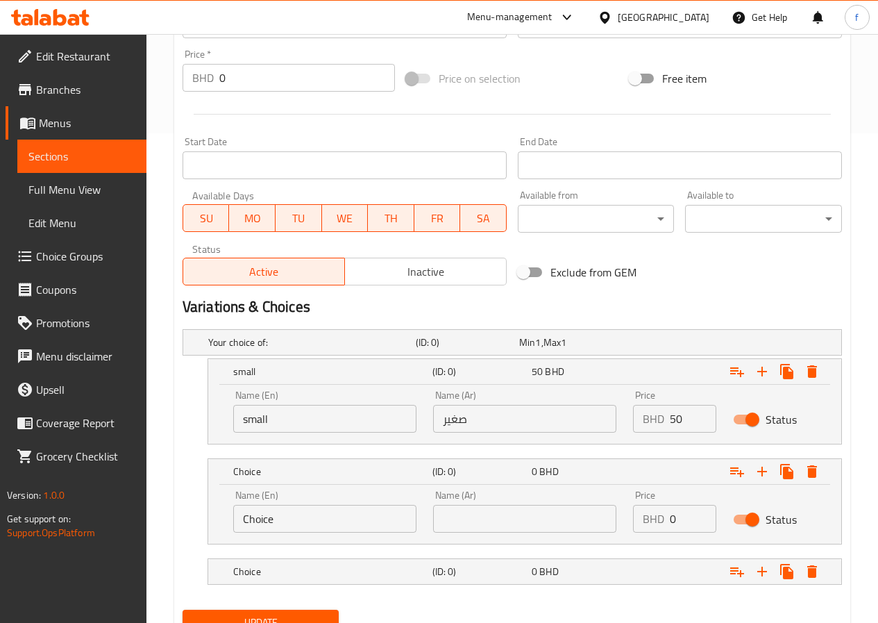
click at [322, 512] on input "Choice" at bounding box center [324, 519] width 183 height 28
type input "ة"
type input "medium"
click at [451, 521] on input "text" at bounding box center [524, 519] width 183 height 28
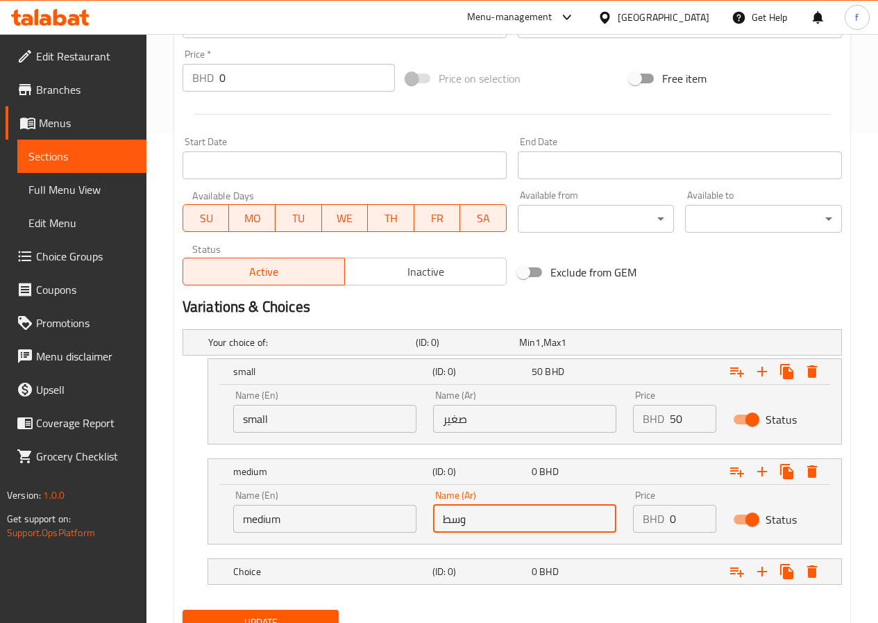
type input "وسط"
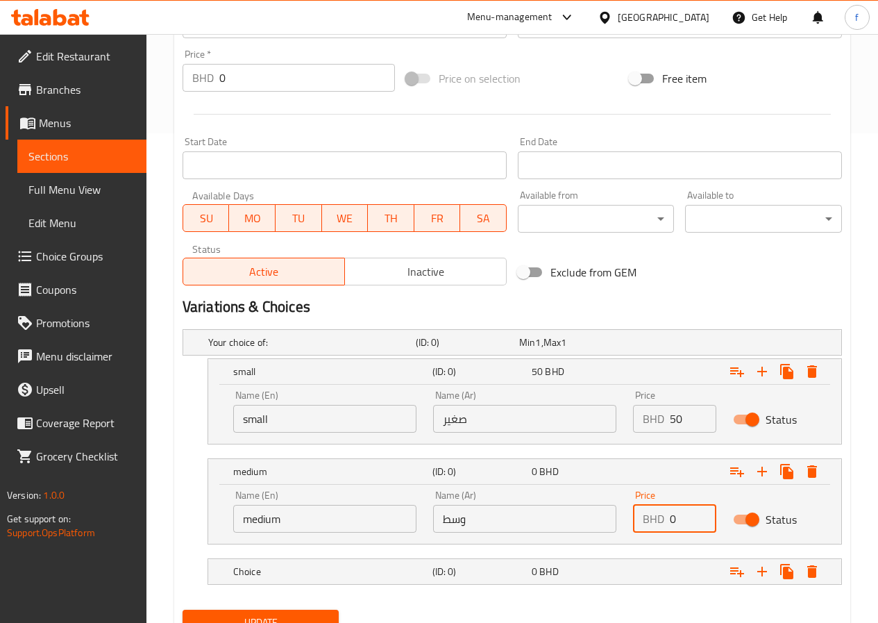
click at [671, 515] on input "0" at bounding box center [693, 519] width 47 height 28
type input "60"
click at [665, 579] on div "Expand" at bounding box center [727, 571] width 199 height 31
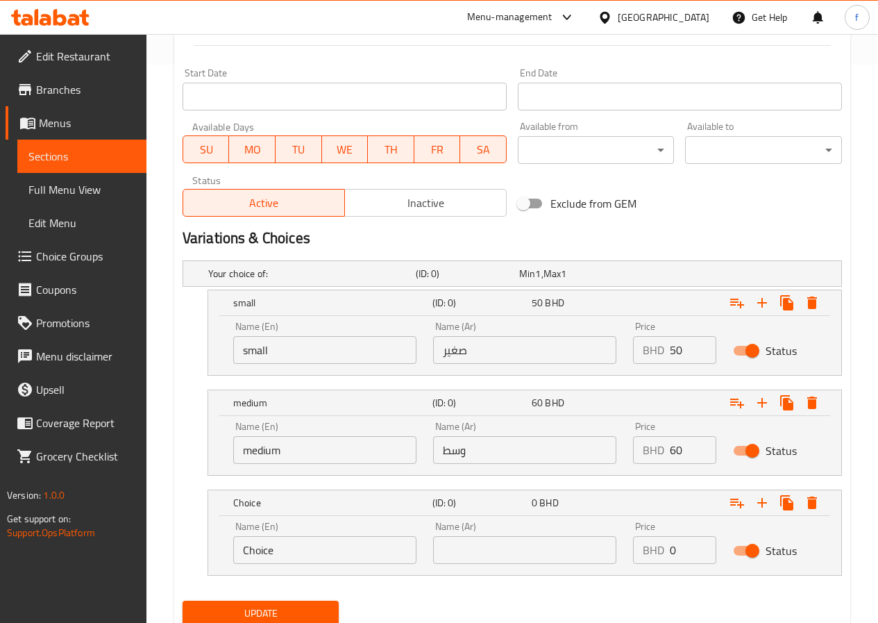
scroll to position [559, 0]
click at [292, 555] on input "Choice" at bounding box center [324, 549] width 183 height 28
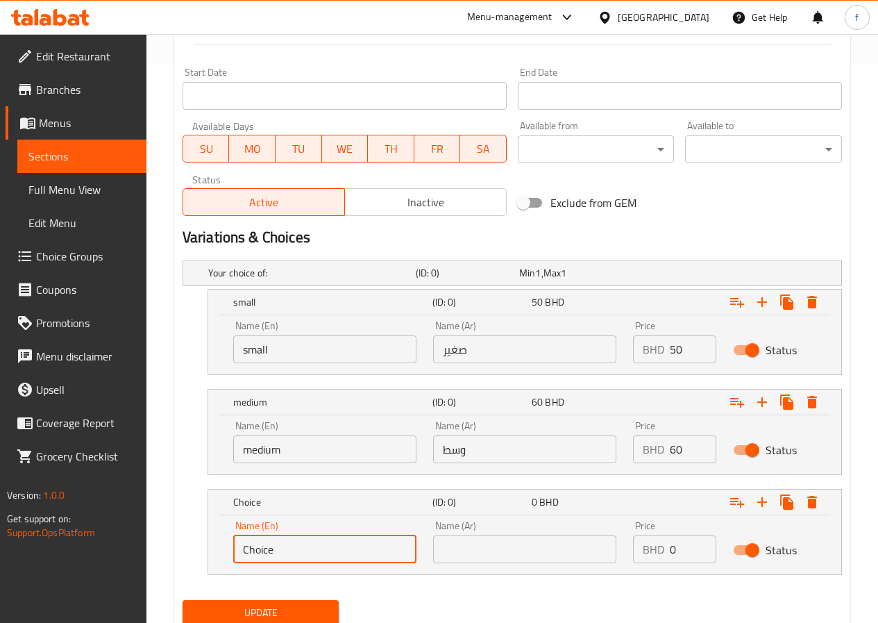
click at [292, 555] on input "Choice" at bounding box center [324, 549] width 183 height 28
type input "م"
type input "large"
click at [449, 552] on input "text" at bounding box center [524, 549] width 183 height 28
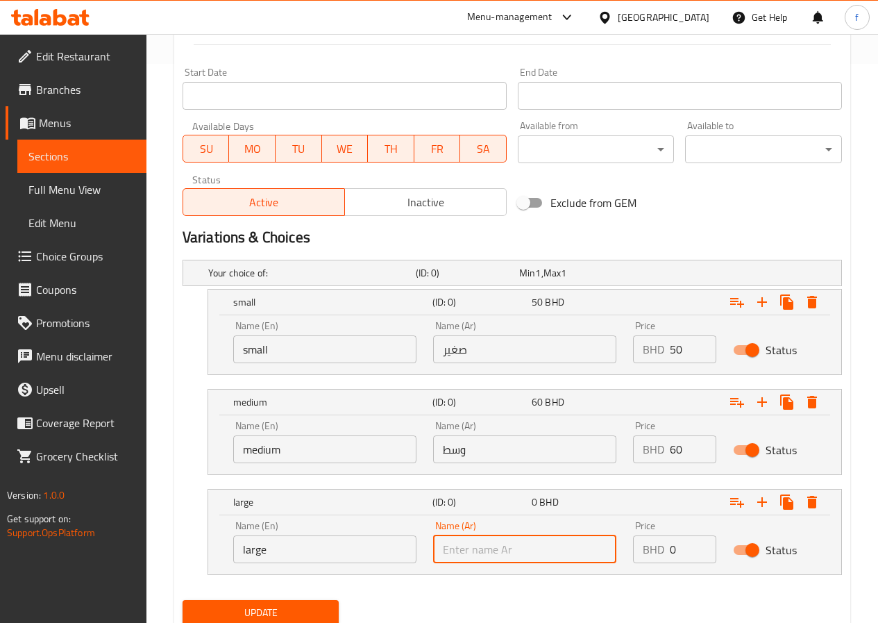
click at [449, 552] on input "text" at bounding box center [524, 549] width 183 height 28
type input ";"
type input "كبير"
click at [217, 454] on div "Name (En) medium Name (En) Name (Ar) وسط Name (Ar) Price BHD 60 Price Status" at bounding box center [524, 444] width 633 height 59
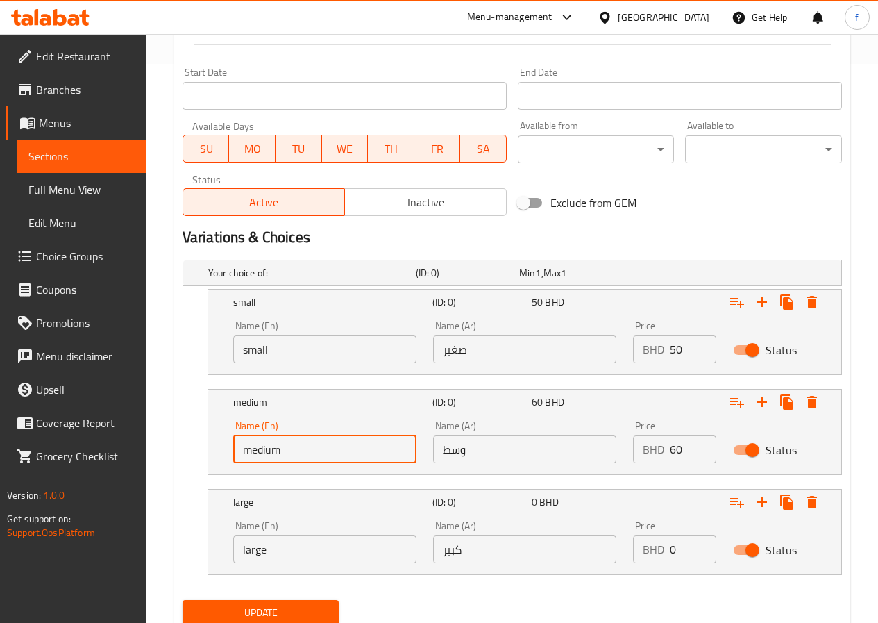
drag, startPoint x: 247, startPoint y: 454, endPoint x: 272, endPoint y: 454, distance: 25.0
click at [274, 454] on input "medium" at bounding box center [324, 449] width 183 height 28
click at [265, 453] on input "medium" at bounding box center [324, 449] width 183 height 28
click at [260, 343] on input "small" at bounding box center [324, 349] width 183 height 28
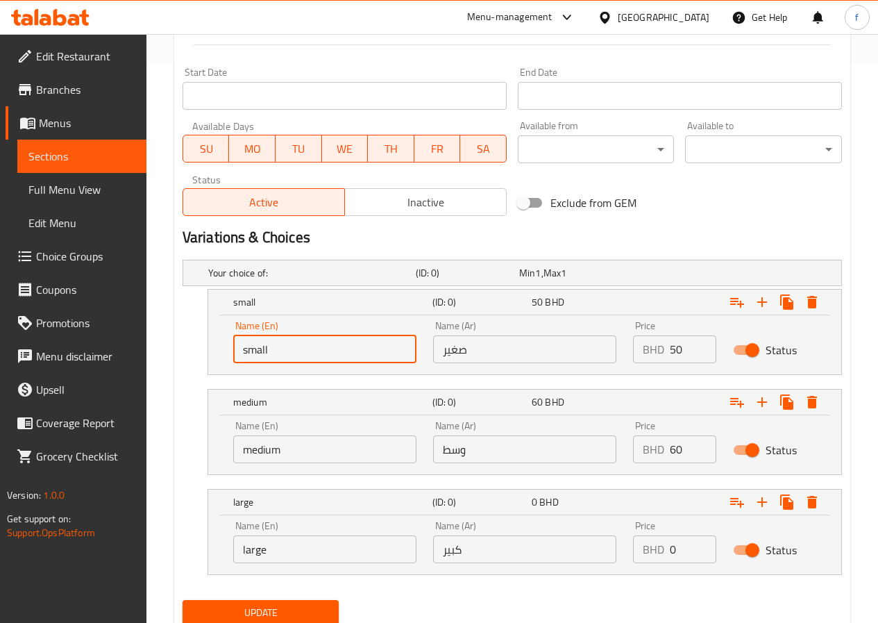
click at [260, 343] on input "small" at bounding box center [324, 349] width 183 height 28
drag, startPoint x: 260, startPoint y: 343, endPoint x: 278, endPoint y: 344, distance: 18.1
click at [283, 344] on input "small" at bounding box center [324, 349] width 183 height 28
click at [249, 344] on input "small" at bounding box center [324, 349] width 183 height 28
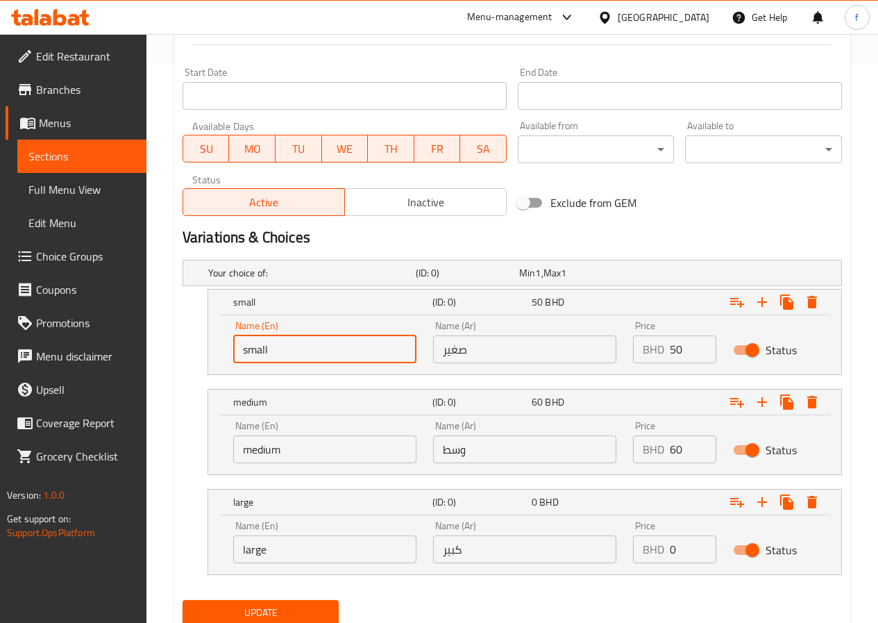
click at [286, 540] on input "large" at bounding box center [324, 549] width 183 height 28
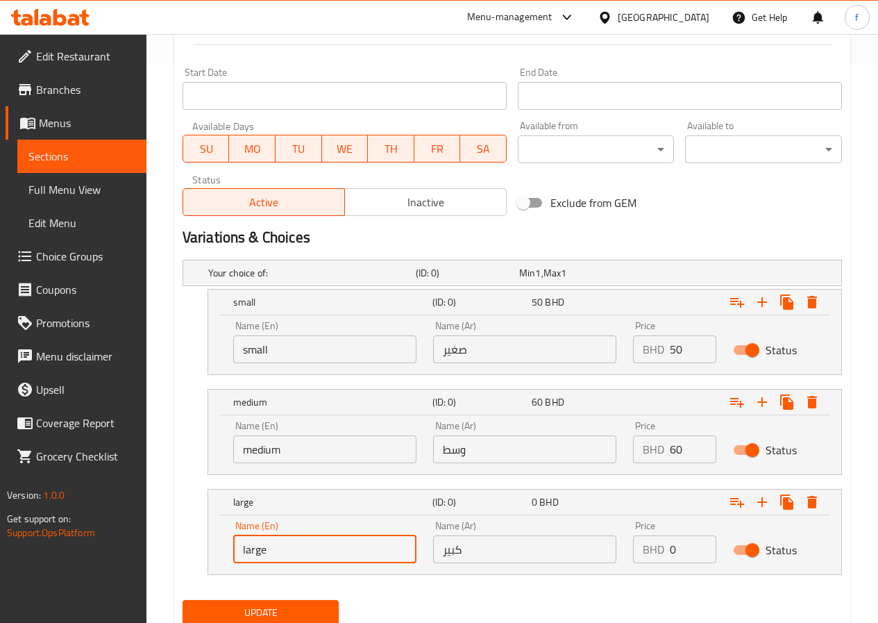
click at [286, 540] on input "large" at bounding box center [324, 549] width 183 height 28
click at [358, 516] on div "large (ID: 0) 0 BHD" at bounding box center [529, 502] width 597 height 31
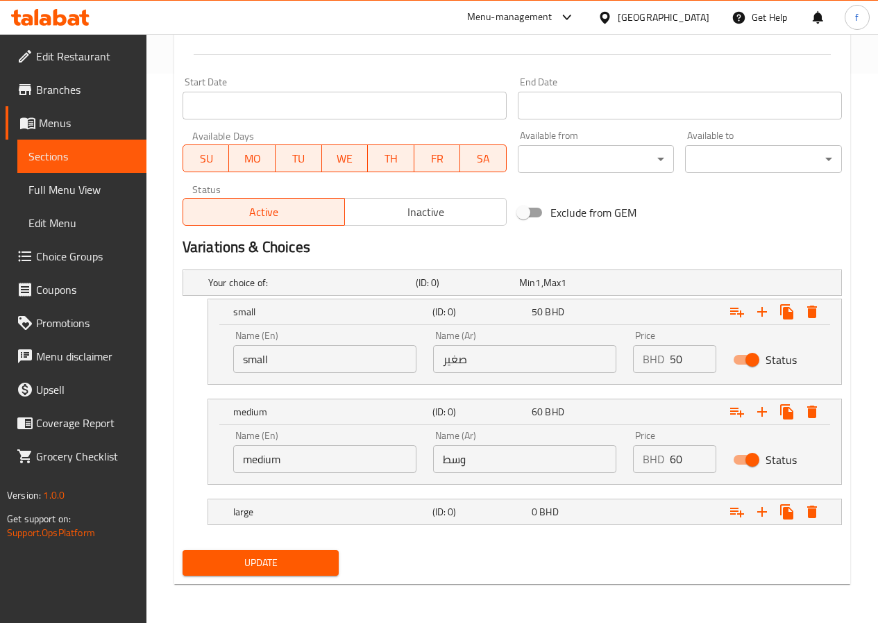
scroll to position [549, 0]
click at [603, 417] on div "60 BHD" at bounding box center [579, 412] width 94 height 14
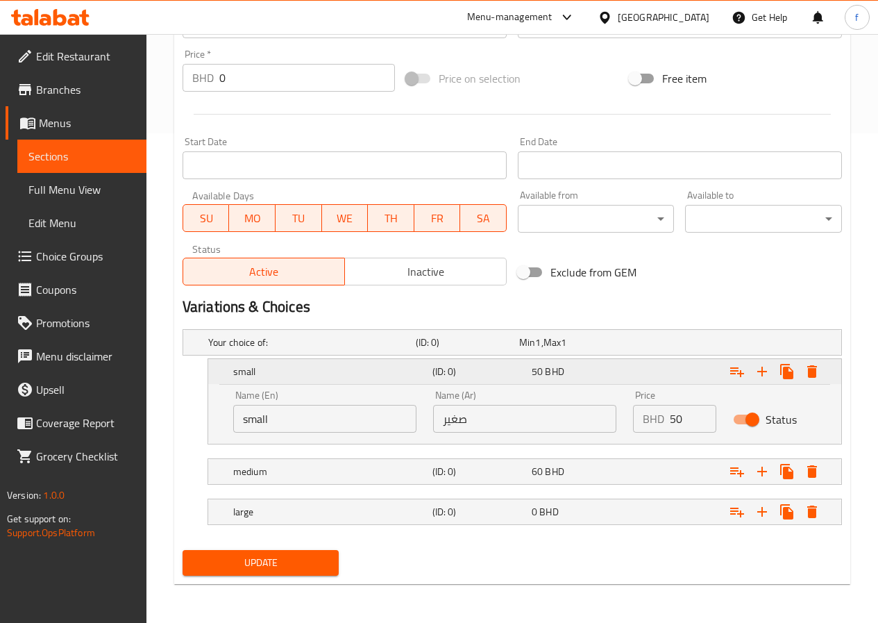
click at [624, 381] on div "small (ID: 0) 50 BHD" at bounding box center [529, 371] width 597 height 31
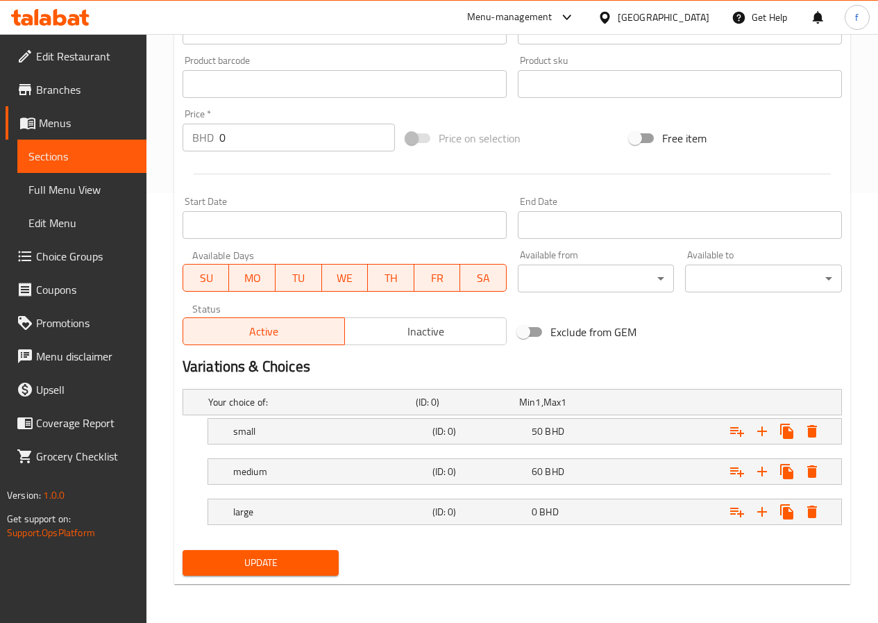
scroll to position [430, 0]
click at [591, 512] on div "0 BHD" at bounding box center [579, 512] width 94 height 14
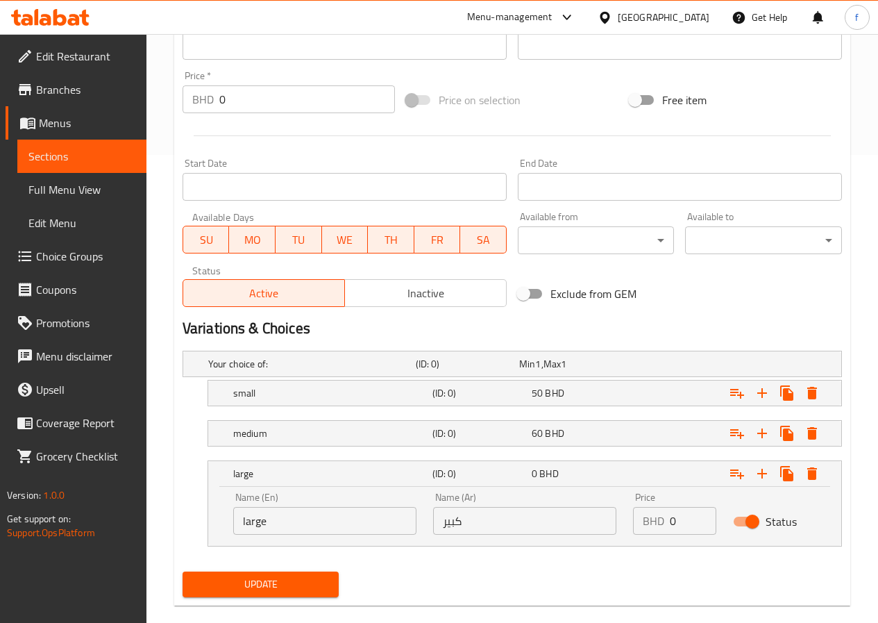
scroll to position [490, 0]
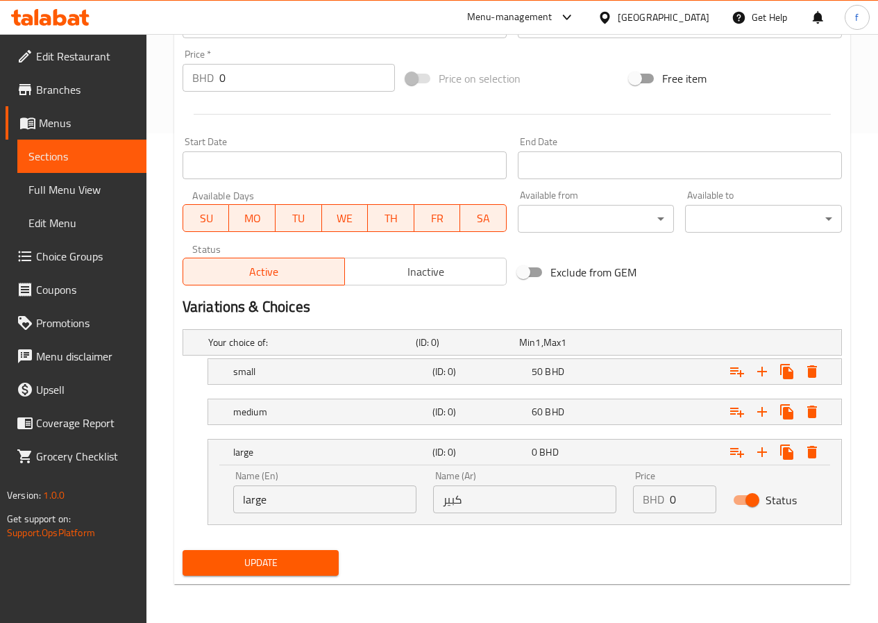
click at [687, 506] on input "0" at bounding box center [693, 499] width 47 height 28
type input "70"
click at [652, 445] on div "Expand" at bounding box center [727, 452] width 199 height 31
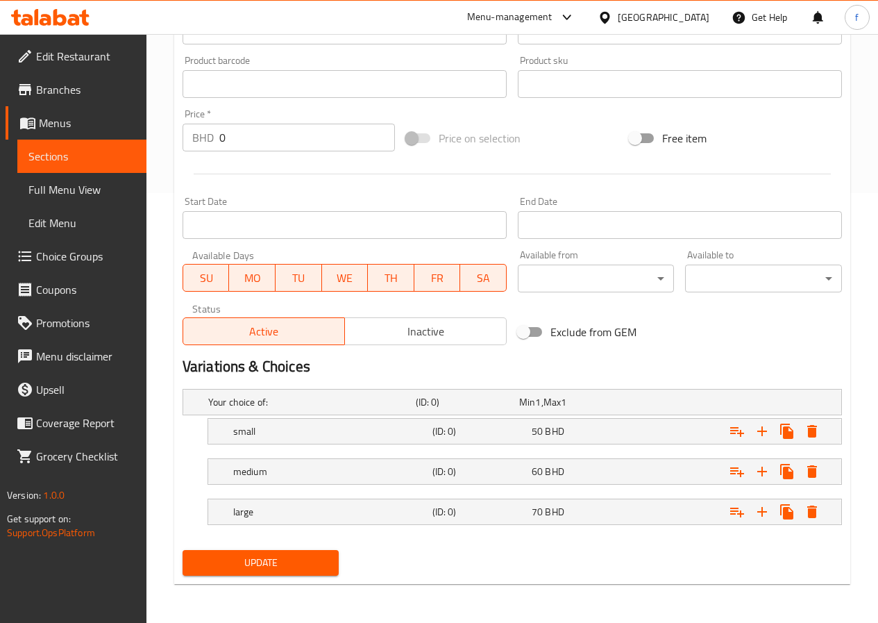
scroll to position [360, 0]
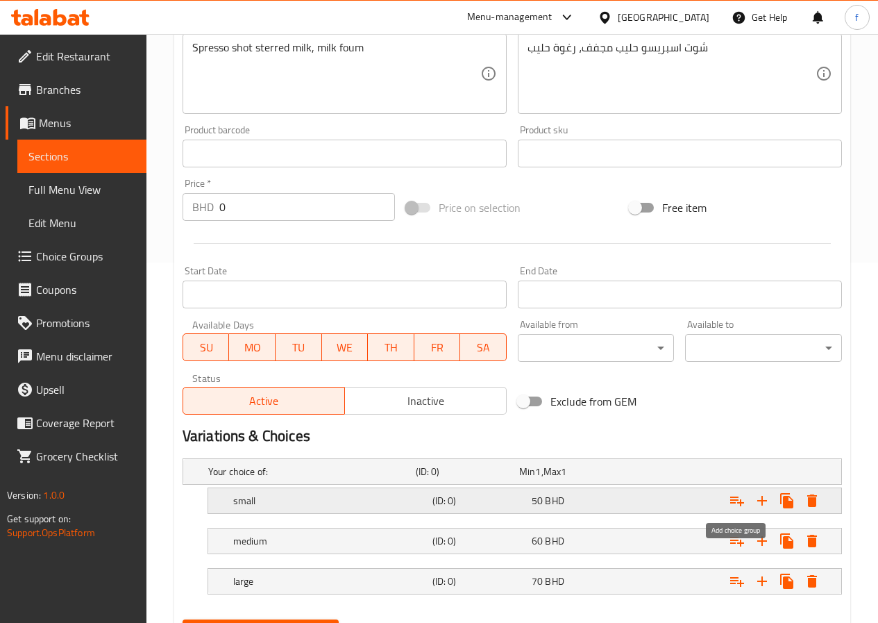
click at [736, 503] on icon "Expand" at bounding box center [737, 500] width 17 height 17
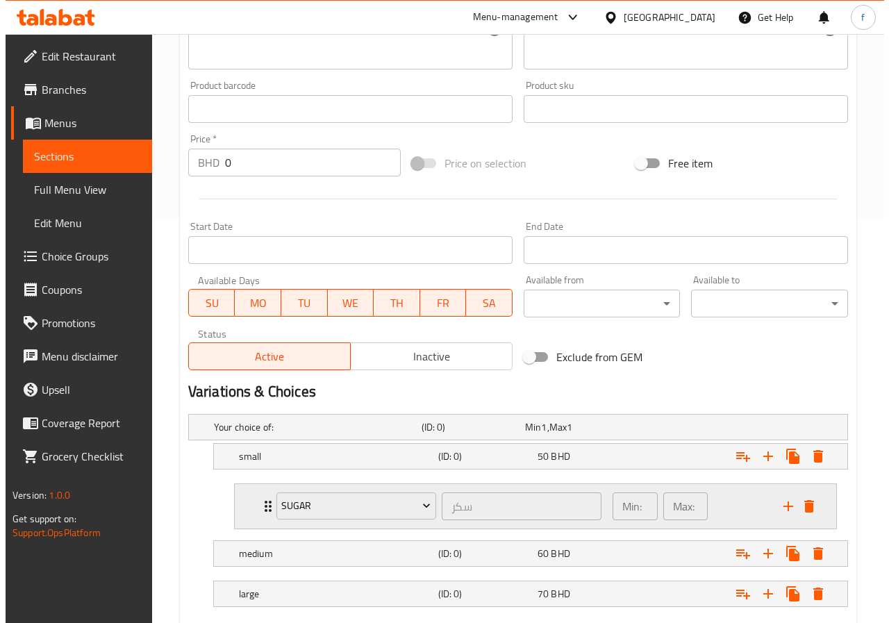
scroll to position [430, 0]
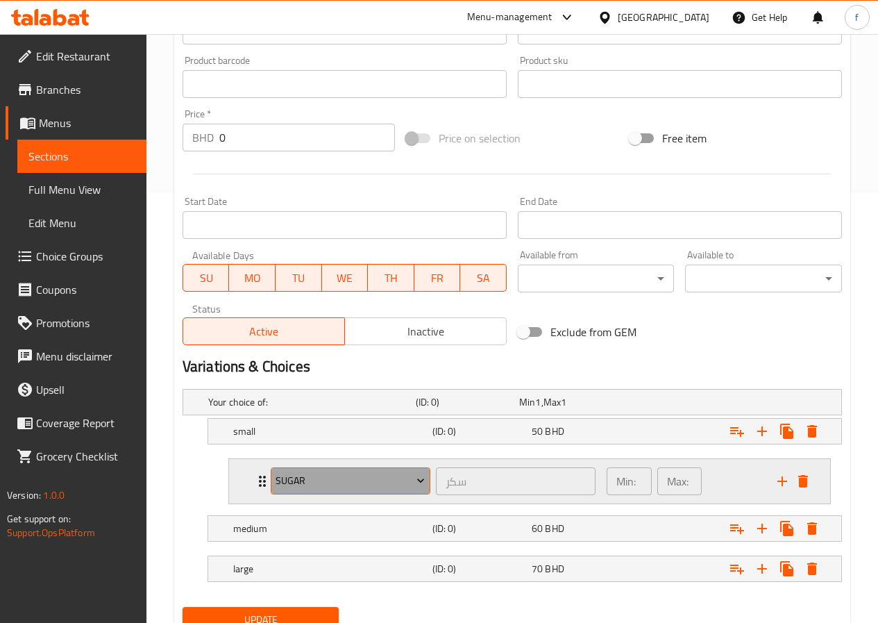
click at [416, 483] on icon "Expand" at bounding box center [421, 481] width 14 height 14
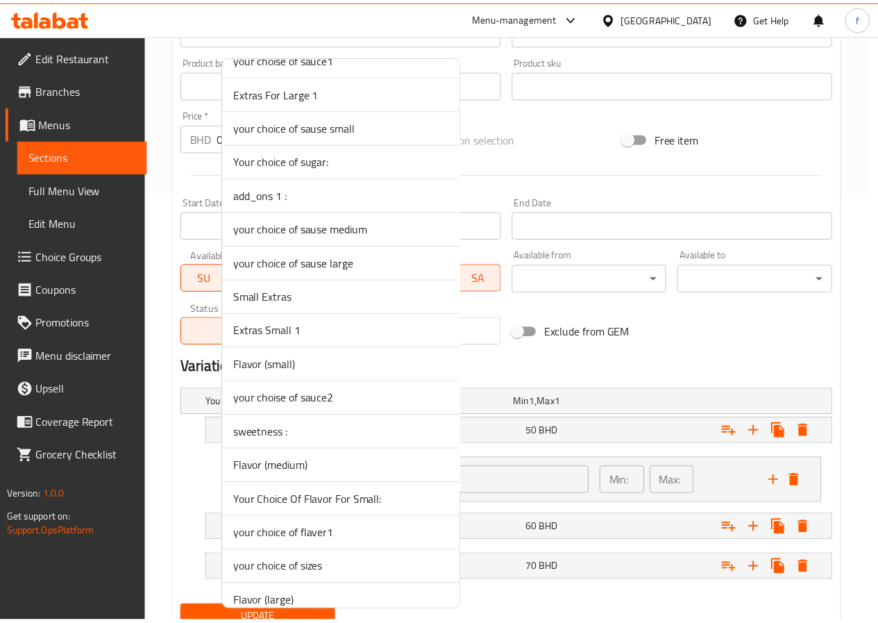
scroll to position [2083, 0]
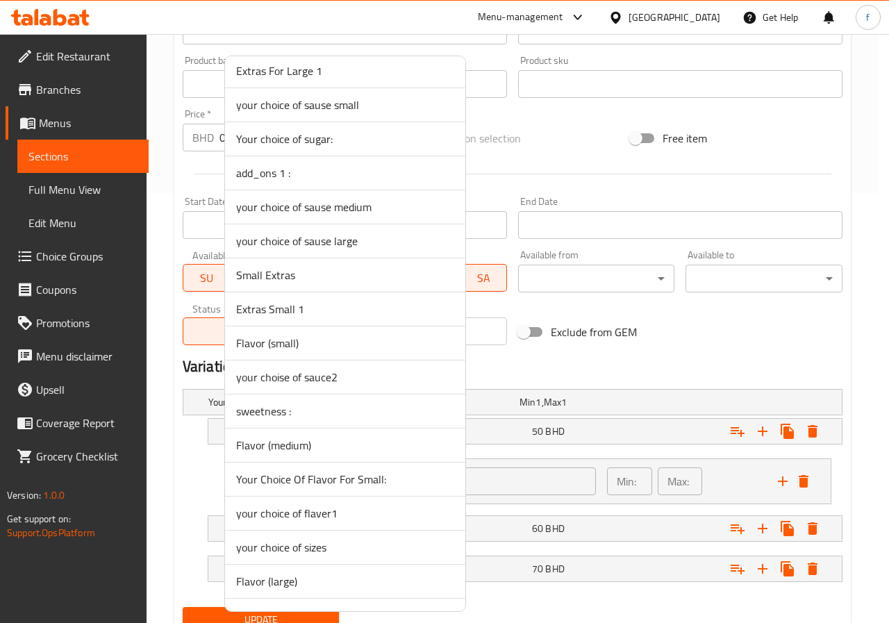
click at [301, 343] on span "Flavor (small)" at bounding box center [345, 343] width 218 height 17
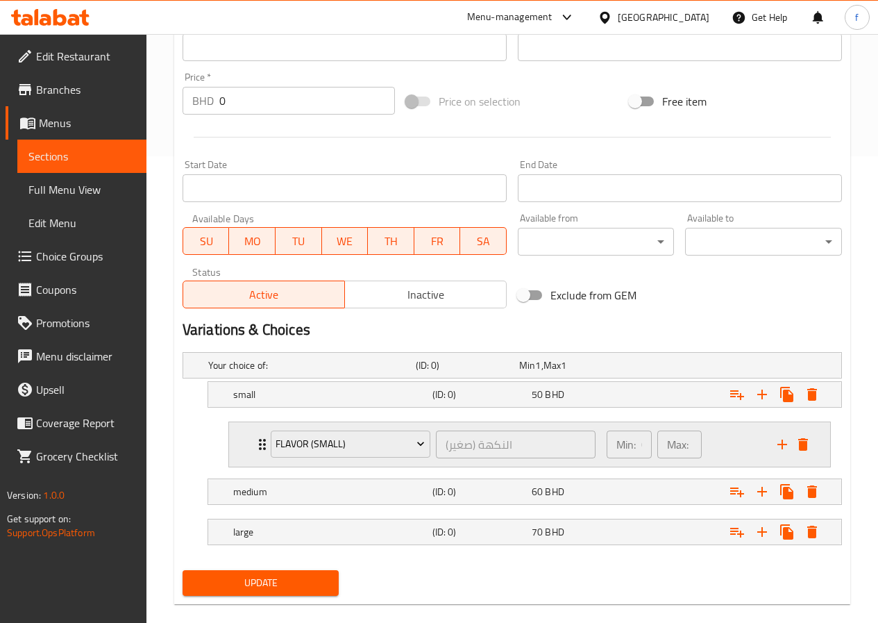
scroll to position [487, 0]
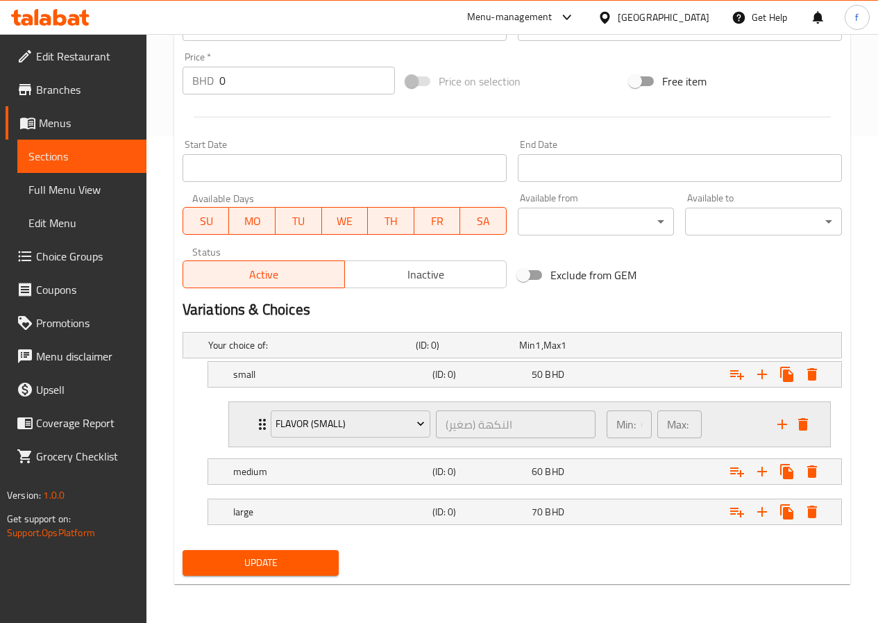
click at [267, 426] on div "Flavor (small) (النكهة (صغير ​" at bounding box center [433, 424] width 342 height 44
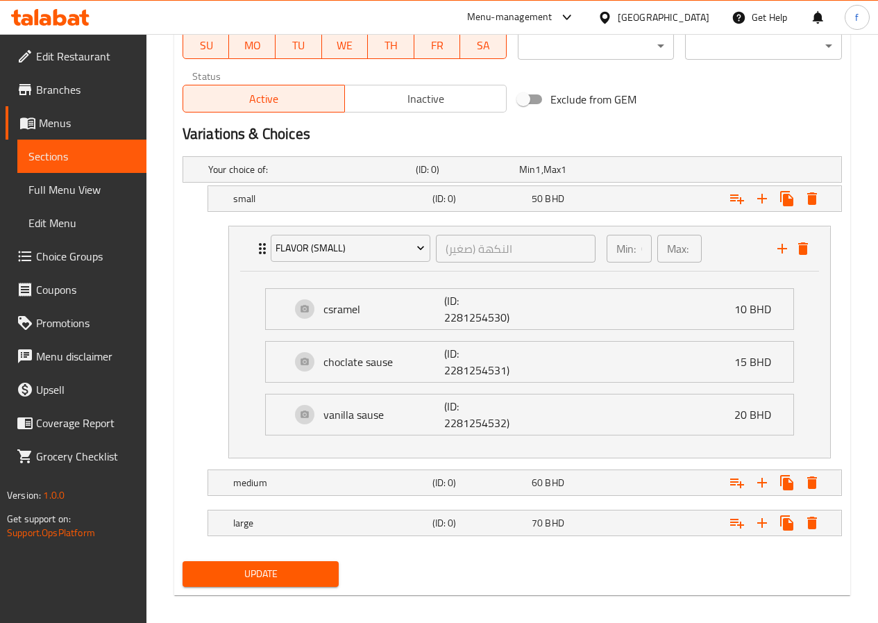
scroll to position [674, 0]
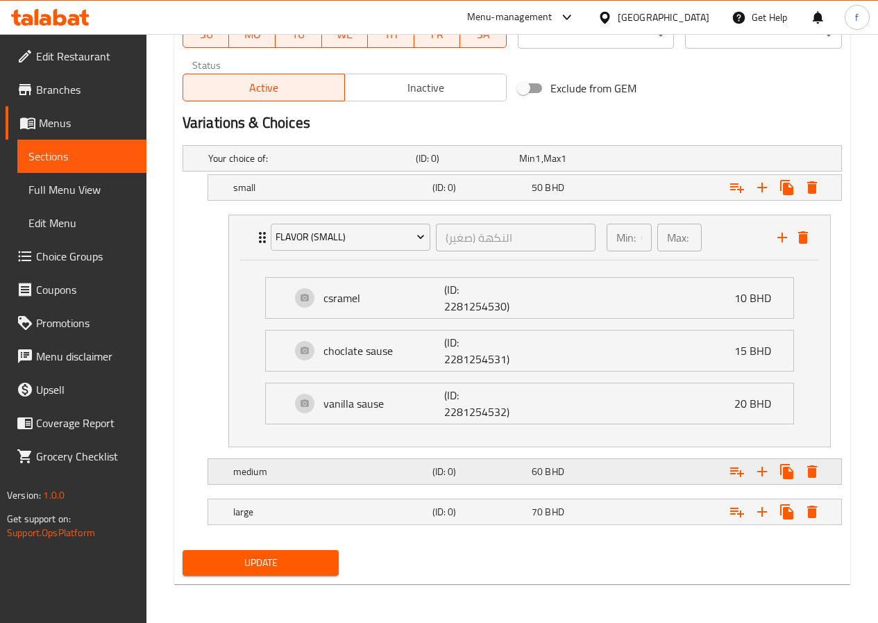
click at [298, 480] on div "medium" at bounding box center [330, 471] width 199 height 19
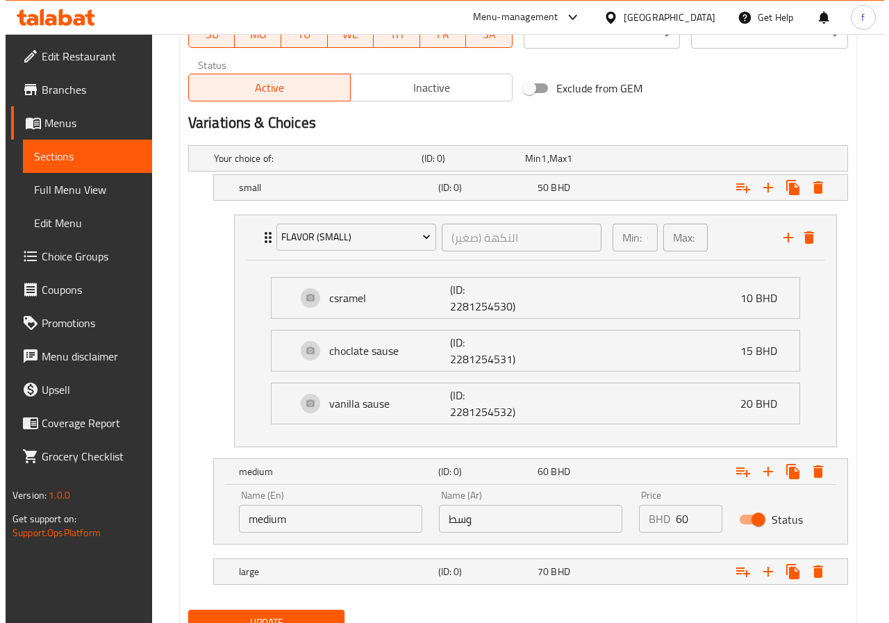
scroll to position [733, 0]
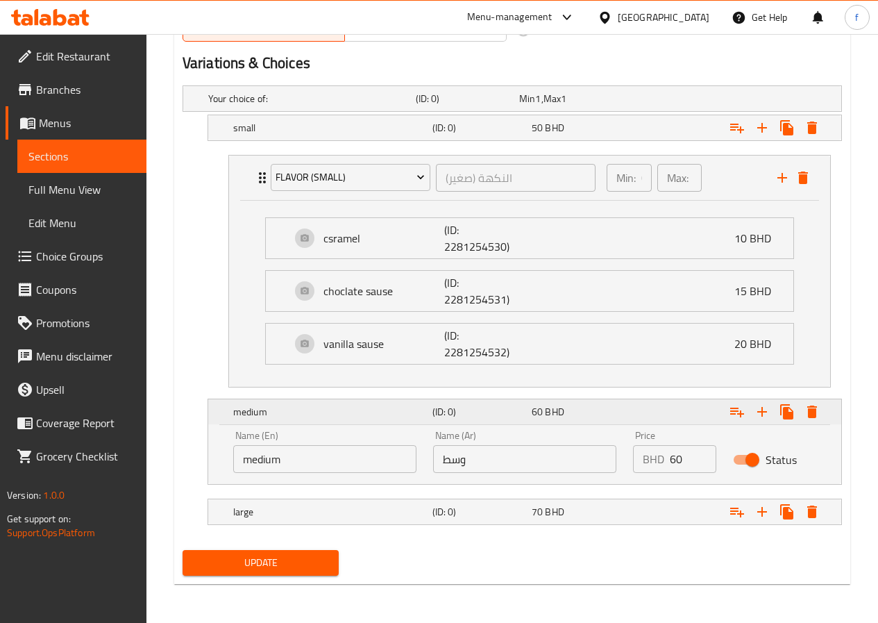
click at [733, 404] on icon "Expand" at bounding box center [737, 411] width 17 height 17
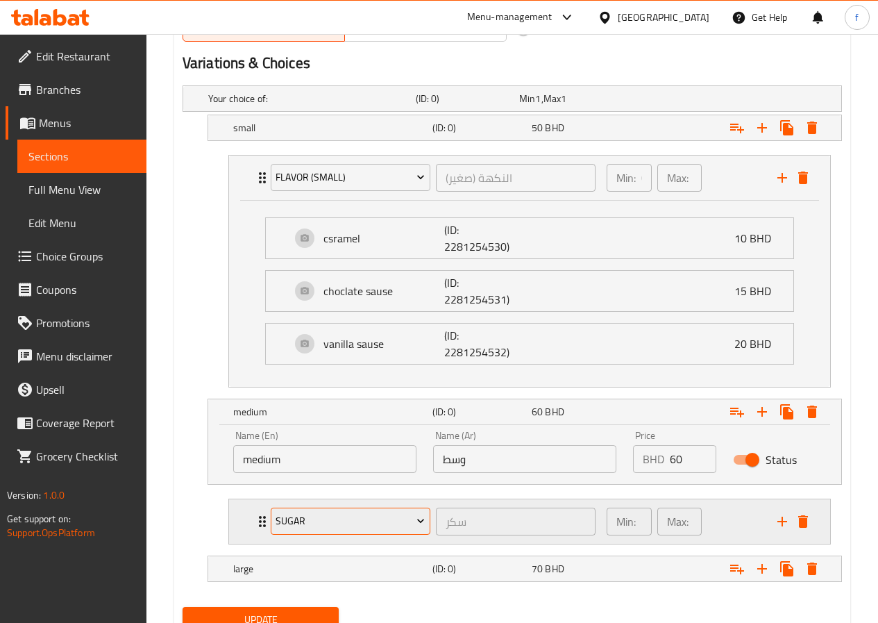
click at [312, 528] on span "sugar" at bounding box center [350, 520] width 149 height 17
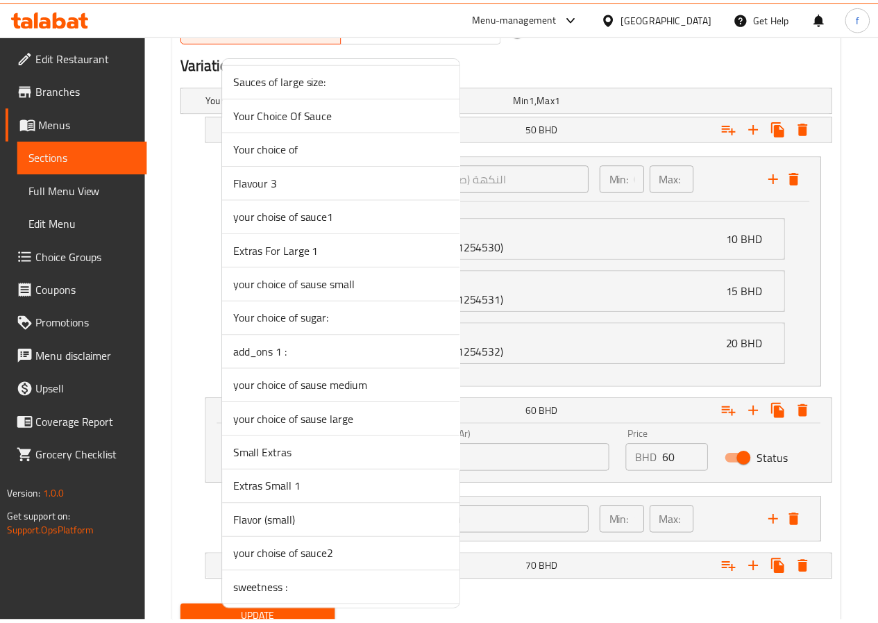
scroll to position [2153, 0]
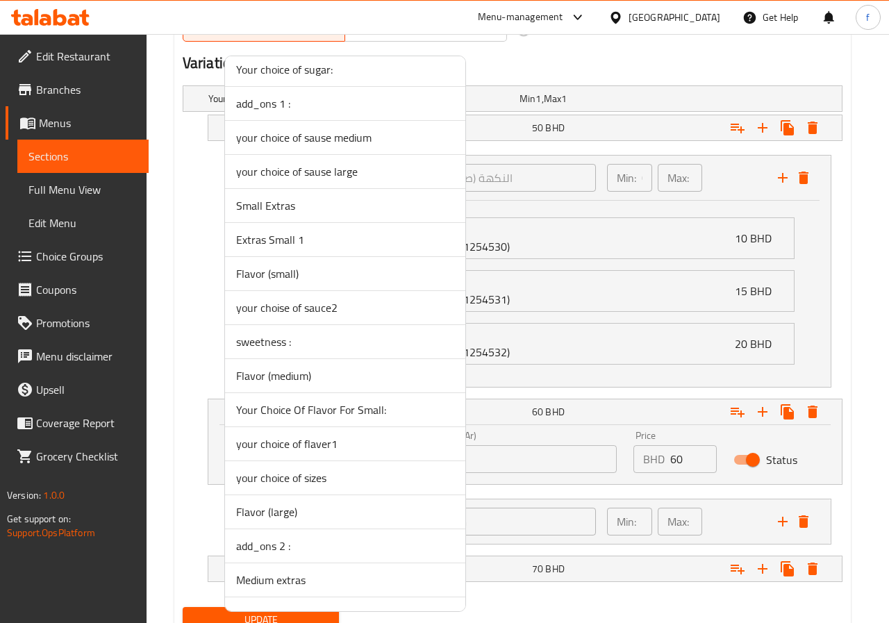
click at [325, 377] on span "Flavor (medium)" at bounding box center [345, 375] width 218 height 17
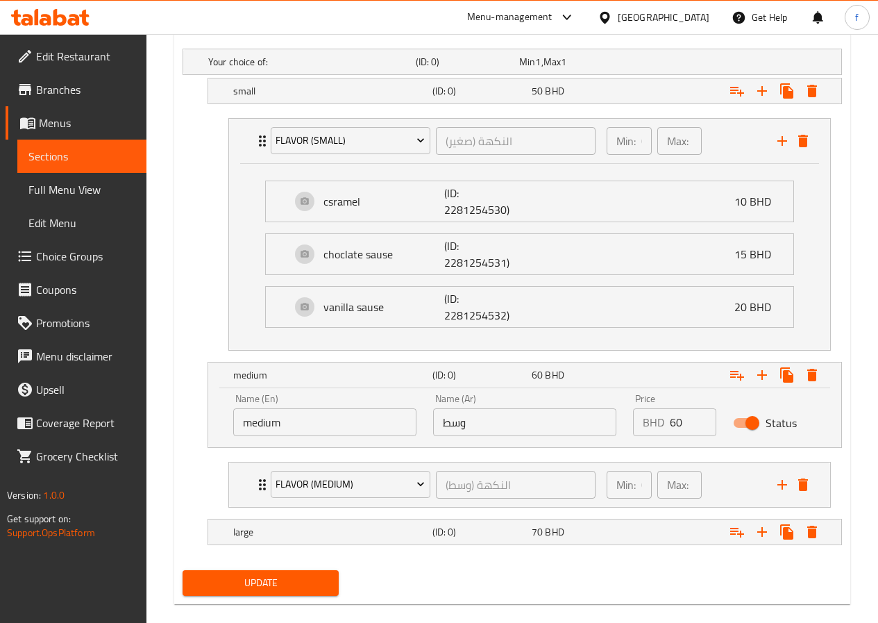
scroll to position [790, 0]
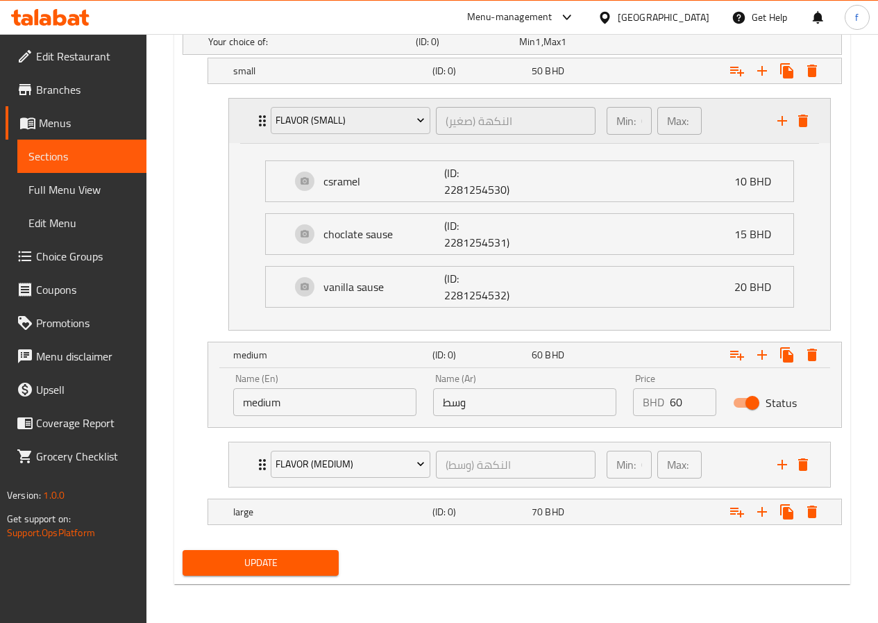
click at [259, 117] on icon "Expand" at bounding box center [262, 120] width 7 height 11
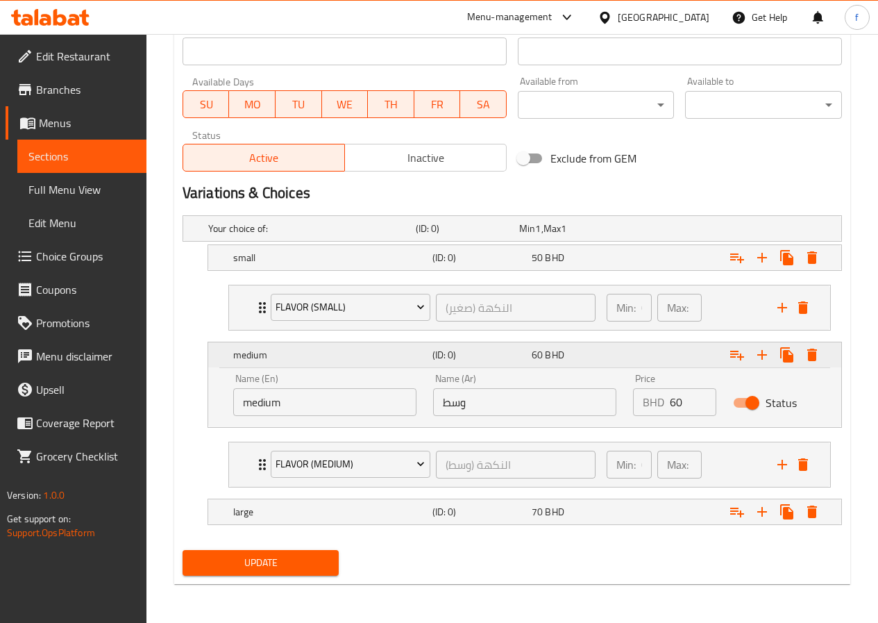
scroll to position [603, 0]
click at [580, 514] on div "70 BHD" at bounding box center [579, 512] width 94 height 14
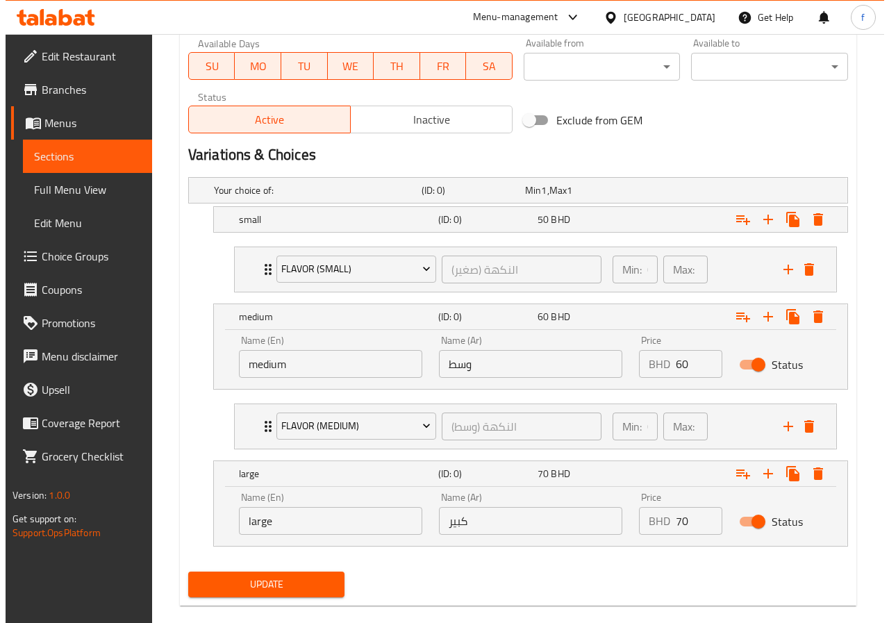
scroll to position [663, 0]
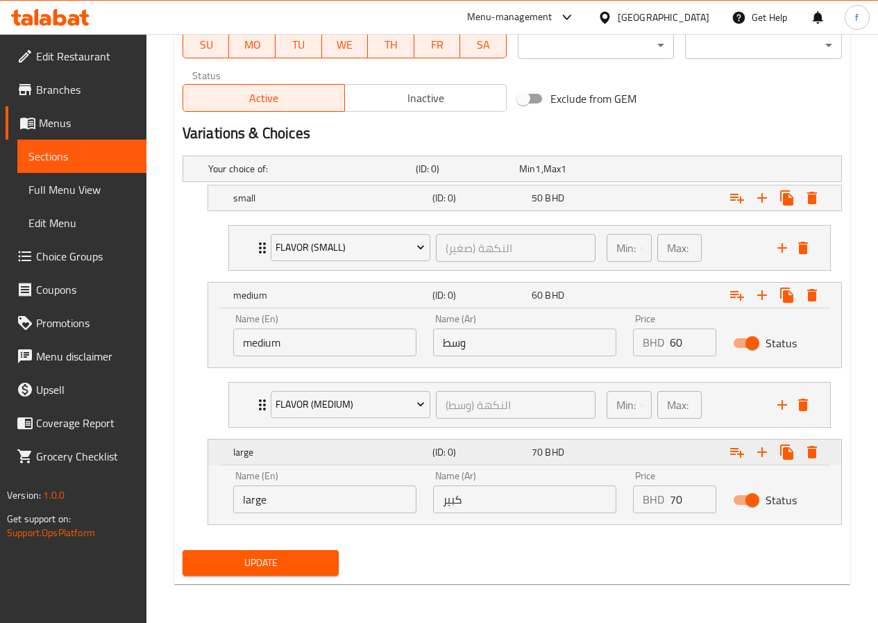
click at [737, 462] on button "Expand" at bounding box center [737, 452] width 25 height 25
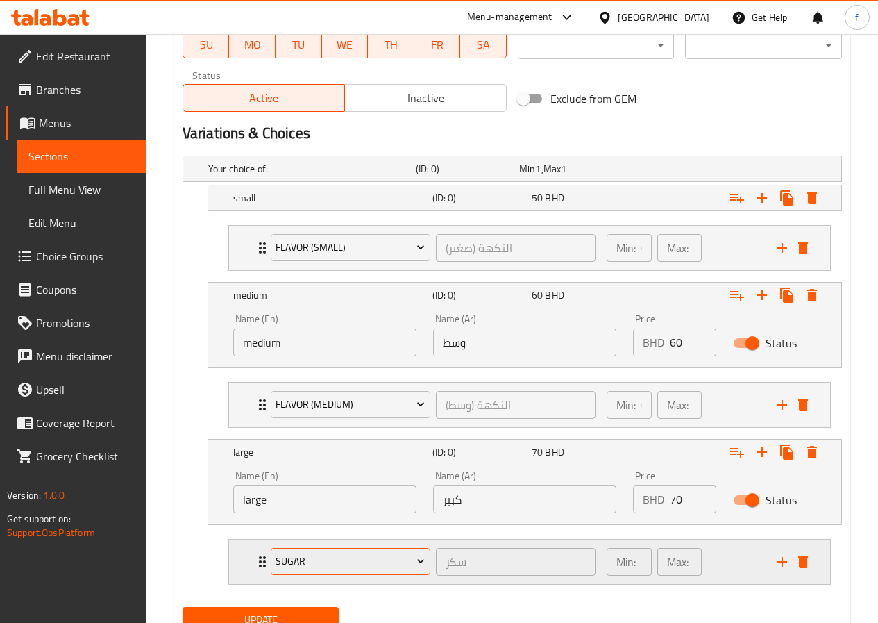
click at [308, 555] on span "sugar" at bounding box center [350, 561] width 149 height 17
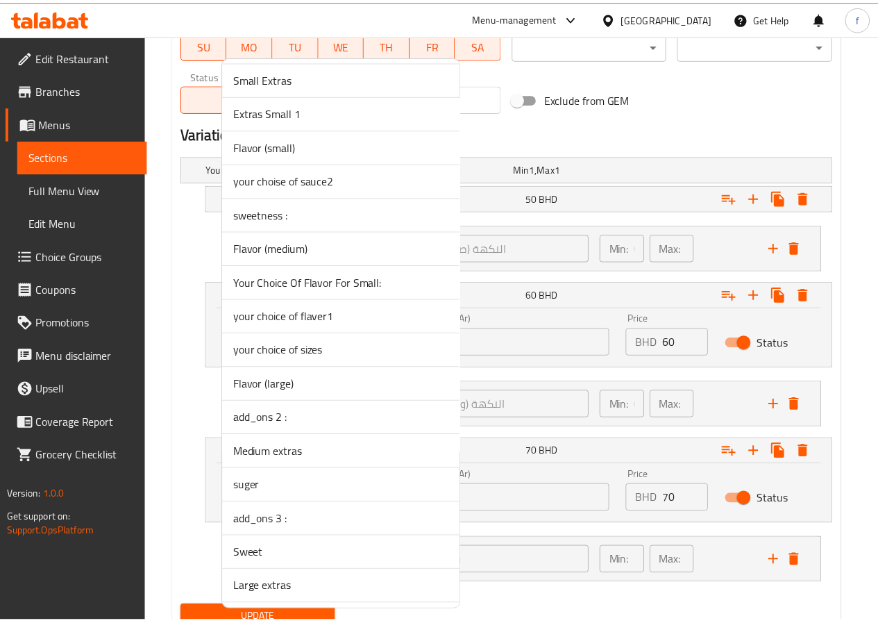
scroll to position [2281, 0]
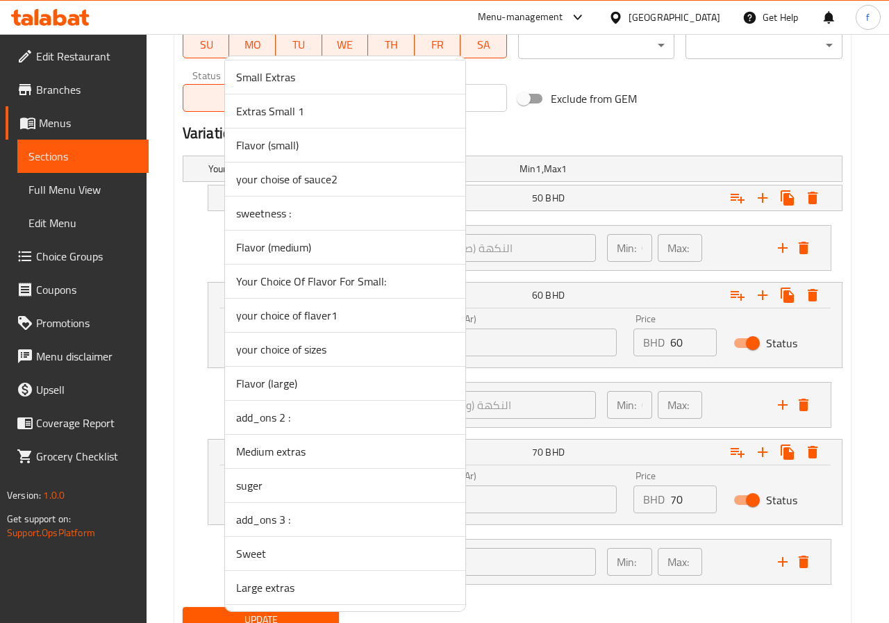
click at [279, 392] on span "Flavor (large)" at bounding box center [345, 383] width 218 height 17
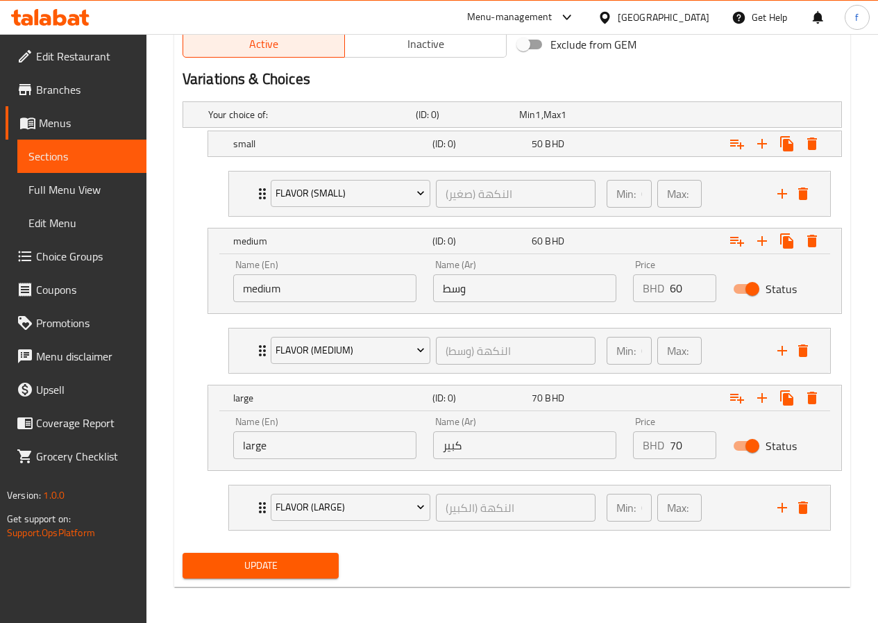
scroll to position [720, 0]
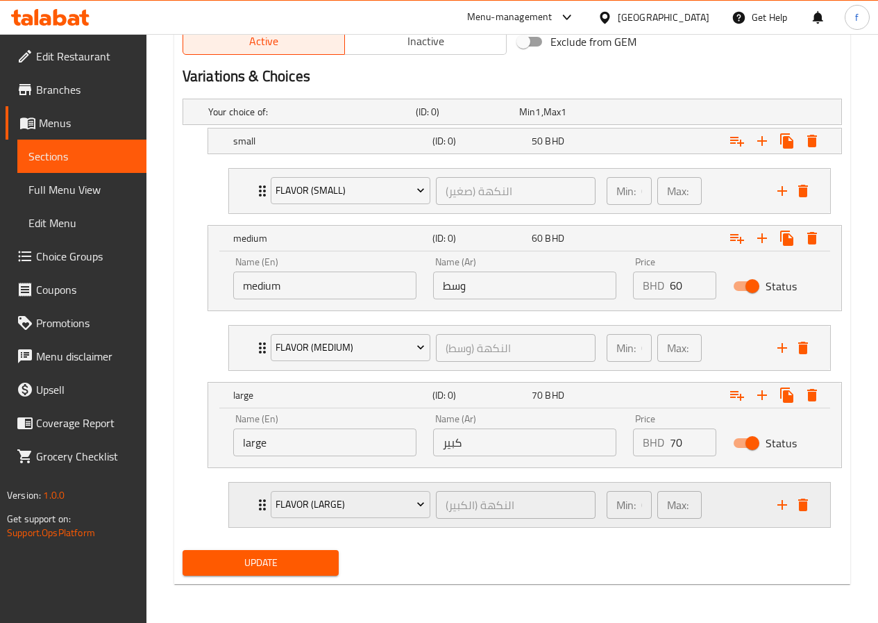
click at [256, 497] on icon "Expand" at bounding box center [262, 504] width 17 height 17
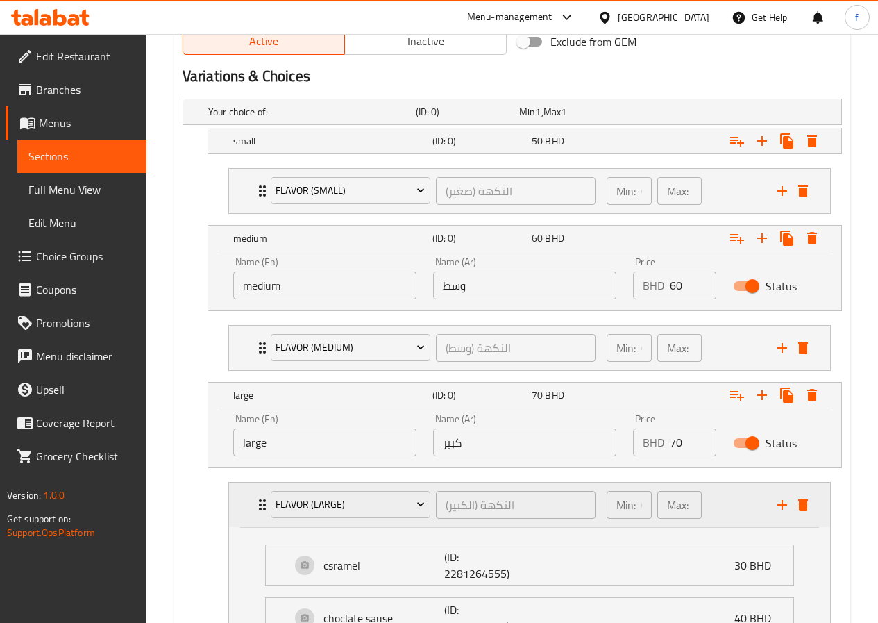
click at [256, 497] on icon "Expand" at bounding box center [262, 504] width 17 height 17
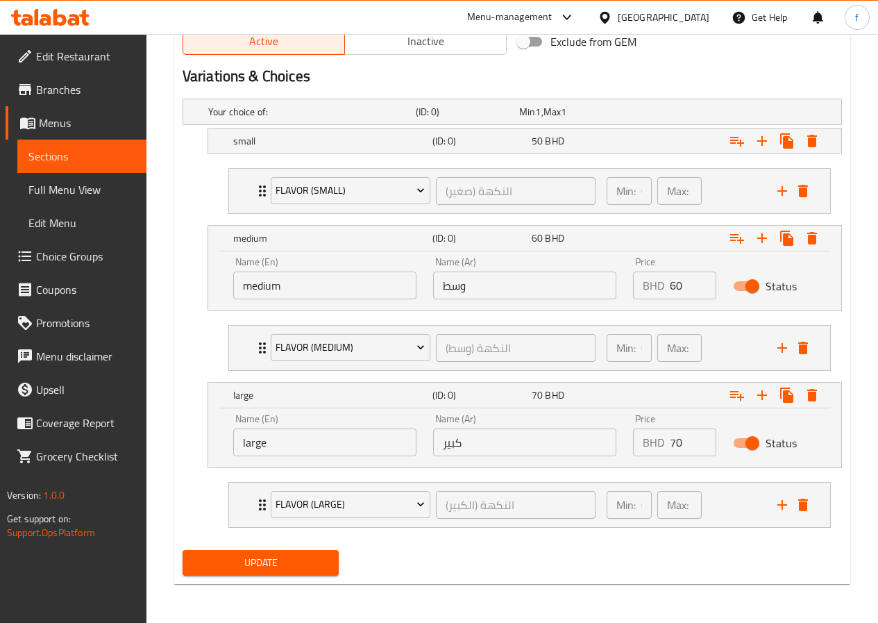
click at [208, 365] on nav "Flavor (medium) (النكهة (وسط ​ Min: 0 ​ Max: 0 ​ csramel (ID: 2281264518) 20 BH…" at bounding box center [513, 348] width 660 height 68
click at [766, 138] on icon "Expand" at bounding box center [762, 141] width 17 height 17
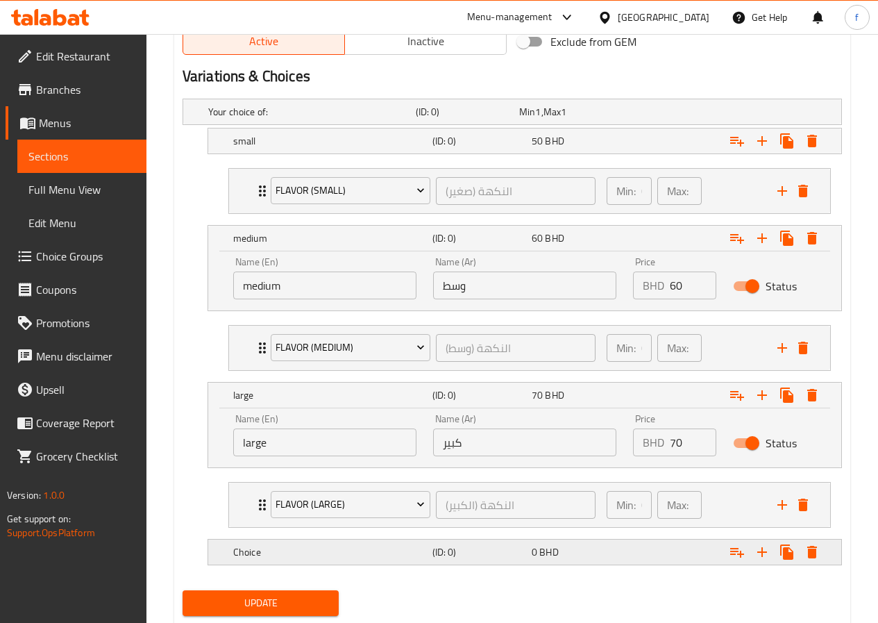
click at [501, 553] on h5 "(ID: 0)" at bounding box center [480, 552] width 94 height 14
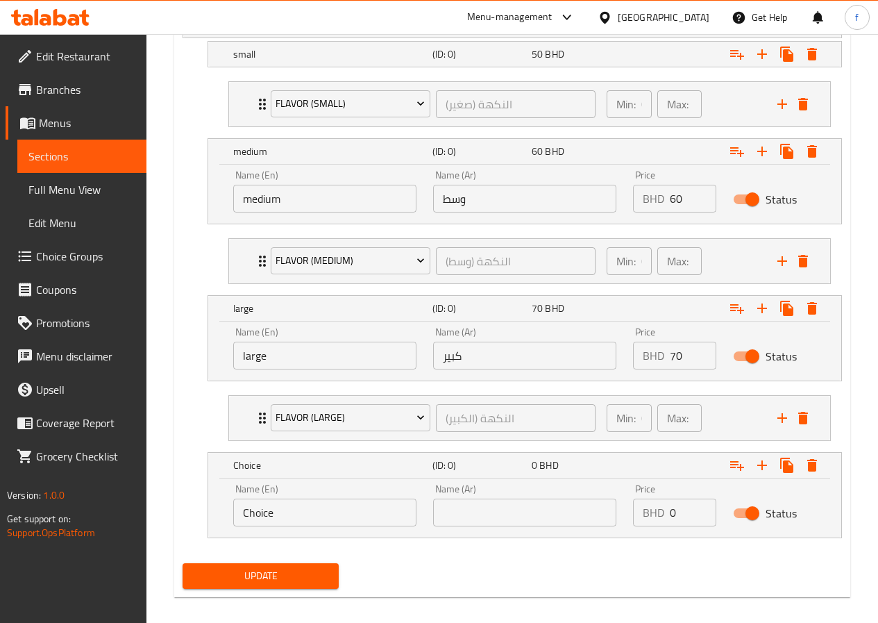
scroll to position [820, 0]
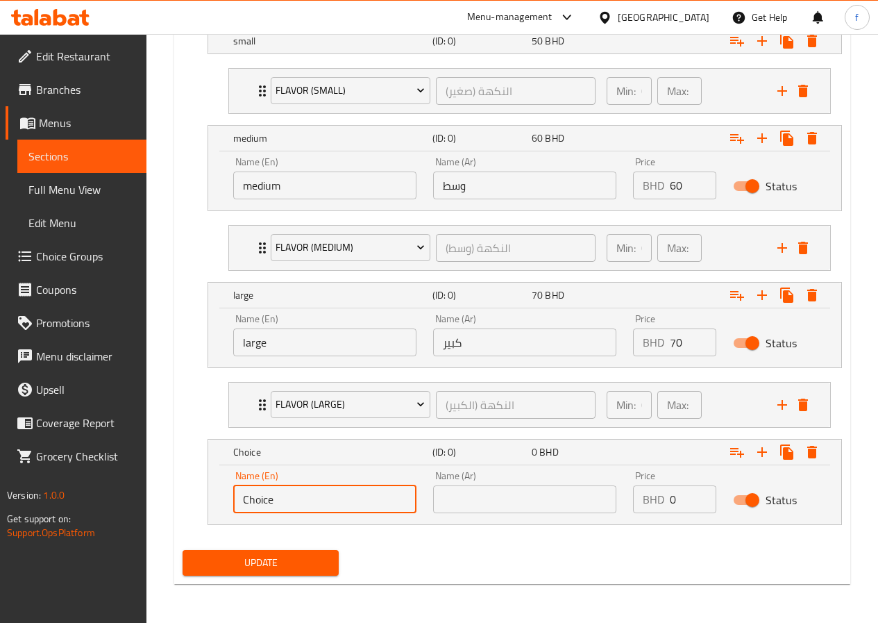
click at [323, 501] on input "Choice" at bounding box center [324, 499] width 183 height 28
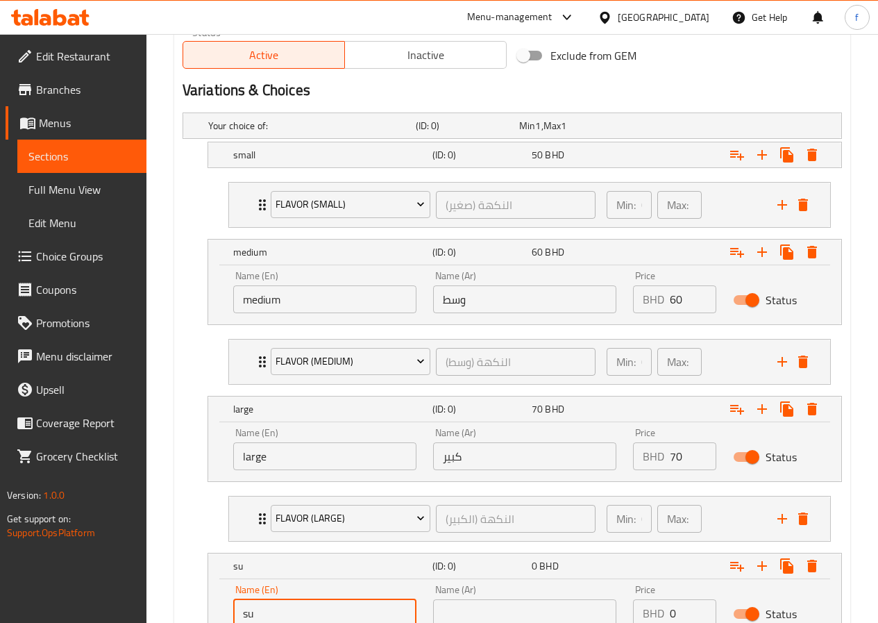
scroll to position [681, 0]
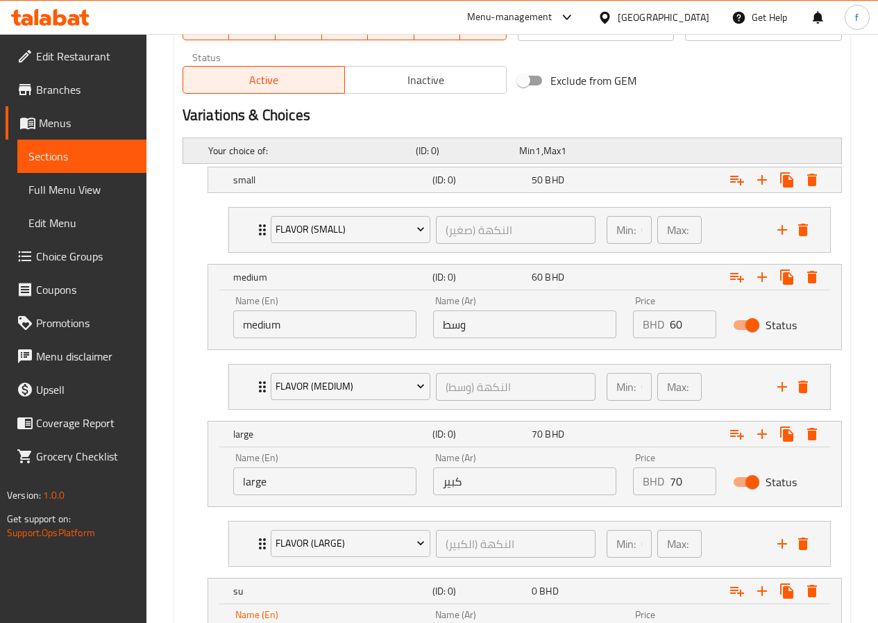
type input "su"
click at [540, 155] on span "1" at bounding box center [538, 151] width 6 height 18
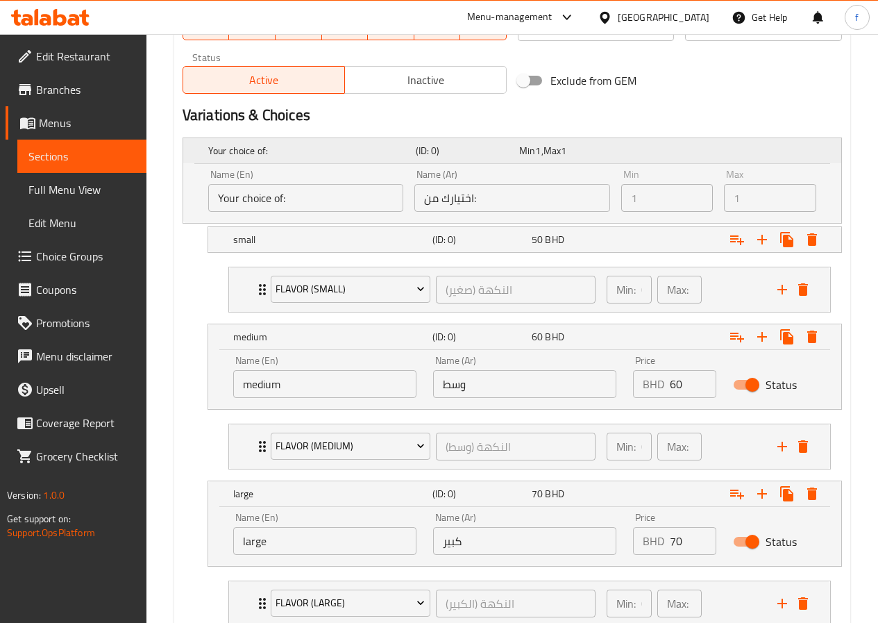
click at [567, 158] on span "1" at bounding box center [564, 151] width 6 height 18
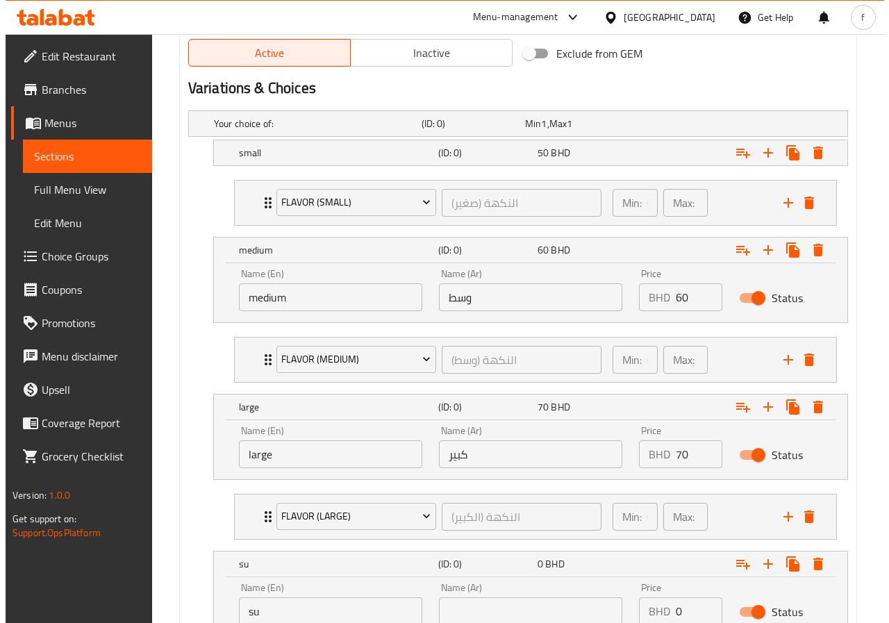
scroll to position [820, 0]
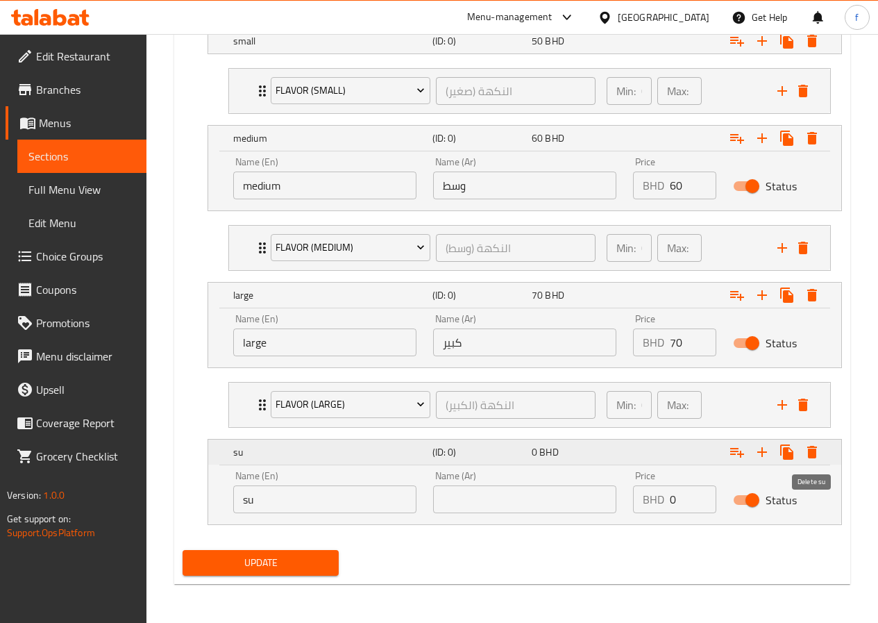
click at [809, 452] on icon "Expand" at bounding box center [813, 452] width 10 height 12
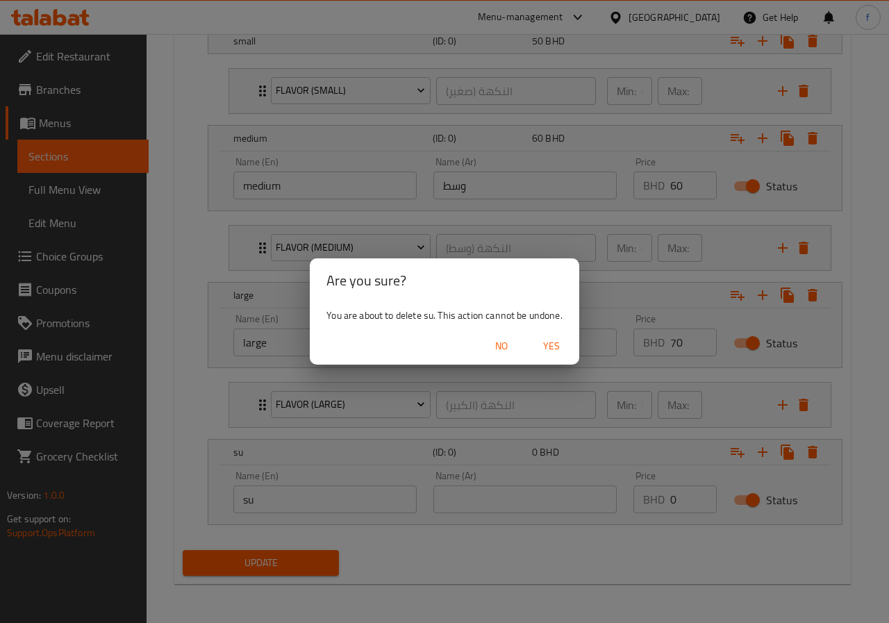
click at [547, 349] on span "Yes" at bounding box center [551, 345] width 33 height 17
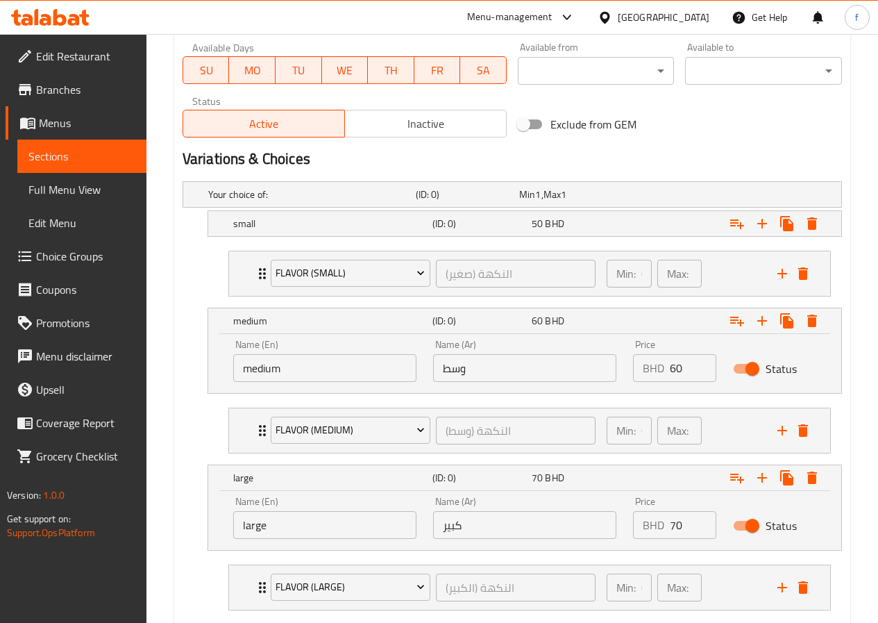
scroll to position [720, 0]
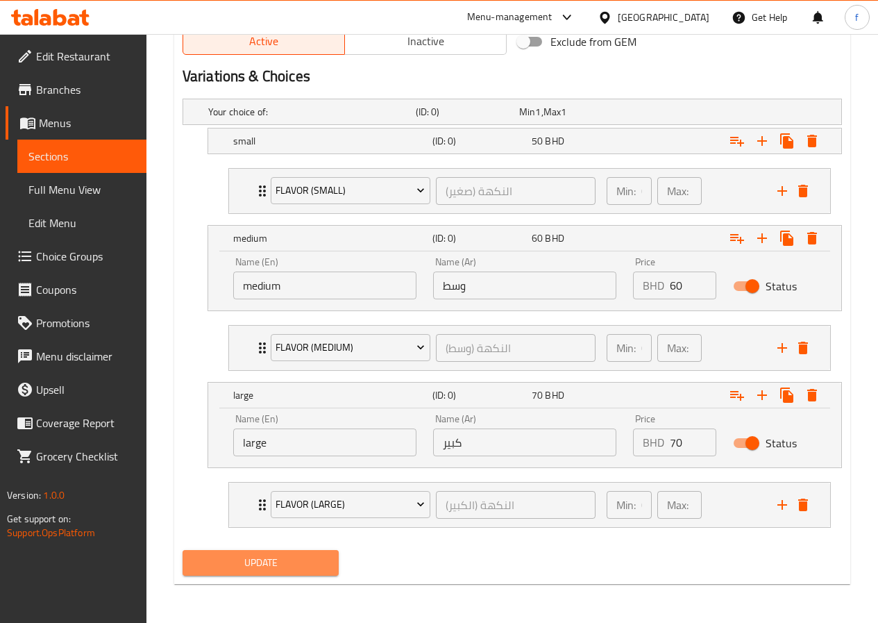
click at [292, 551] on button "Update" at bounding box center [261, 563] width 157 height 26
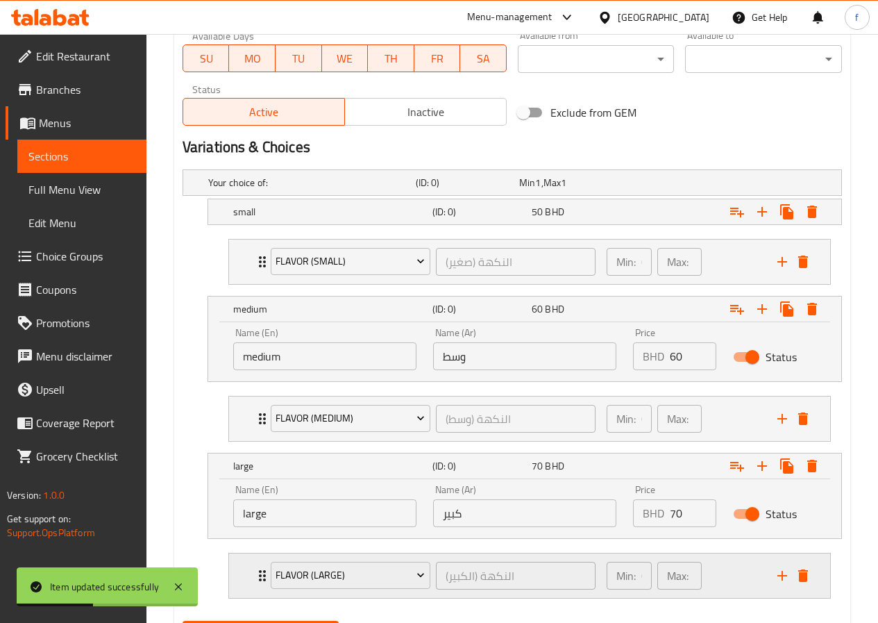
scroll to position [651, 0]
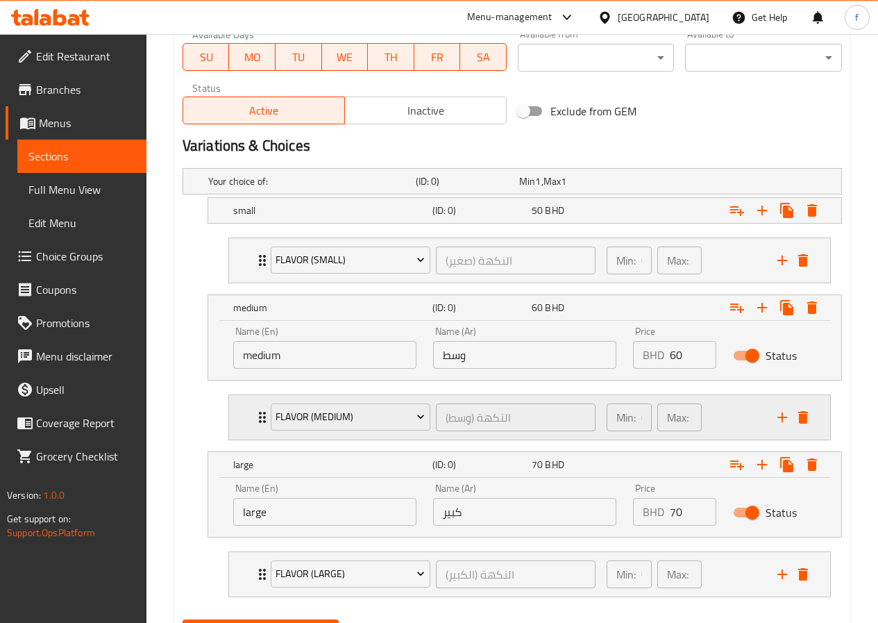
click at [251, 413] on div "Flavor (medium) (النكهة (وسط ​ Min: 0 ​ Max: 0 ​" at bounding box center [529, 417] width 601 height 44
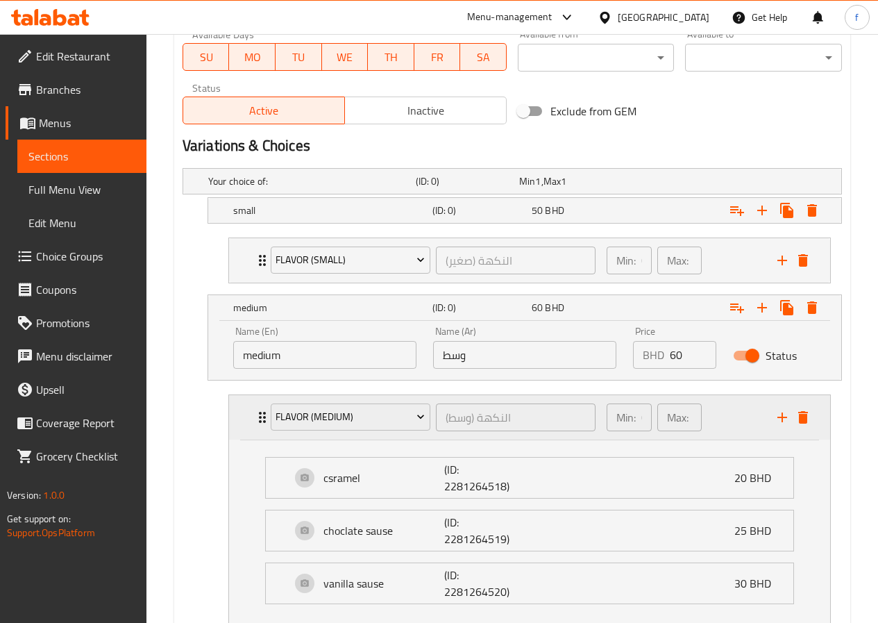
click at [257, 413] on icon "Expand" at bounding box center [262, 417] width 17 height 17
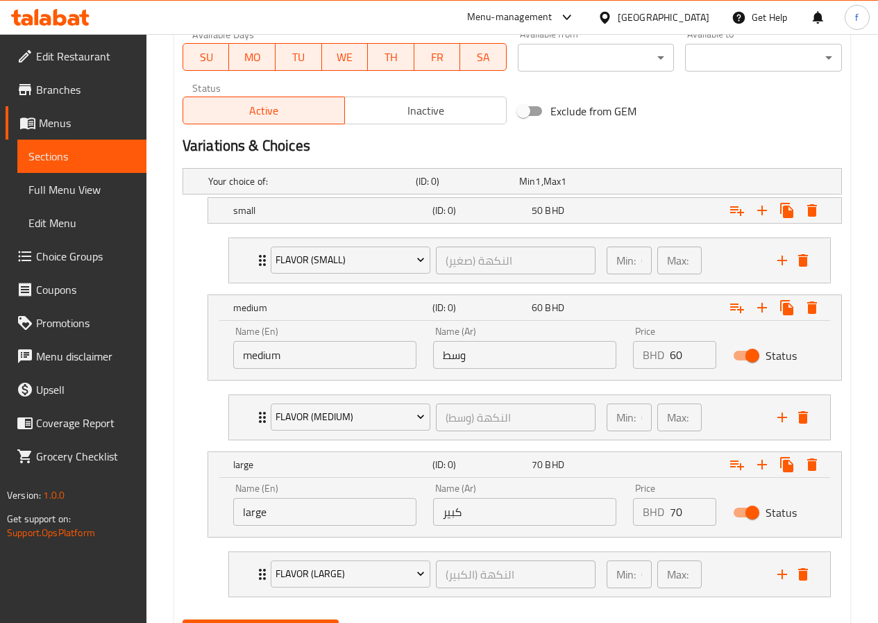
scroll to position [720, 0]
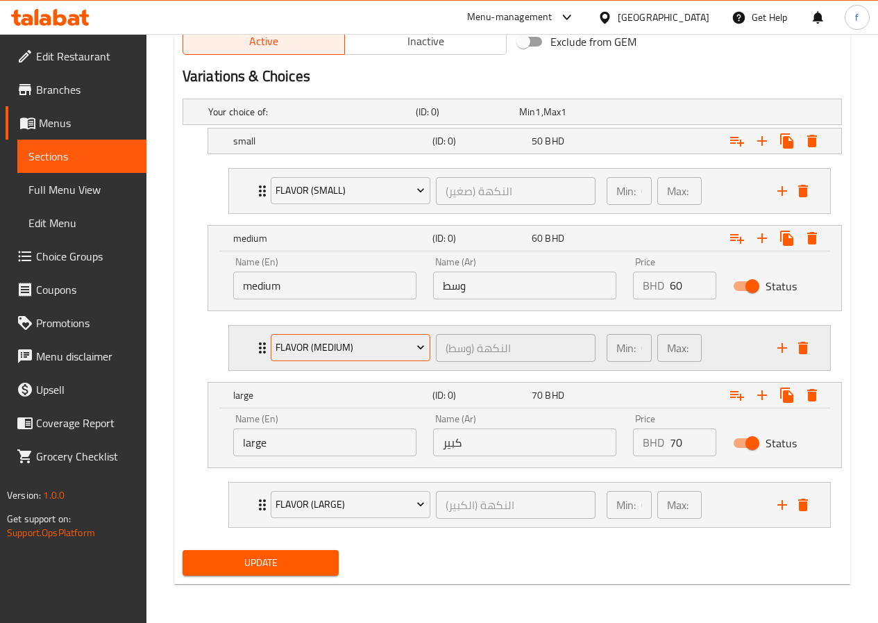
click at [422, 346] on icon "Expand" at bounding box center [421, 347] width 14 height 14
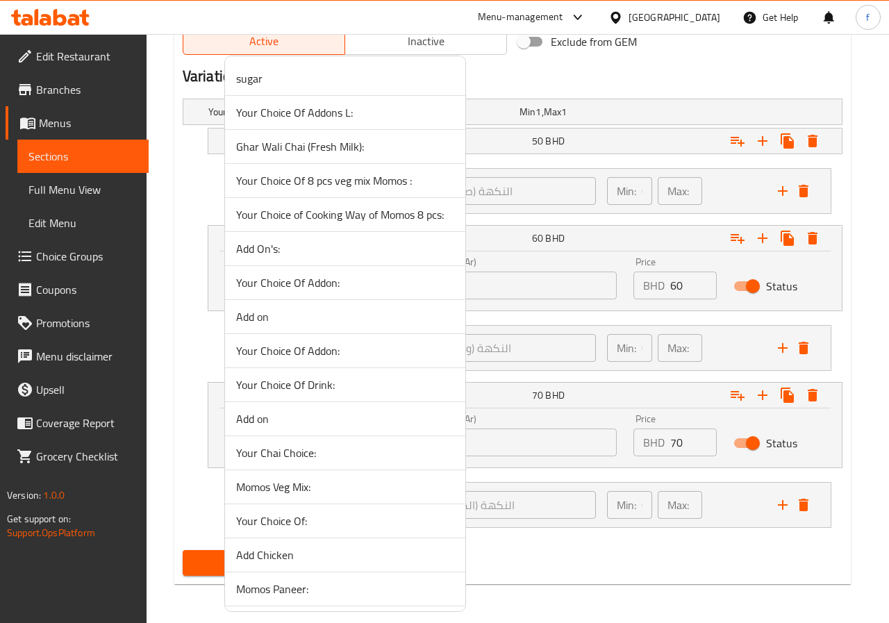
click at [180, 321] on div at bounding box center [444, 311] width 889 height 623
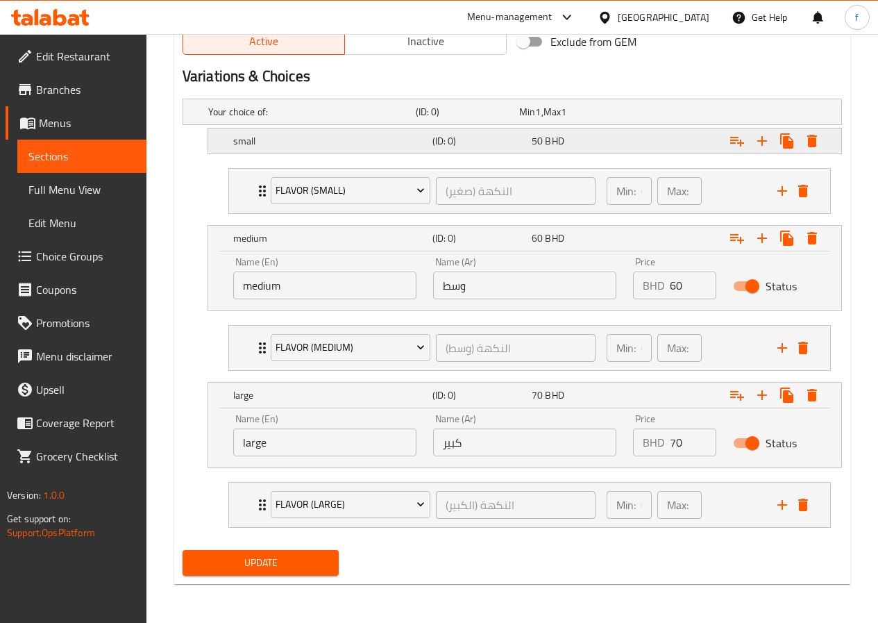
click at [237, 144] on h5 "small" at bounding box center [330, 141] width 194 height 14
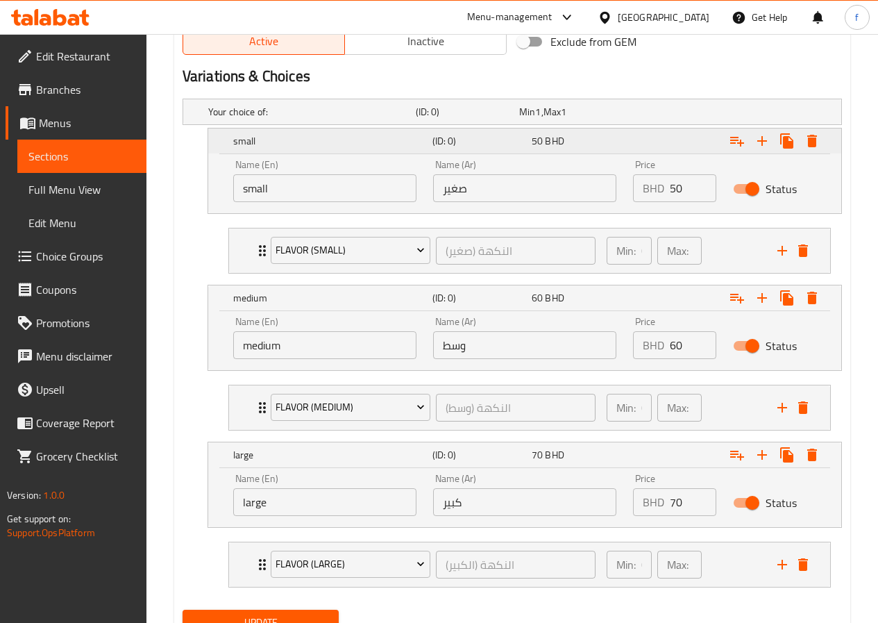
click at [237, 144] on h5 "small" at bounding box center [330, 141] width 194 height 14
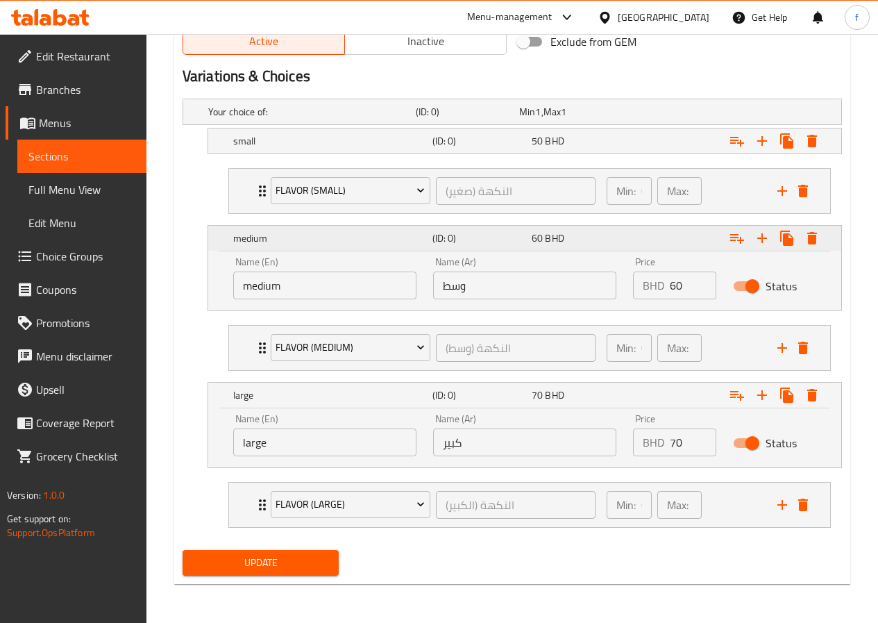
click at [218, 226] on div "medium (ID: 0) 60 BHD" at bounding box center [524, 238] width 633 height 25
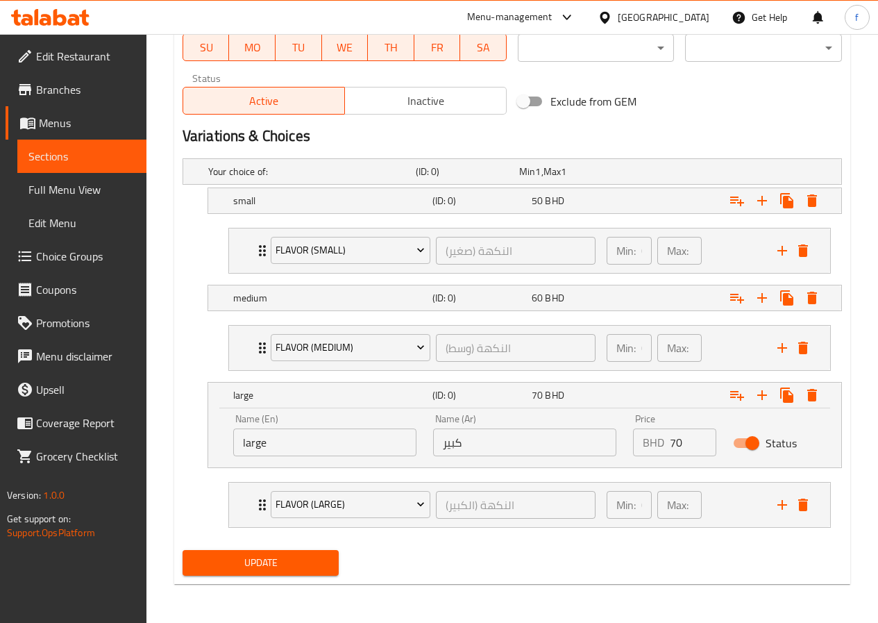
scroll to position [660, 0]
click at [240, 204] on h5 "small" at bounding box center [330, 201] width 194 height 14
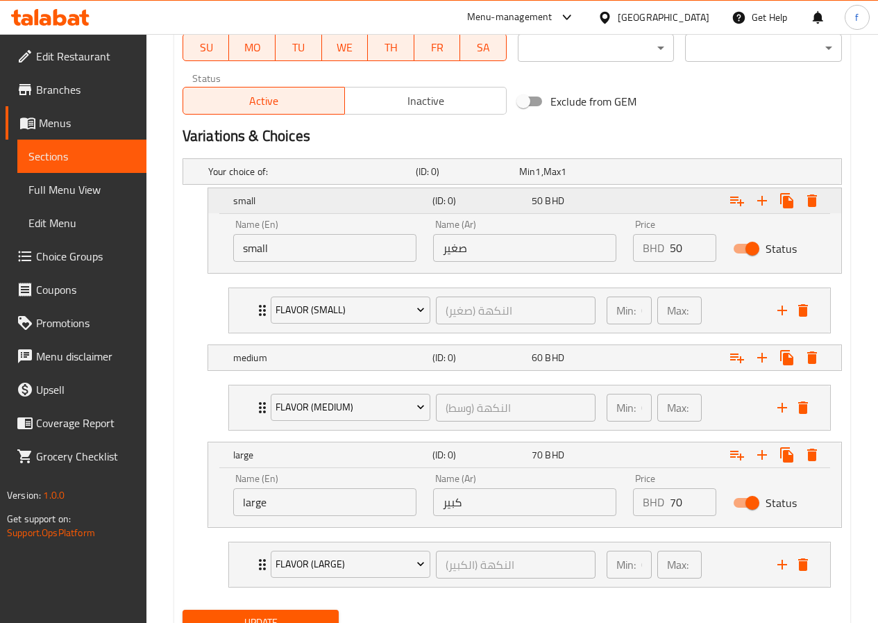
click at [238, 200] on h5 "small" at bounding box center [330, 201] width 194 height 14
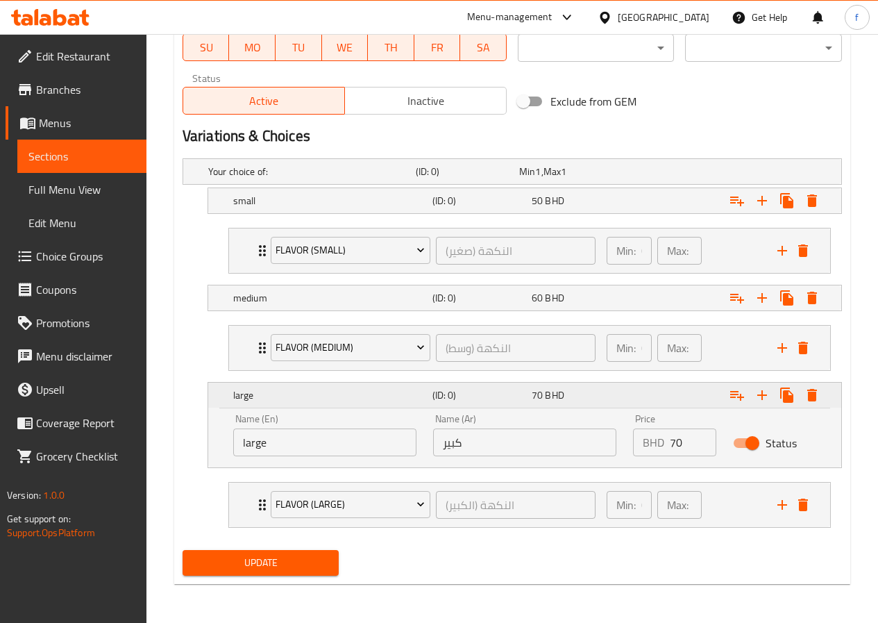
click at [228, 388] on div "large (ID: 0) 70 BHD" at bounding box center [524, 395] width 633 height 25
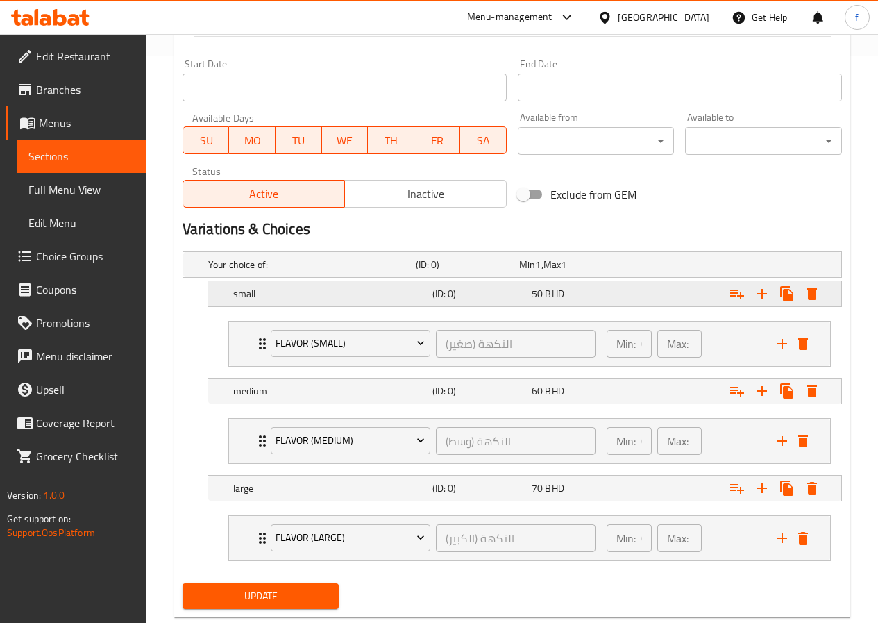
scroll to position [601, 0]
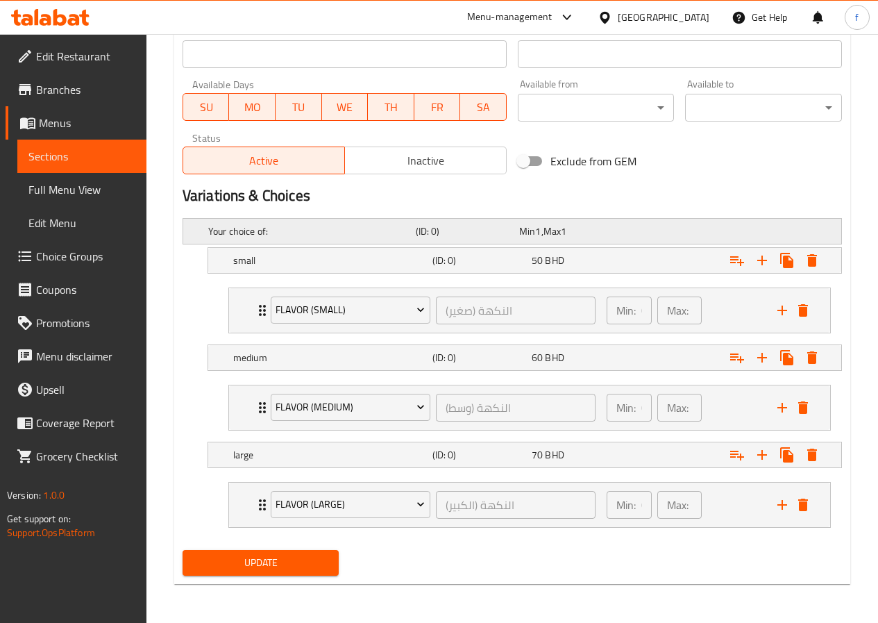
click at [501, 225] on h5 "(ID: 0)" at bounding box center [465, 231] width 98 height 14
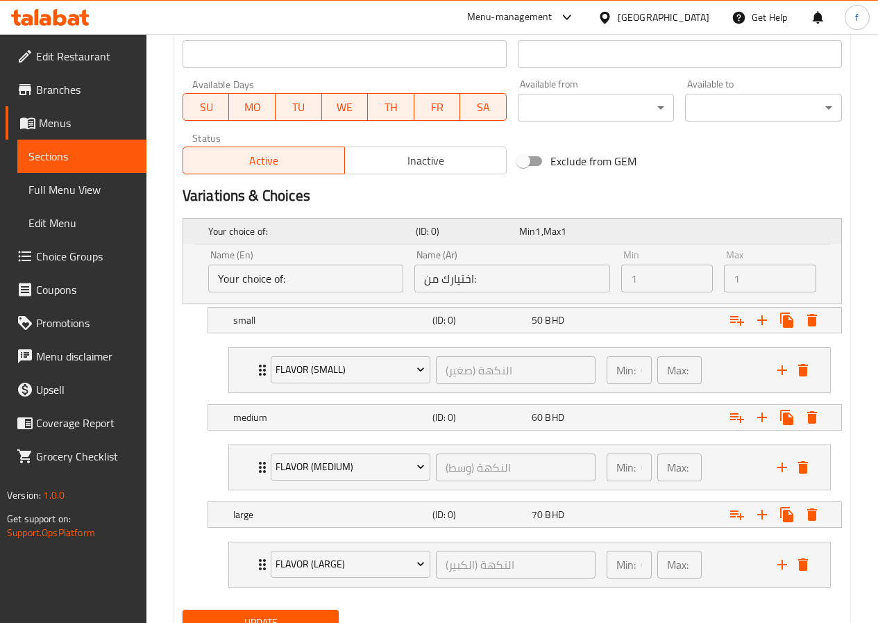
click at [501, 225] on h5 "(ID: 0)" at bounding box center [465, 231] width 98 height 14
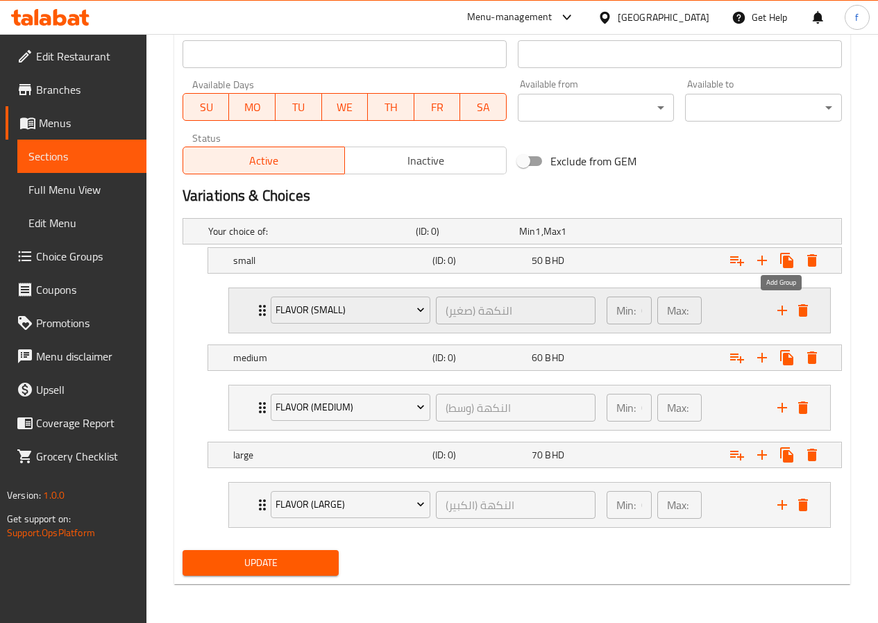
click at [781, 310] on icon "add" at bounding box center [783, 311] width 10 height 10
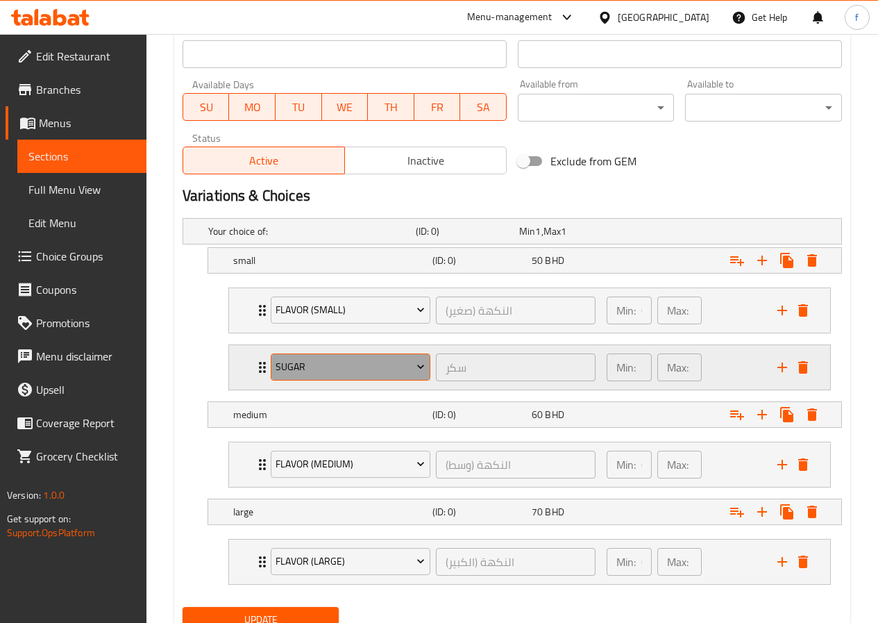
click at [402, 371] on span "sugar" at bounding box center [350, 366] width 149 height 17
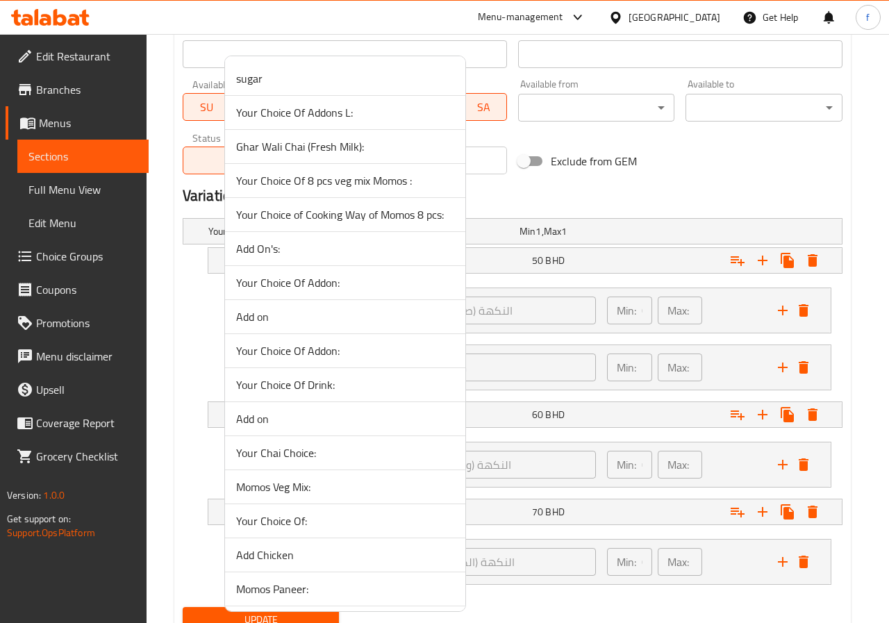
click at [592, 358] on div at bounding box center [444, 311] width 889 height 623
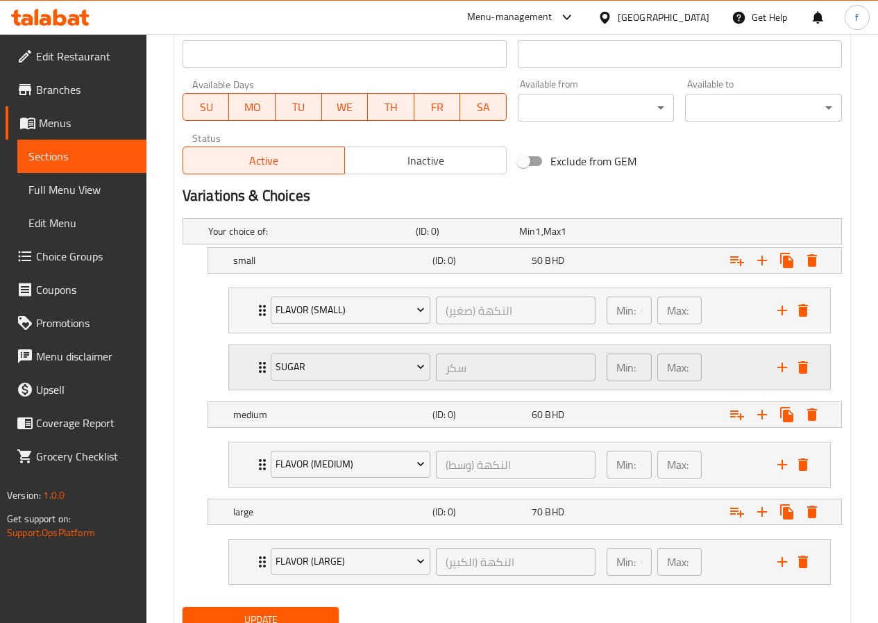
click at [258, 369] on icon "Expand" at bounding box center [262, 367] width 17 height 17
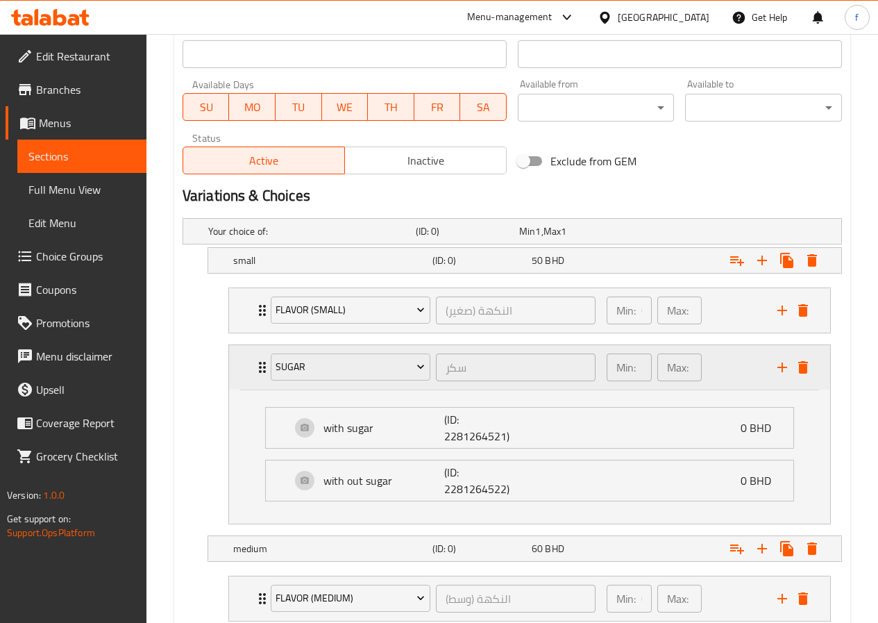
click at [258, 369] on icon "Expand" at bounding box center [262, 367] width 17 height 17
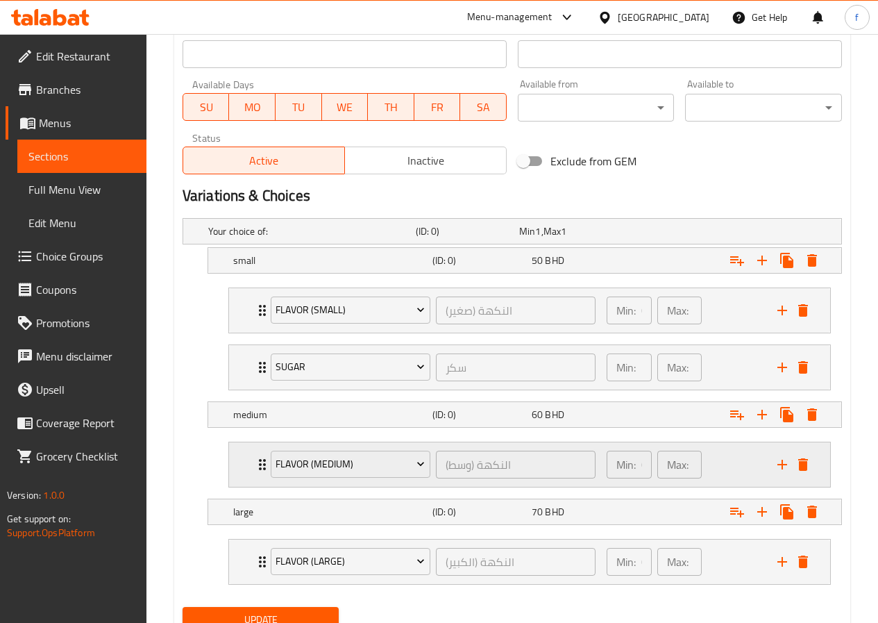
click at [776, 462] on icon "add" at bounding box center [782, 464] width 17 height 17
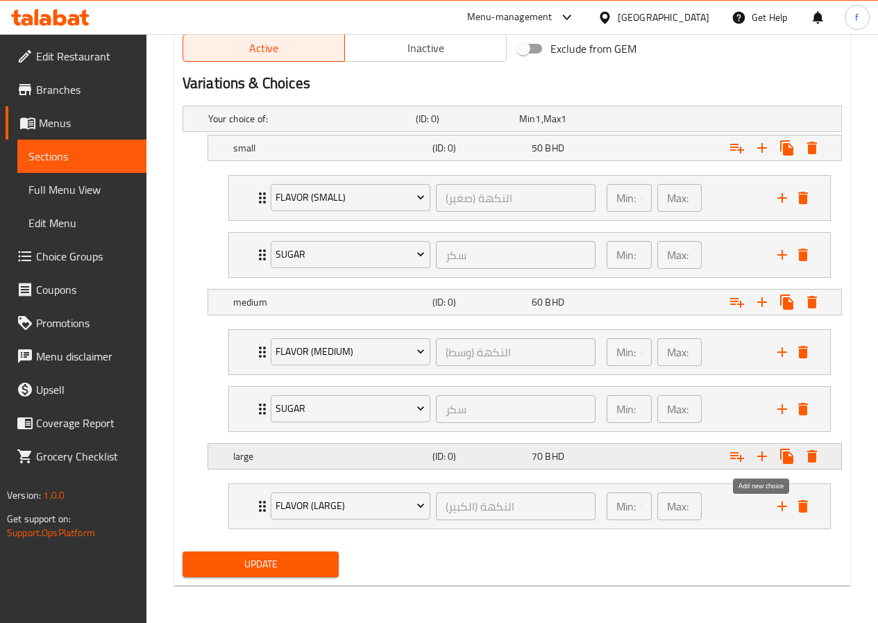
scroll to position [715, 0]
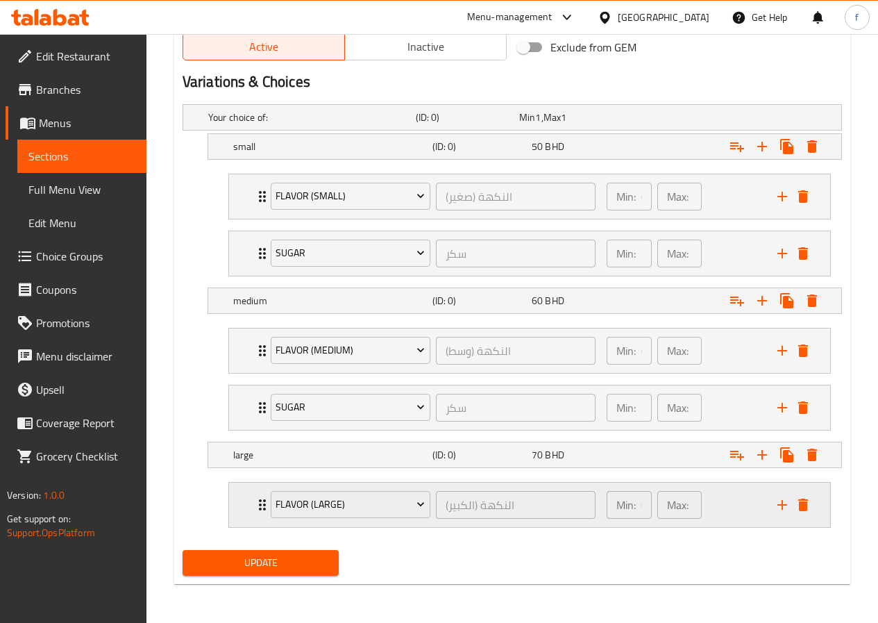
click at [778, 494] on div "Expand" at bounding box center [793, 504] width 42 height 21
click at [780, 501] on icon "add" at bounding box center [782, 504] width 17 height 17
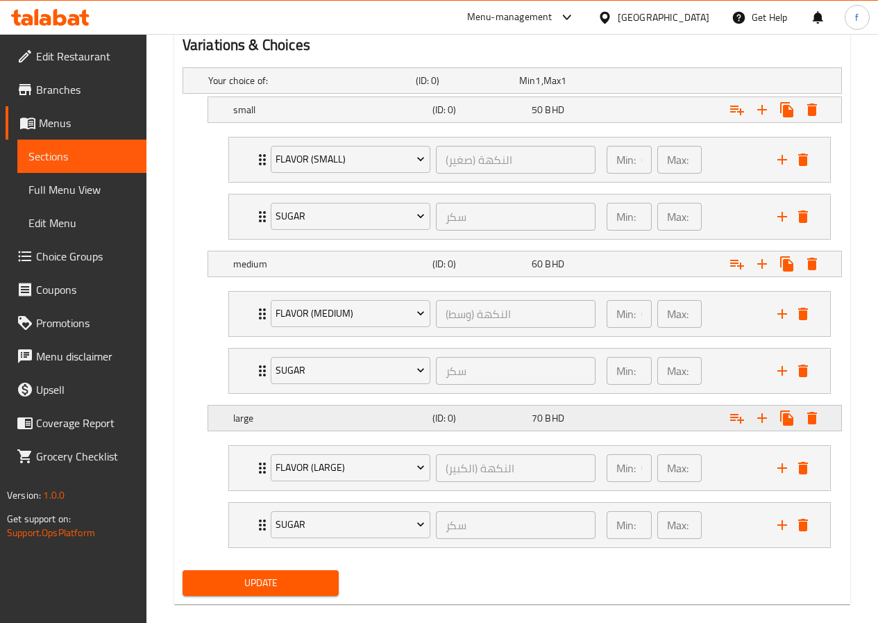
scroll to position [771, 0]
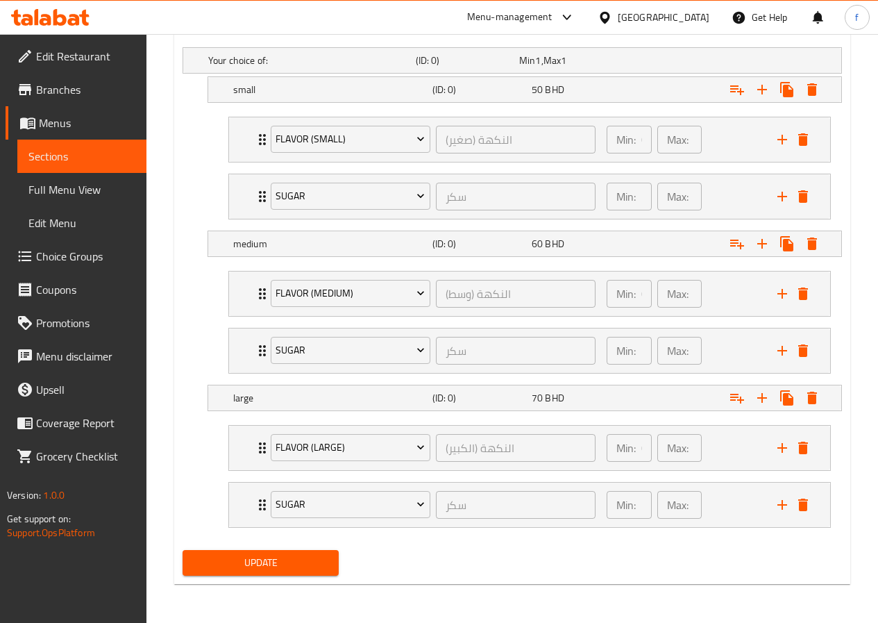
click at [274, 572] on button "Update" at bounding box center [261, 563] width 157 height 26
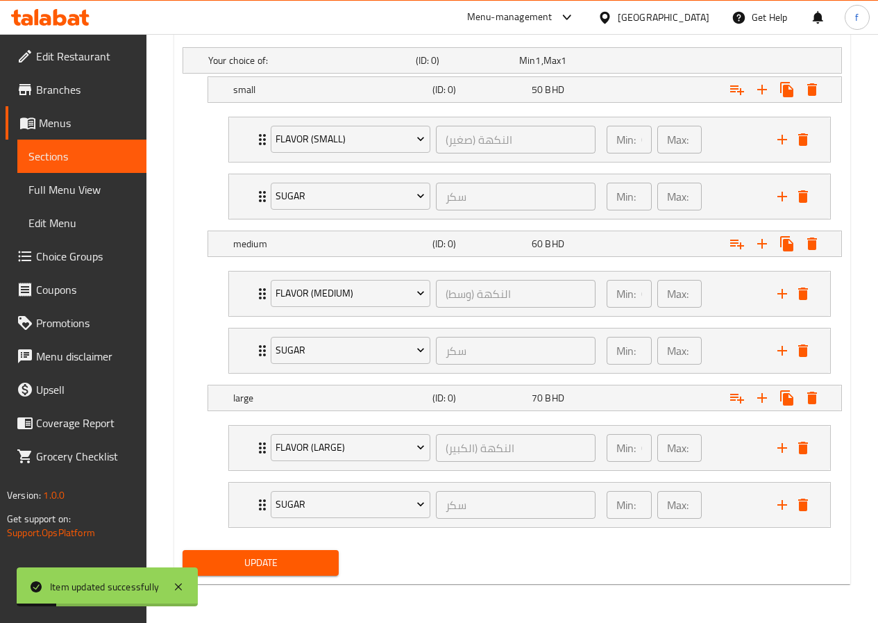
click at [101, 119] on span "Menus" at bounding box center [87, 123] width 97 height 17
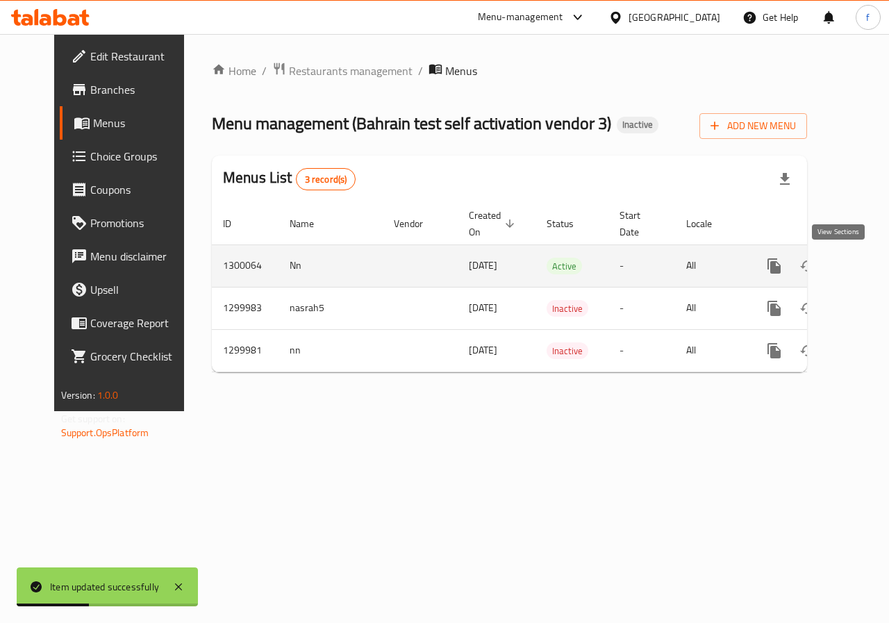
click at [866, 262] on icon "enhanced table" at bounding box center [874, 266] width 17 height 17
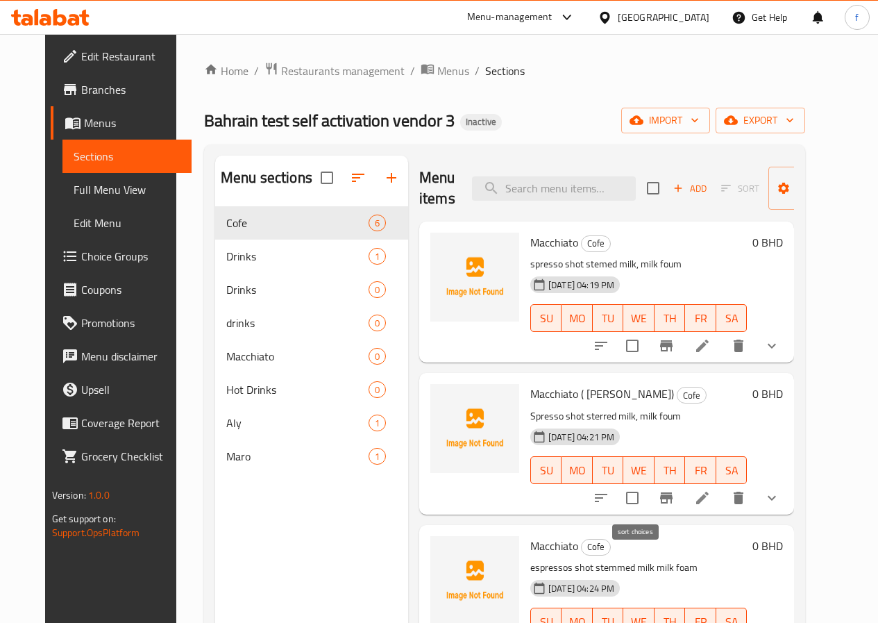
click at [610, 499] on icon "sort-choices" at bounding box center [601, 498] width 17 height 17
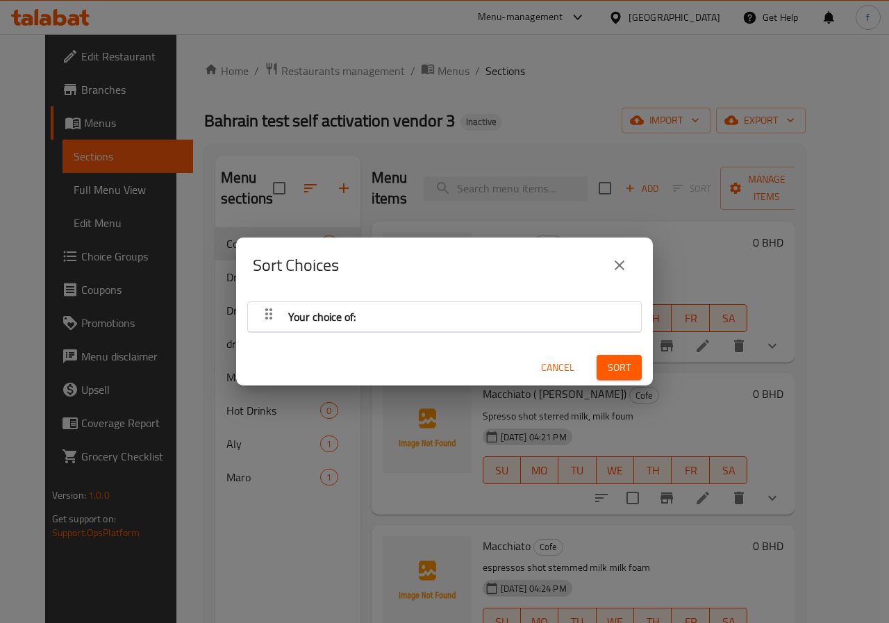
click at [387, 321] on div "Your choice of:" at bounding box center [444, 316] width 379 height 33
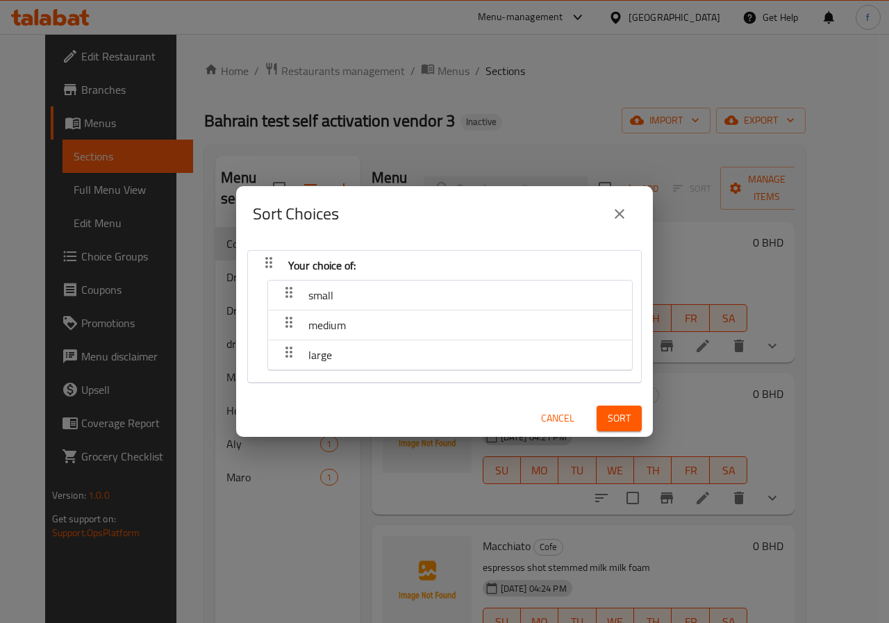
click at [345, 289] on div "small" at bounding box center [450, 294] width 350 height 33
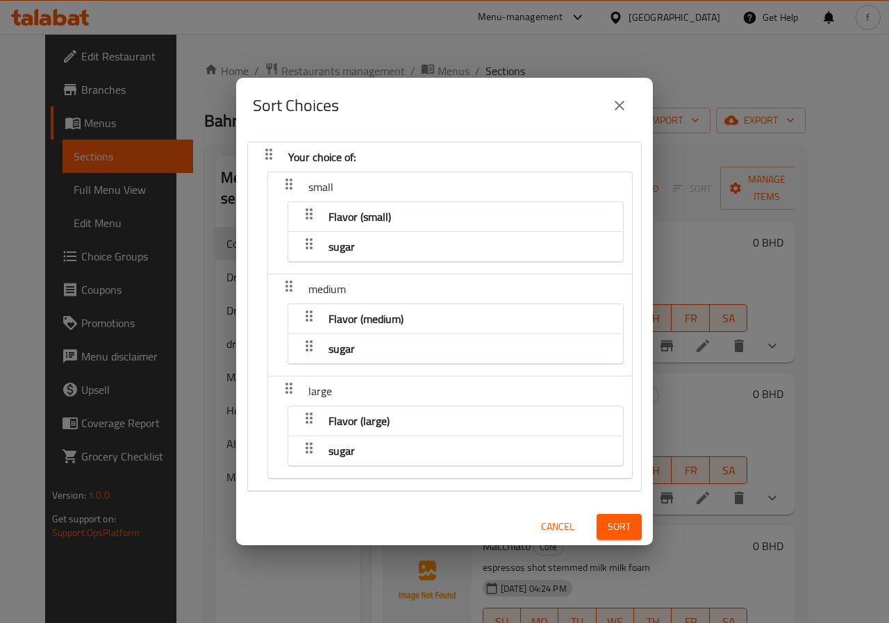
click at [356, 156] on div "Your choice of:" at bounding box center [322, 156] width 78 height 33
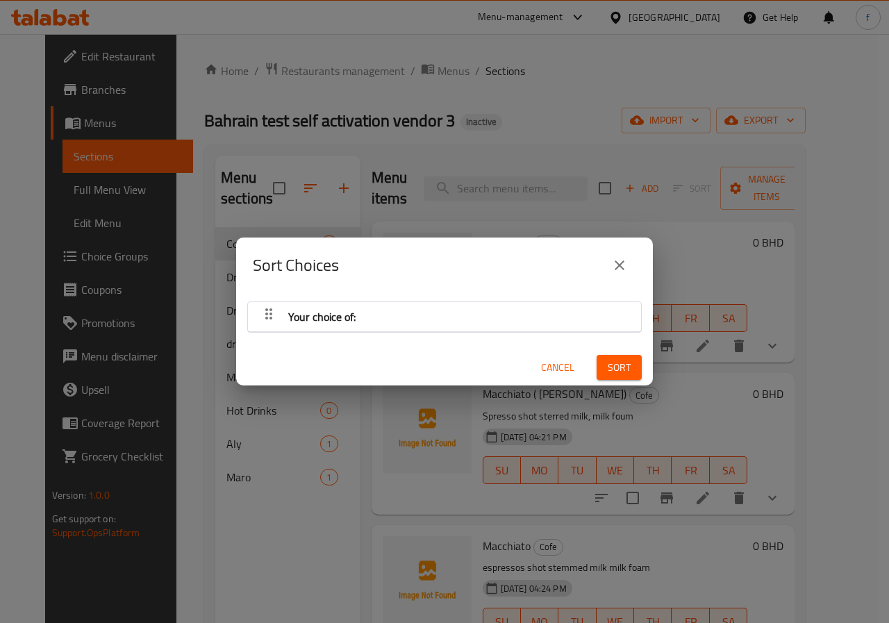
click at [618, 269] on icon "close" at bounding box center [619, 265] width 17 height 17
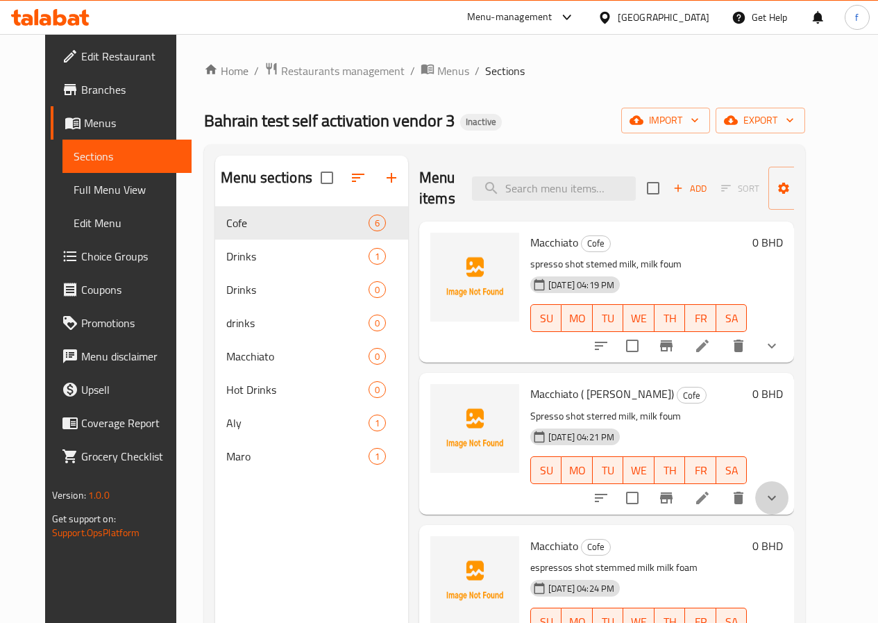
click at [776, 500] on icon "show more" at bounding box center [772, 497] width 8 height 5
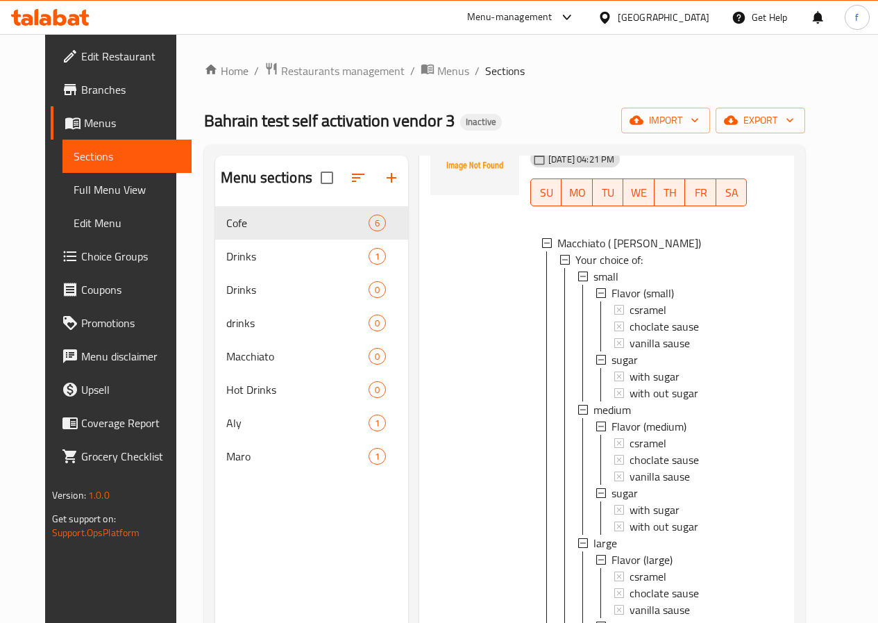
scroll to position [417, 0]
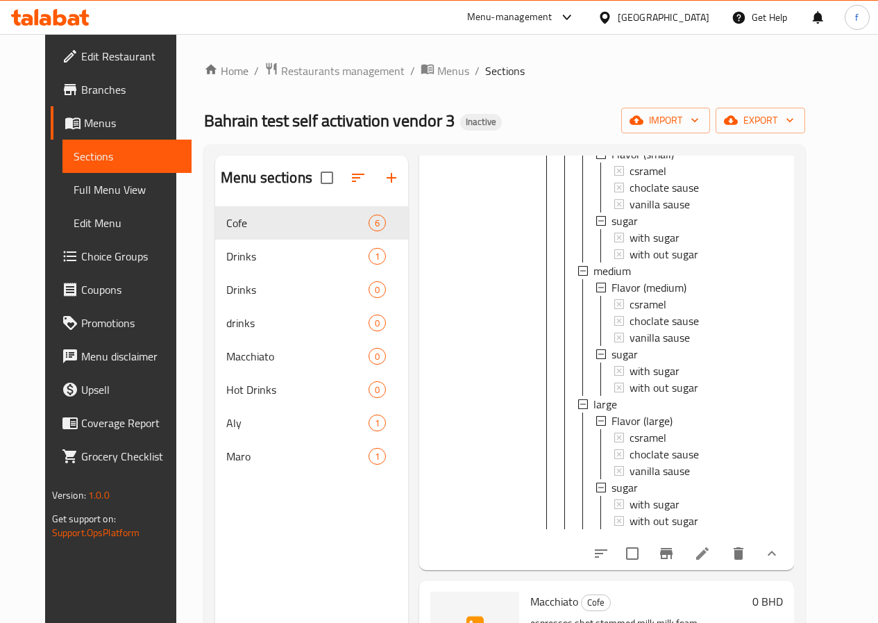
click at [789, 553] on button "show more" at bounding box center [771, 553] width 33 height 33
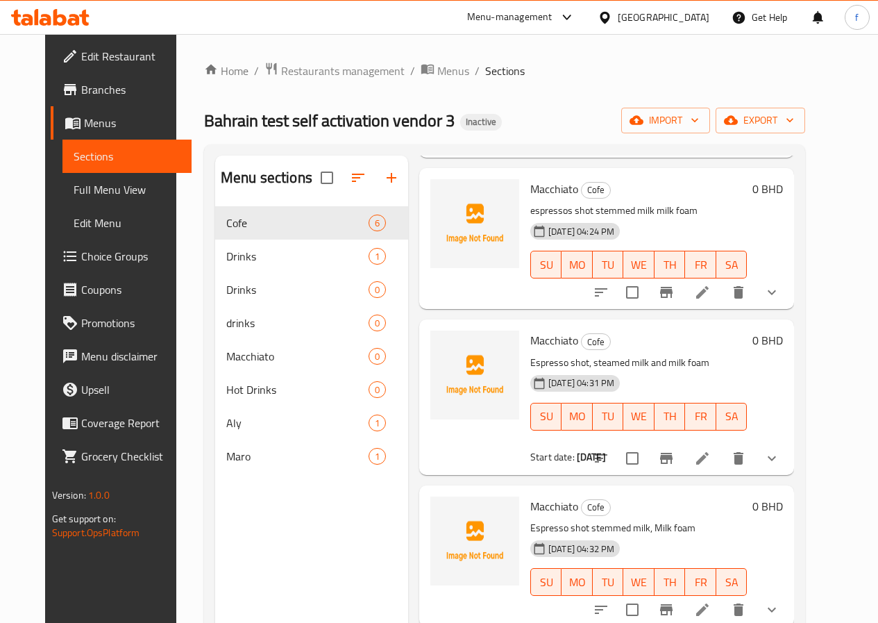
scroll to position [357, 0]
click at [204, 62] on link "Home" at bounding box center [226, 70] width 44 height 17
